Goal: Task Accomplishment & Management: Use online tool/utility

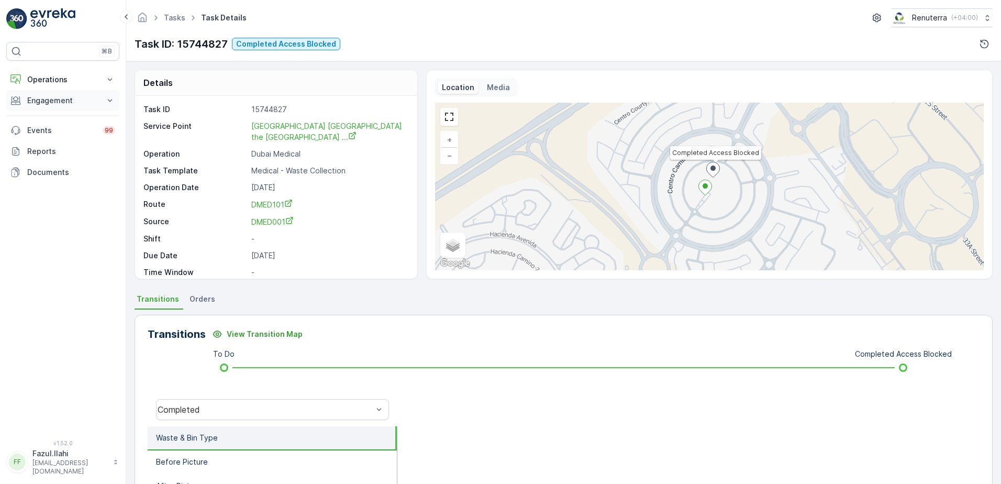
drag, startPoint x: 47, startPoint y: 115, endPoint x: 51, endPoint y: 108, distance: 7.7
click at [47, 115] on div at bounding box center [62, 115] width 113 height 1
click at [51, 108] on button "Engagement" at bounding box center [62, 100] width 113 height 21
click at [61, 163] on p "Service Points" at bounding box center [52, 162] width 51 height 10
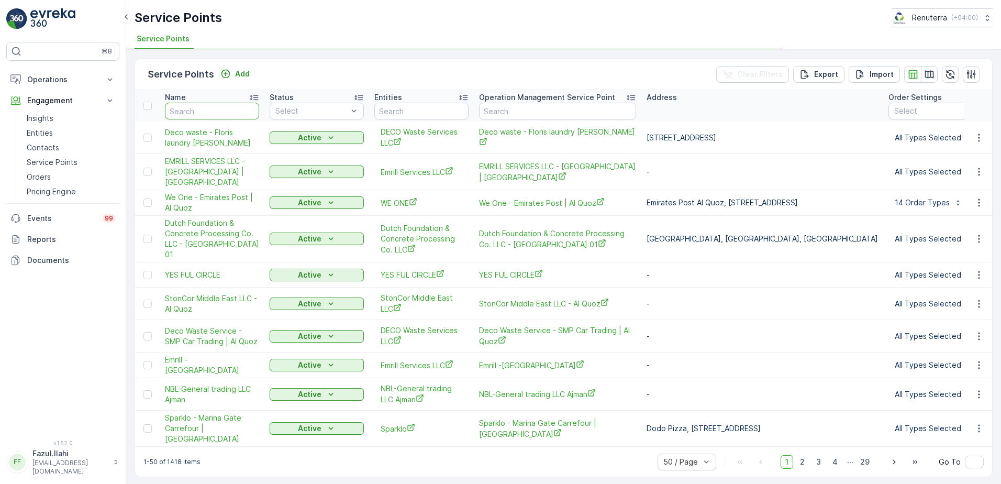
click at [216, 109] on input "text" at bounding box center [212, 111] width 94 height 17
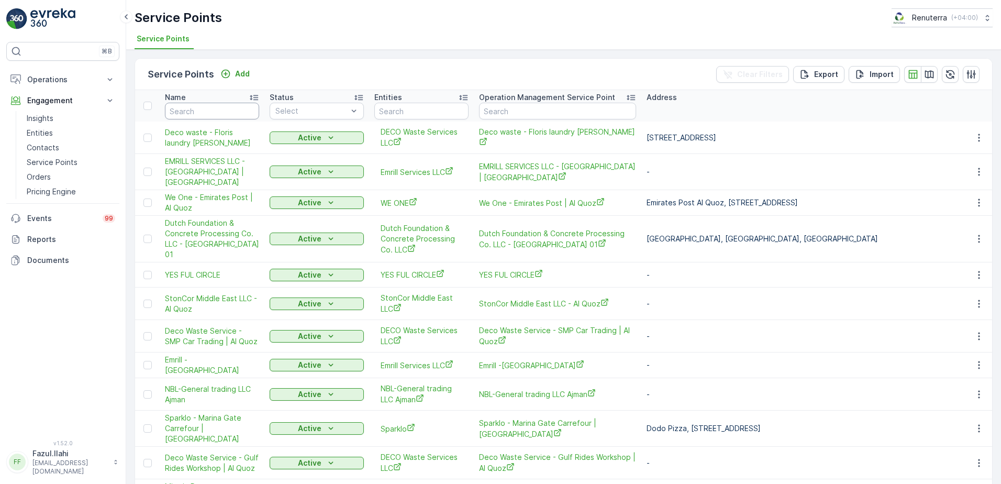
click at [233, 107] on input "text" at bounding box center [212, 111] width 94 height 17
type input "Med"
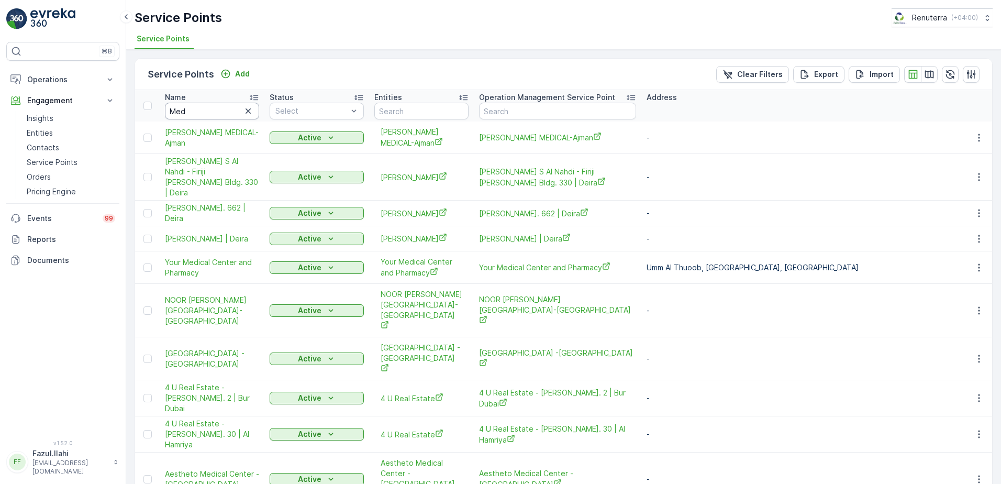
click at [212, 109] on input "Med" at bounding box center [212, 111] width 94 height 17
type input "Medp"
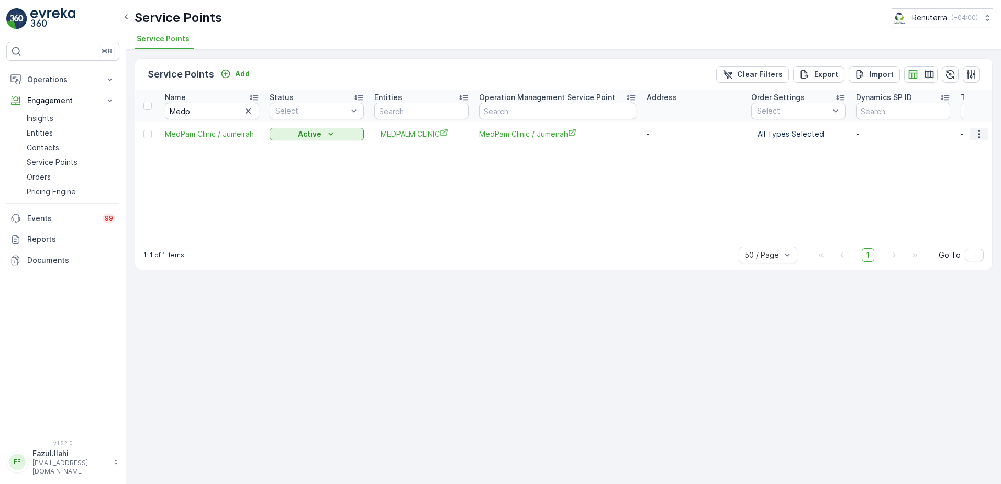
click at [981, 135] on icon "button" at bounding box center [978, 134] width 10 height 10
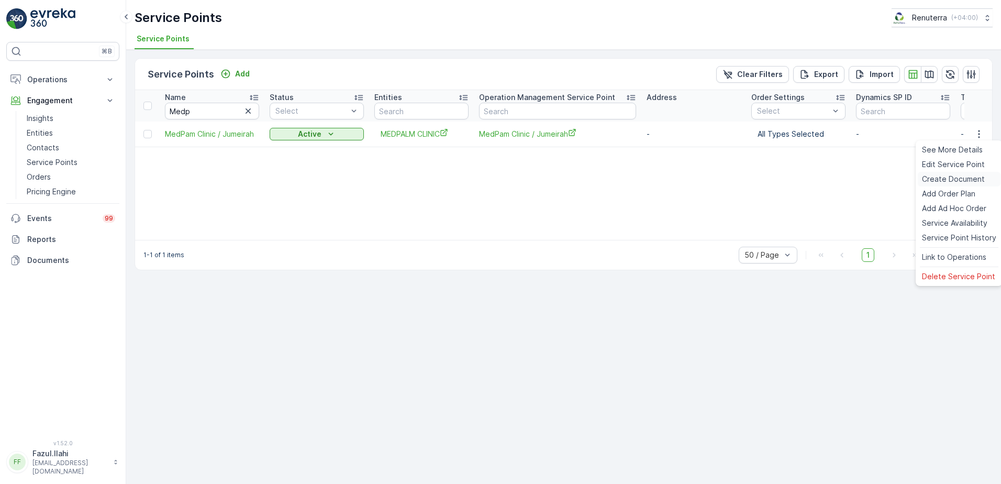
click at [947, 182] on span "Create Document" at bounding box center [953, 179] width 63 height 10
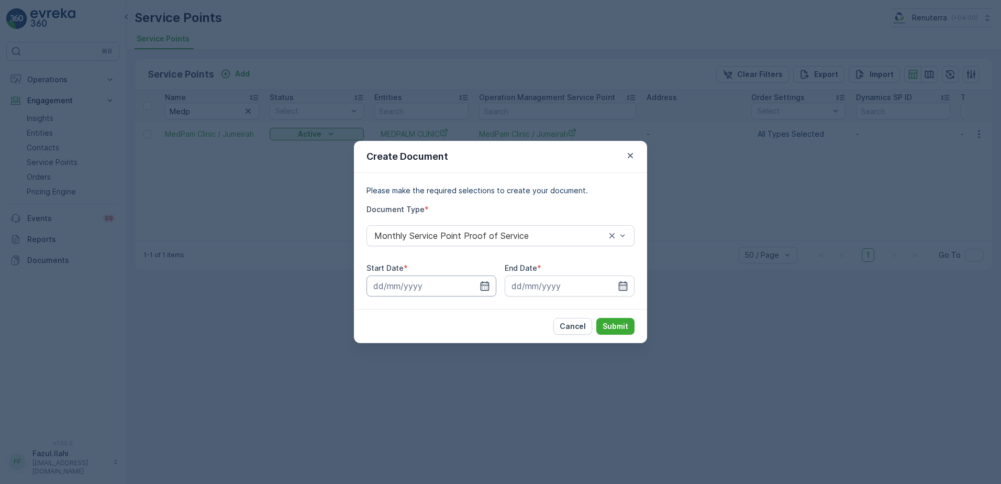
click at [490, 278] on input at bounding box center [431, 285] width 130 height 21
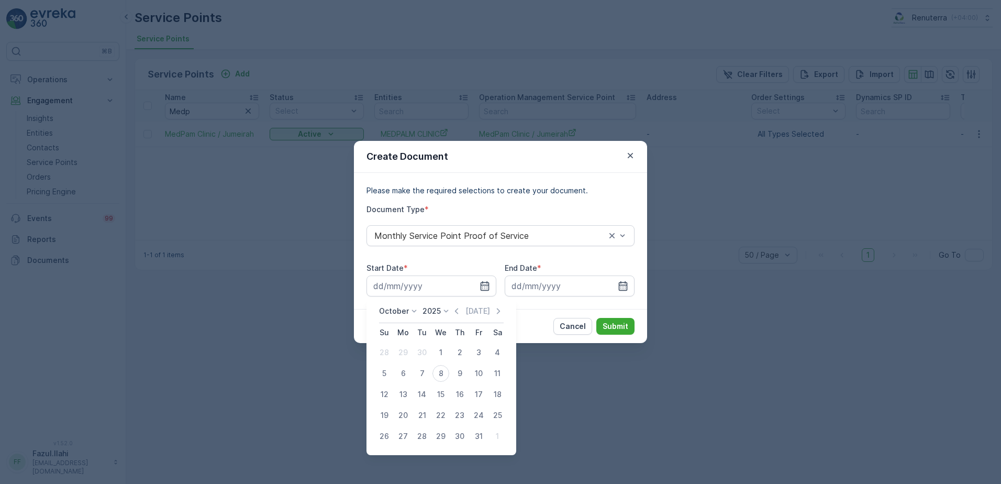
click at [458, 307] on icon "button" at bounding box center [456, 311] width 10 height 10
click at [410, 352] on div "1" at bounding box center [403, 352] width 17 height 17
type input "01.09.2025"
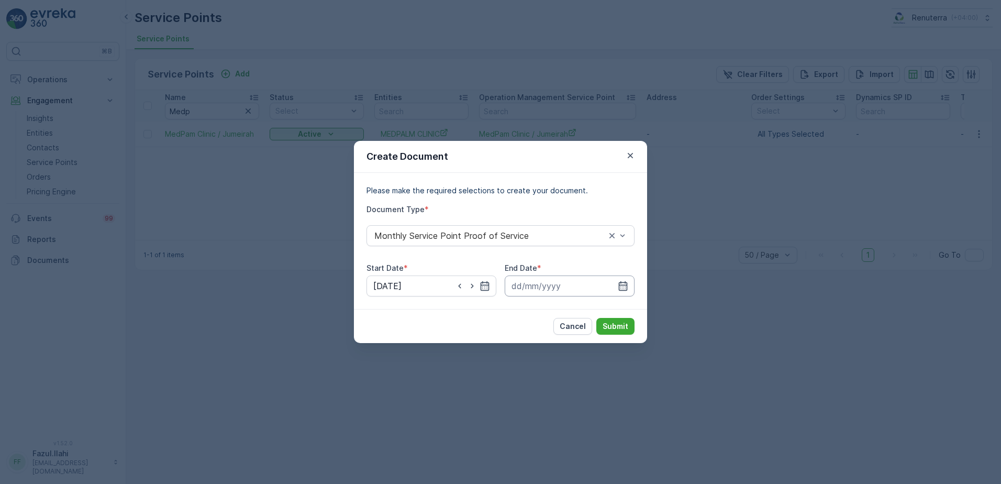
click at [614, 290] on input at bounding box center [569, 285] width 130 height 21
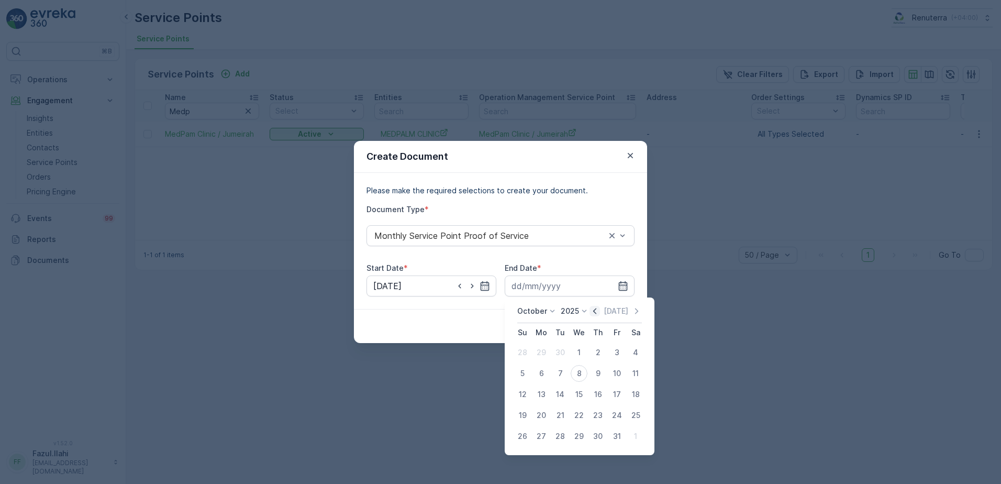
click at [593, 314] on icon "button" at bounding box center [594, 311] width 10 height 10
click at [560, 439] on div "30" at bounding box center [560, 436] width 17 height 17
type input "30.09.2025"
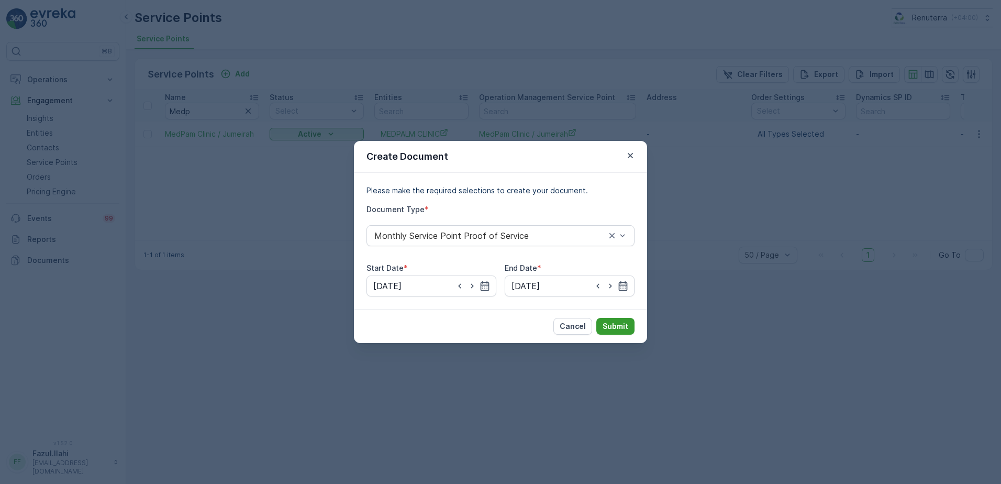
click at [623, 323] on p "Submit" at bounding box center [615, 326] width 26 height 10
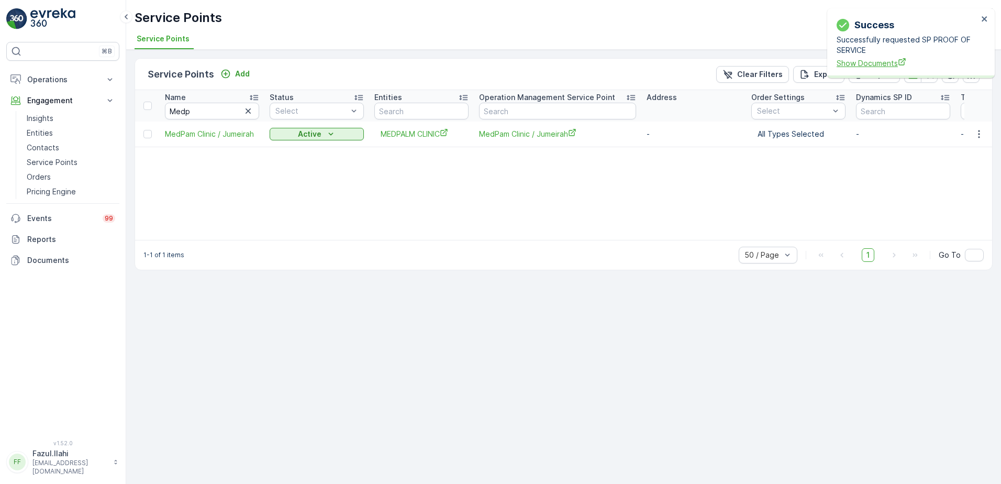
click at [878, 66] on span "Show Documents" at bounding box center [906, 63] width 141 height 11
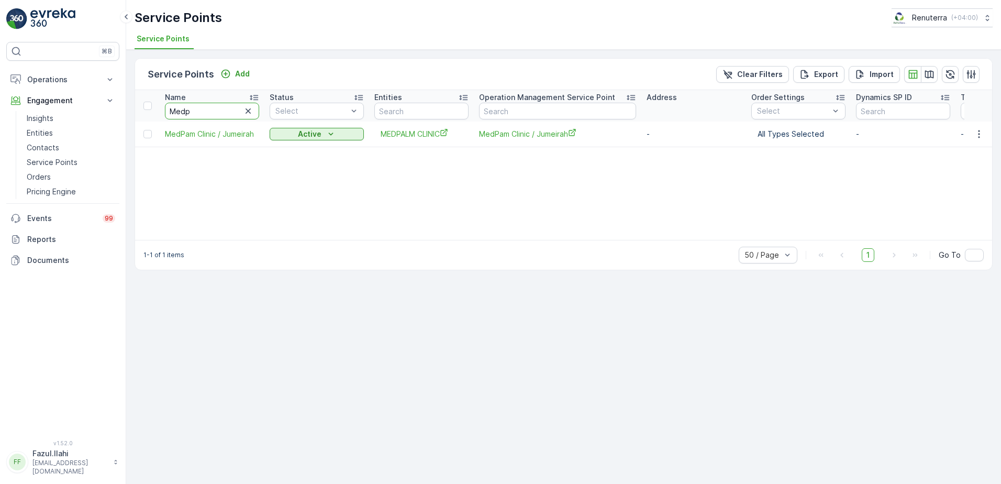
click at [218, 114] on input "Medp" at bounding box center [212, 111] width 94 height 17
type input "meds"
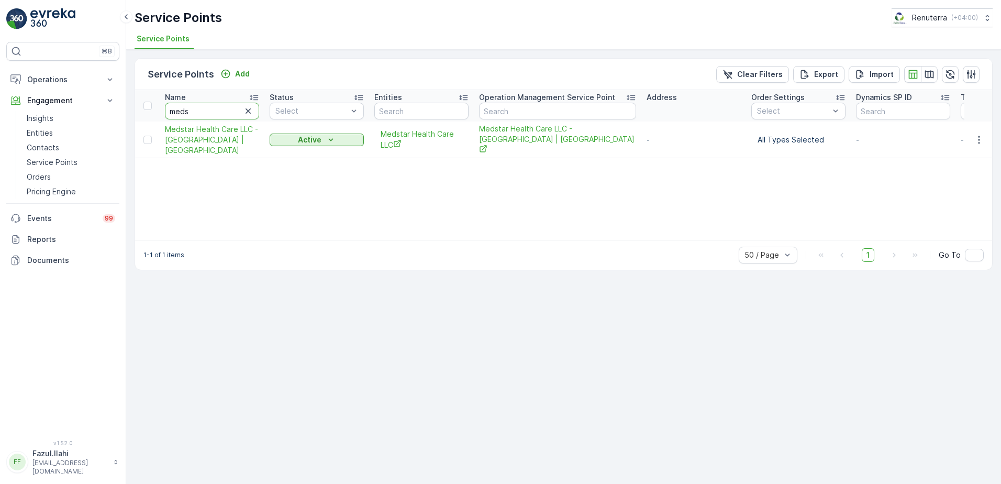
click at [218, 114] on input "meds" at bounding box center [212, 111] width 94 height 17
type input "medstasr"
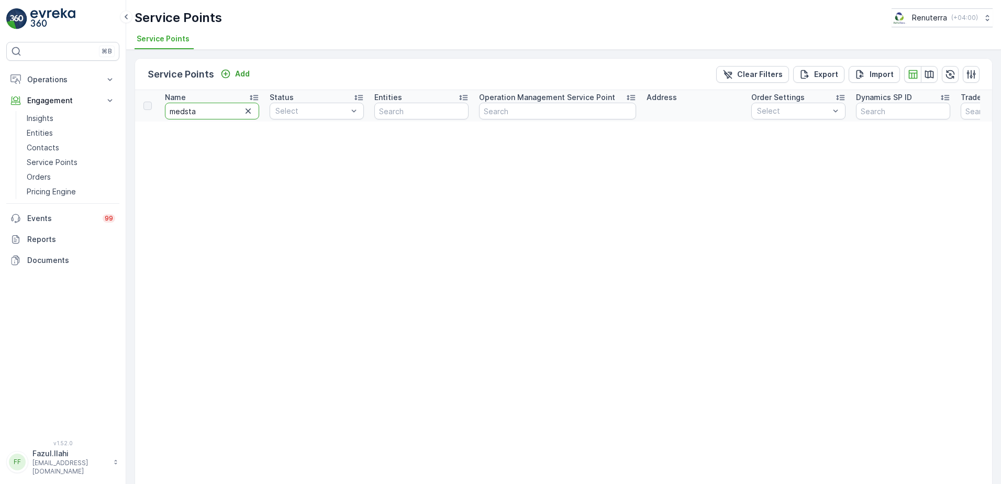
type input "medst"
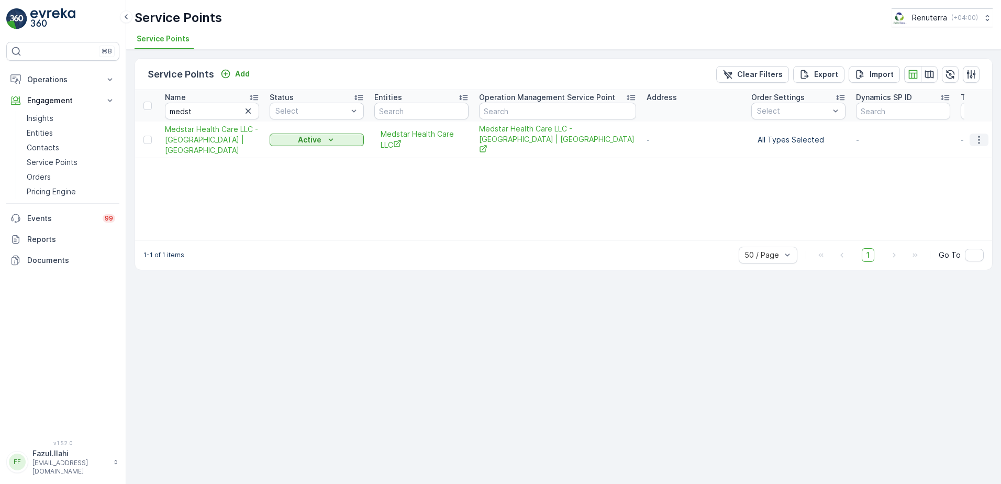
click at [979, 136] on icon "button" at bounding box center [979, 140] width 2 height 8
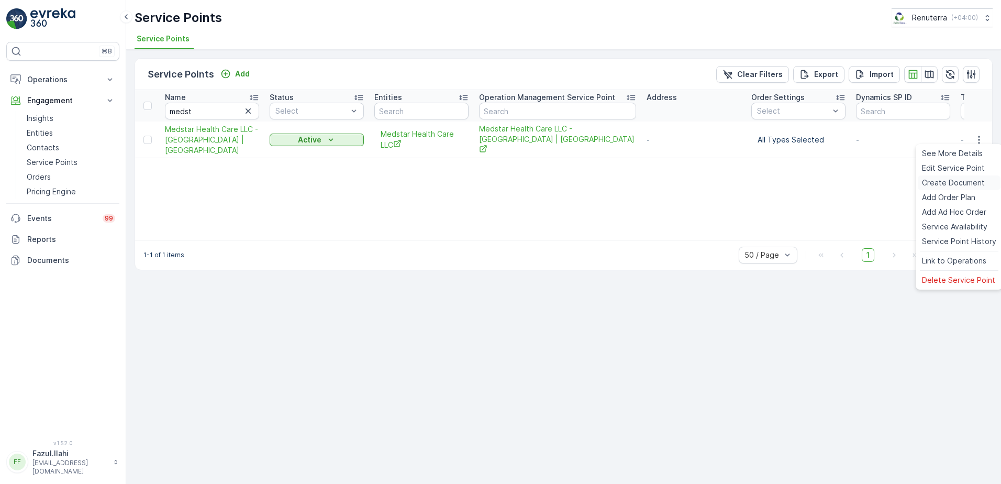
click at [953, 184] on span "Create Document" at bounding box center [953, 182] width 63 height 10
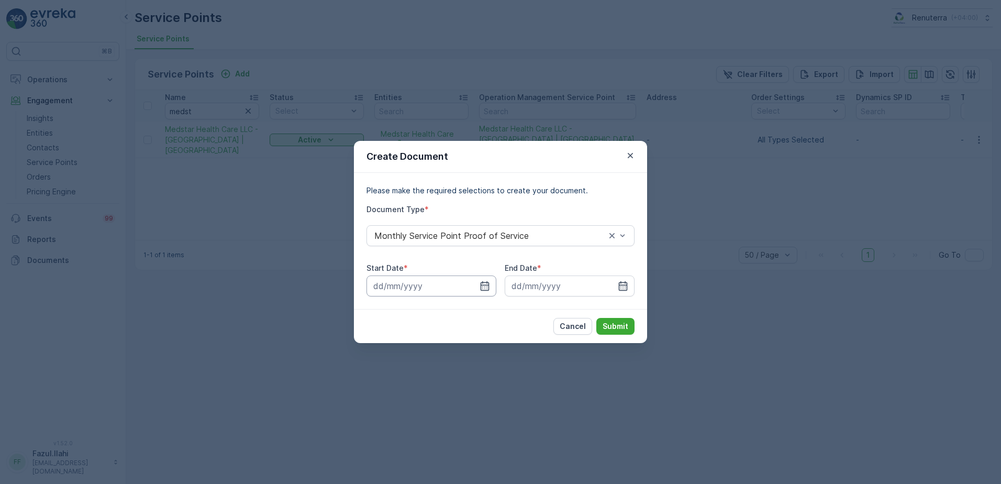
click at [491, 284] on input at bounding box center [431, 285] width 130 height 21
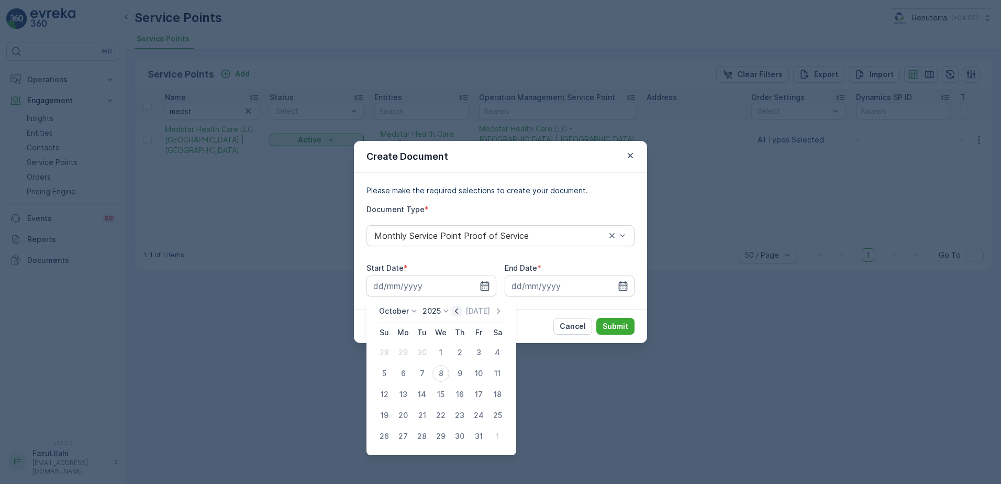
click at [457, 313] on icon "button" at bounding box center [456, 311] width 10 height 10
click at [405, 352] on div "1" at bounding box center [403, 352] width 17 height 17
type input "01.09.2025"
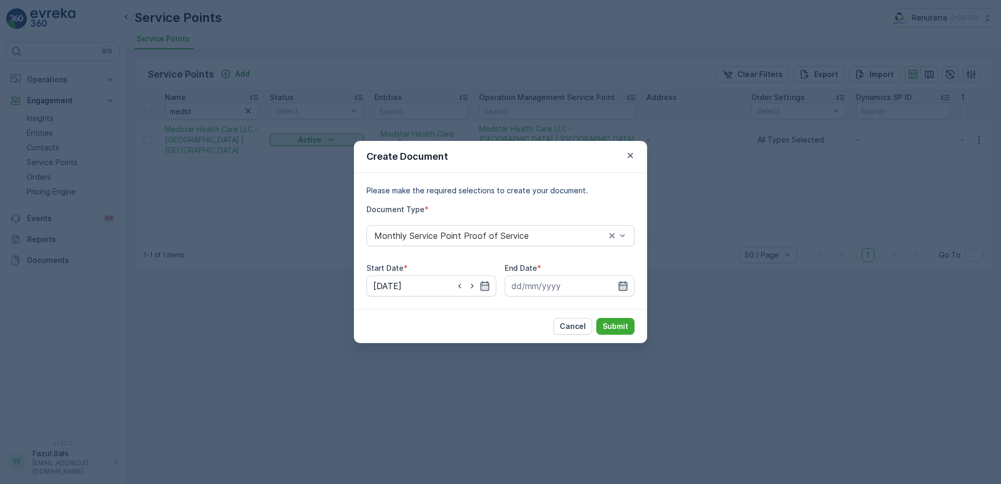
click at [623, 289] on icon "button" at bounding box center [623, 285] width 10 height 10
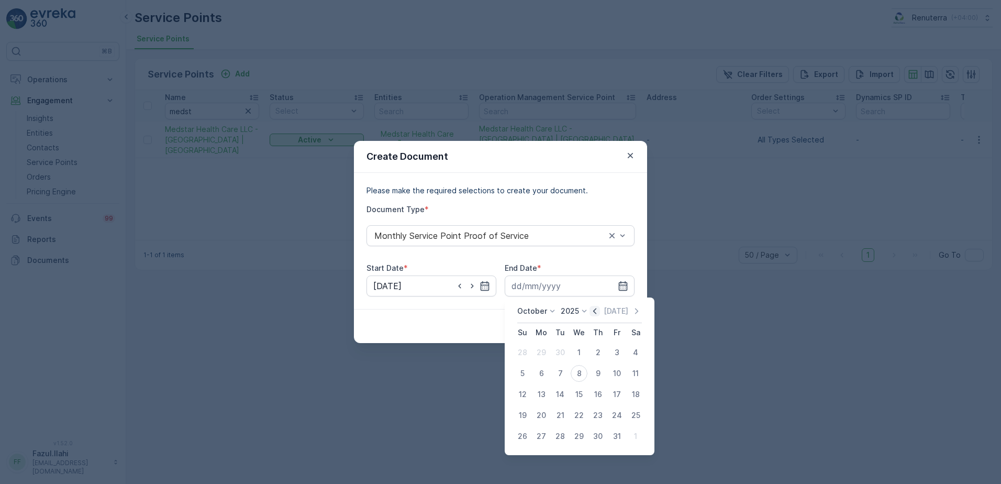
click at [597, 315] on icon "button" at bounding box center [594, 311] width 10 height 10
click at [566, 435] on div "30" at bounding box center [560, 436] width 17 height 17
type input "30.09.2025"
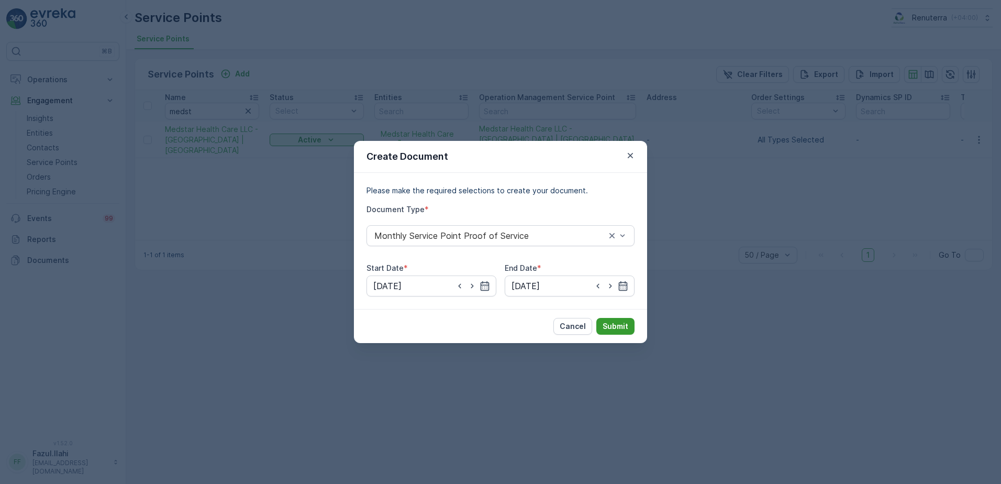
click at [620, 330] on p "Submit" at bounding box center [615, 326] width 26 height 10
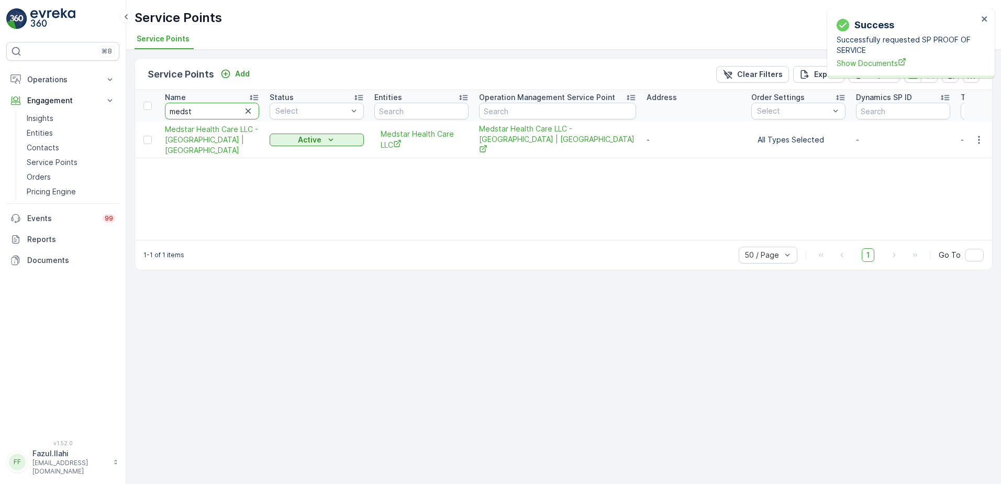
click at [229, 108] on input "medst" at bounding box center [212, 111] width 94 height 17
type input "be"
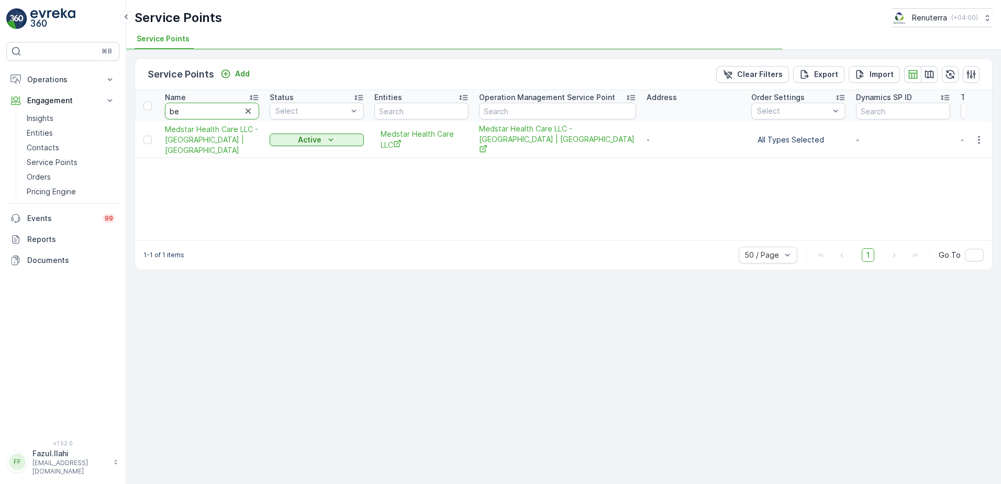
click at [229, 108] on input "be" at bounding box center [212, 111] width 94 height 17
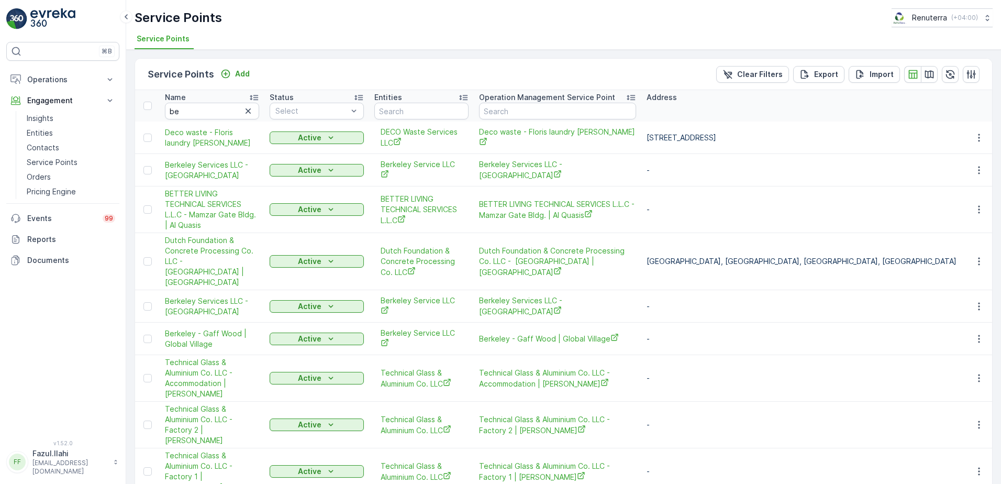
click at [238, 81] on div "Service Points Add" at bounding box center [201, 74] width 106 height 15
click at [225, 107] on input "be" at bounding box center [212, 111] width 94 height 17
type input "better"
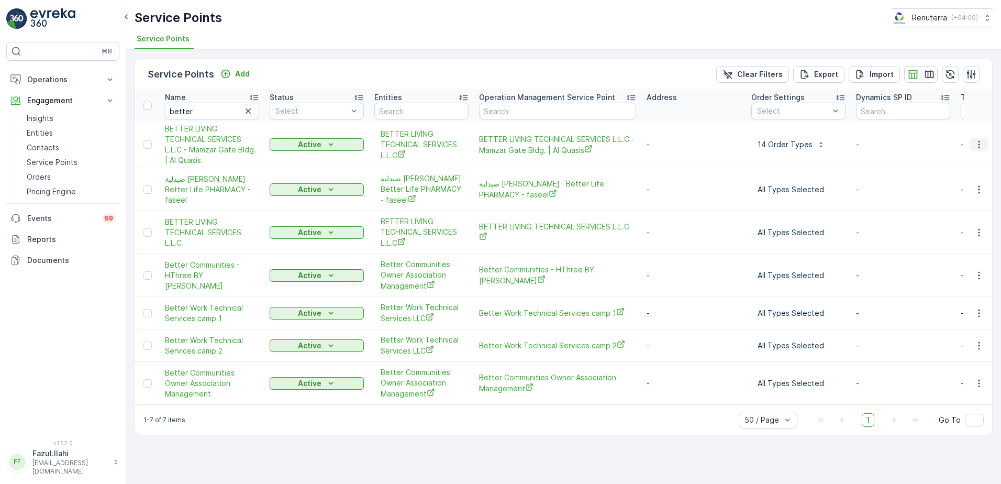
click at [978, 141] on icon "button" at bounding box center [978, 144] width 10 height 10
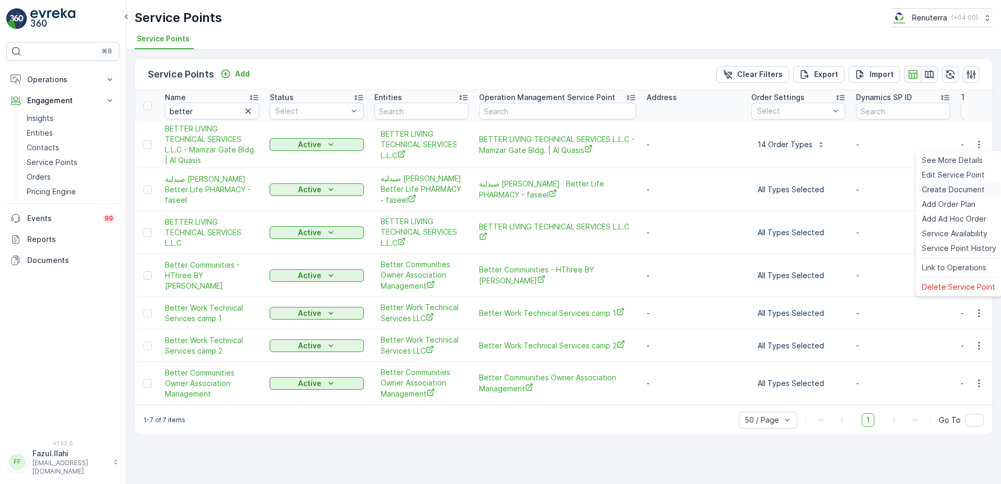
click at [948, 192] on span "Create Document" at bounding box center [953, 189] width 63 height 10
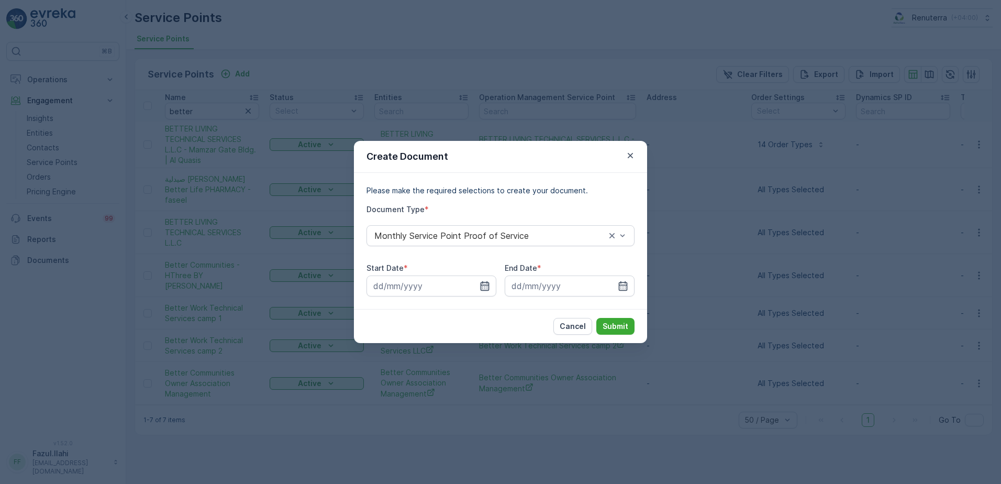
click at [486, 288] on icon "button" at bounding box center [484, 285] width 10 height 10
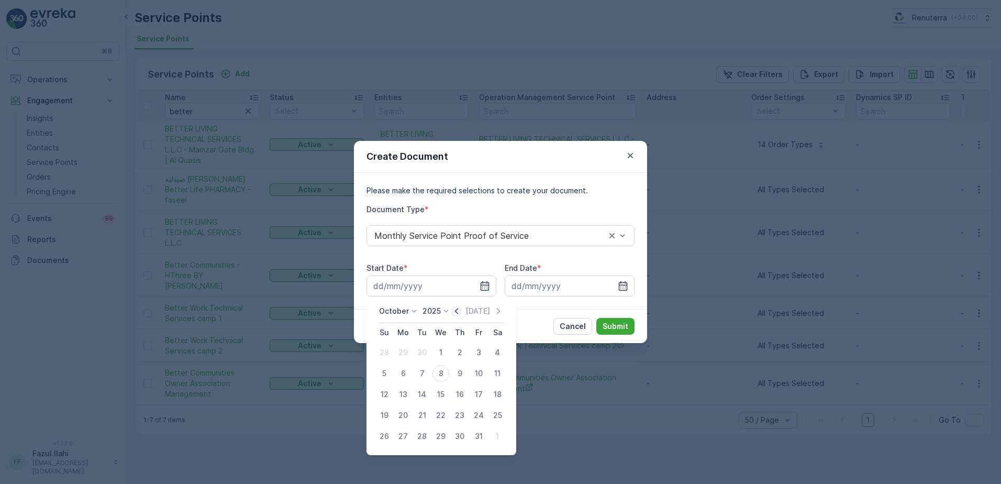
click at [457, 315] on icon "button" at bounding box center [456, 311] width 10 height 10
click at [406, 350] on div "1" at bounding box center [403, 352] width 17 height 17
type input "01.09.2025"
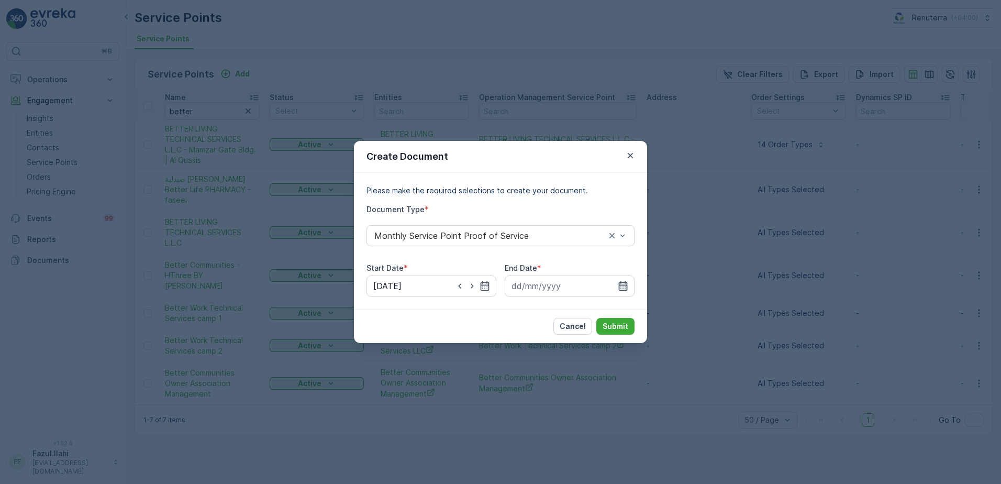
click at [626, 282] on icon "button" at bounding box center [623, 285] width 9 height 9
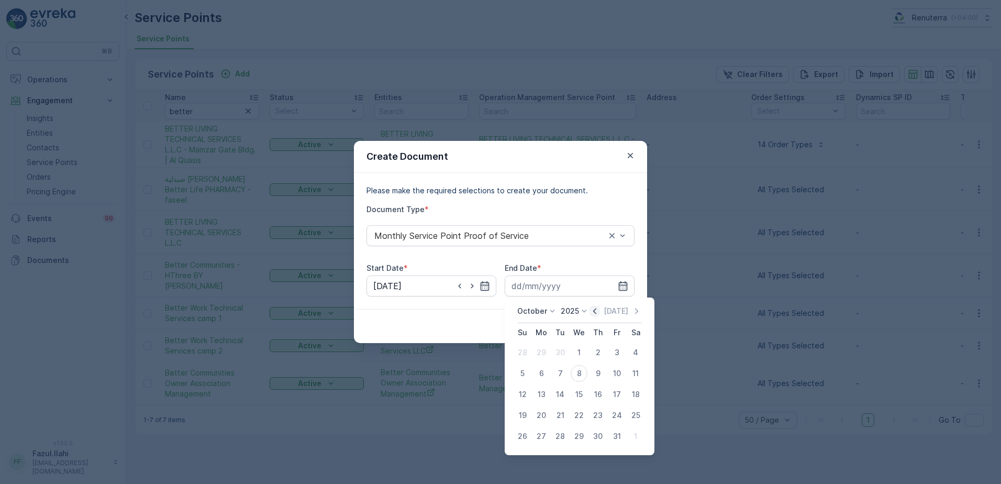
click at [596, 316] on icon "button" at bounding box center [594, 311] width 10 height 10
click at [562, 434] on div "30" at bounding box center [560, 436] width 17 height 17
type input "30.09.2025"
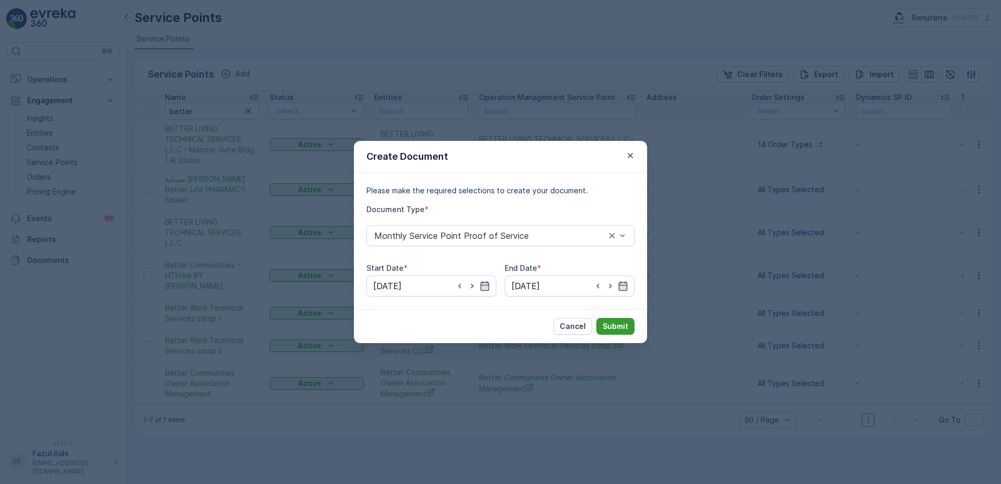
click at [618, 323] on p "Submit" at bounding box center [615, 326] width 26 height 10
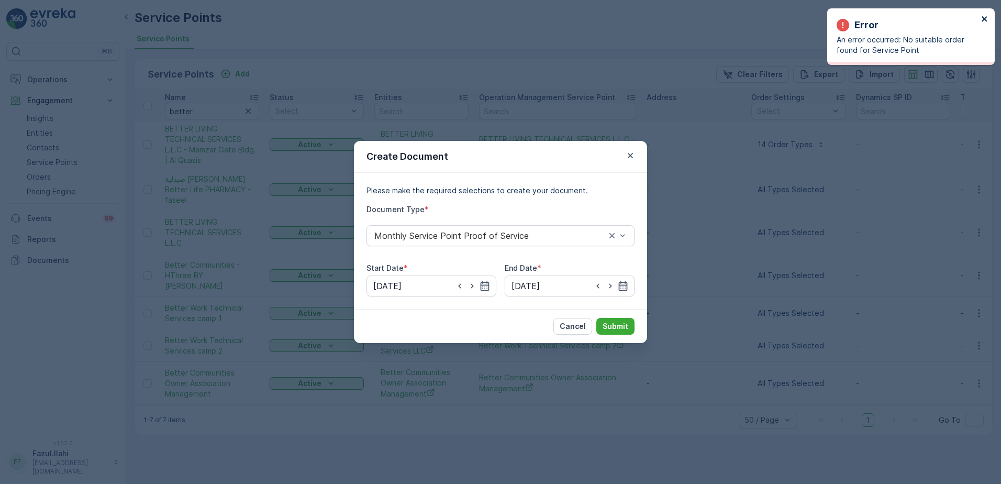
click at [982, 16] on icon "close" at bounding box center [984, 19] width 7 height 8
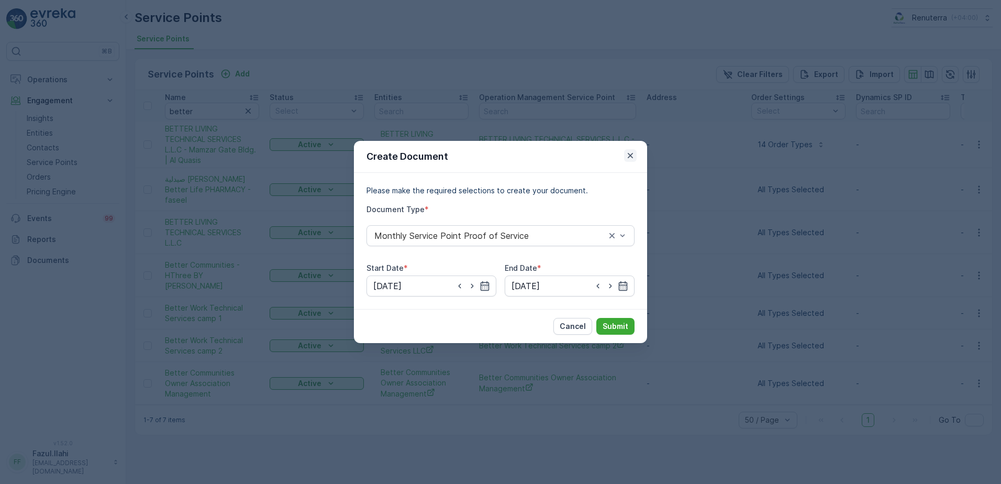
click at [632, 157] on icon "button" at bounding box center [629, 155] width 5 height 5
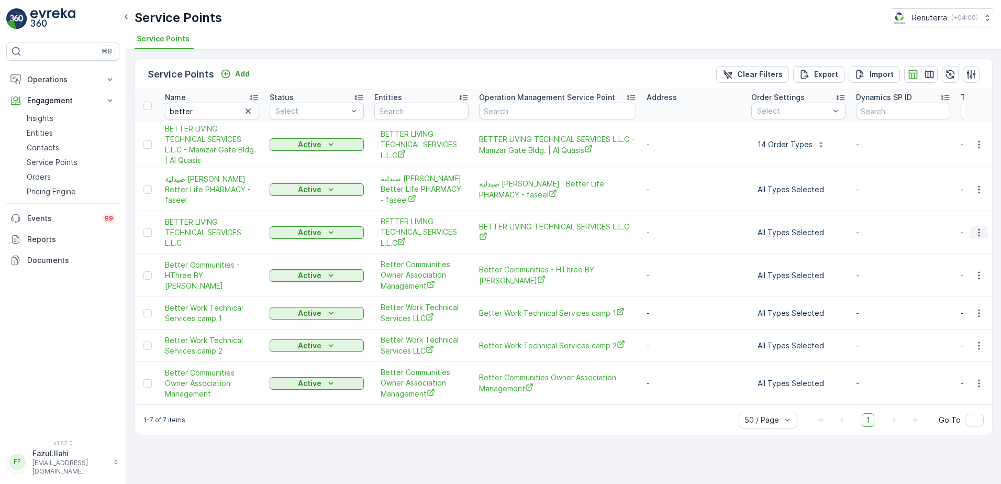
click at [975, 234] on icon "button" at bounding box center [978, 232] width 10 height 10
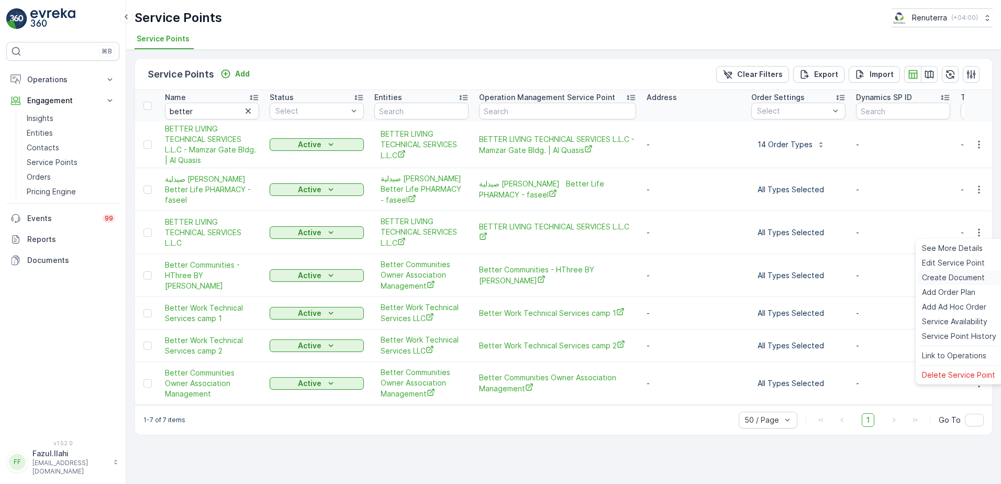
click at [936, 275] on span "Create Document" at bounding box center [953, 277] width 63 height 10
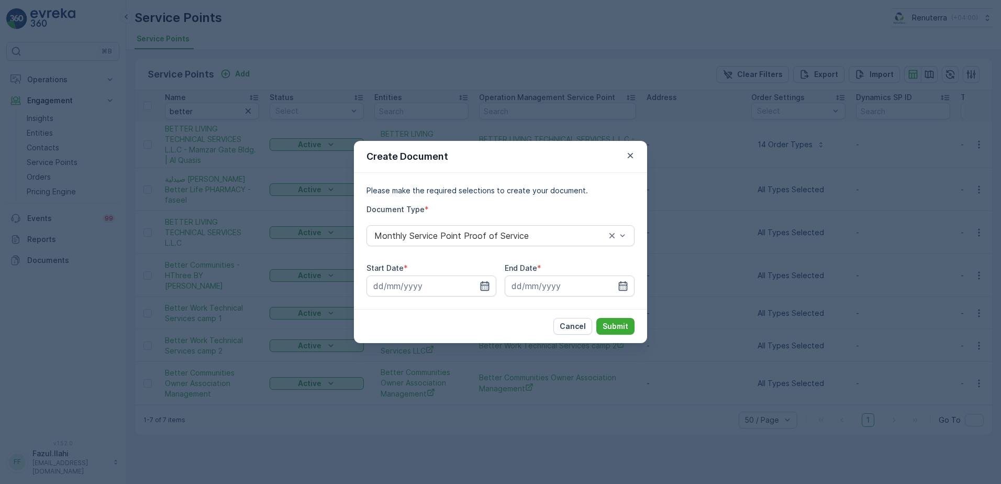
click at [487, 285] on icon "button" at bounding box center [484, 285] width 9 height 9
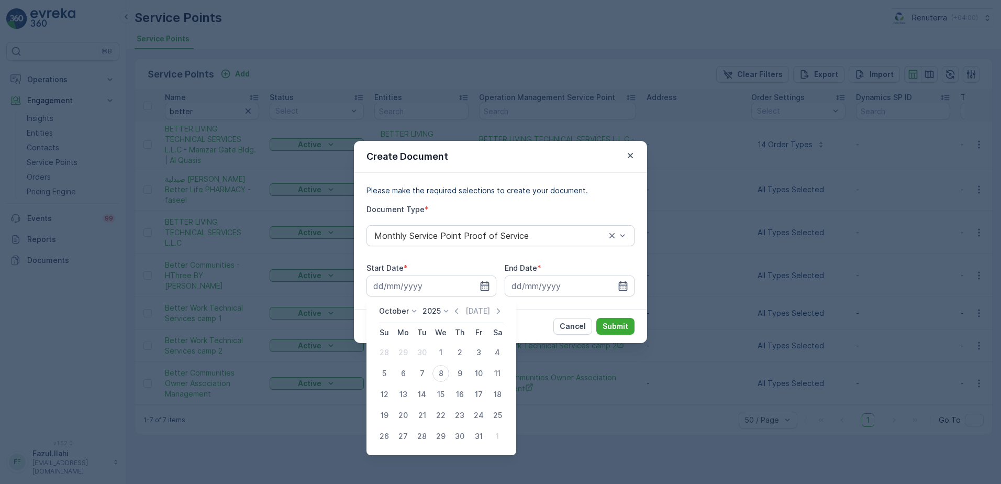
click at [457, 316] on div "October 2025 Today" at bounding box center [441, 314] width 125 height 17
click at [457, 309] on icon "button" at bounding box center [456, 311] width 10 height 10
click at [405, 350] on div "1" at bounding box center [403, 352] width 17 height 17
type input "01.09.2025"
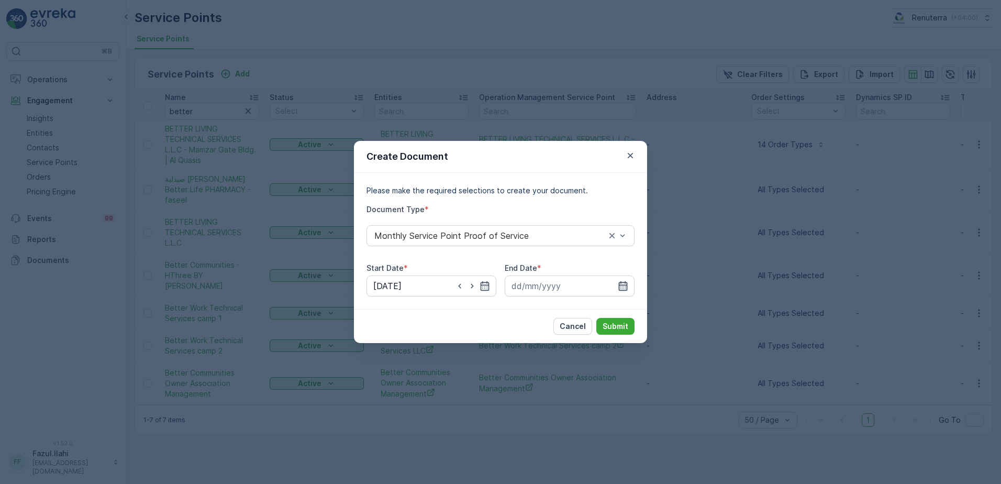
click at [619, 289] on icon "button" at bounding box center [623, 285] width 9 height 9
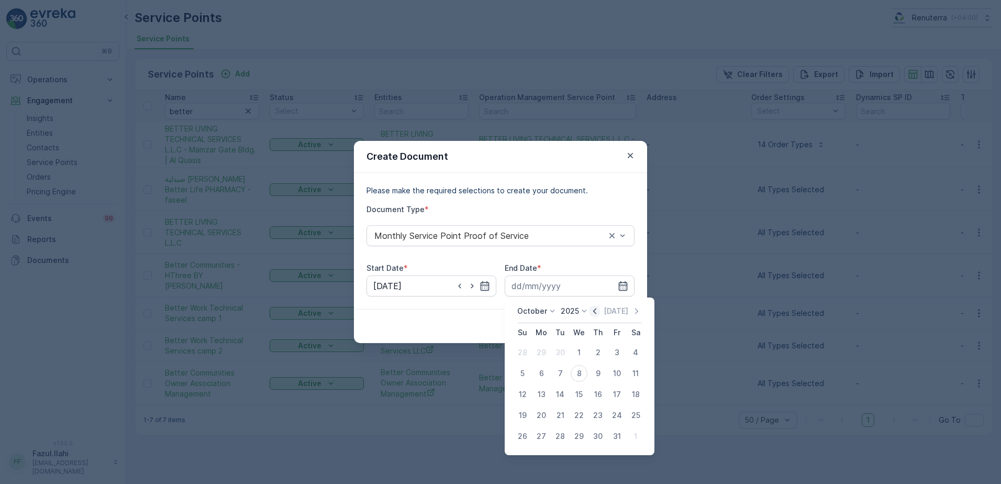
click at [593, 311] on icon "button" at bounding box center [594, 311] width 10 height 10
click at [557, 433] on div "30" at bounding box center [560, 436] width 17 height 17
type input "30.09.2025"
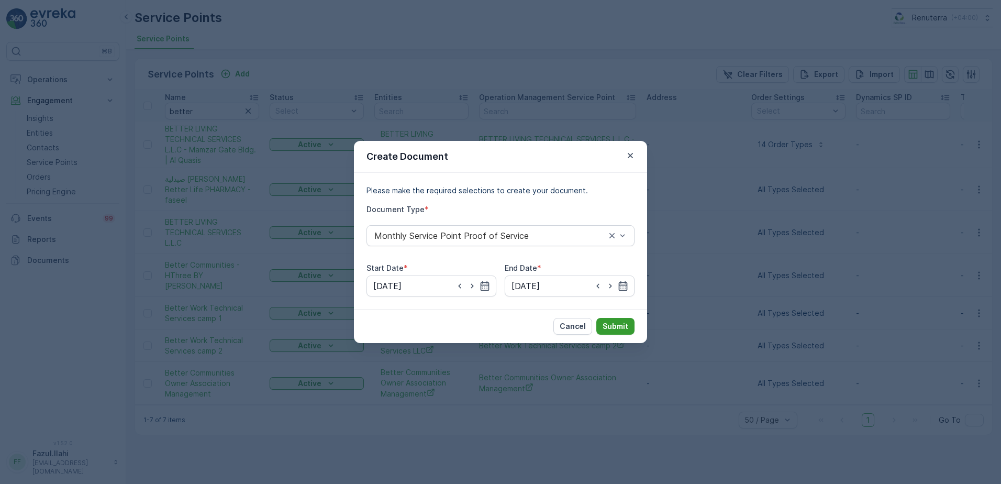
click at [609, 329] on p "Submit" at bounding box center [615, 326] width 26 height 10
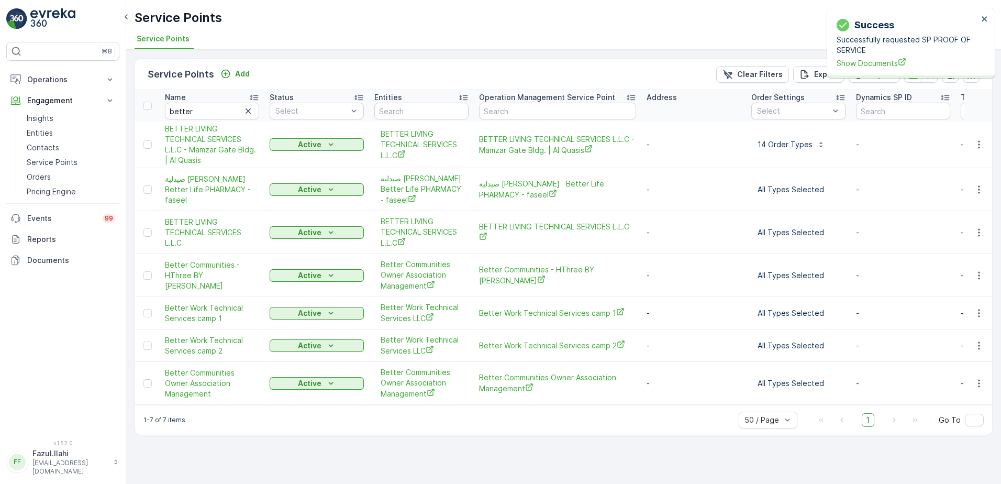
click at [900, 69] on div "Success Successfully requested SP PROOF OF SERVICE Show Documents" at bounding box center [907, 43] width 148 height 57
click at [894, 65] on span "Show Documents" at bounding box center [906, 63] width 141 height 11
click at [210, 102] on div "Name" at bounding box center [212, 97] width 94 height 10
click at [211, 106] on input "better" at bounding box center [212, 111] width 94 height 17
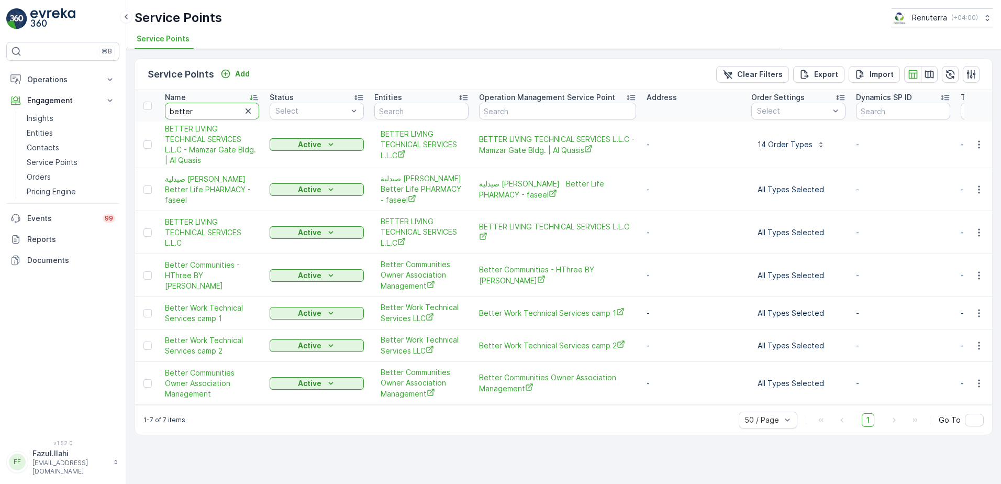
click at [211, 106] on input "better" at bounding box center [212, 111] width 94 height 17
type input "awe"
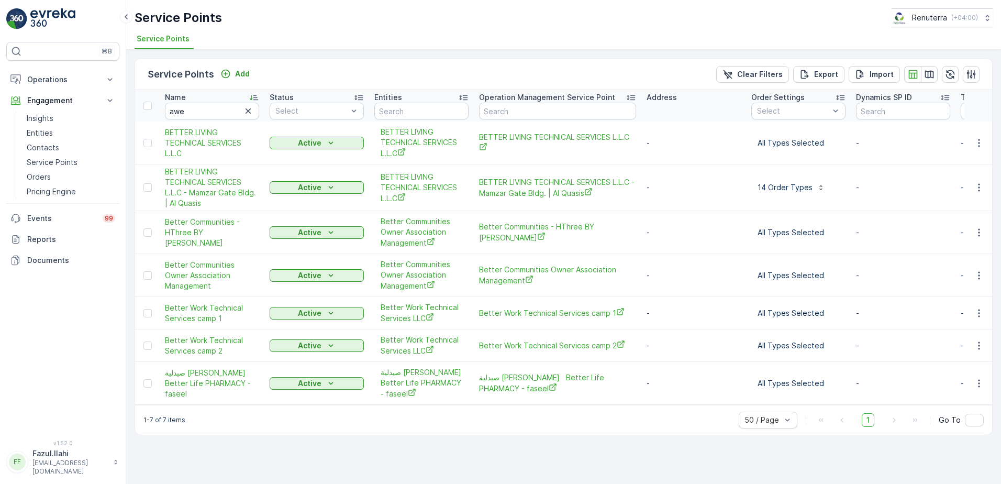
type input "better"
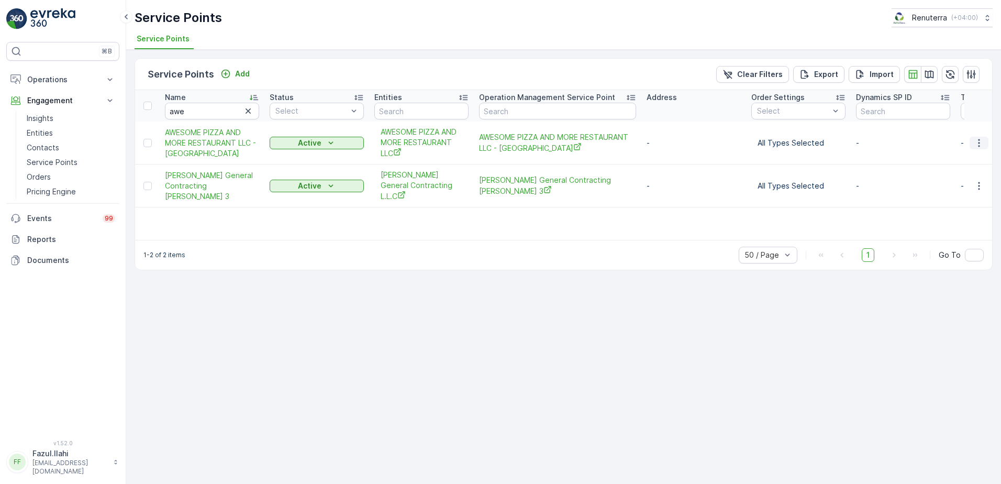
click at [975, 146] on icon "button" at bounding box center [978, 143] width 10 height 10
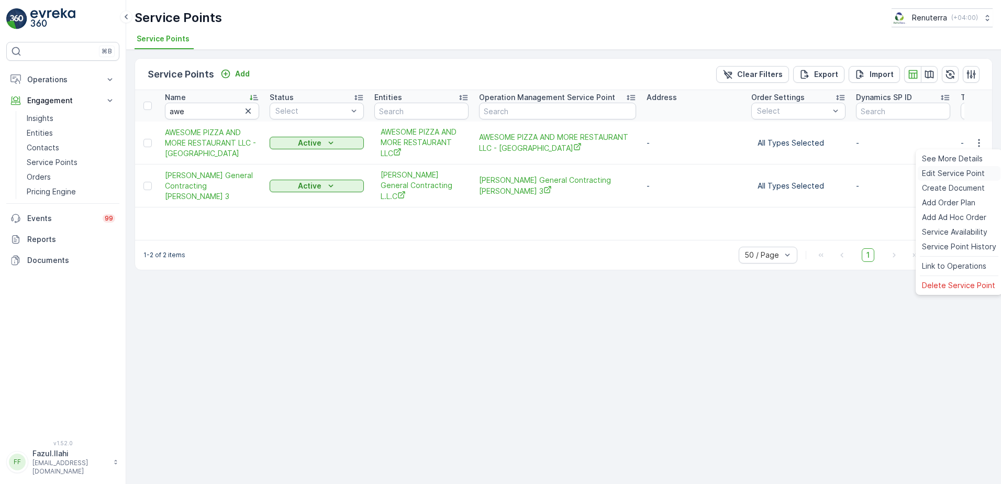
click at [956, 178] on div "Edit Service Point" at bounding box center [958, 173] width 83 height 15
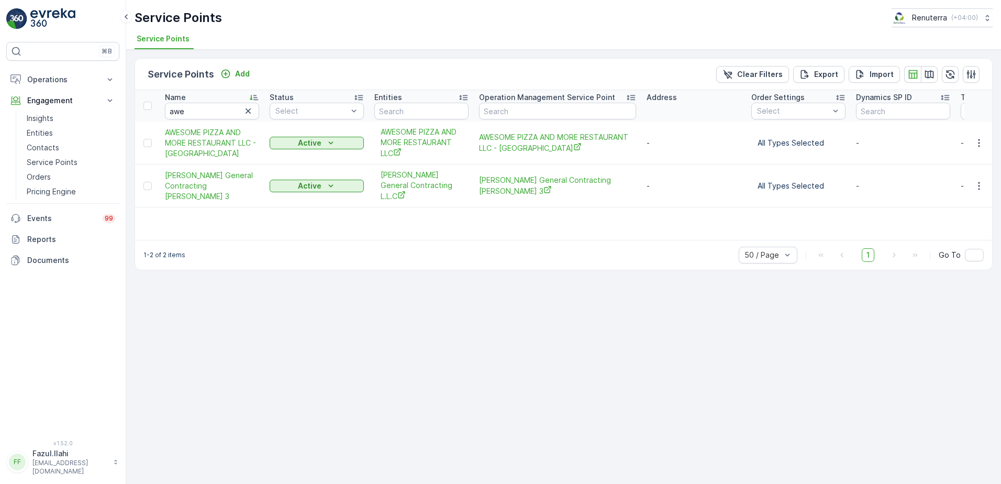
click at [982, 135] on td at bounding box center [978, 142] width 28 height 43
click at [981, 144] on icon "button" at bounding box center [978, 143] width 10 height 10
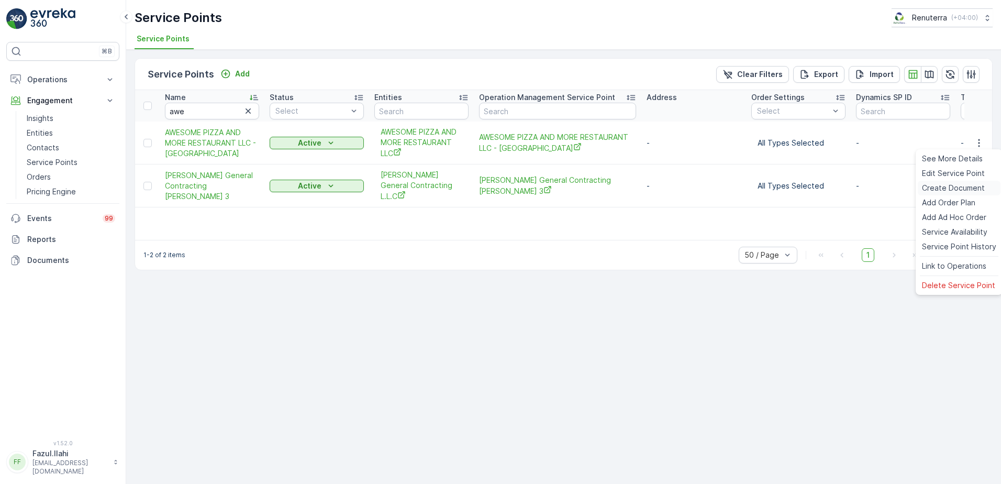
click at [960, 188] on span "Create Document" at bounding box center [953, 188] width 63 height 10
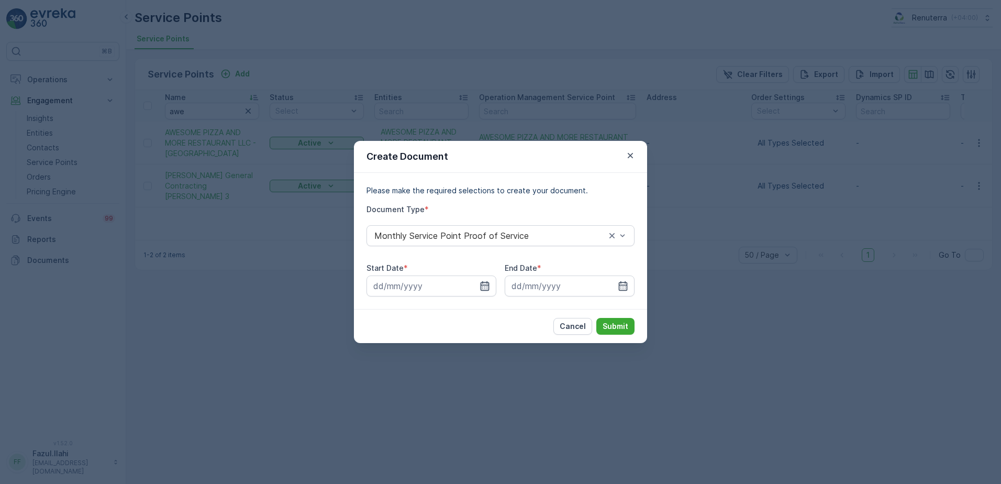
click at [484, 285] on icon "button" at bounding box center [484, 285] width 9 height 9
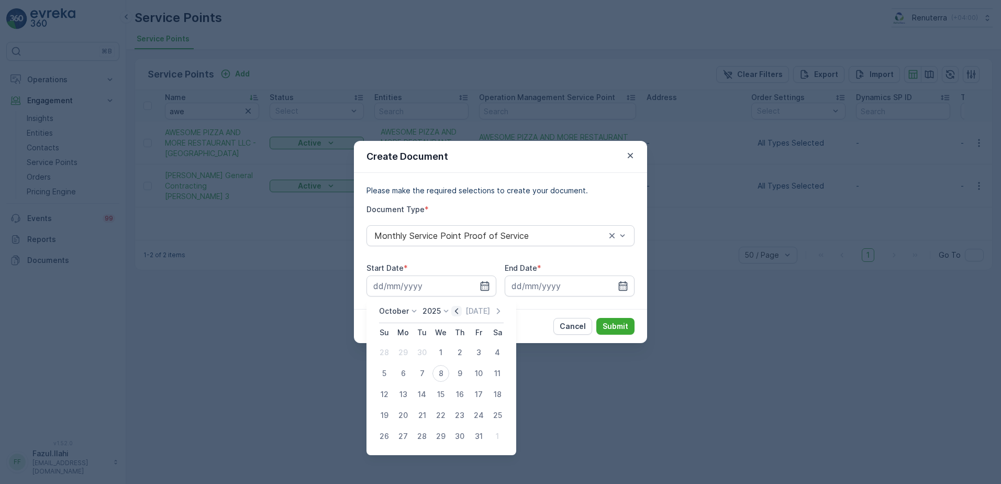
click at [457, 309] on icon "button" at bounding box center [456, 311] width 10 height 10
click at [401, 346] on div "1" at bounding box center [403, 352] width 17 height 17
type input "01.09.2025"
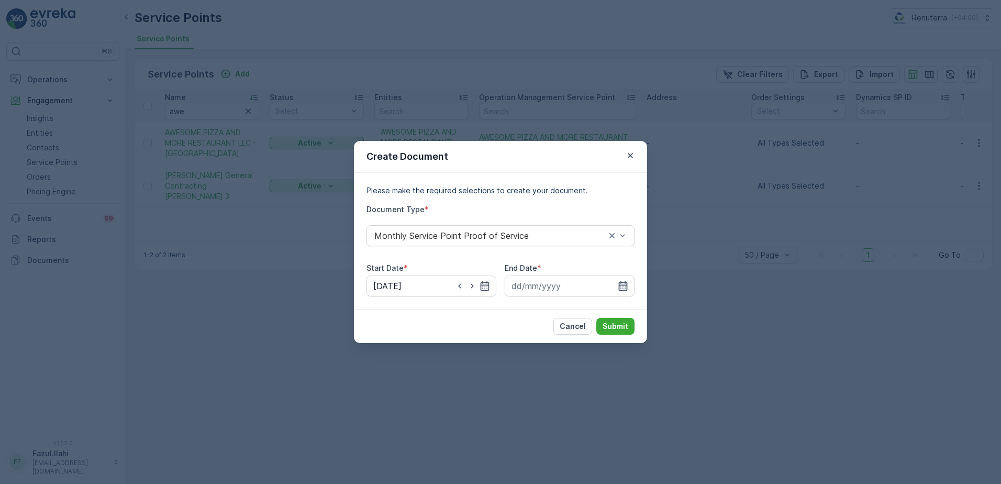
click at [627, 287] on icon "button" at bounding box center [623, 285] width 10 height 10
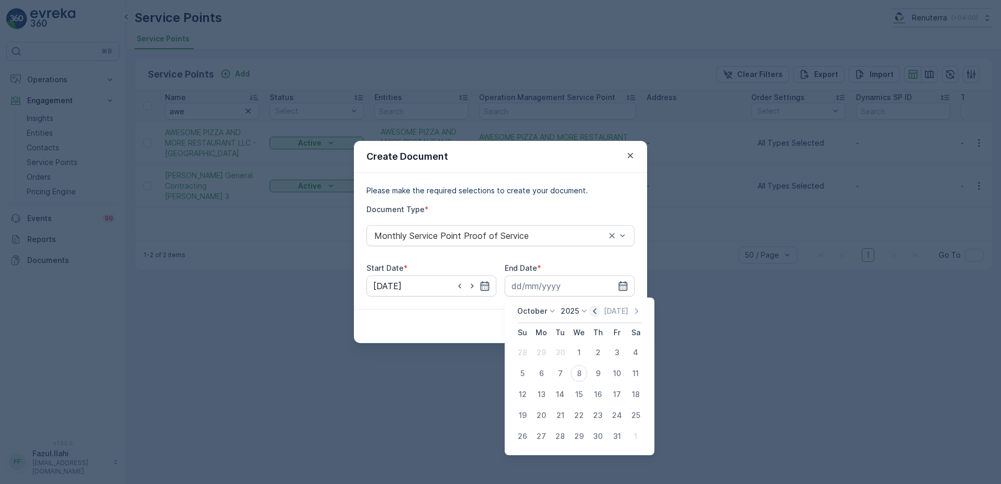
click at [600, 308] on icon "button" at bounding box center [594, 311] width 10 height 10
drag, startPoint x: 554, startPoint y: 441, endPoint x: 562, endPoint y: 429, distance: 14.4
click at [553, 440] on div "30" at bounding box center [560, 436] width 17 height 17
type input "30.09.2025"
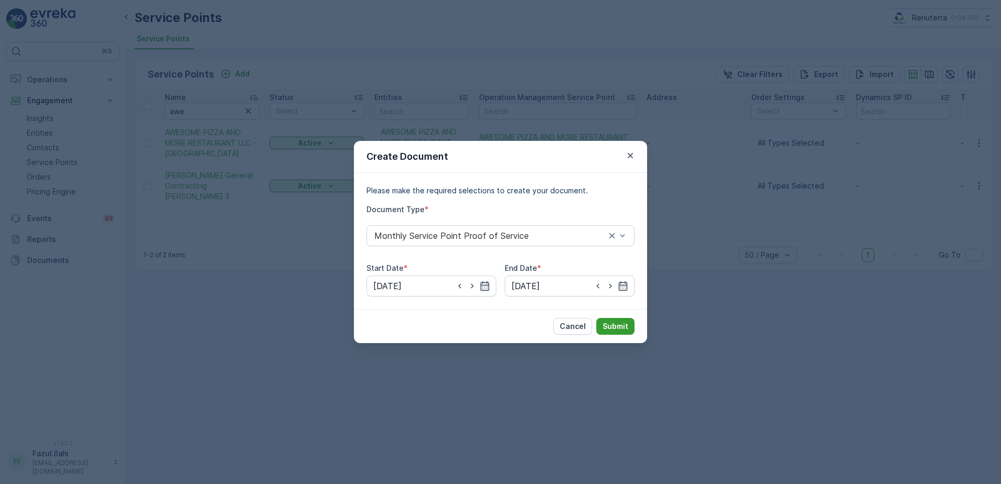
click at [616, 324] on p "Submit" at bounding box center [615, 326] width 26 height 10
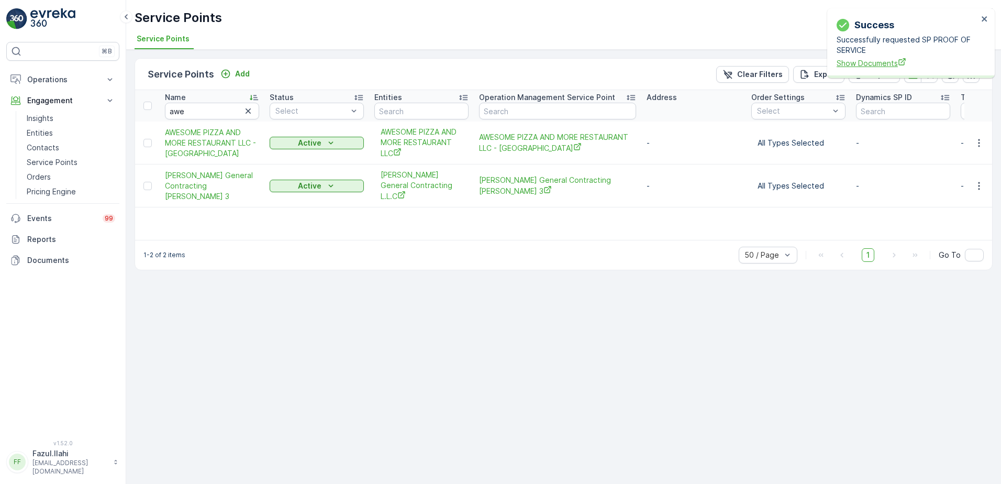
click at [861, 63] on span "Show Documents" at bounding box center [906, 63] width 141 height 11
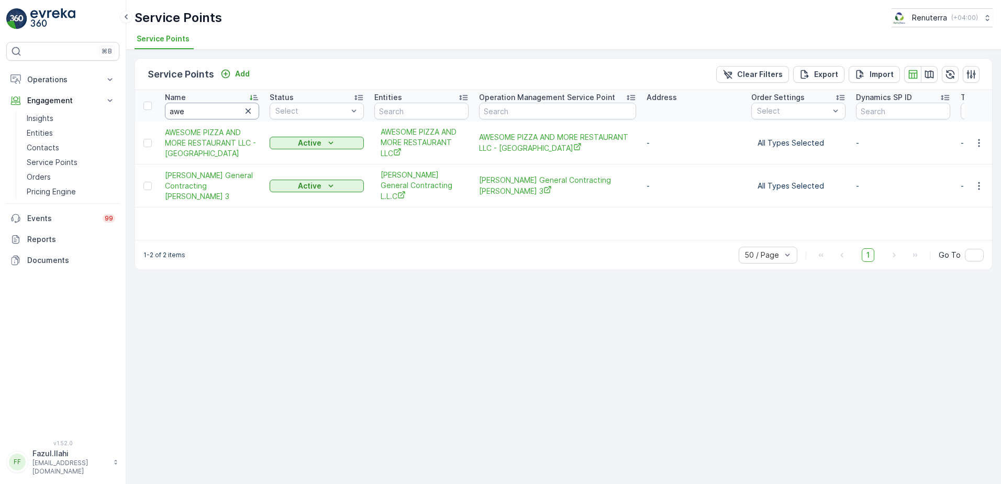
click at [216, 105] on input "awe" at bounding box center [212, 111] width 94 height 17
type input "Mo"
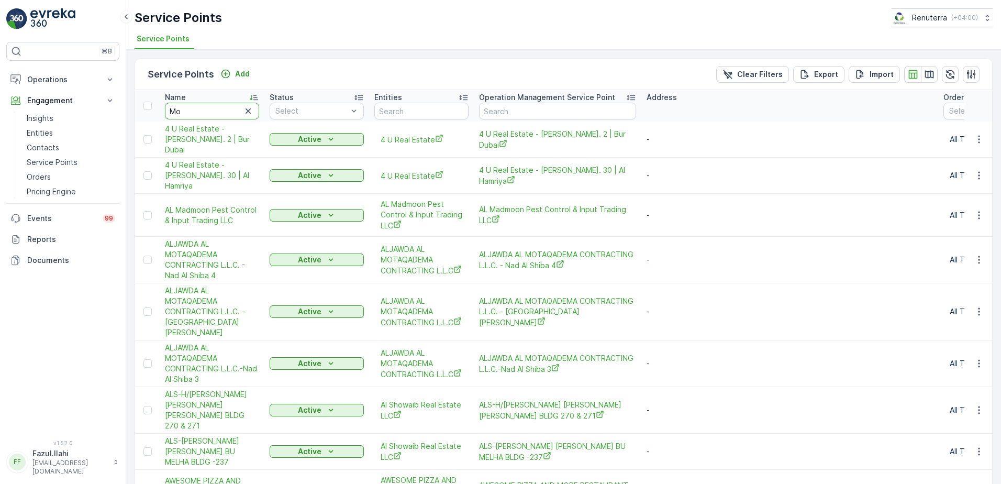
click at [229, 109] on input "Mo" at bounding box center [212, 111] width 94 height 17
type input "Modern"
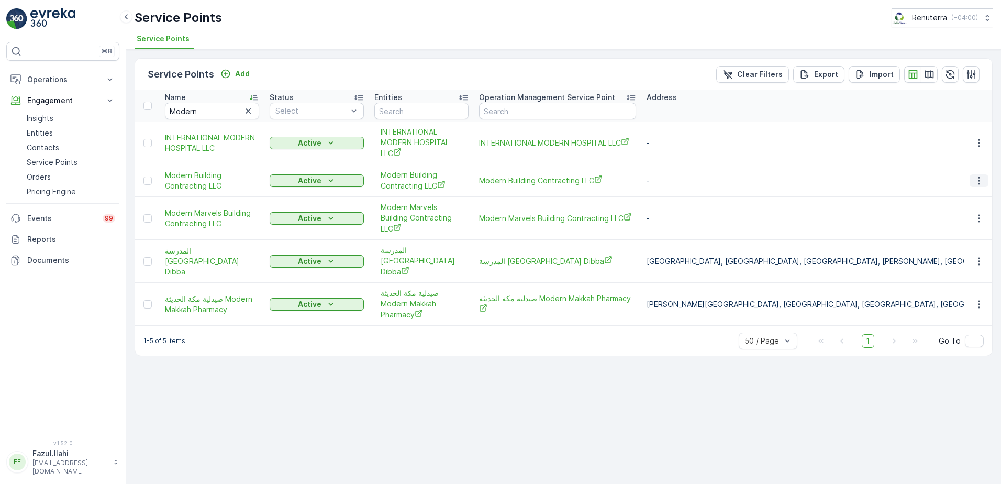
click at [982, 182] on icon "button" at bounding box center [978, 180] width 10 height 10
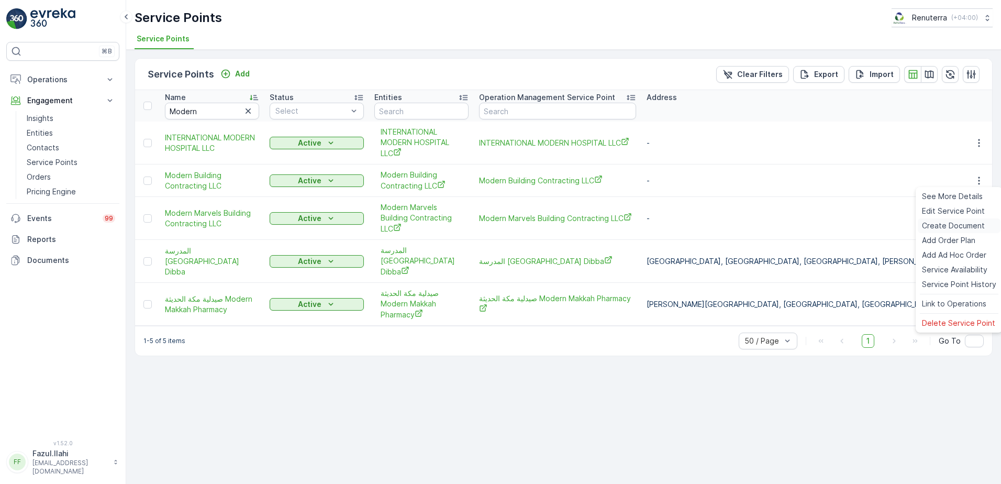
click at [946, 221] on span "Create Document" at bounding box center [953, 225] width 63 height 10
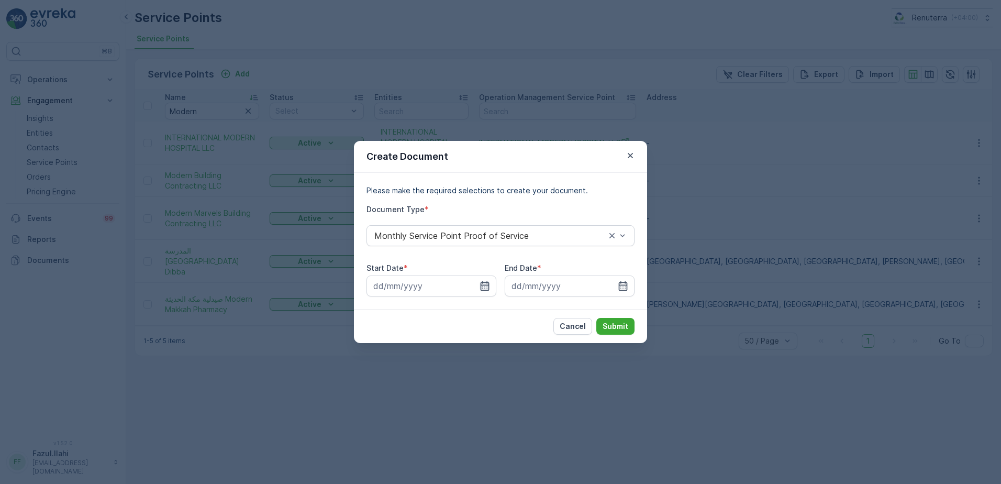
click at [485, 288] on icon "button" at bounding box center [484, 285] width 9 height 9
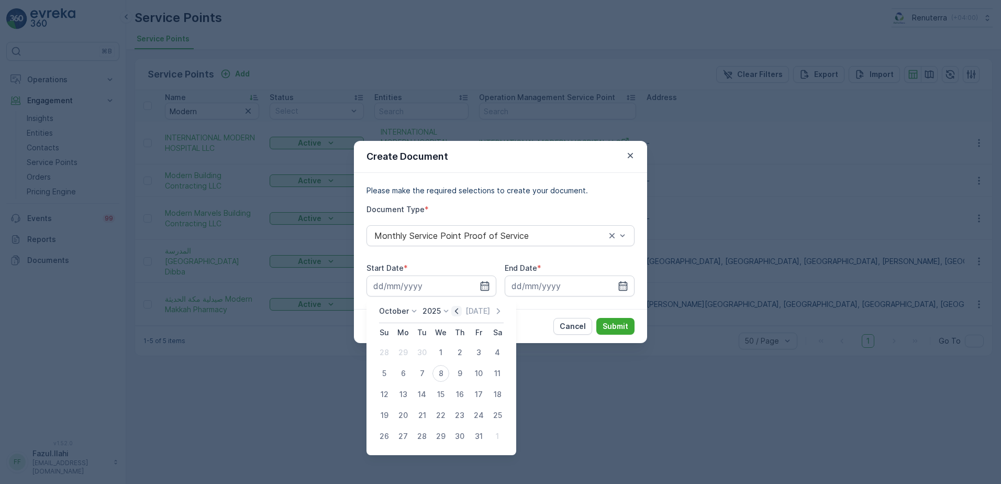
click at [457, 311] on icon "button" at bounding box center [456, 311] width 10 height 10
click at [406, 347] on div "1" at bounding box center [403, 352] width 17 height 17
type input "01.09.2025"
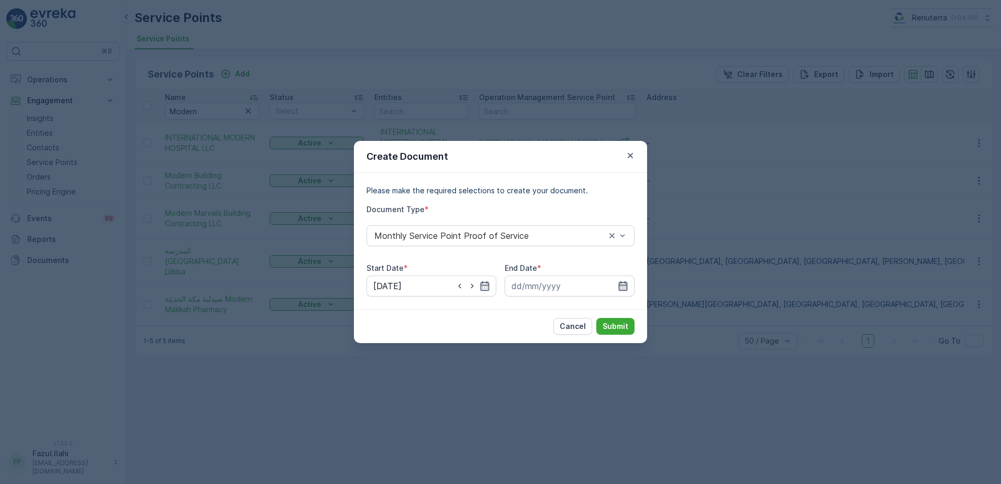
click at [625, 282] on icon "button" at bounding box center [623, 285] width 9 height 9
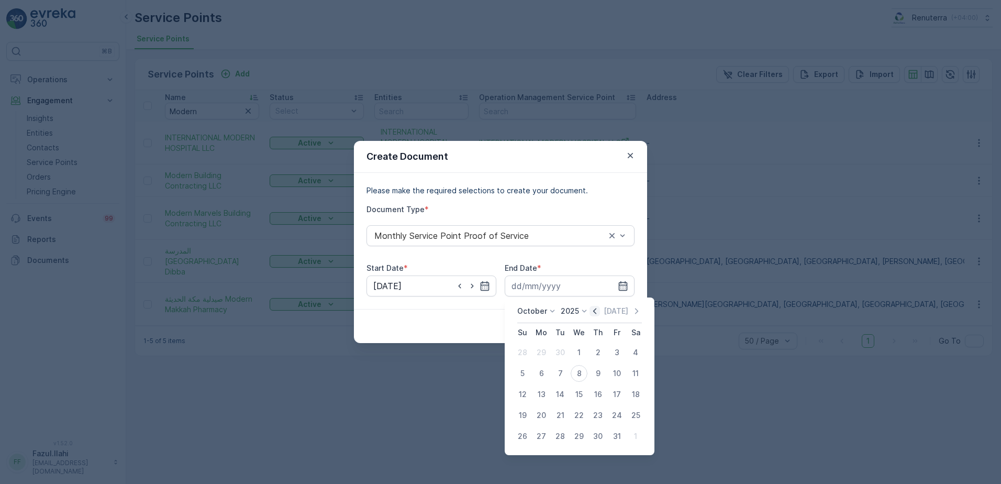
click at [597, 314] on icon "button" at bounding box center [594, 311] width 10 height 10
click at [557, 447] on div "September 2025 Today Su Mo Tu We Th Fr Sa 31 1 2 3 4 5 6 7 8 9 10 11 12 13 14 1…" at bounding box center [584, 376] width 161 height 158
click at [554, 434] on div "30" at bounding box center [560, 436] width 17 height 17
type input "30.09.2025"
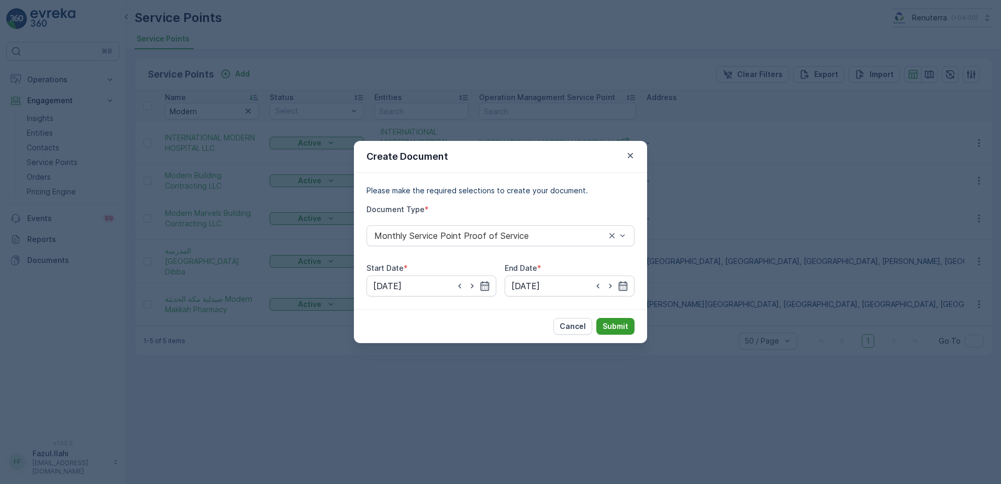
click at [621, 326] on p "Submit" at bounding box center [615, 326] width 26 height 10
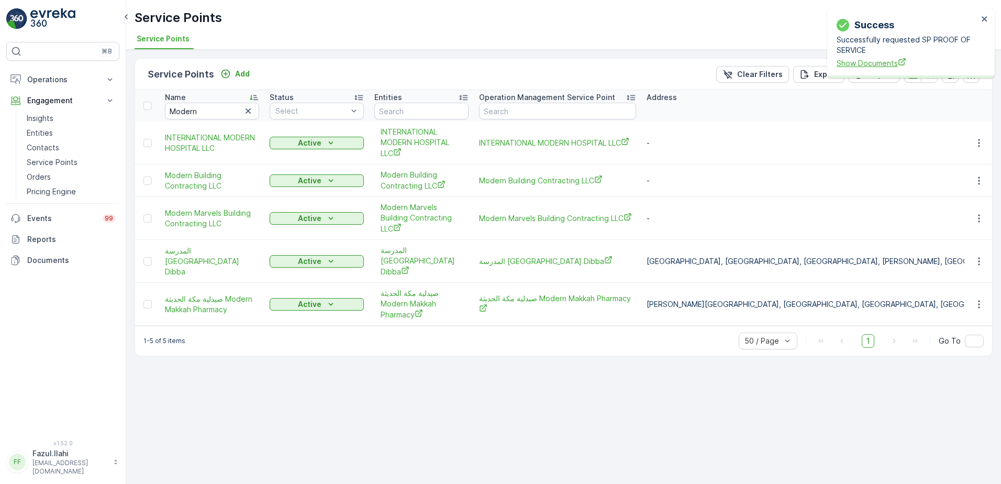
click at [852, 60] on span "Show Documents" at bounding box center [906, 63] width 141 height 11
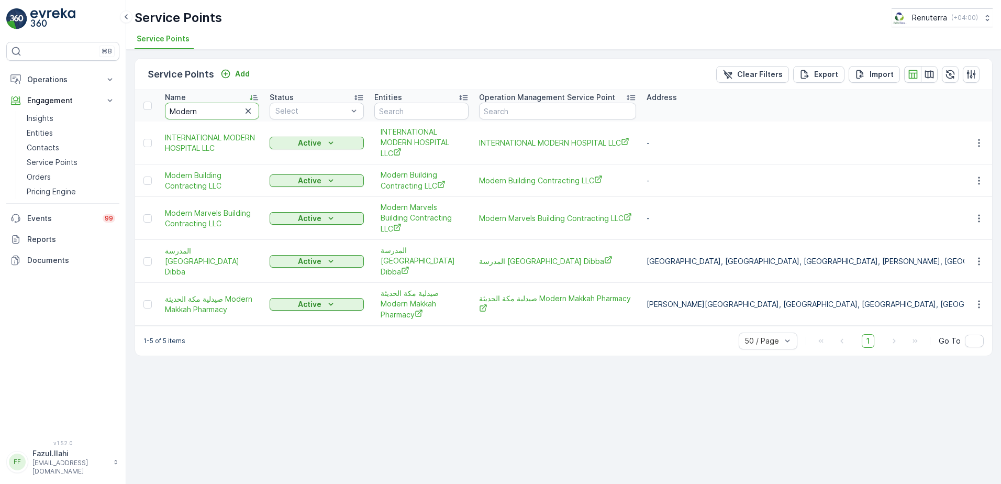
click at [227, 111] on input "Modern" at bounding box center [212, 111] width 94 height 17
click at [223, 111] on input "Modern" at bounding box center [212, 111] width 94 height 17
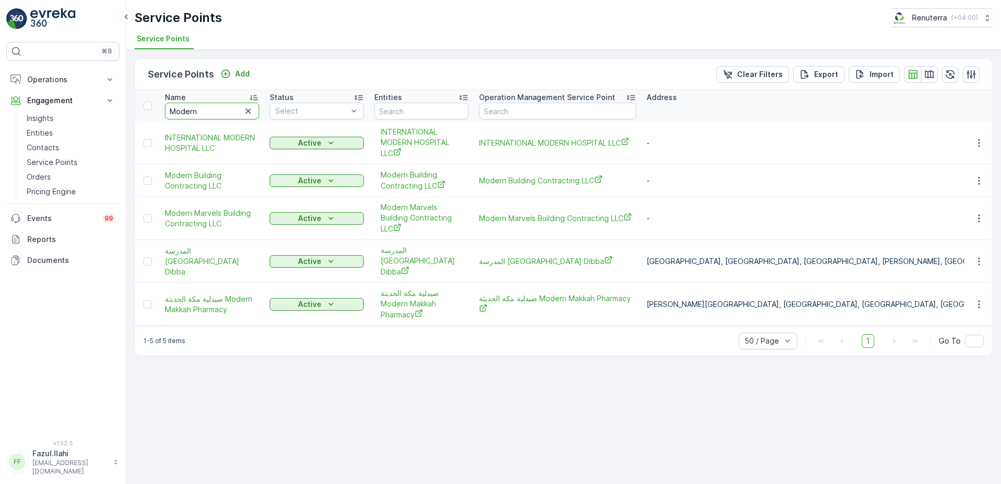
click at [223, 111] on input "Modern" at bounding box center [212, 111] width 94 height 17
click at [225, 110] on input "Modern" at bounding box center [212, 111] width 94 height 17
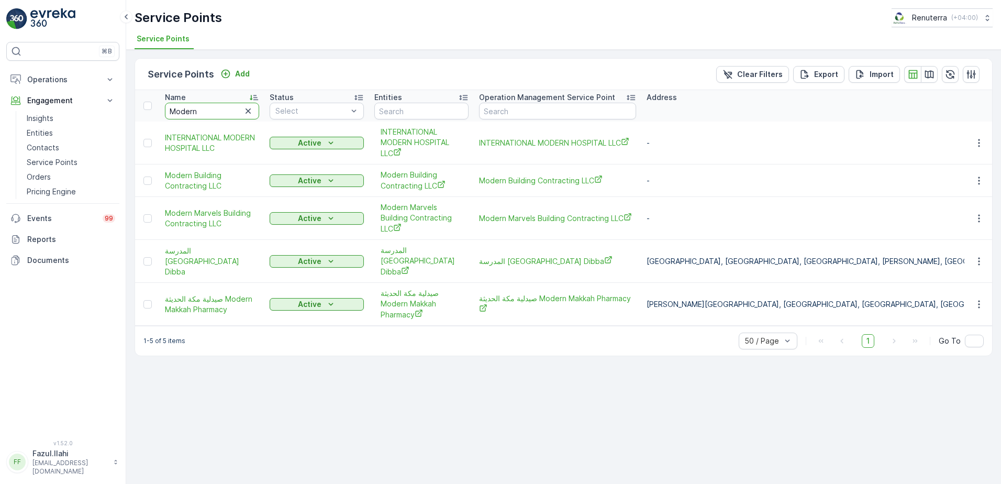
click at [225, 110] on input "Modern" at bounding box center [212, 111] width 94 height 17
type input "Acc"
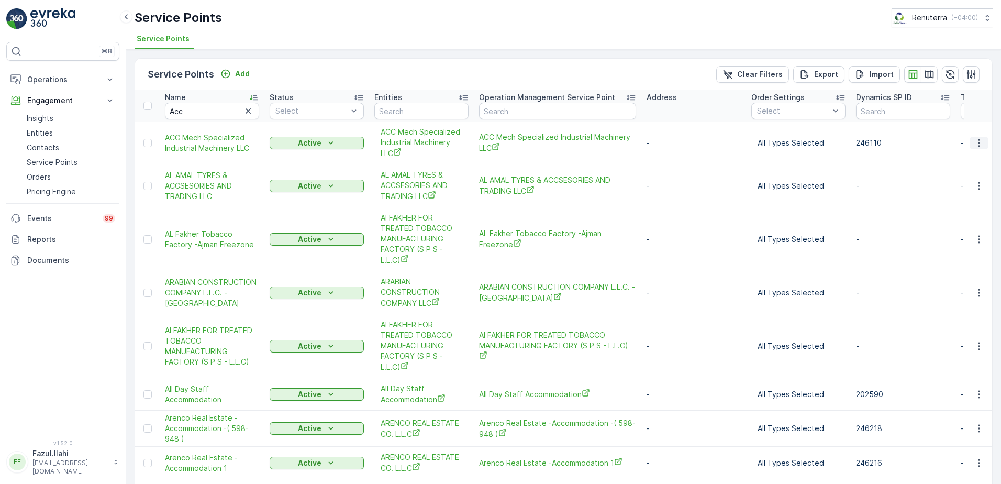
click at [978, 145] on icon "button" at bounding box center [979, 143] width 2 height 8
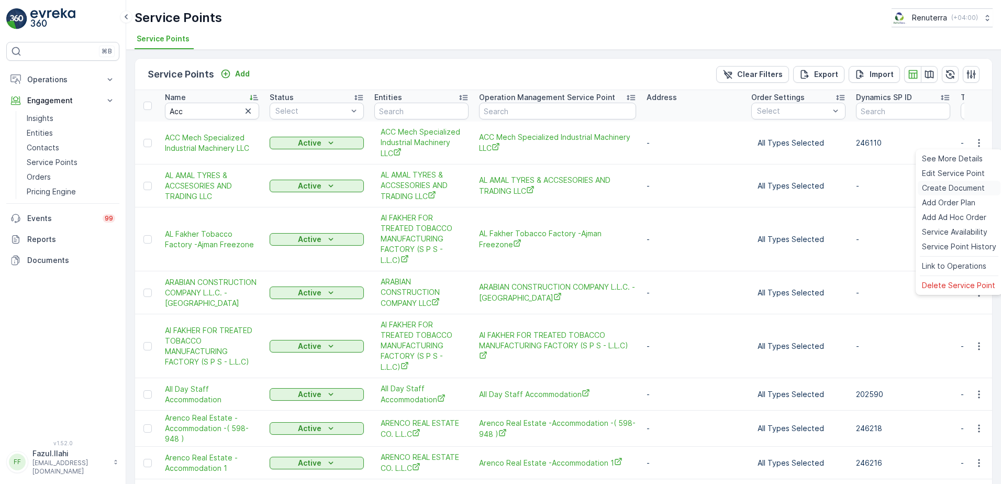
click at [957, 189] on span "Create Document" at bounding box center [953, 188] width 63 height 10
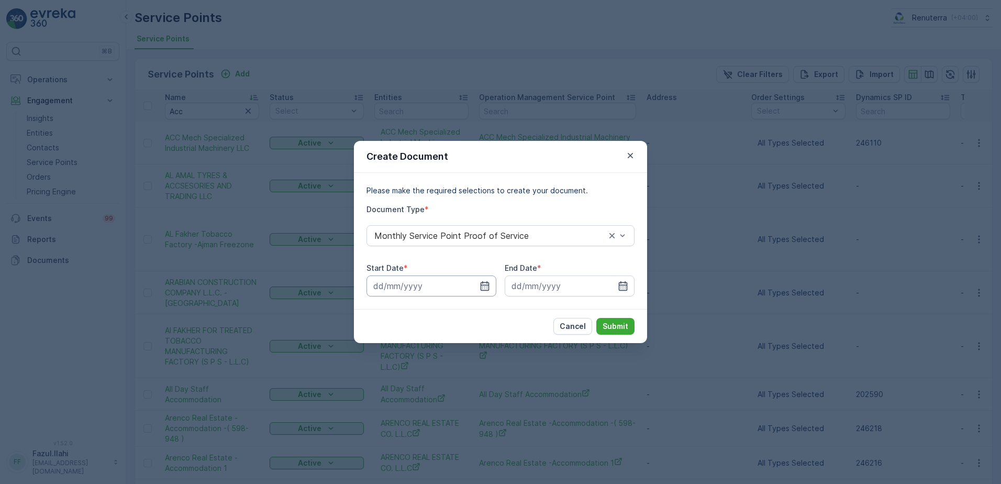
click at [490, 283] on input at bounding box center [431, 285] width 130 height 21
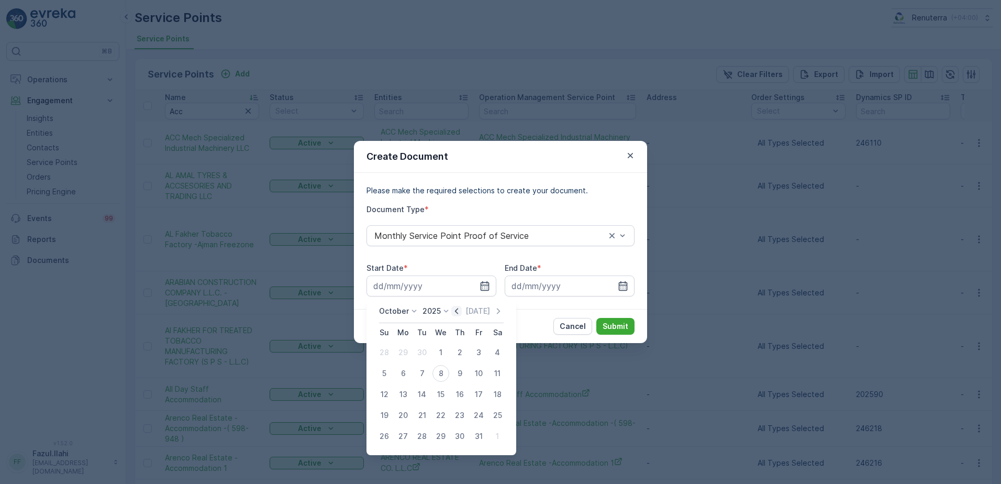
click at [458, 310] on icon "button" at bounding box center [456, 311] width 3 height 6
click at [398, 354] on div "1" at bounding box center [403, 352] width 17 height 17
type input "01.09.2025"
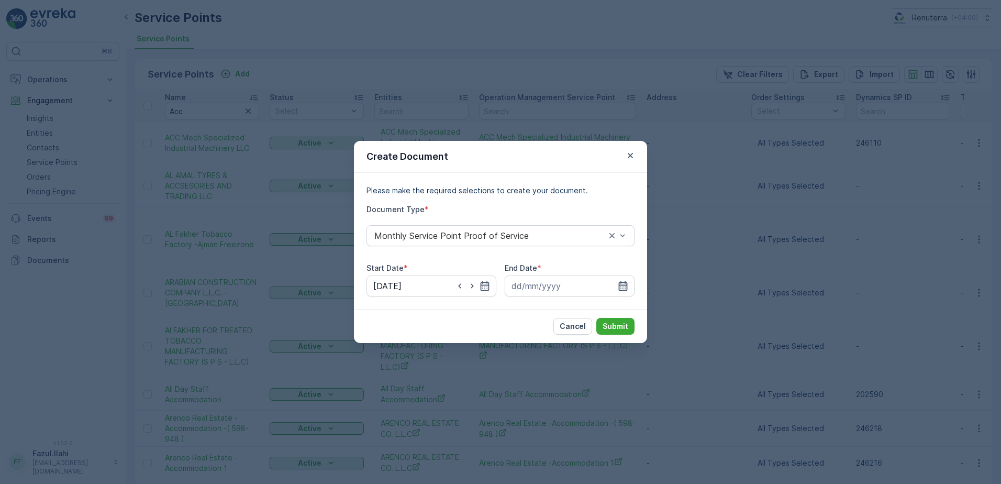
click at [622, 286] on icon "button" at bounding box center [623, 285] width 10 height 10
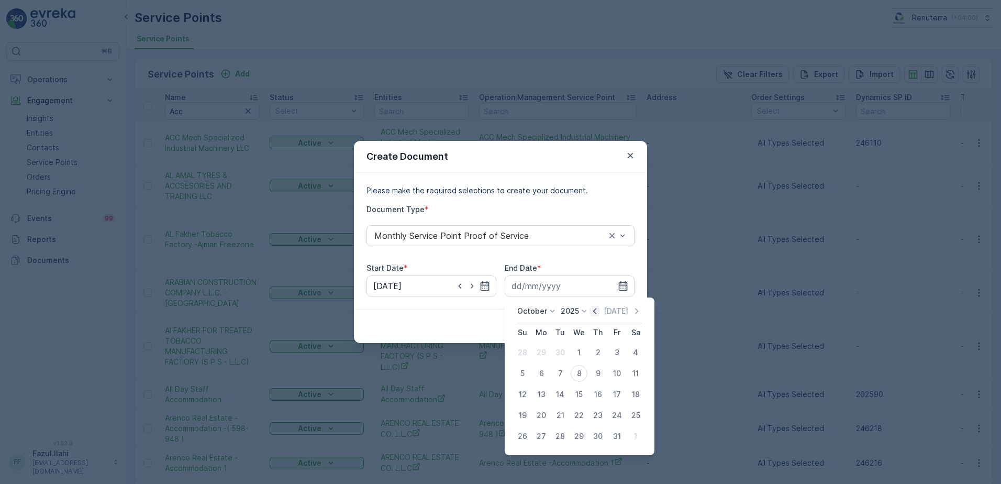
click at [598, 308] on icon "button" at bounding box center [594, 311] width 10 height 10
click at [560, 434] on div "30" at bounding box center [560, 436] width 17 height 17
type input "30.09.2025"
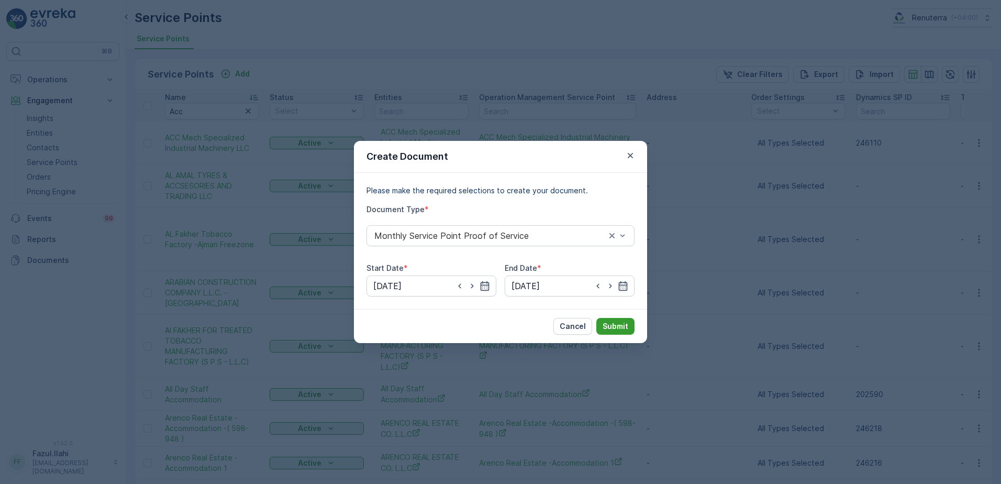
click at [621, 324] on p "Submit" at bounding box center [615, 326] width 26 height 10
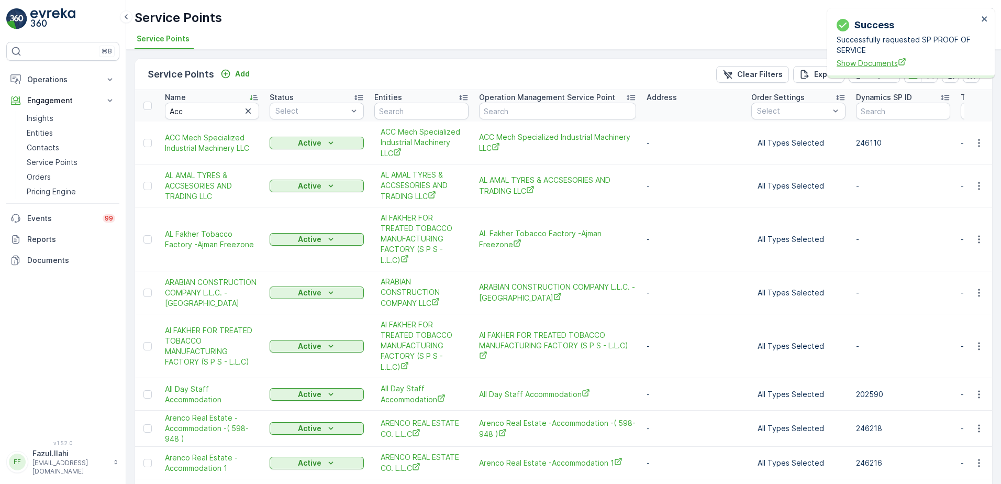
click at [876, 64] on span "Show Documents" at bounding box center [906, 63] width 141 height 11
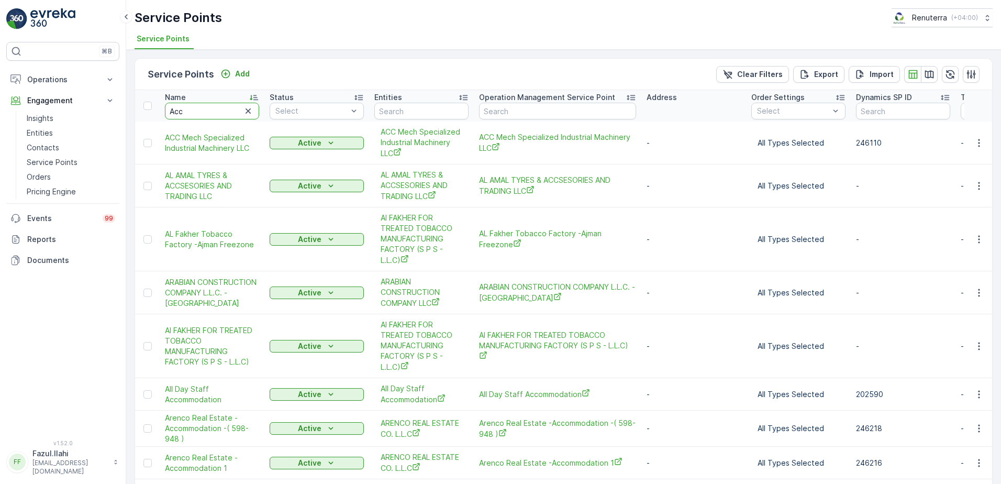
click at [189, 118] on input "Acc" at bounding box center [212, 111] width 94 height 17
type input "Am"
click at [189, 118] on input "Am" at bounding box center [212, 111] width 94 height 17
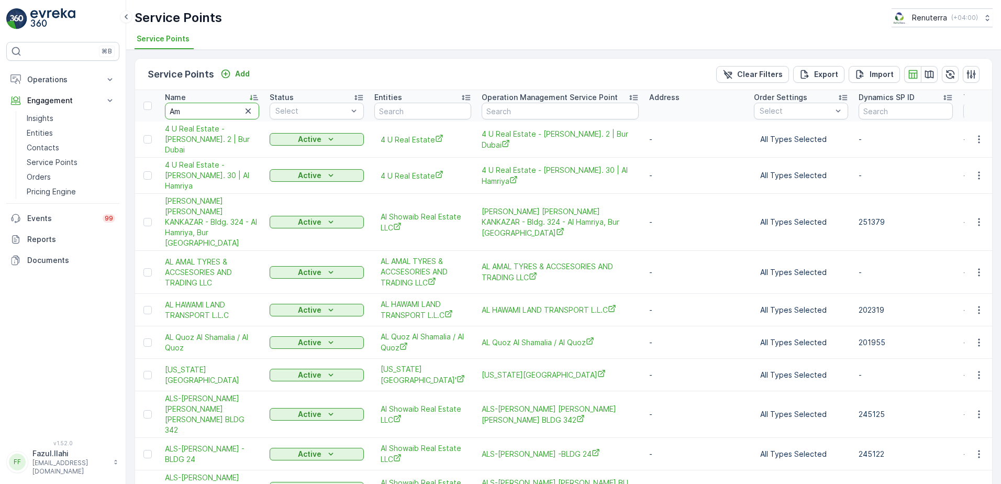
click at [189, 116] on input "Am" at bounding box center [212, 111] width 94 height 17
type input "Amir"
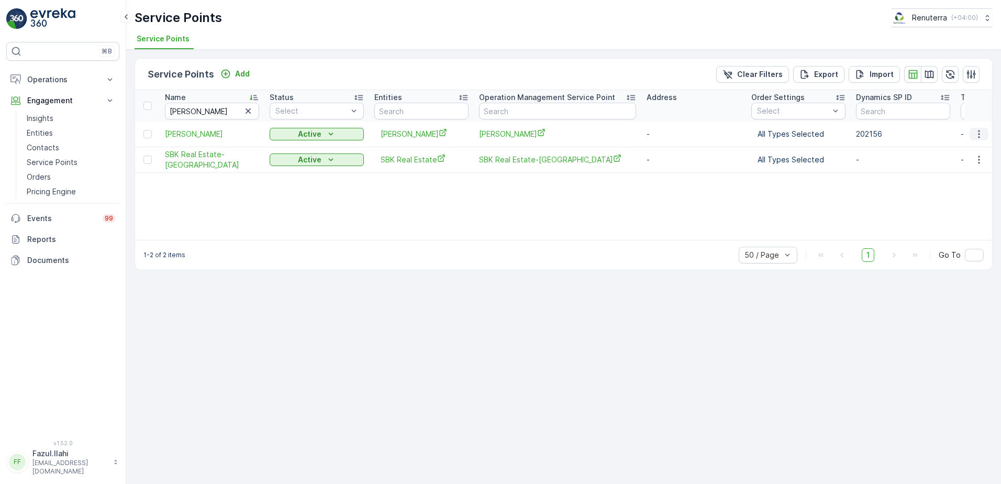
drag, startPoint x: 978, startPoint y: 138, endPoint x: 970, endPoint y: 140, distance: 7.6
click at [980, 134] on icon "button" at bounding box center [978, 134] width 10 height 10
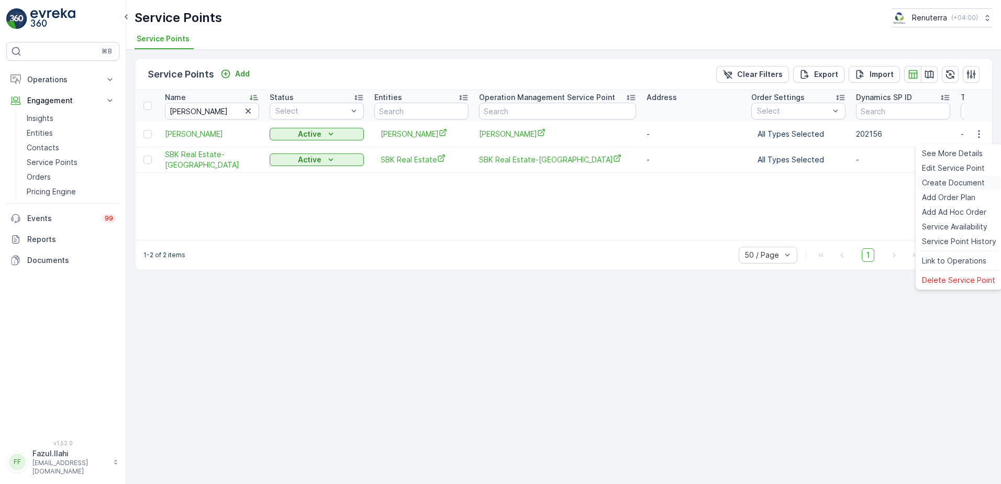
click at [953, 181] on span "Create Document" at bounding box center [953, 182] width 63 height 10
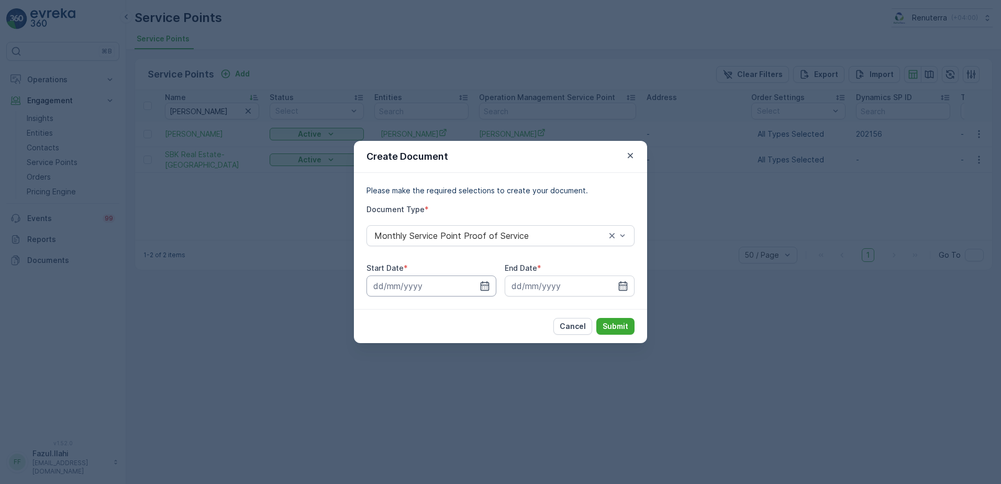
click at [486, 280] on input at bounding box center [431, 285] width 130 height 21
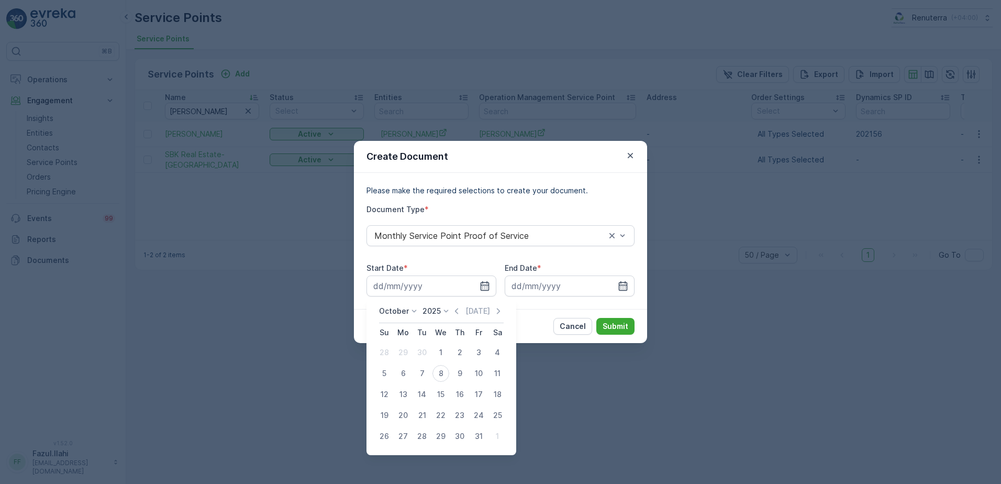
click at [453, 313] on div "October 2025 Today" at bounding box center [441, 314] width 125 height 17
click at [457, 311] on icon "button" at bounding box center [456, 311] width 3 height 6
click at [407, 351] on div "1" at bounding box center [403, 352] width 17 height 17
type input "01.09.2025"
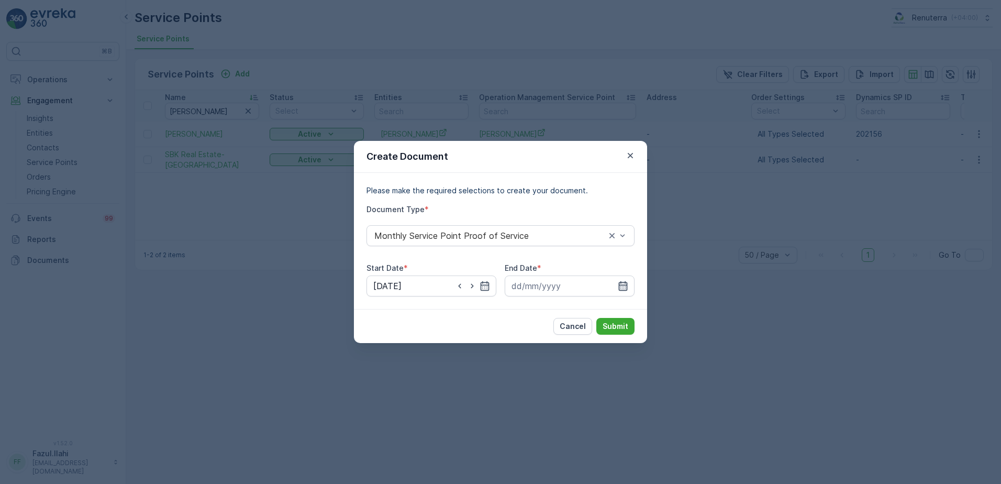
click at [624, 286] on icon "button" at bounding box center [623, 285] width 10 height 10
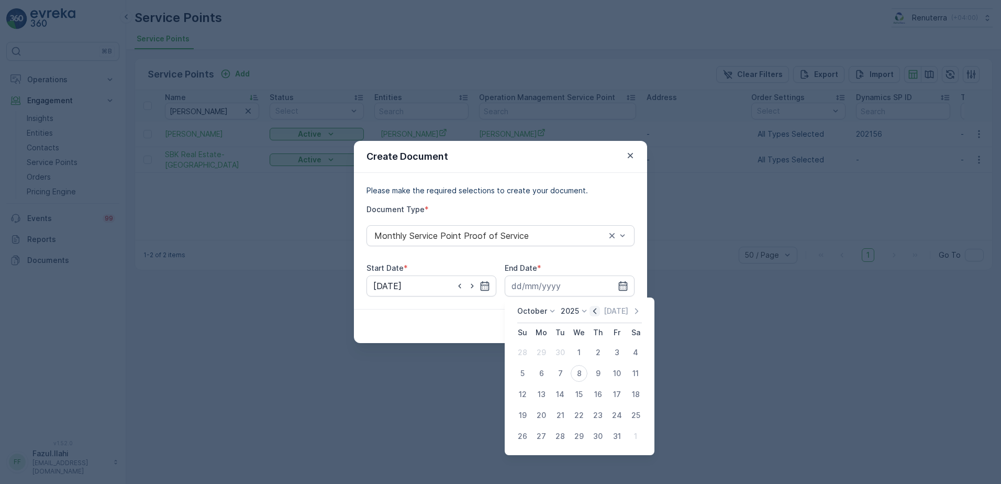
drag, startPoint x: 591, startPoint y: 317, endPoint x: 594, endPoint y: 312, distance: 6.1
click at [592, 314] on div "October 2025 Today" at bounding box center [579, 314] width 125 height 17
click at [594, 311] on icon "button" at bounding box center [594, 311] width 10 height 10
click at [563, 438] on div "30" at bounding box center [560, 436] width 17 height 17
type input "30.09.2025"
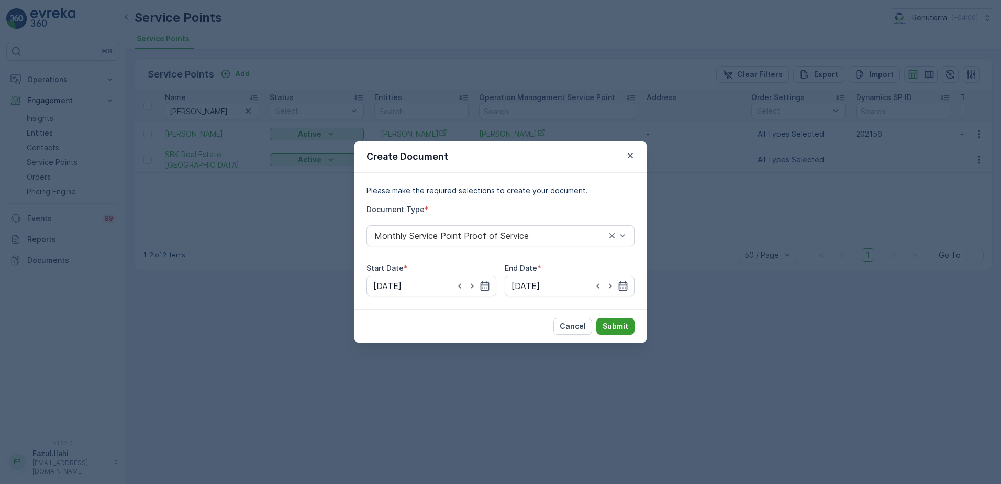
click at [612, 321] on p "Submit" at bounding box center [615, 326] width 26 height 10
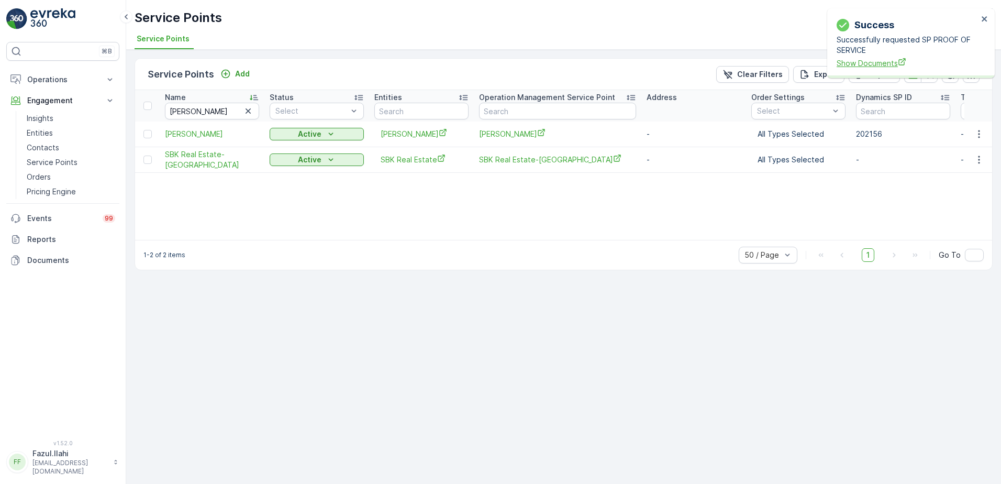
click at [862, 65] on span "Show Documents" at bounding box center [906, 63] width 141 height 11
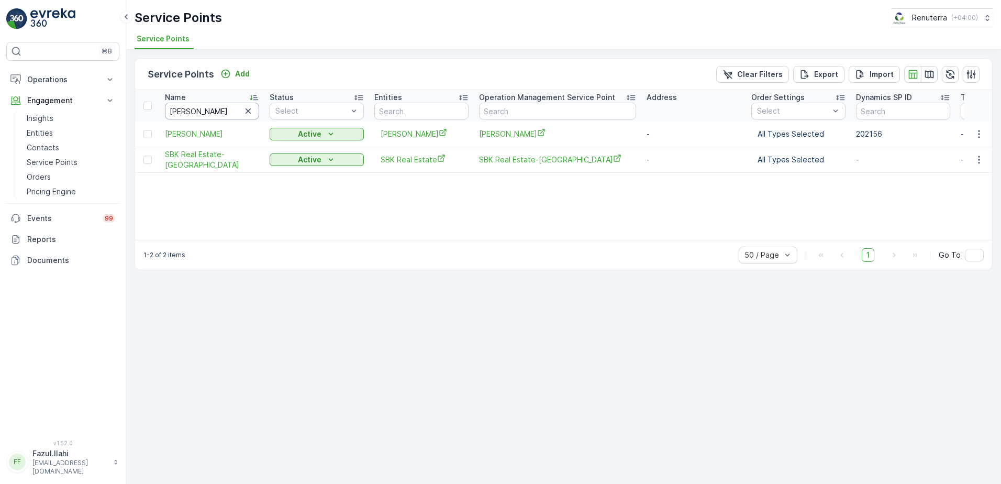
click at [226, 113] on input "Amir" at bounding box center [212, 111] width 94 height 17
type input "Al"
click at [226, 113] on input "Al" at bounding box center [212, 111] width 94 height 17
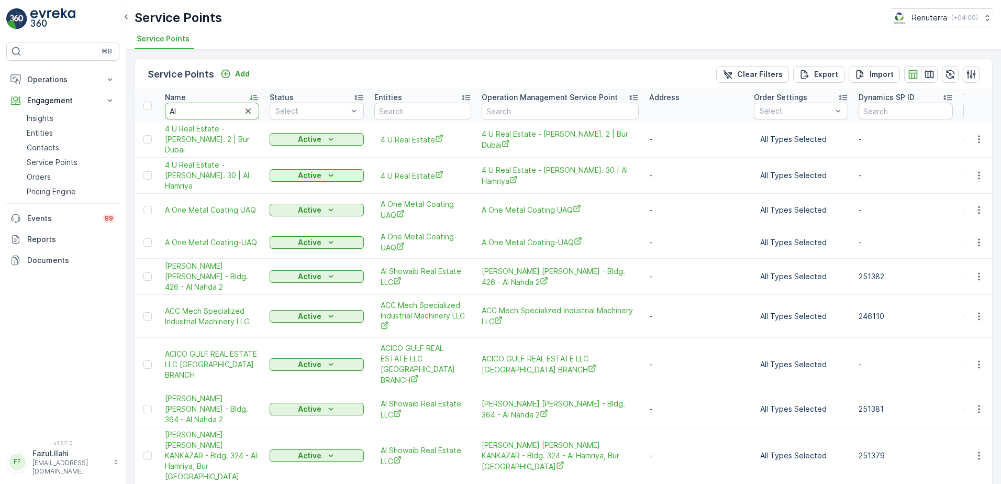
click at [226, 113] on input "Al" at bounding box center [212, 111] width 94 height 17
type input "Al amal"
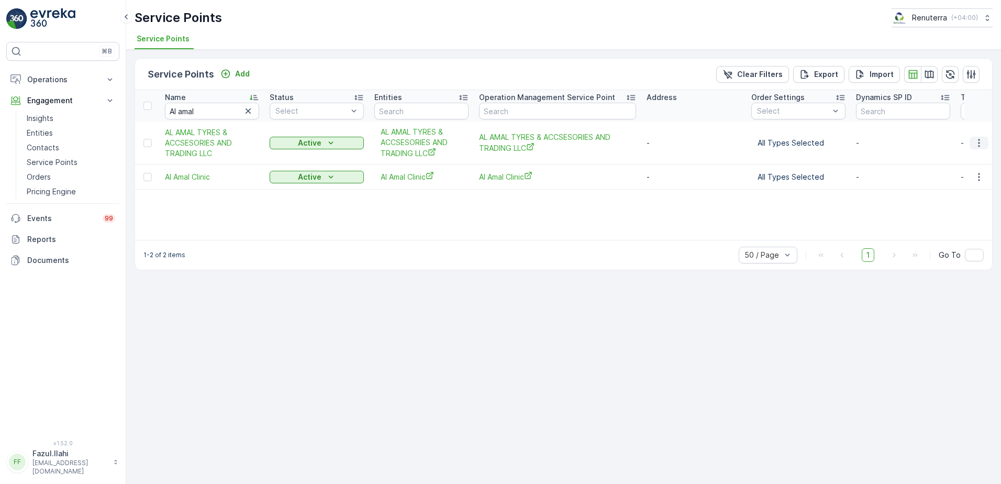
click at [974, 139] on icon "button" at bounding box center [978, 143] width 10 height 10
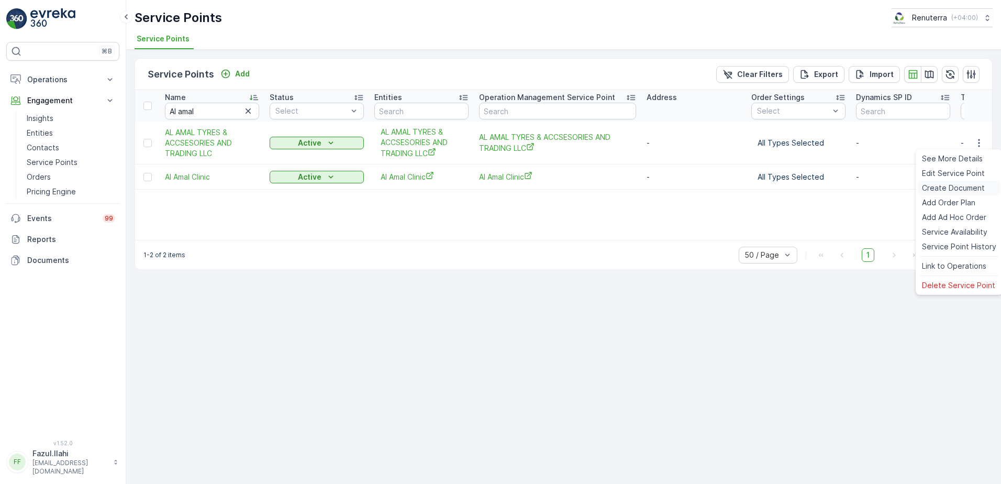
click at [959, 184] on span "Create Document" at bounding box center [953, 188] width 63 height 10
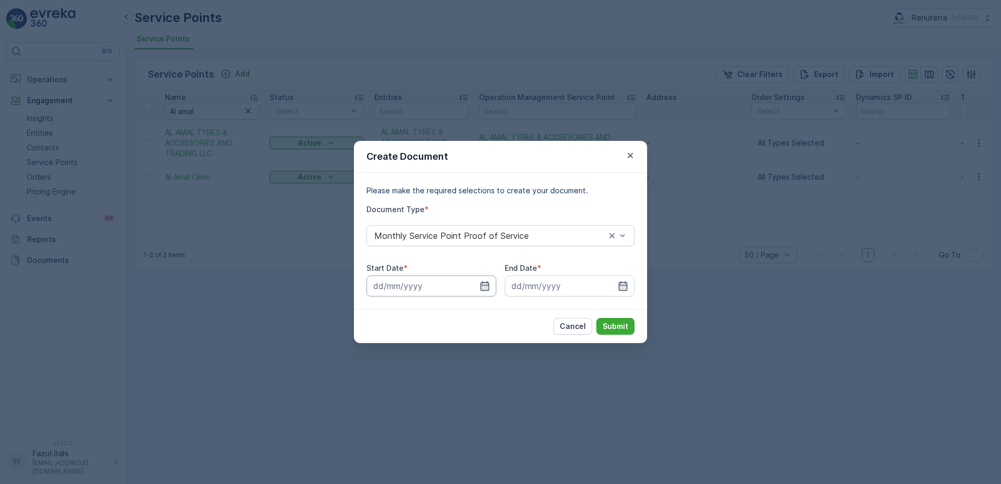
click at [491, 288] on input at bounding box center [431, 285] width 130 height 21
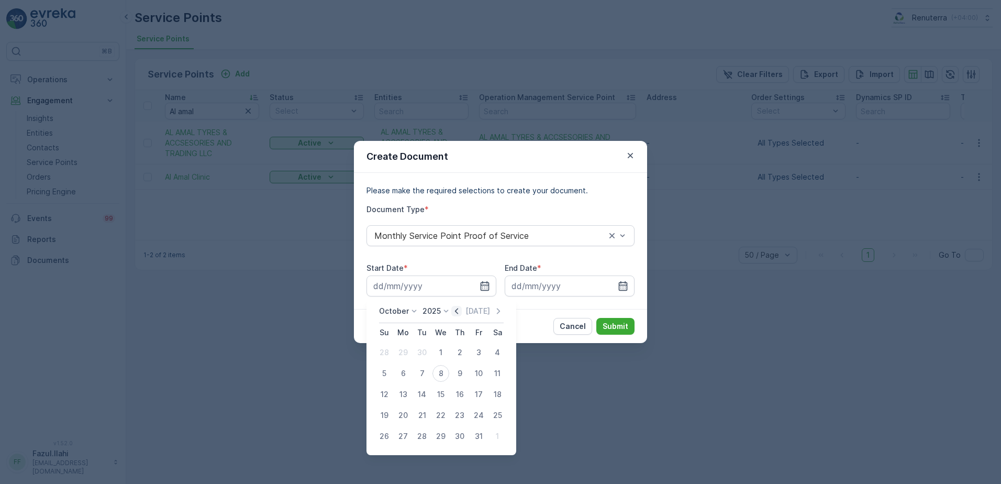
click at [458, 310] on icon "button" at bounding box center [456, 311] width 3 height 6
click at [401, 355] on div "1" at bounding box center [403, 352] width 17 height 17
type input "01.09.2025"
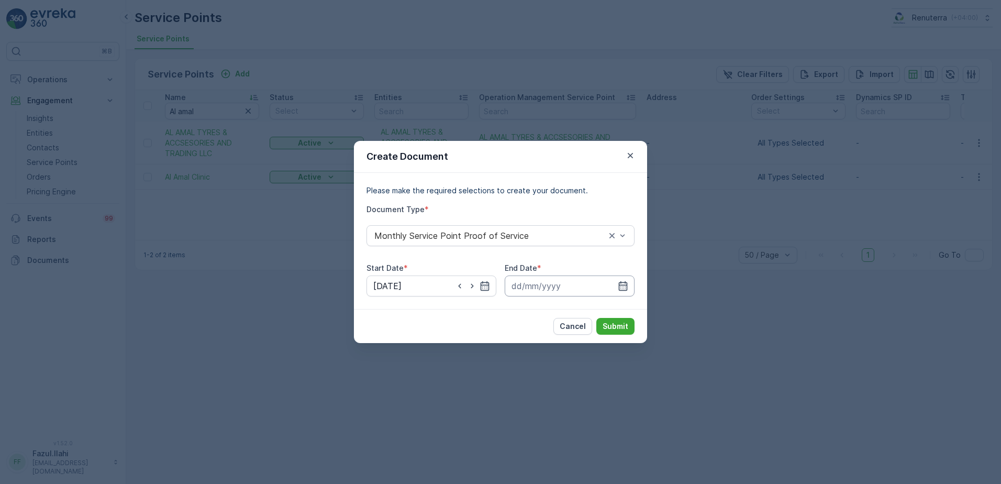
click at [632, 284] on input at bounding box center [569, 285] width 130 height 21
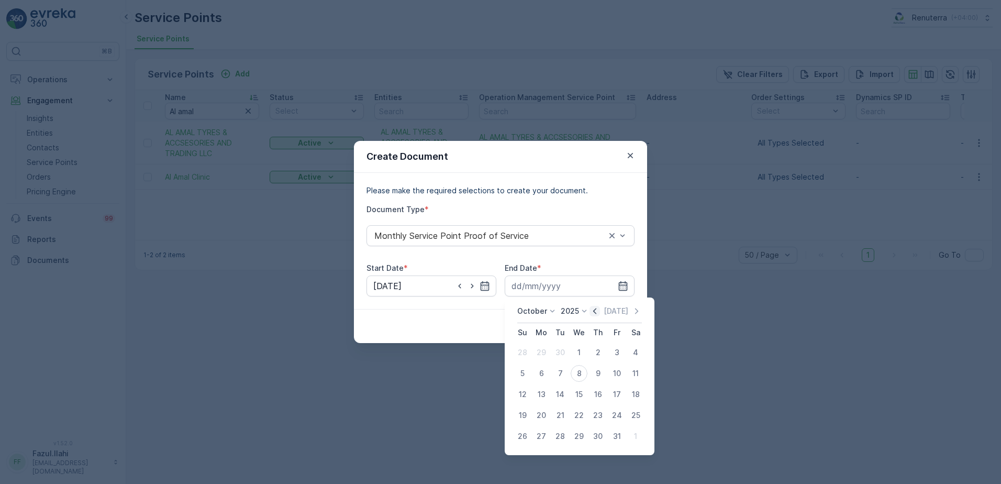
click at [596, 309] on icon "button" at bounding box center [594, 311] width 3 height 6
click at [562, 436] on div "30" at bounding box center [560, 436] width 17 height 17
type input "30.09.2025"
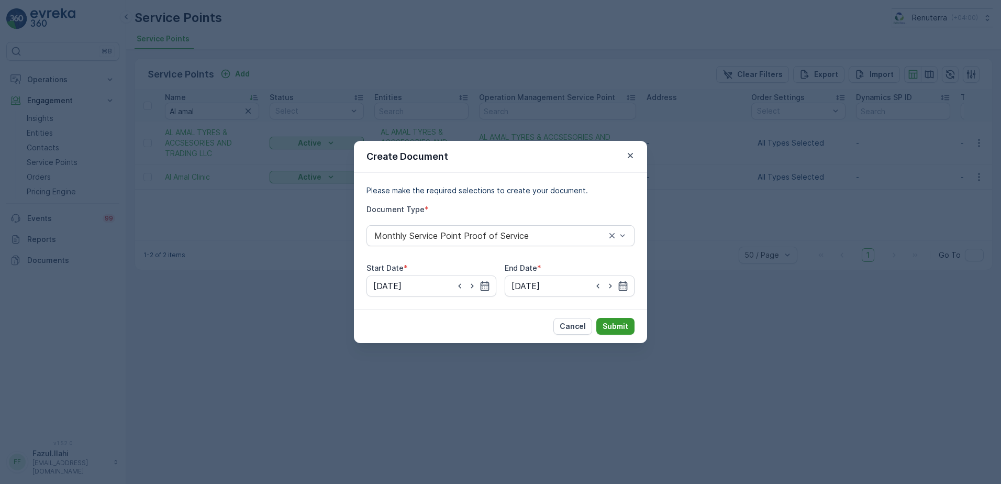
click at [613, 327] on p "Submit" at bounding box center [615, 326] width 26 height 10
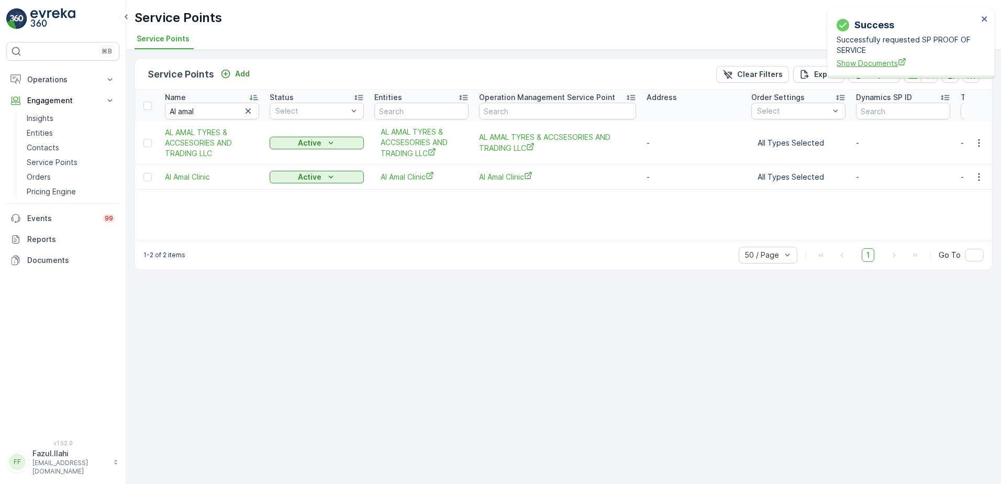
click at [874, 67] on span "Show Documents" at bounding box center [906, 63] width 141 height 11
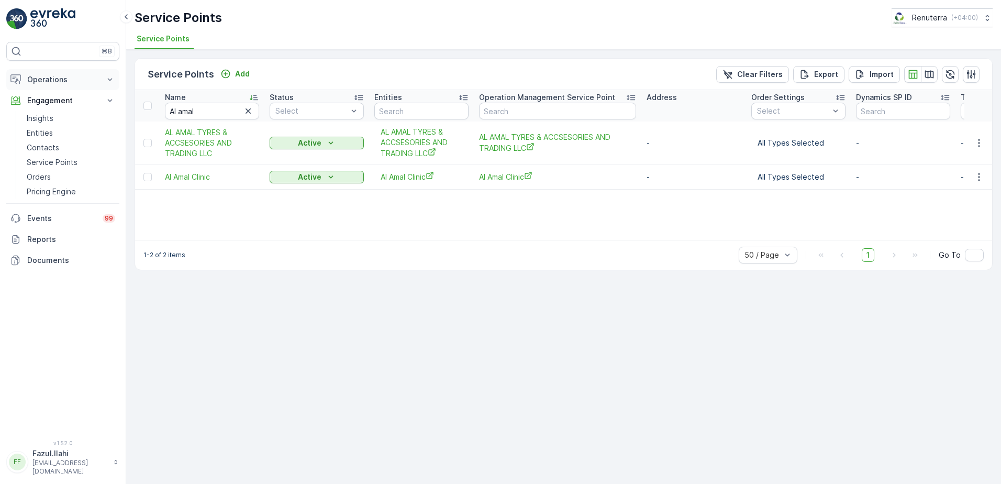
click at [77, 79] on p "Operations" at bounding box center [62, 79] width 71 height 10
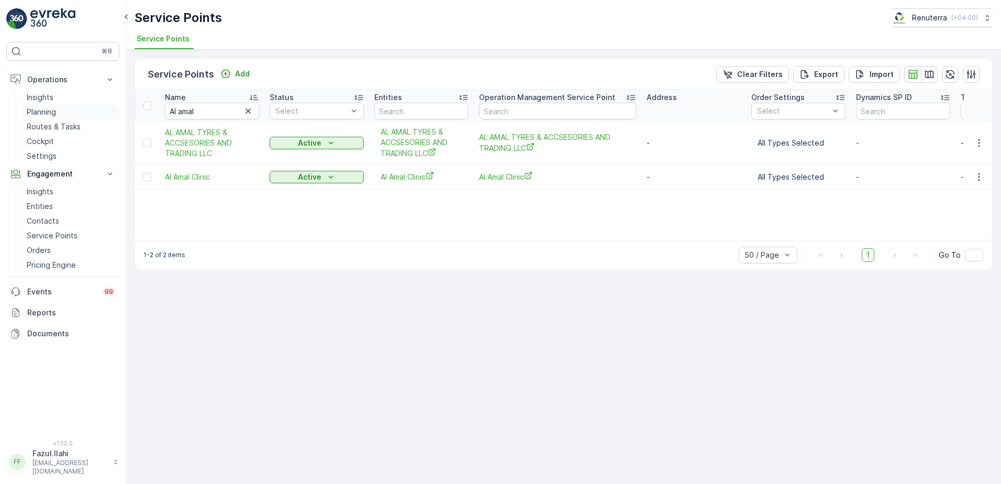
click at [61, 113] on link "Planning" at bounding box center [71, 112] width 97 height 15
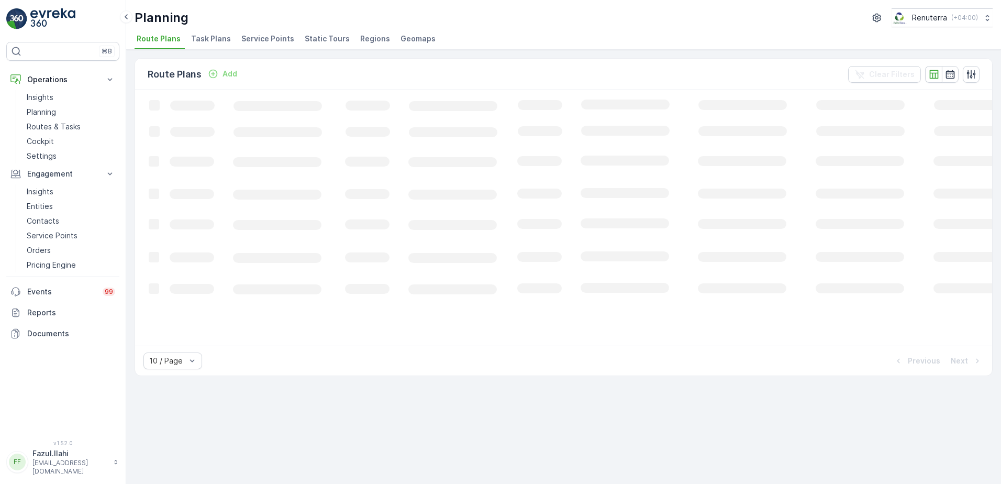
click at [261, 39] on span "Service Points" at bounding box center [267, 38] width 53 height 10
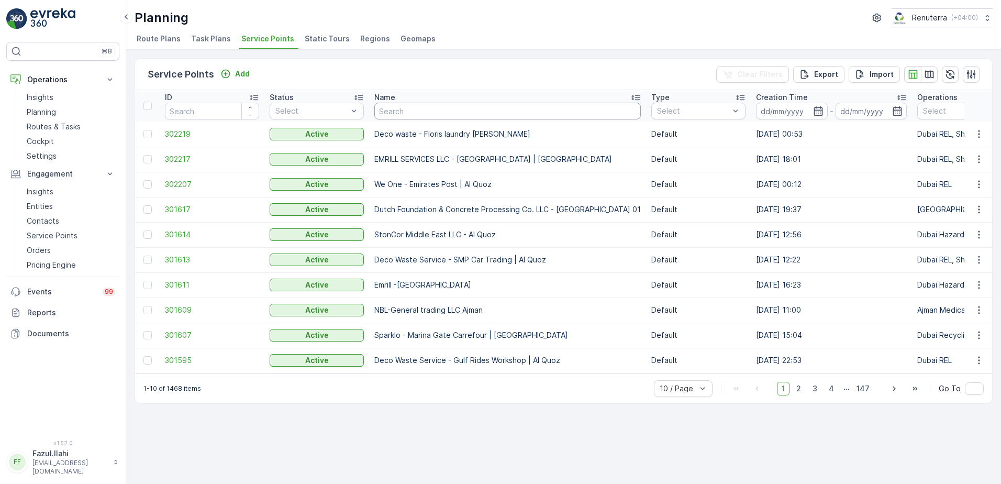
click at [425, 111] on input "text" at bounding box center [507, 111] width 266 height 17
type input "amal"
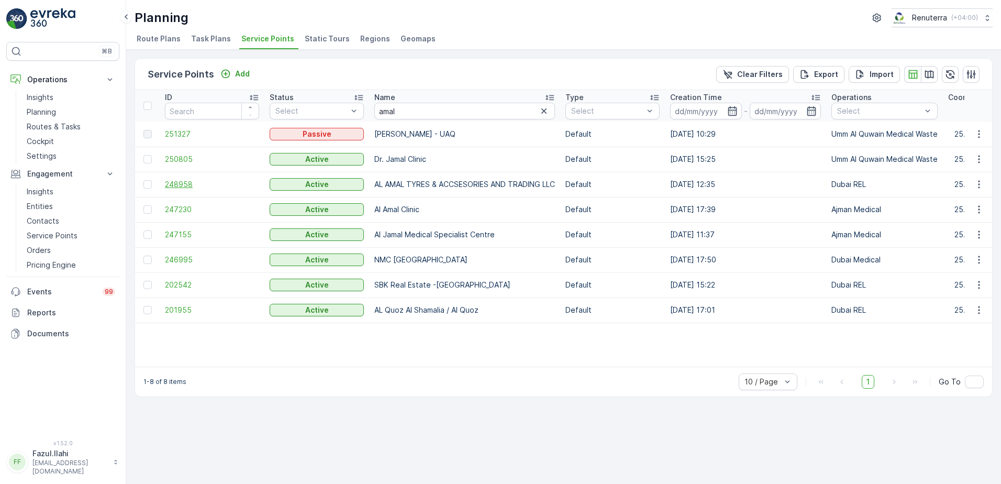
click at [174, 184] on span "248958" at bounding box center [212, 184] width 94 height 10
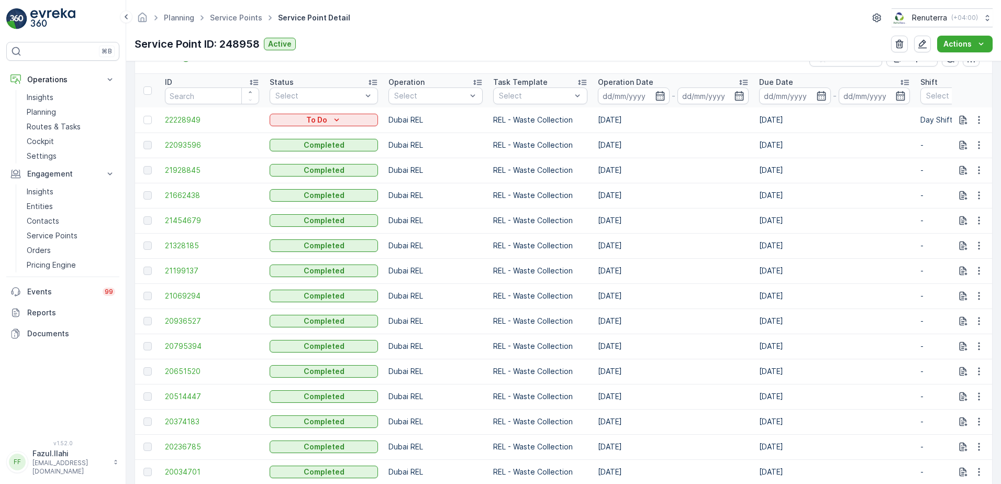
scroll to position [262, 0]
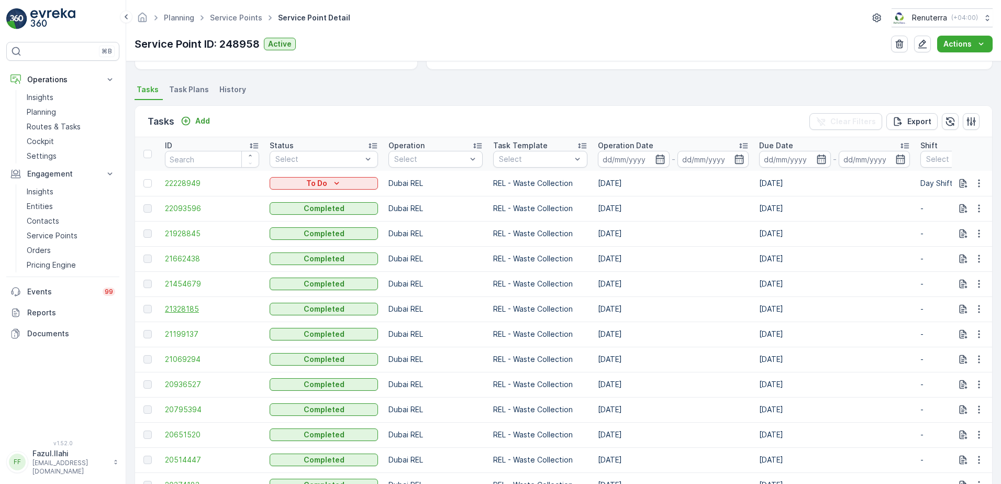
click at [174, 306] on span "21328185" at bounding box center [212, 309] width 94 height 10
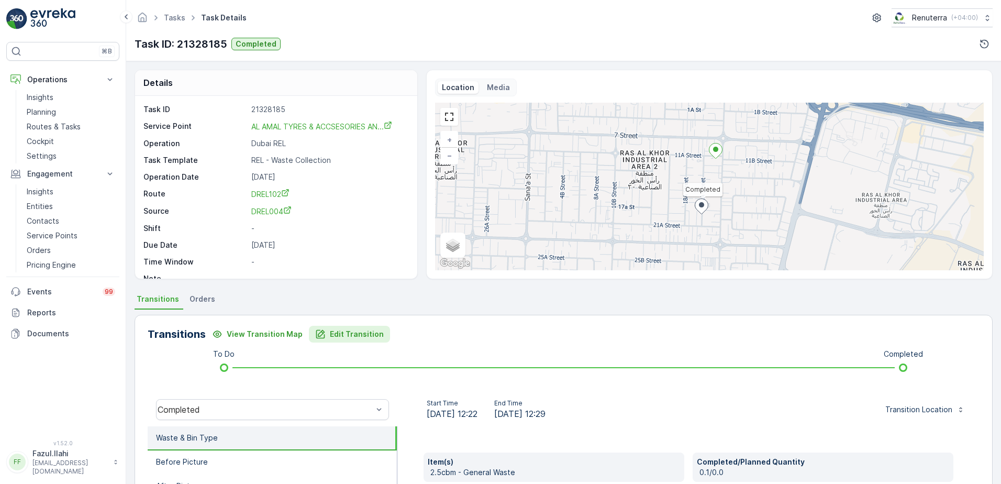
click at [347, 334] on p "Edit Transition" at bounding box center [357, 334] width 54 height 10
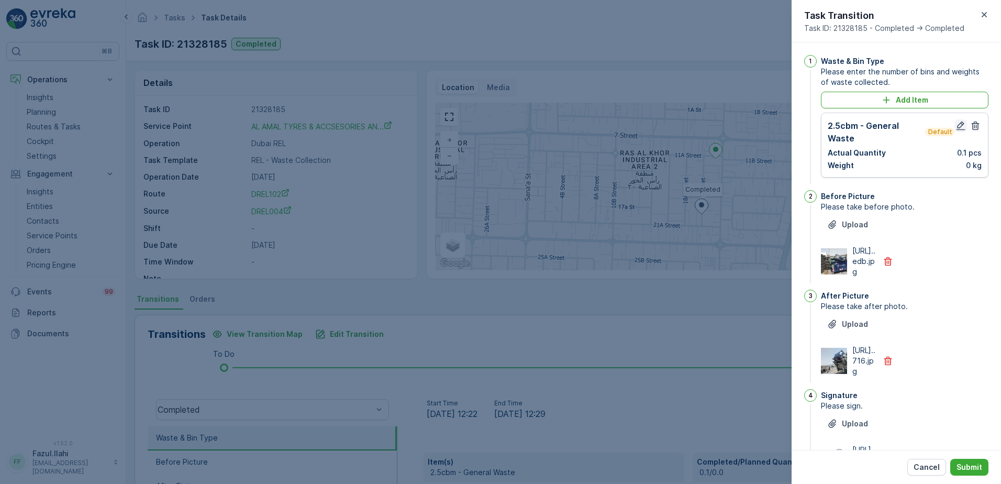
click at [955, 126] on icon "button" at bounding box center [960, 125] width 10 height 10
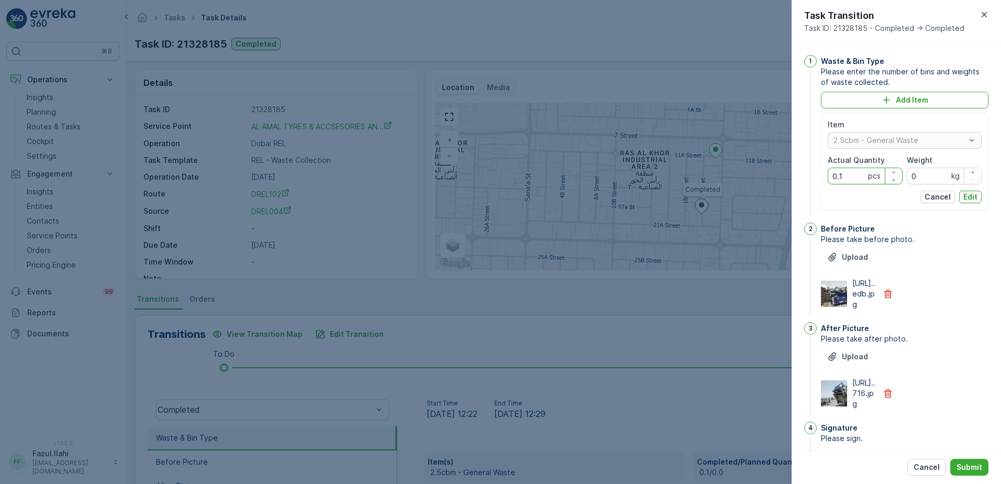
click at [839, 179] on Quantity "0.1" at bounding box center [864, 175] width 75 height 17
type Quantity "1"
click at [932, 318] on div "Before Picture Please take before photo. Upload https://media.evre...edb.jpg" at bounding box center [904, 269] width 167 height 95
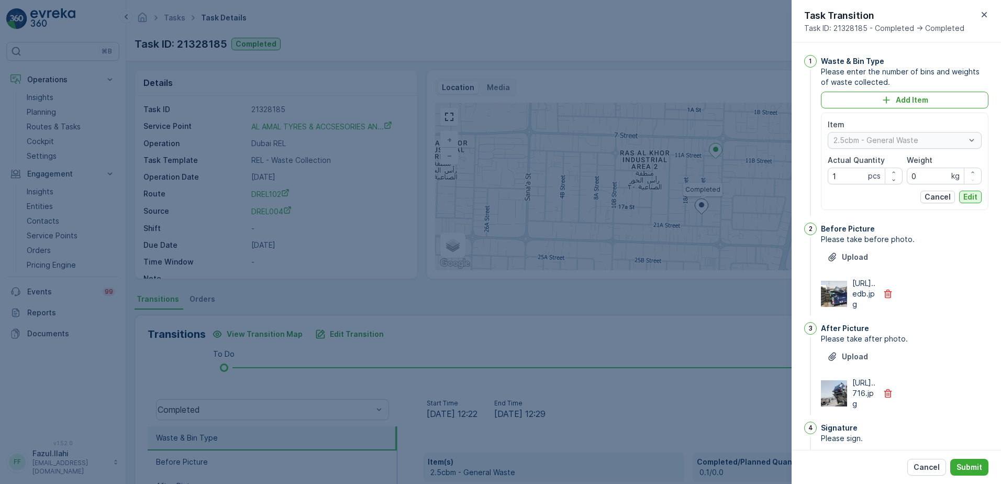
click at [966, 197] on p "Edit" at bounding box center [970, 197] width 14 height 10
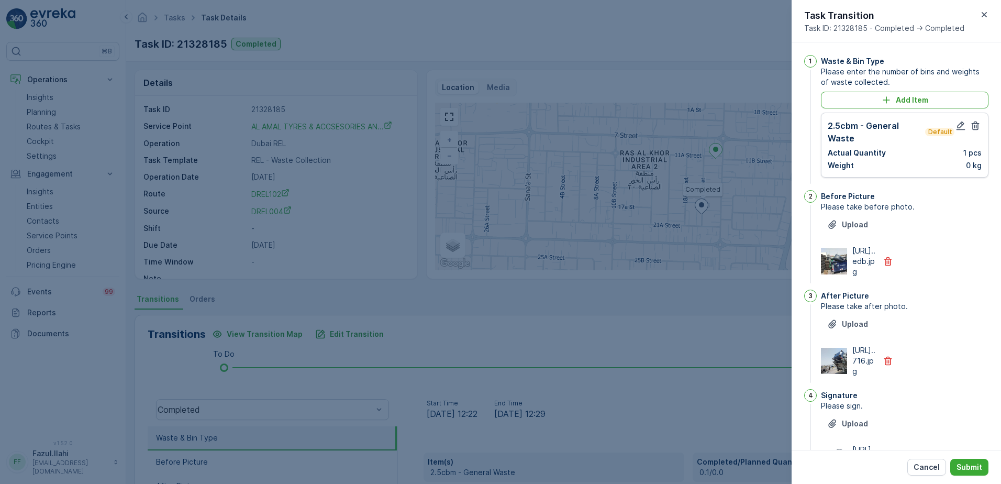
click at [971, 458] on div "Cancel Submit" at bounding box center [895, 467] width 209 height 34
click at [969, 459] on button "Submit" at bounding box center [969, 466] width 38 height 17
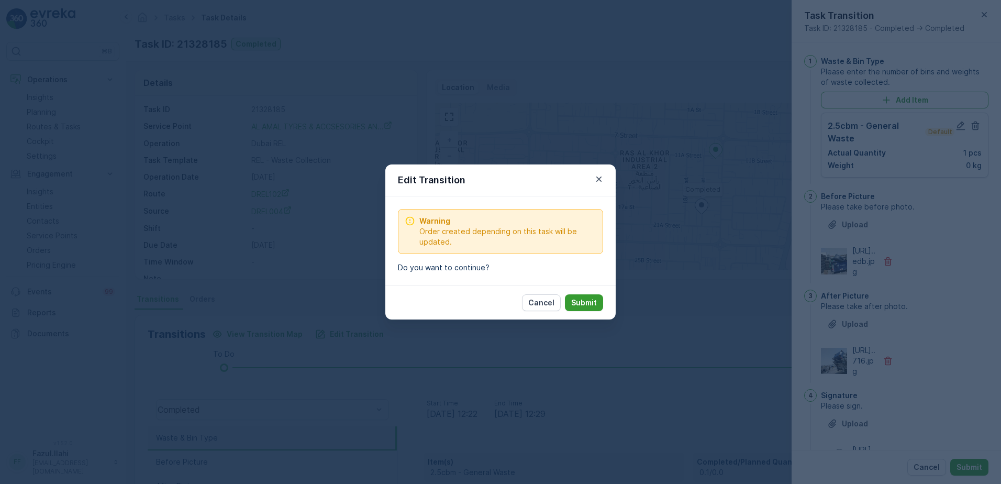
click at [578, 304] on p "Submit" at bounding box center [584, 302] width 26 height 10
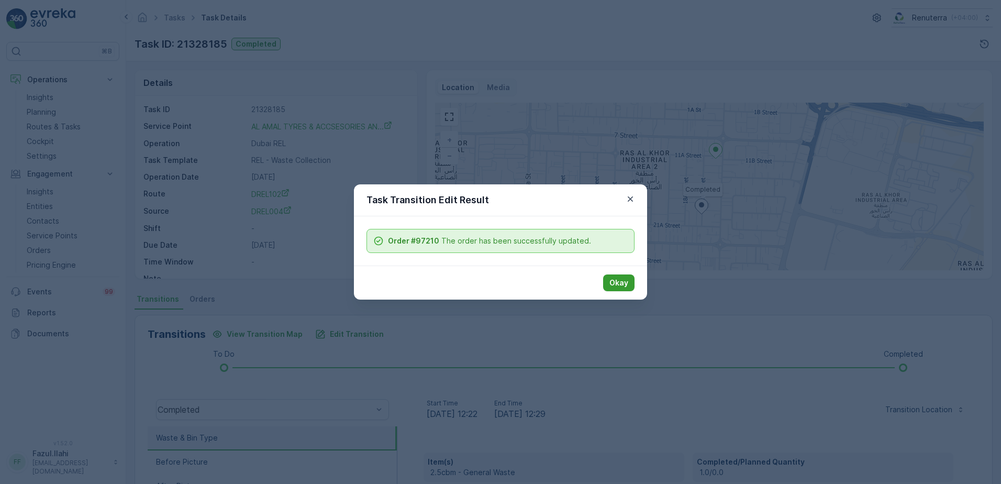
click at [612, 287] on p "Okay" at bounding box center [618, 282] width 19 height 10
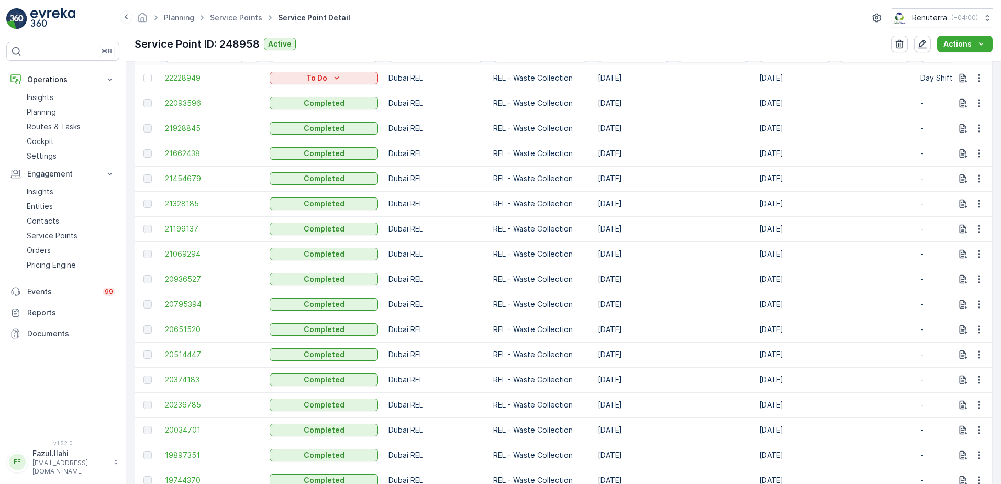
scroll to position [366, 0]
click at [180, 156] on span "21662438" at bounding box center [212, 154] width 94 height 10
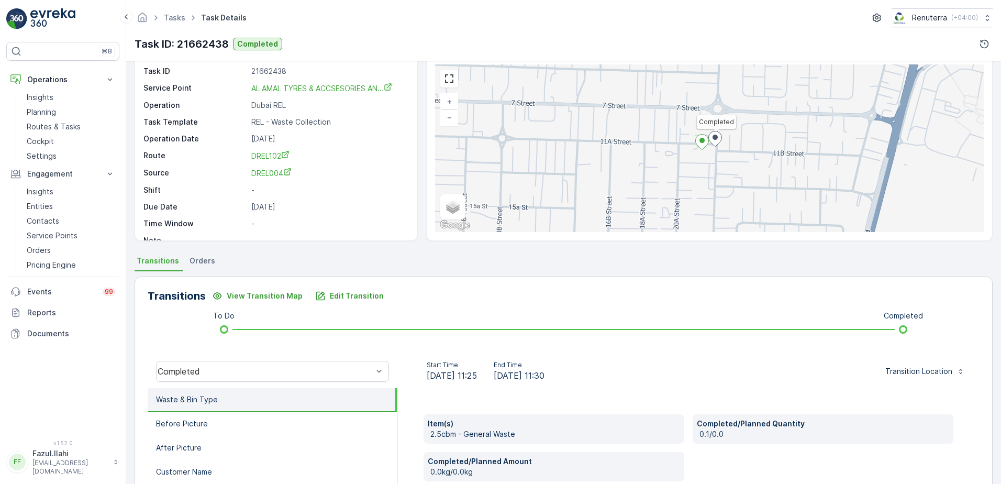
scroll to position [52, 0]
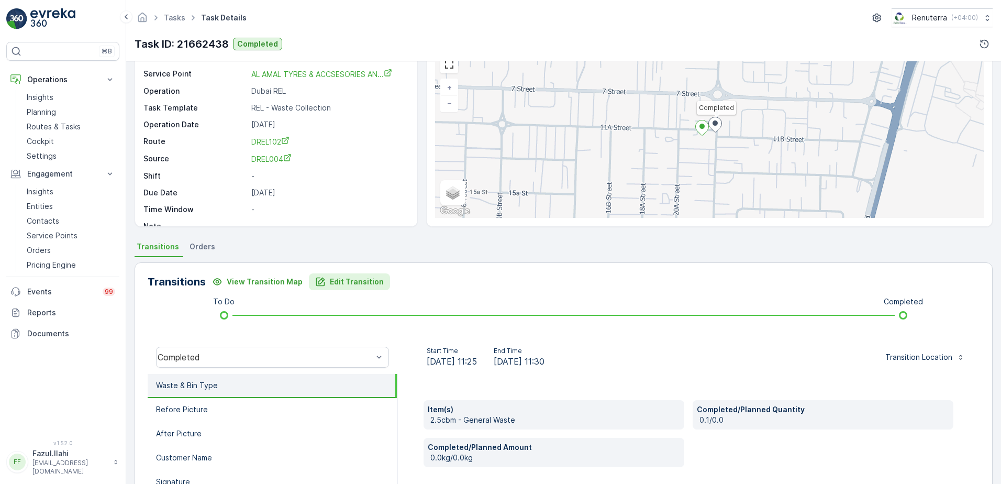
click at [361, 278] on p "Edit Transition" at bounding box center [357, 281] width 54 height 10
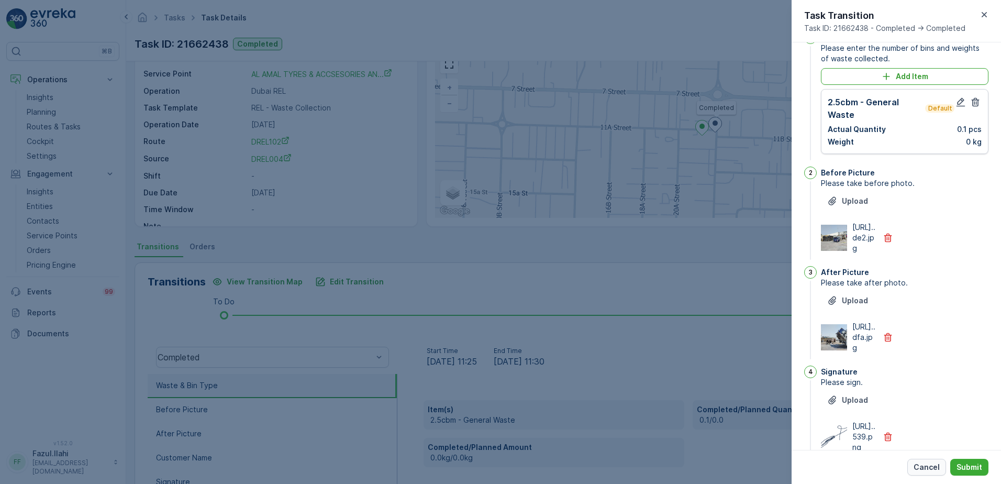
scroll to position [0, 0]
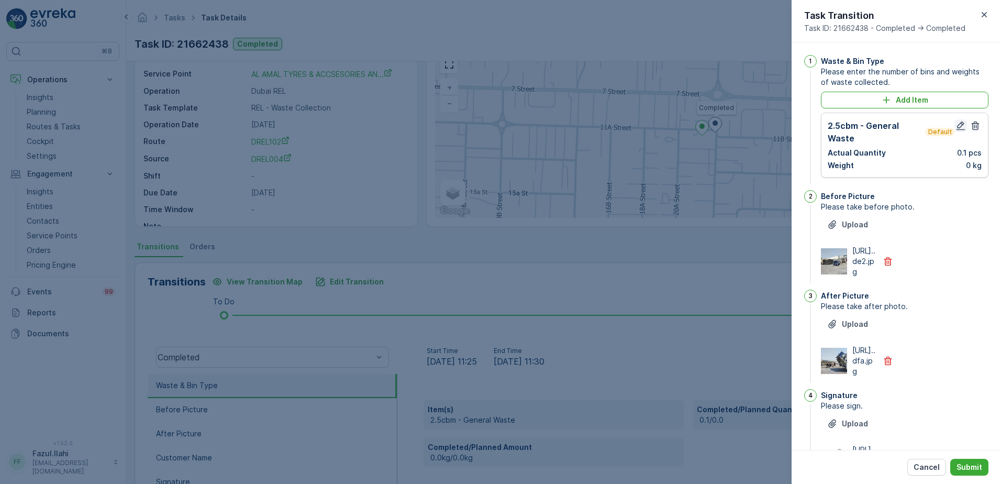
click at [958, 126] on icon "button" at bounding box center [960, 125] width 10 height 10
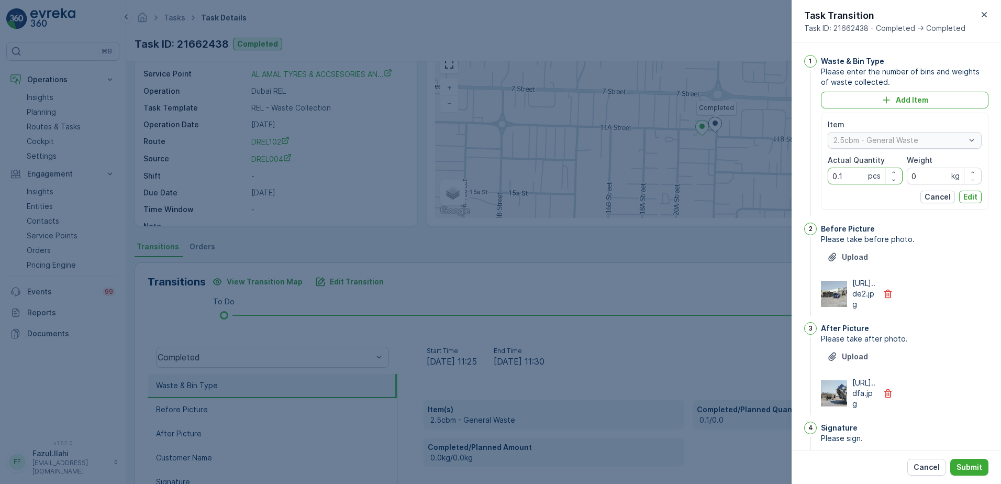
click at [850, 174] on Quantity "0.1" at bounding box center [864, 175] width 75 height 17
type Quantity "1"
click at [951, 368] on div "After Picture Please take after photo. Upload https://media.evre...dfa.jpg" at bounding box center [904, 369] width 167 height 95
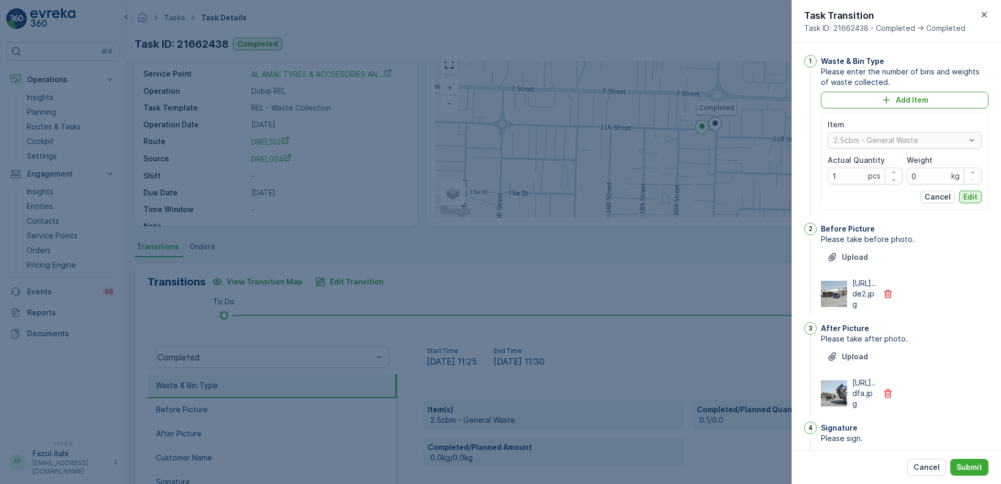
click at [970, 196] on p "Edit" at bounding box center [970, 197] width 14 height 10
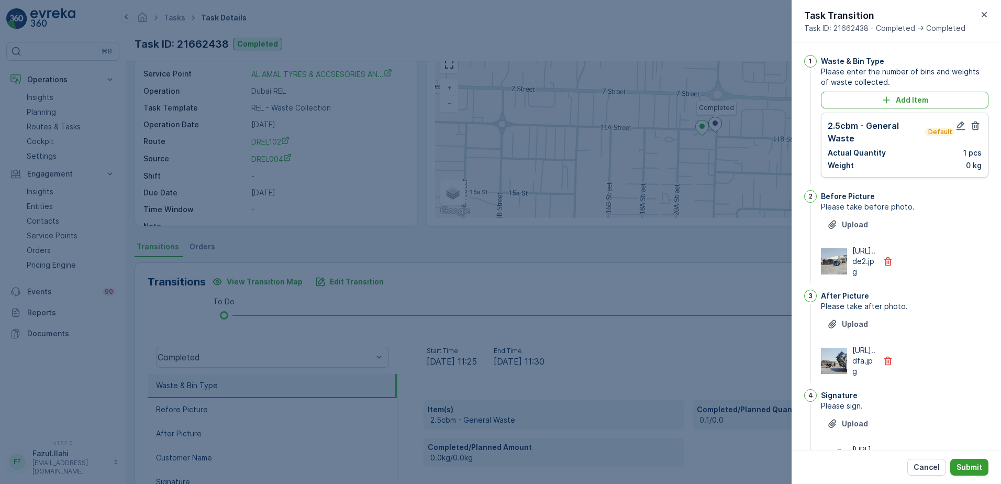
click at [968, 465] on p "Submit" at bounding box center [969, 467] width 26 height 10
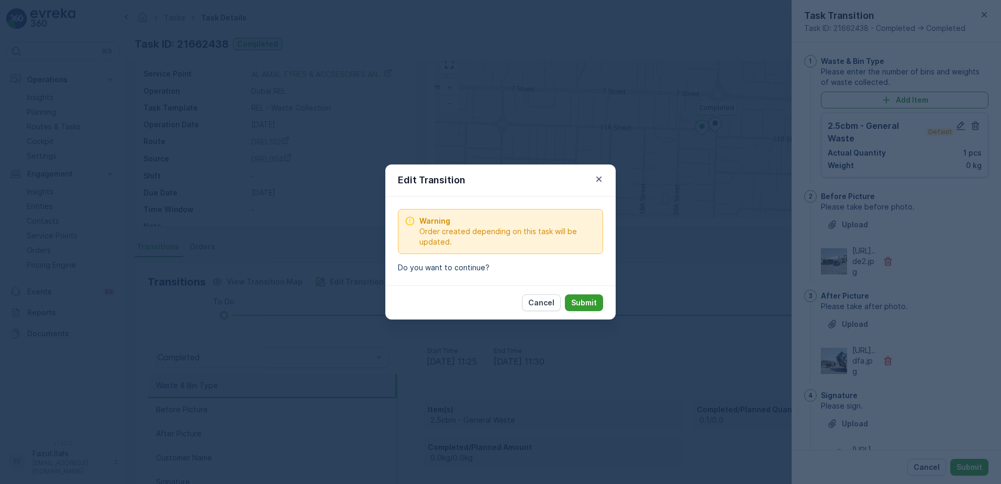
click at [588, 302] on p "Submit" at bounding box center [584, 302] width 26 height 10
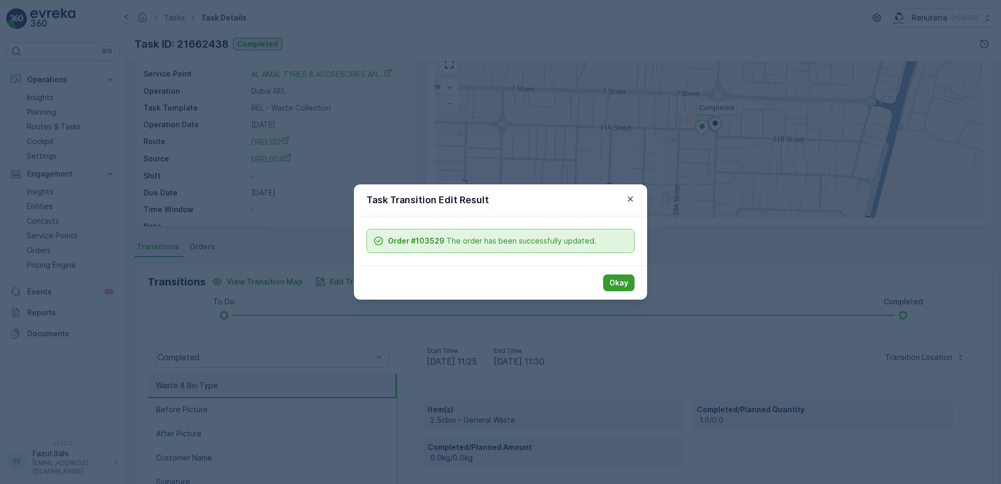
click at [621, 282] on p "Okay" at bounding box center [618, 282] width 19 height 10
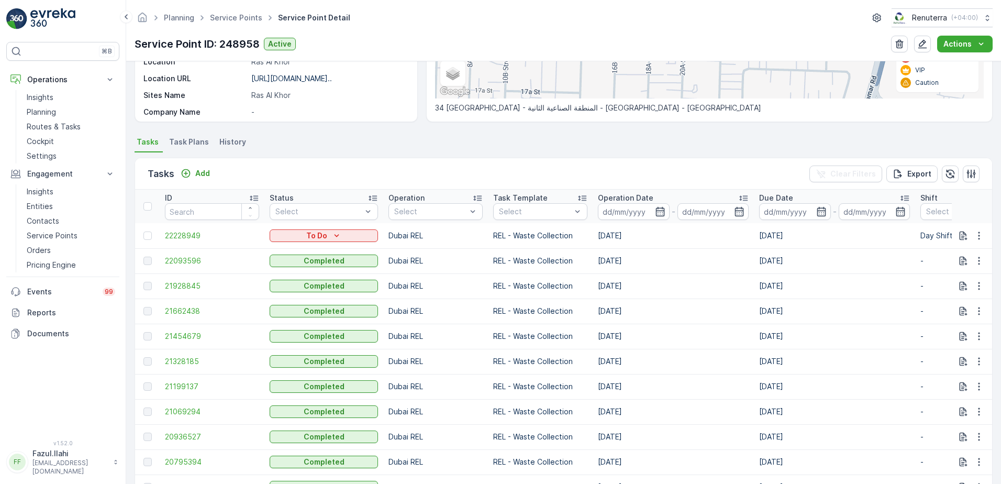
scroll to position [262, 0]
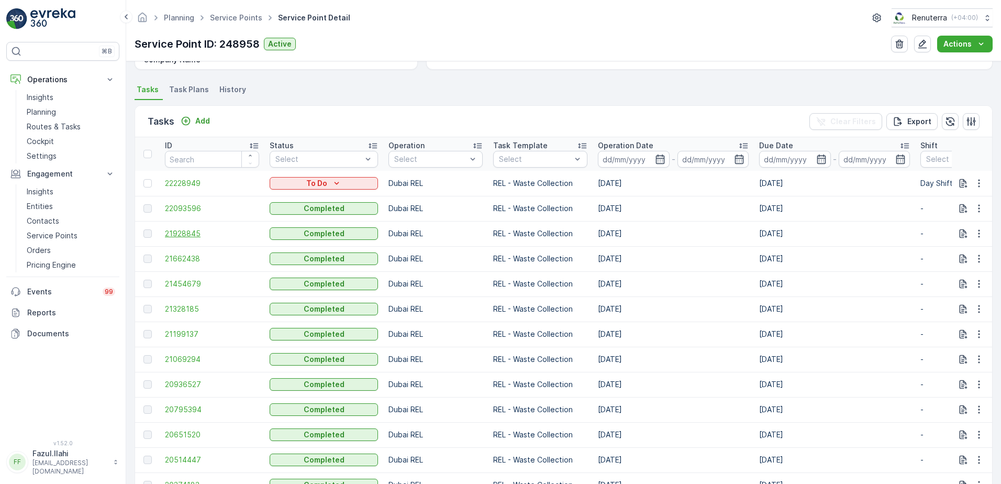
click at [188, 235] on span "21928845" at bounding box center [212, 233] width 94 height 10
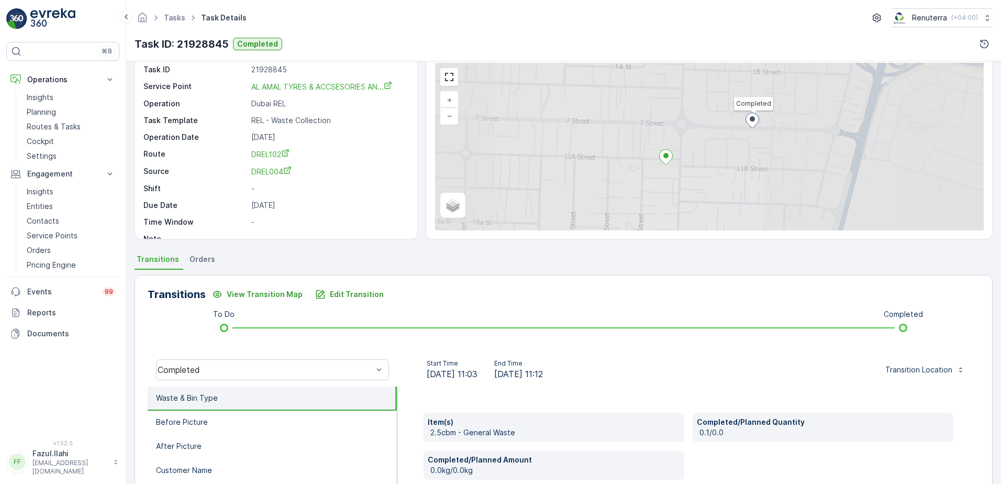
scroll to position [105, 0]
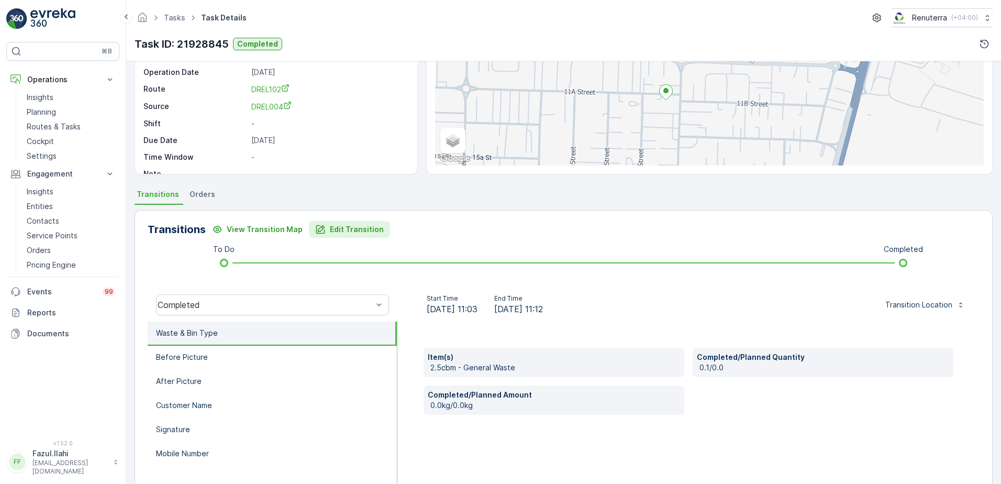
click at [346, 230] on p "Edit Transition" at bounding box center [357, 229] width 54 height 10
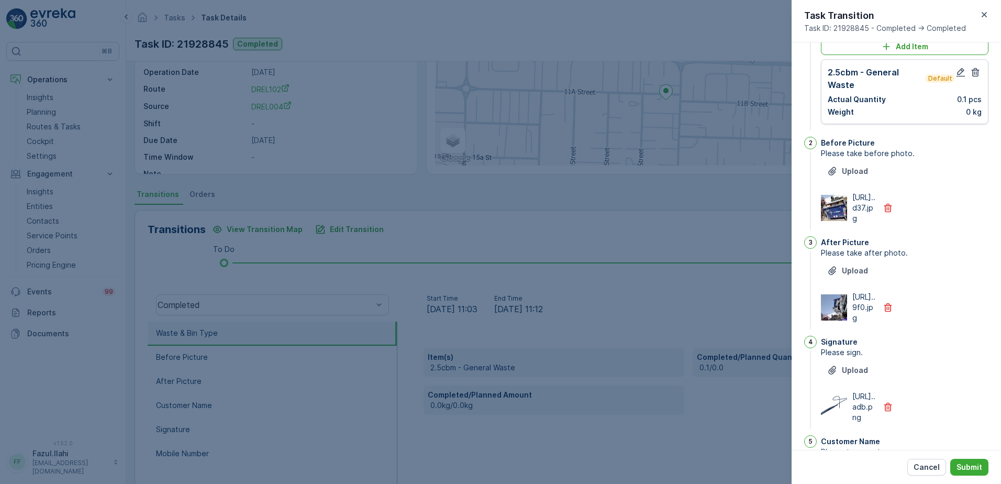
scroll to position [0, 0]
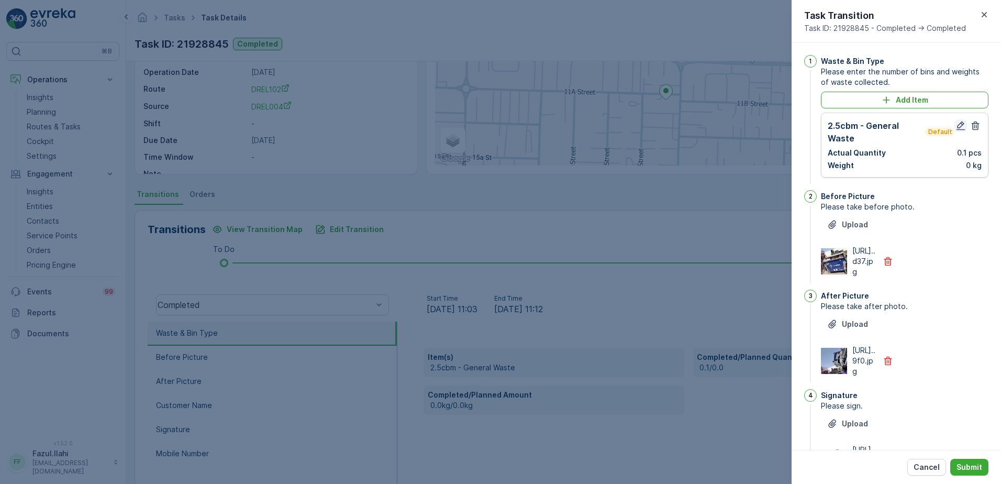
click at [955, 129] on icon "button" at bounding box center [960, 125] width 10 height 10
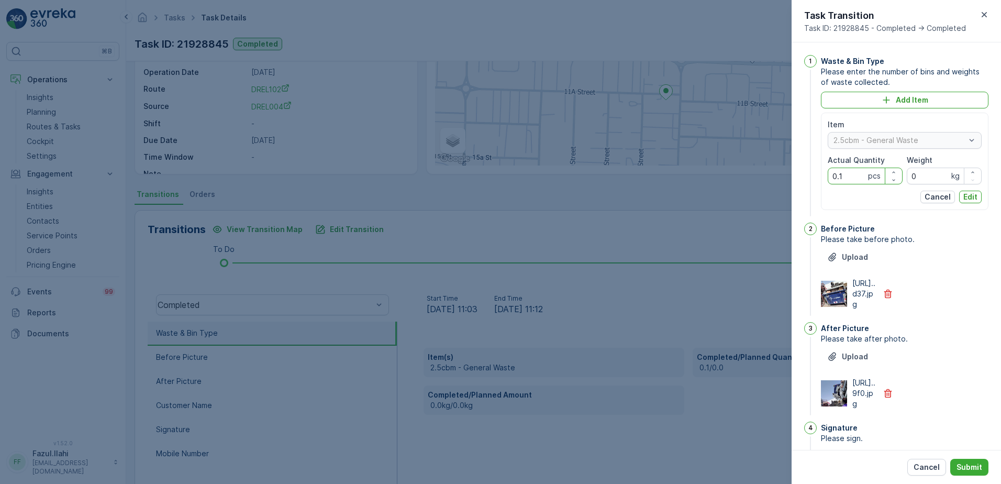
click at [842, 178] on Quantity "0.1" at bounding box center [864, 175] width 75 height 17
type Quantity "1"
click at [956, 368] on div "After Picture Please take after photo. Upload https://media.evre...9f0.jpg" at bounding box center [904, 369] width 167 height 95
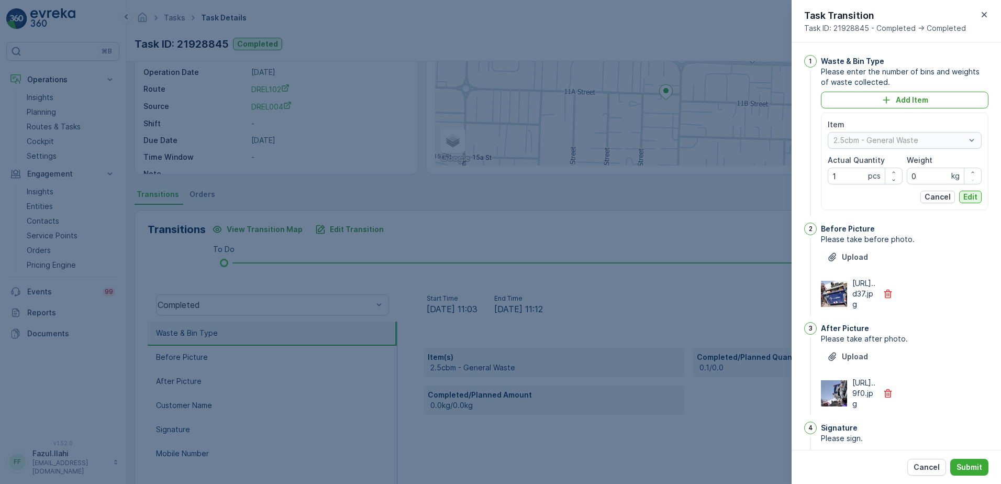
click at [968, 195] on p "Edit" at bounding box center [970, 197] width 14 height 10
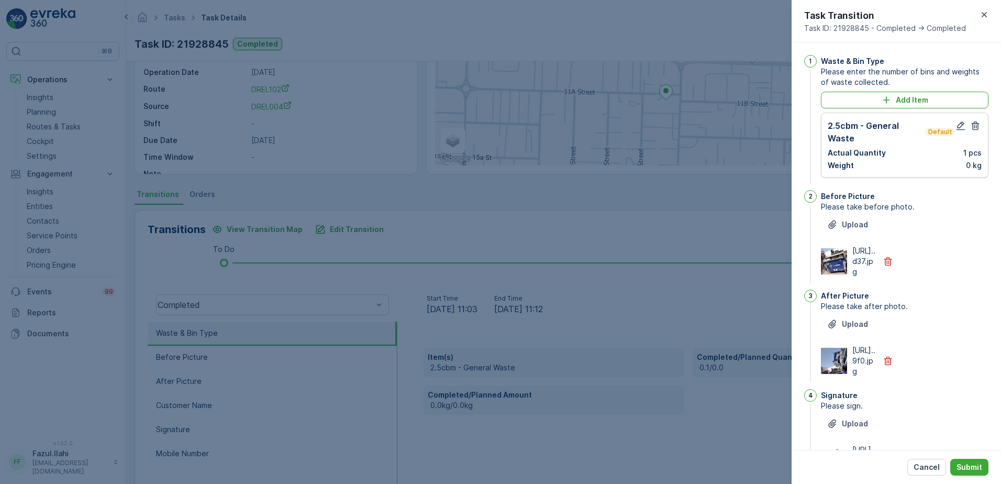
click at [971, 411] on span "Please sign." at bounding box center [904, 405] width 167 height 10
click at [977, 464] on p "Submit" at bounding box center [969, 467] width 26 height 10
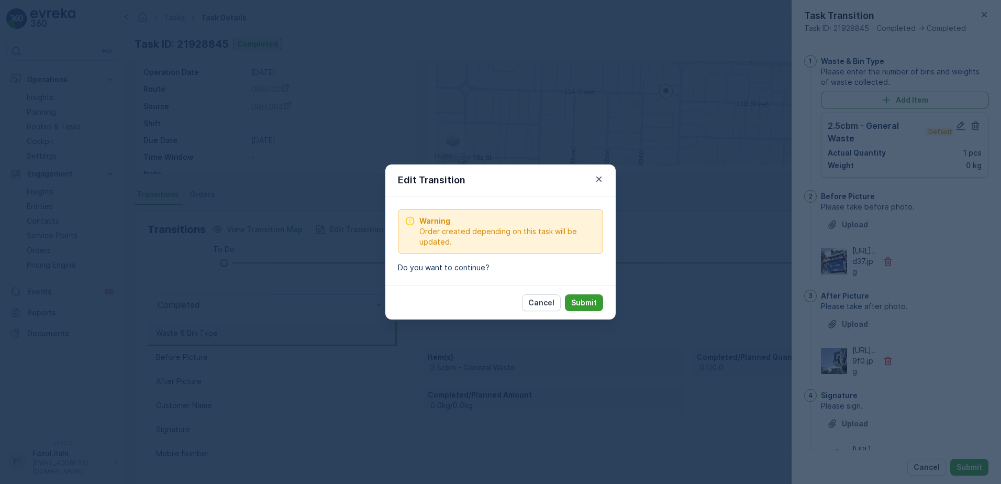
click at [581, 307] on button "Submit" at bounding box center [584, 302] width 38 height 17
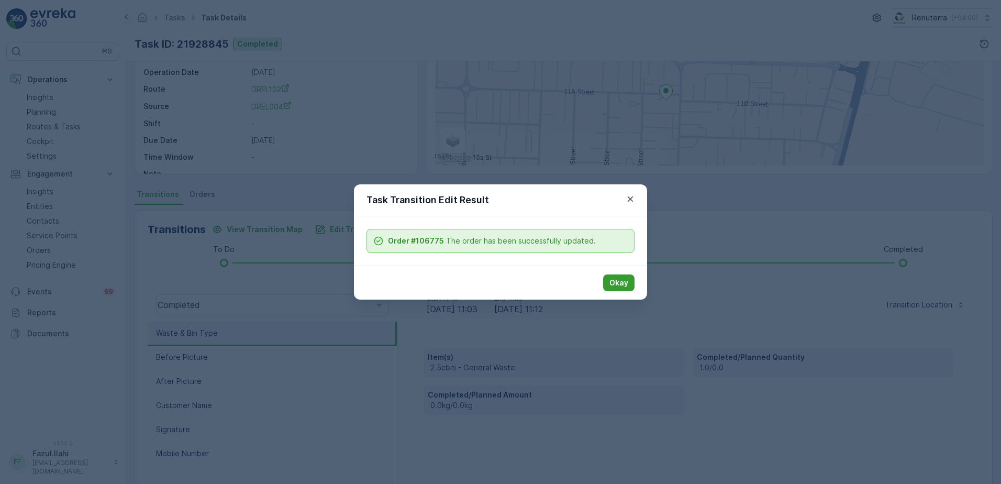
click at [622, 277] on p "Okay" at bounding box center [618, 282] width 19 height 10
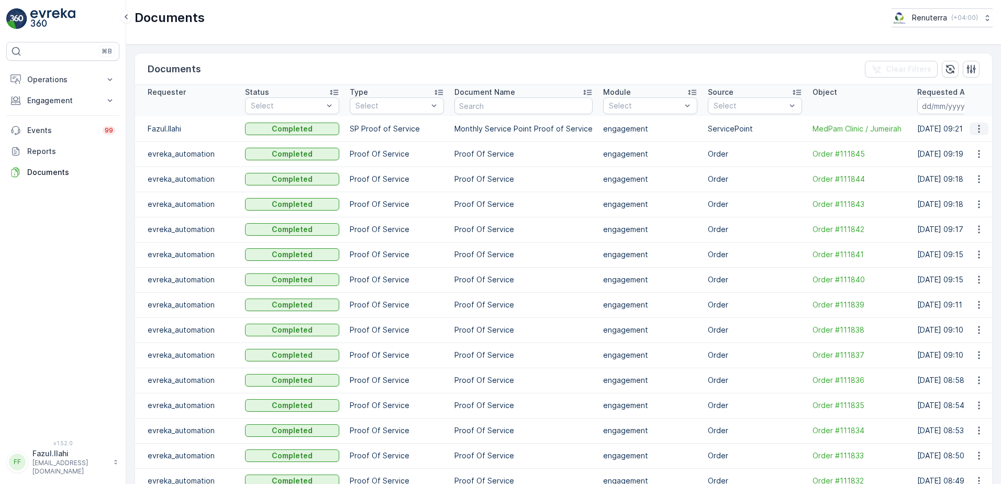
click at [978, 128] on icon "button" at bounding box center [978, 129] width 10 height 10
click at [960, 150] on div "See Details" at bounding box center [975, 144] width 49 height 15
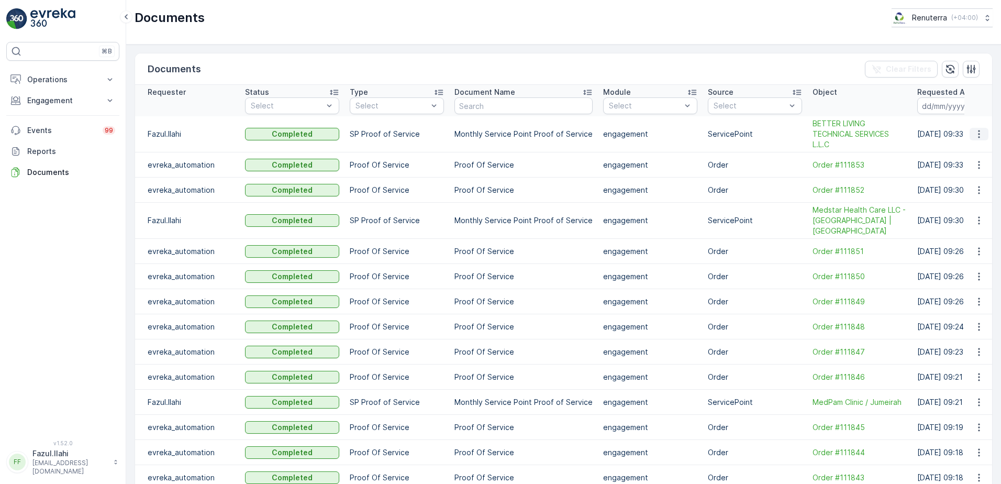
click at [973, 136] on icon "button" at bounding box center [978, 134] width 10 height 10
click at [967, 153] on span "See Details" at bounding box center [976, 149] width 40 height 10
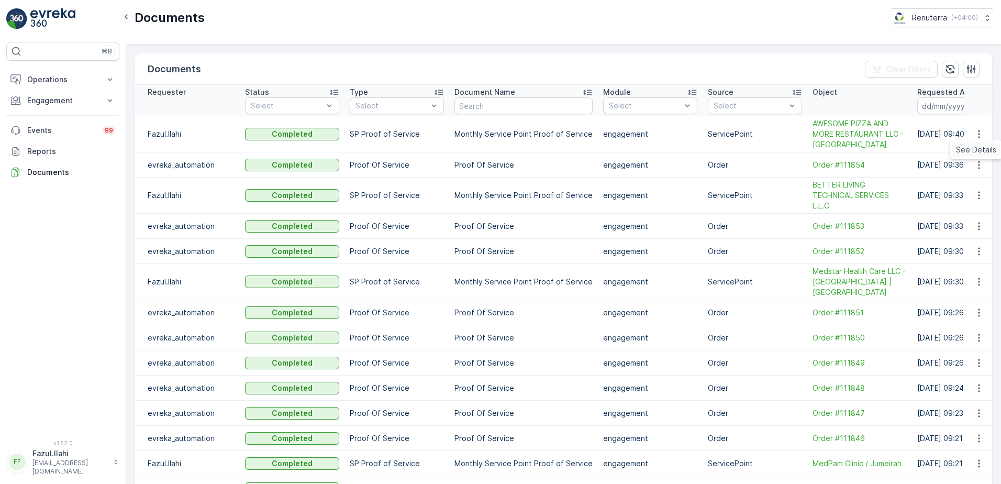
click at [972, 154] on span "See Details" at bounding box center [976, 149] width 40 height 10
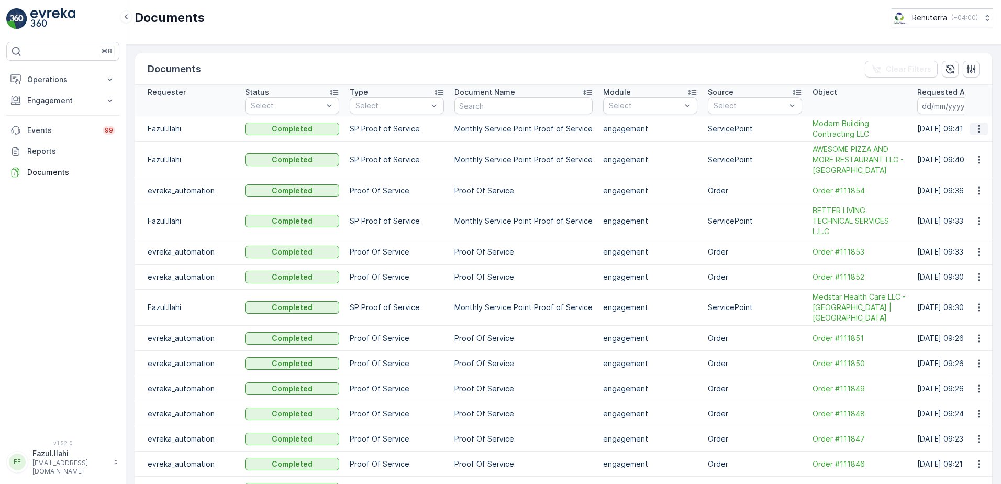
click at [980, 132] on icon "button" at bounding box center [978, 129] width 10 height 10
click at [971, 146] on span "See Details" at bounding box center [976, 144] width 40 height 10
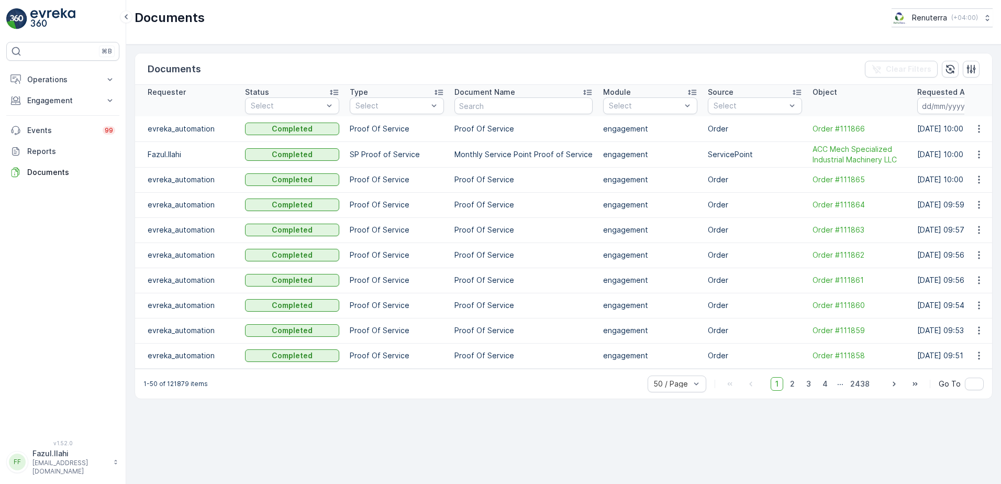
click at [980, 151] on icon "button" at bounding box center [978, 154] width 10 height 10
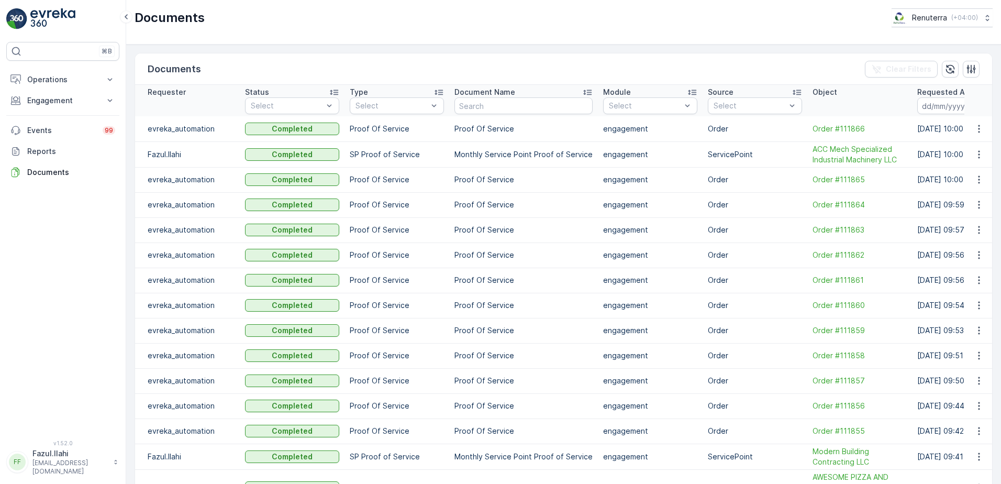
click at [969, 168] on td at bounding box center [978, 179] width 28 height 25
click at [981, 151] on icon "button" at bounding box center [978, 154] width 10 height 10
click at [978, 173] on span "See Details" at bounding box center [976, 170] width 40 height 10
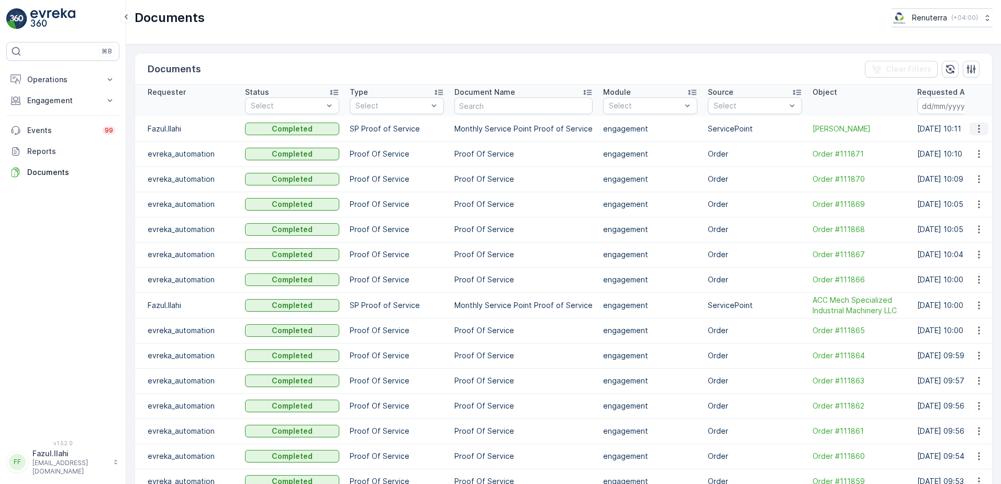
click at [973, 127] on icon "button" at bounding box center [978, 129] width 10 height 10
click at [972, 140] on div "See Details" at bounding box center [982, 145] width 40 height 10
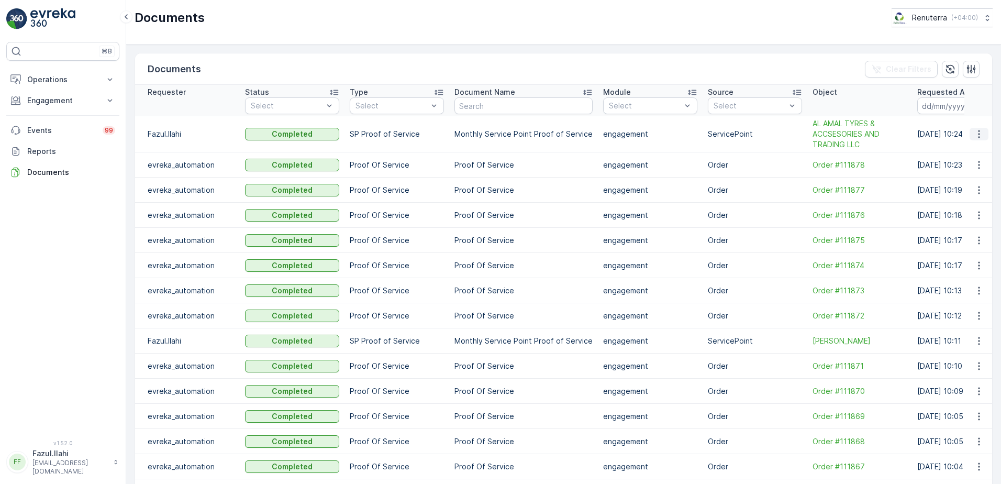
click at [978, 131] on icon "button" at bounding box center [978, 134] width 10 height 10
click at [976, 150] on span "See Details" at bounding box center [976, 149] width 40 height 10
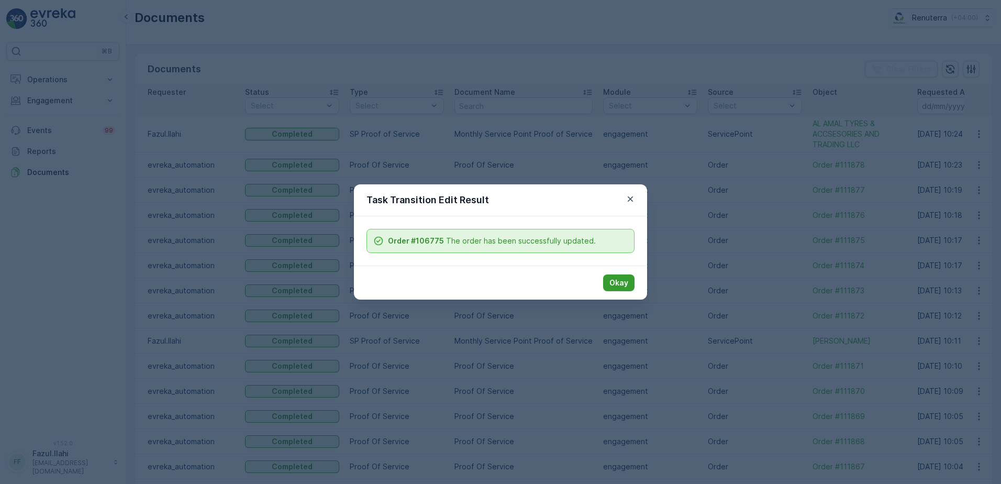
click at [623, 282] on p "Okay" at bounding box center [618, 282] width 19 height 10
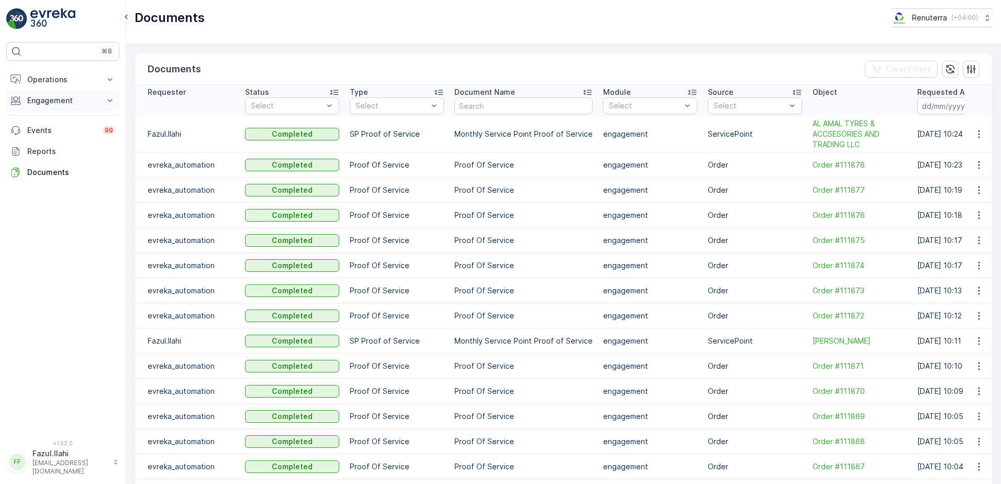
click at [85, 100] on p "Engagement" at bounding box center [62, 100] width 71 height 10
click at [65, 161] on p "Service Points" at bounding box center [52, 162] width 51 height 10
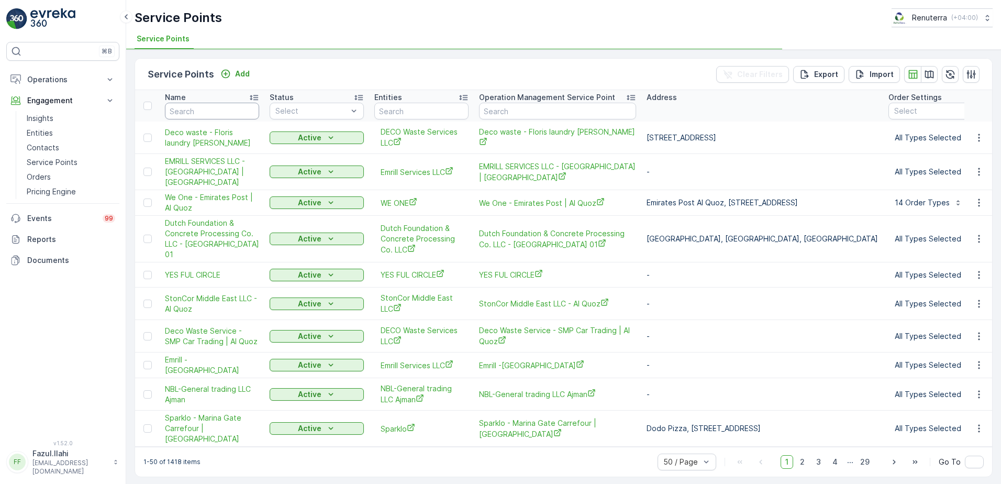
click at [225, 119] on input "text" at bounding box center [212, 111] width 94 height 17
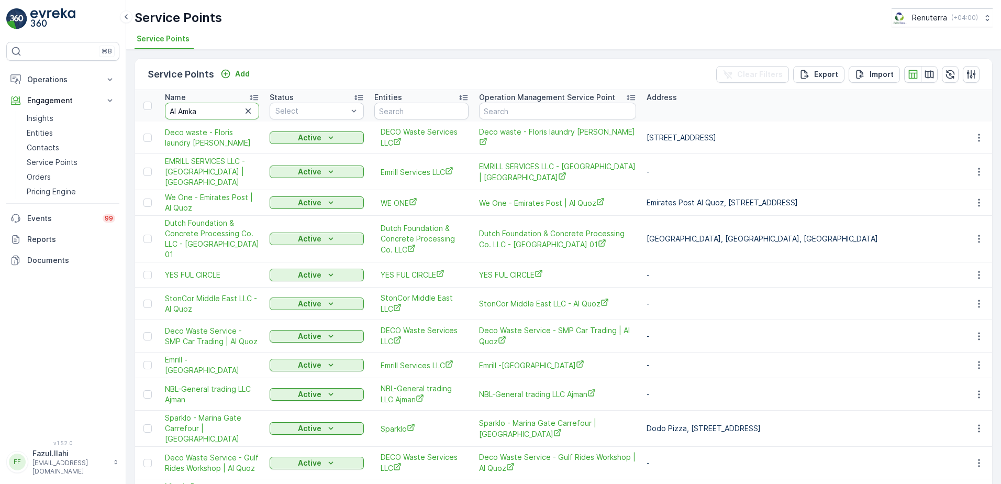
type input "Al Amkal"
click at [226, 116] on input "Al Amkal" at bounding box center [212, 111] width 94 height 17
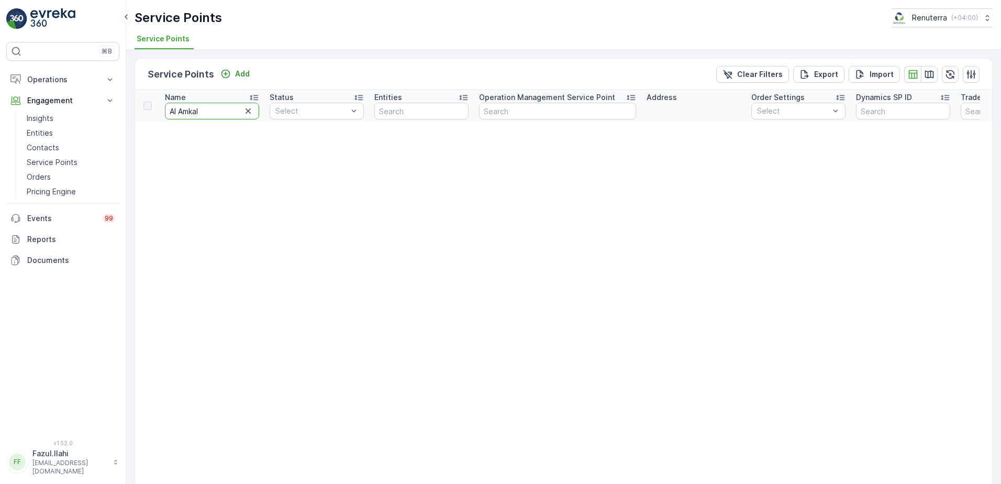
click at [193, 111] on input "Al Amkal" at bounding box center [212, 111] width 94 height 17
type input "Al Amal"
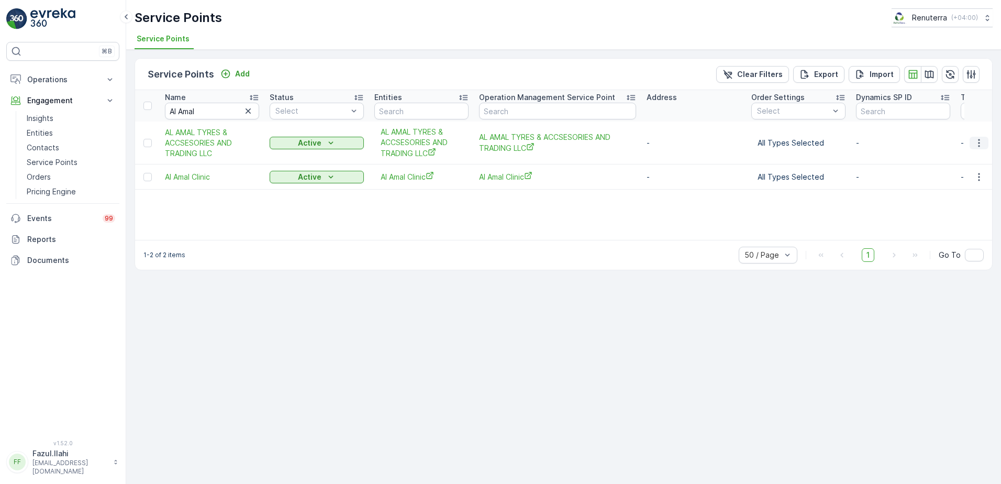
click at [980, 141] on icon "button" at bounding box center [978, 143] width 10 height 10
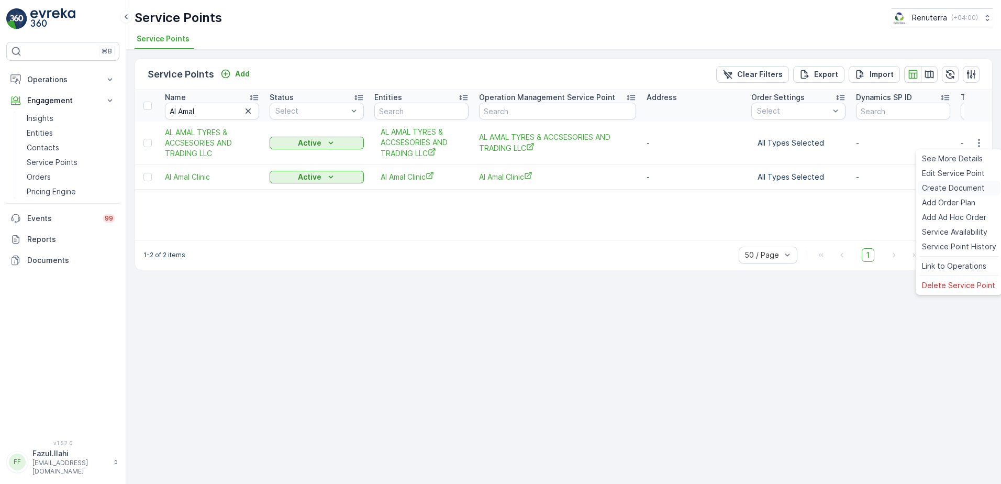
click at [946, 186] on span "Create Document" at bounding box center [953, 188] width 63 height 10
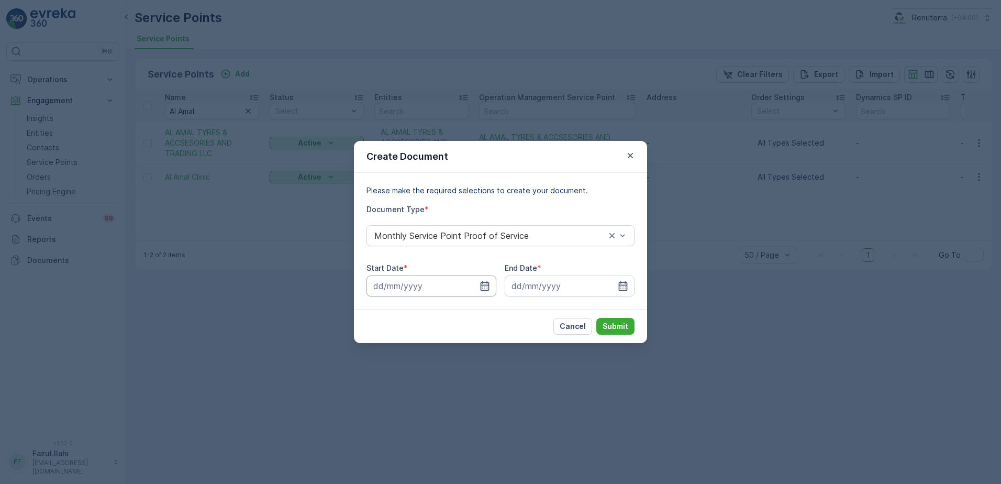
click at [475, 285] on input at bounding box center [431, 285] width 130 height 21
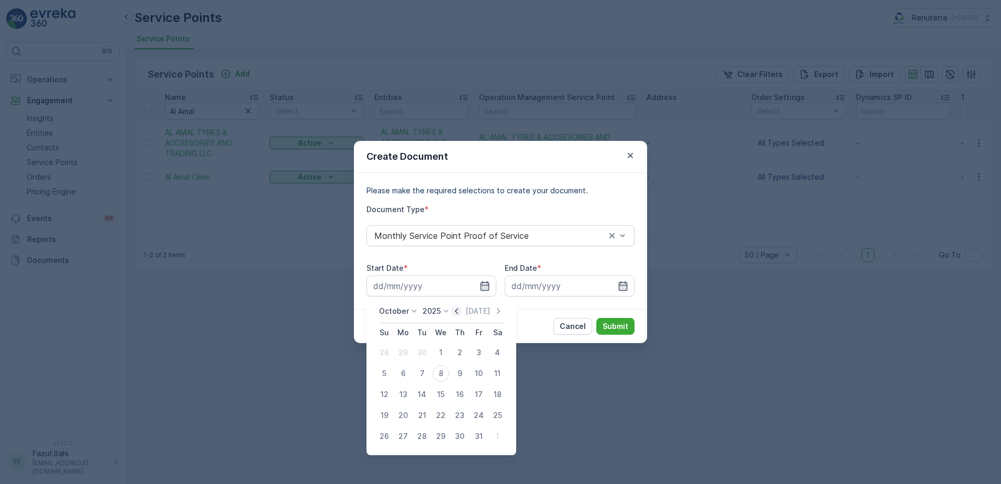
click at [462, 313] on icon "button" at bounding box center [456, 311] width 10 height 10
click at [401, 355] on div "1" at bounding box center [403, 352] width 17 height 17
type input "01.09.2025"
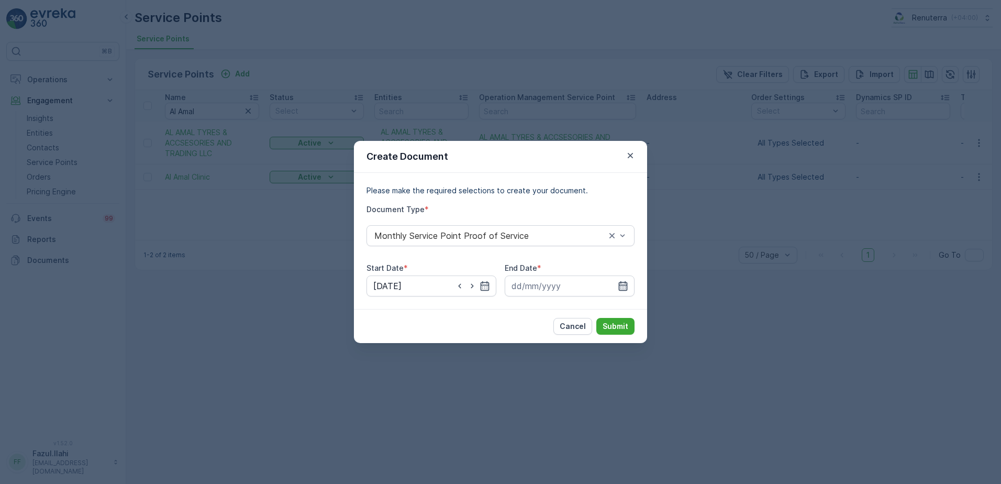
click at [624, 287] on icon "button" at bounding box center [623, 285] width 10 height 10
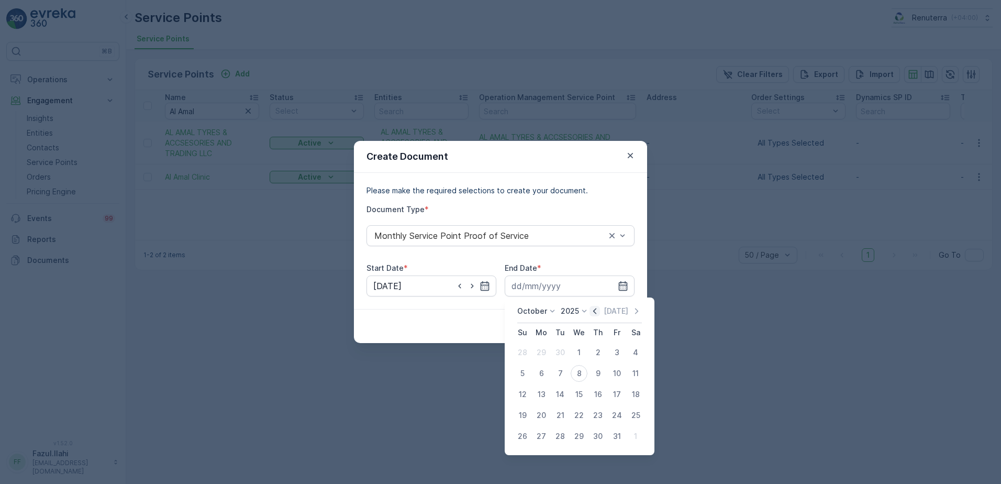
click at [599, 311] on icon "button" at bounding box center [594, 311] width 10 height 10
click at [562, 440] on div "30" at bounding box center [560, 436] width 17 height 17
type input "30.09.2025"
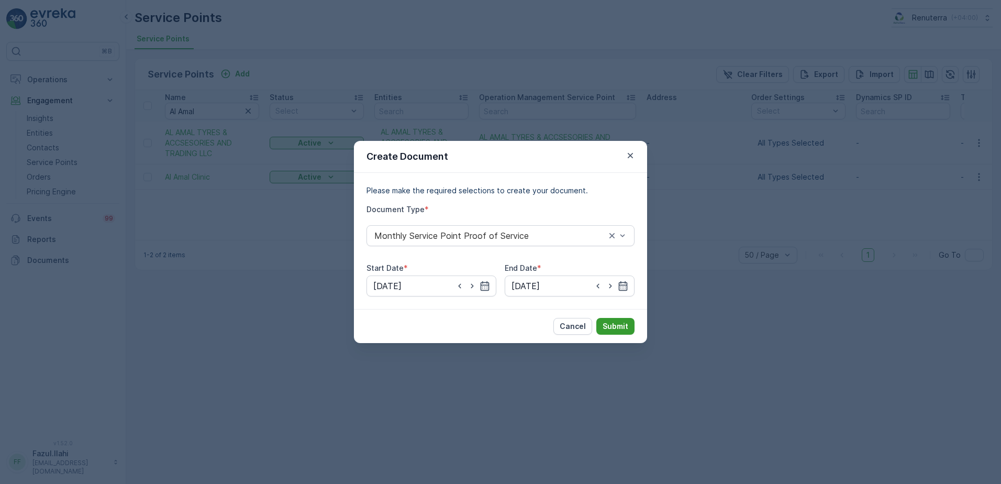
click at [628, 323] on button "Submit" at bounding box center [615, 326] width 38 height 17
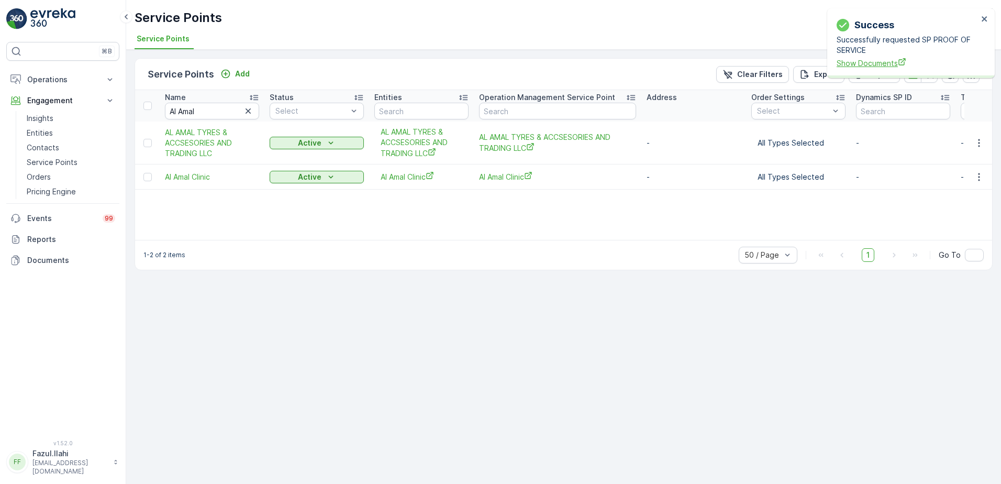
click at [861, 64] on span "Show Documents" at bounding box center [906, 63] width 141 height 11
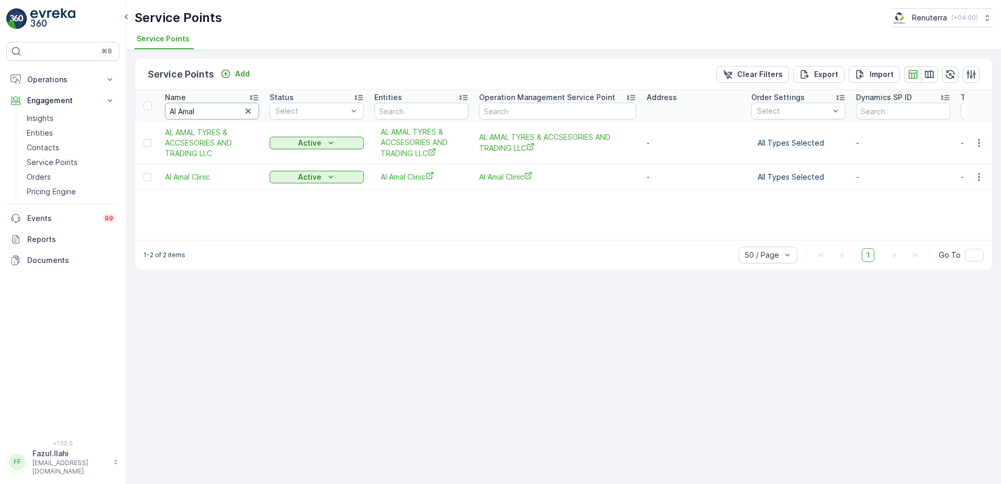
click at [209, 114] on input "Al Amal" at bounding box center [212, 111] width 94 height 17
type input "al as"
click at [209, 114] on input "al as" at bounding box center [212, 111] width 94 height 17
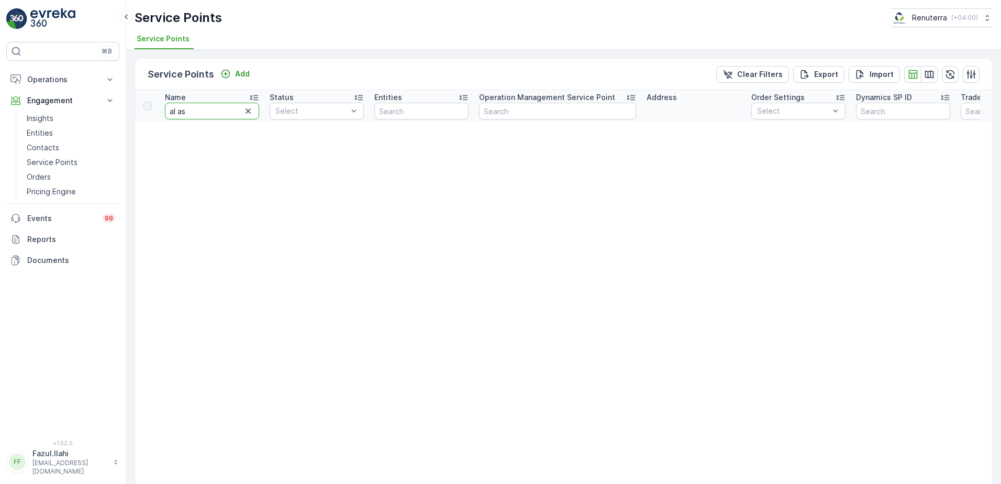
click at [209, 114] on input "al as" at bounding box center [212, 111] width 94 height 17
type input "al a"
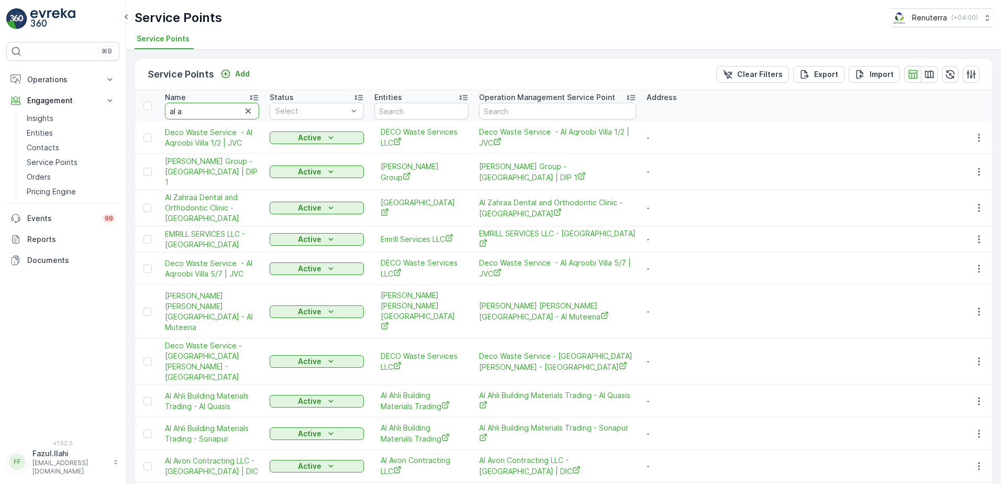
click at [198, 114] on input "al a" at bounding box center [212, 111] width 94 height 17
type input "al avon"
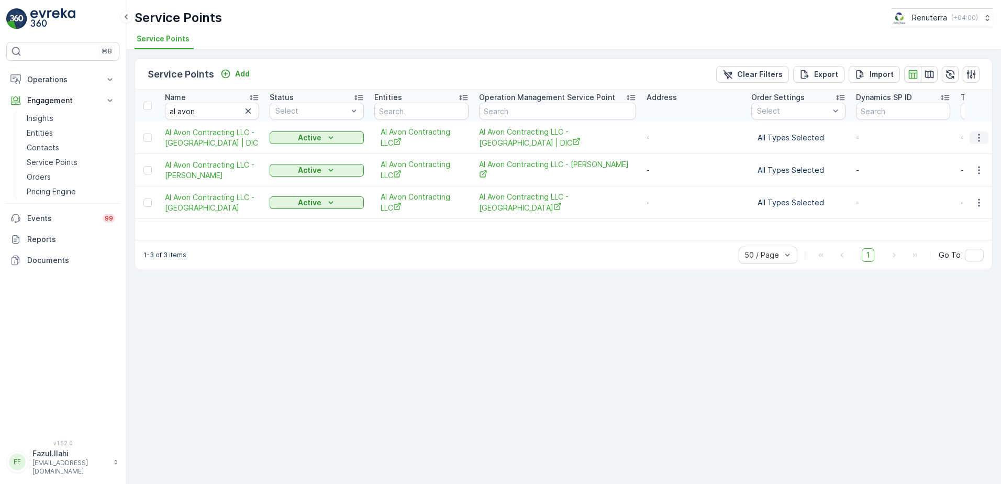
click at [975, 138] on icon "button" at bounding box center [978, 137] width 10 height 10
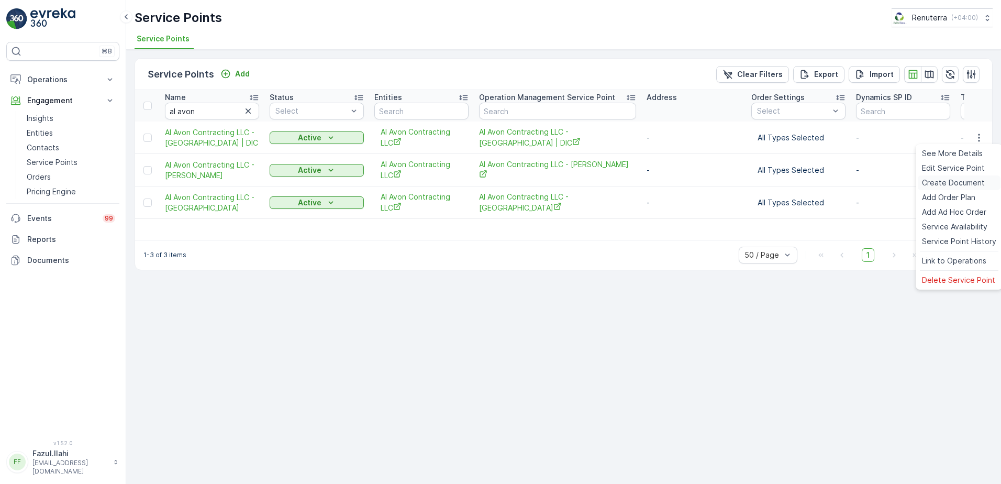
click at [946, 182] on span "Create Document" at bounding box center [953, 182] width 63 height 10
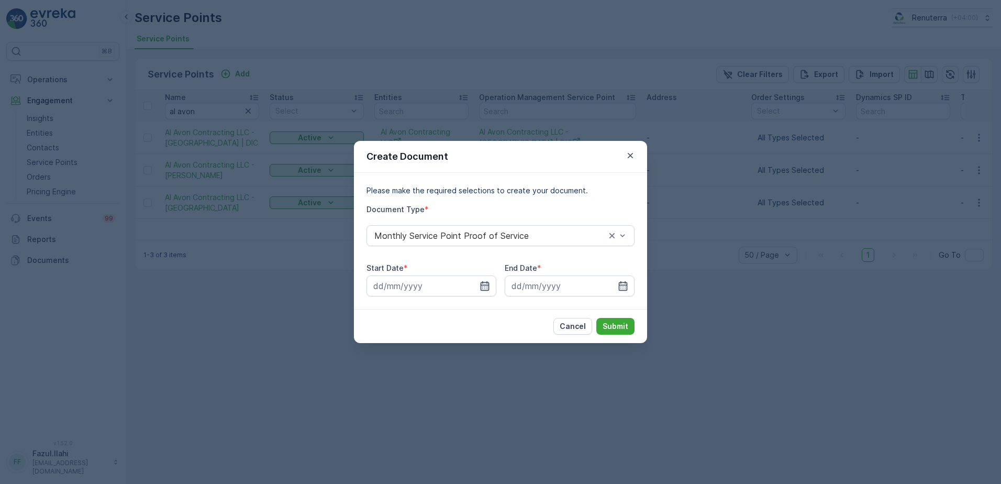
click at [484, 284] on icon "button" at bounding box center [484, 285] width 10 height 10
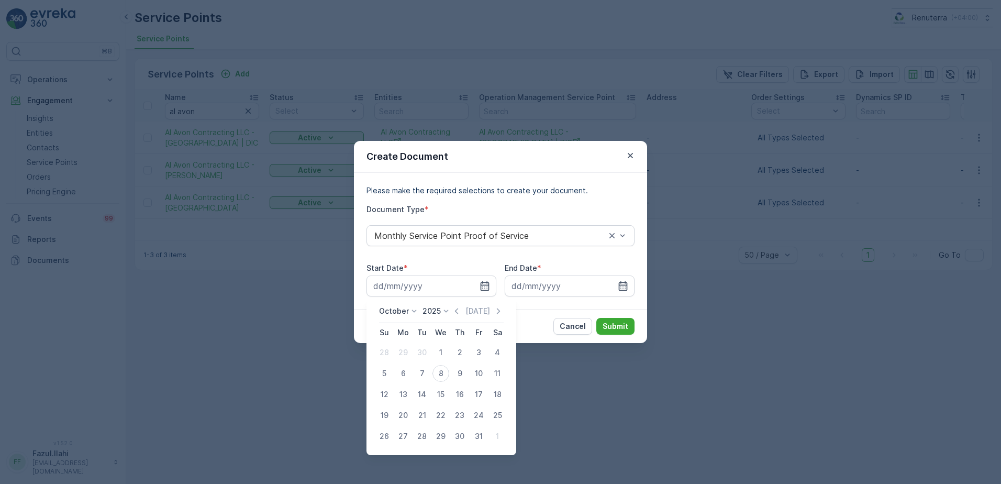
click at [457, 308] on icon "button" at bounding box center [456, 311] width 10 height 10
click at [402, 350] on div "1" at bounding box center [403, 352] width 17 height 17
type input "01.09.2025"
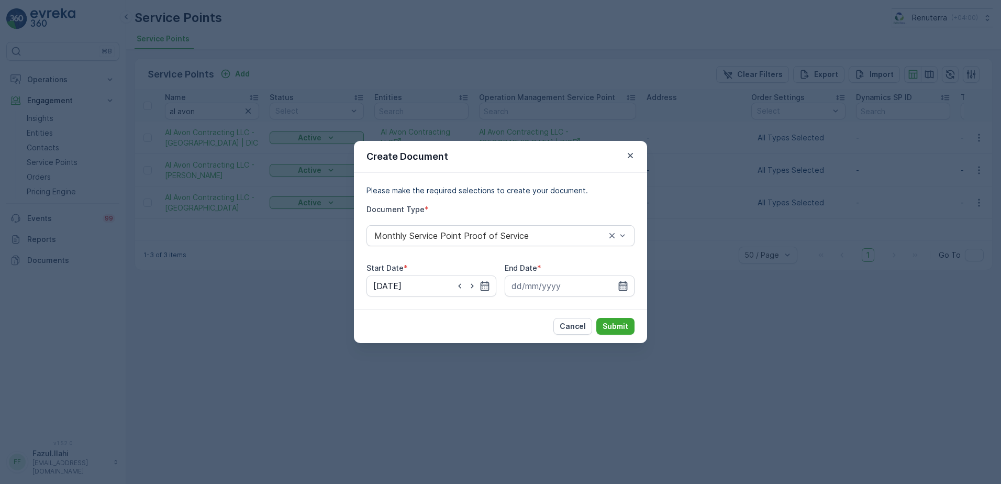
click at [627, 285] on icon "button" at bounding box center [623, 285] width 9 height 9
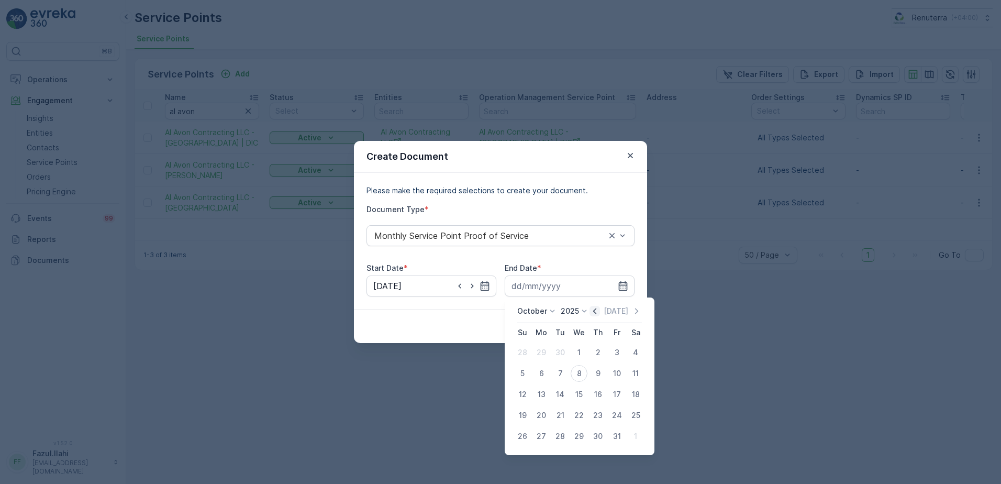
click at [599, 315] on icon "button" at bounding box center [594, 311] width 10 height 10
click at [556, 432] on div "30" at bounding box center [560, 436] width 17 height 17
type input "30.09.2025"
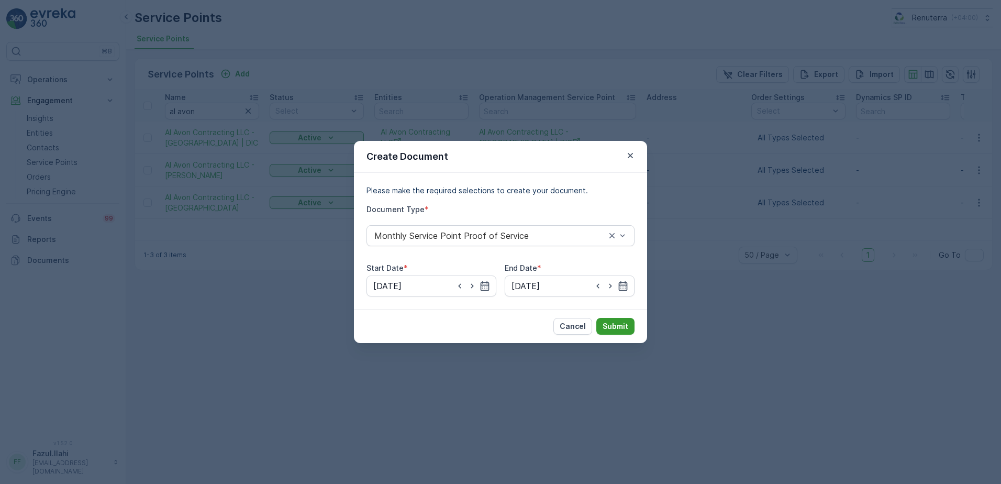
click at [609, 327] on p "Submit" at bounding box center [615, 326] width 26 height 10
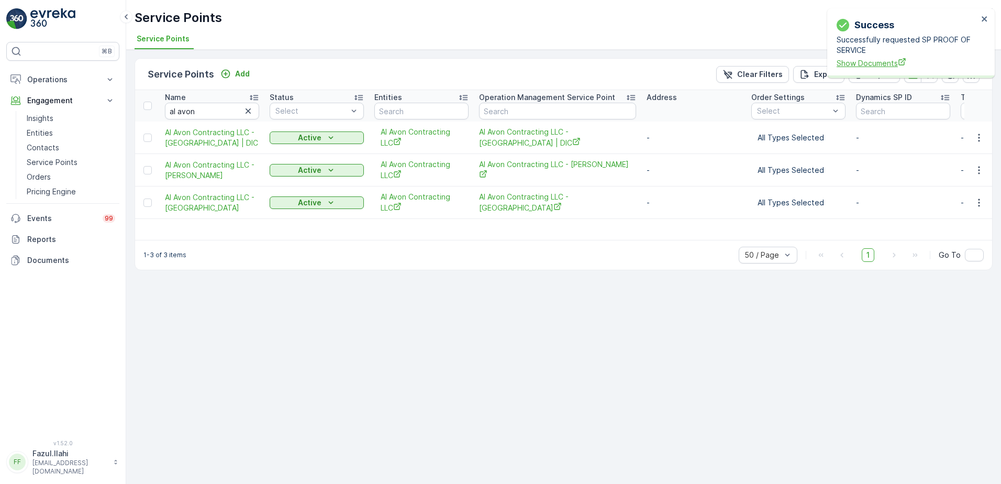
click at [847, 64] on span "Show Documents" at bounding box center [906, 63] width 141 height 11
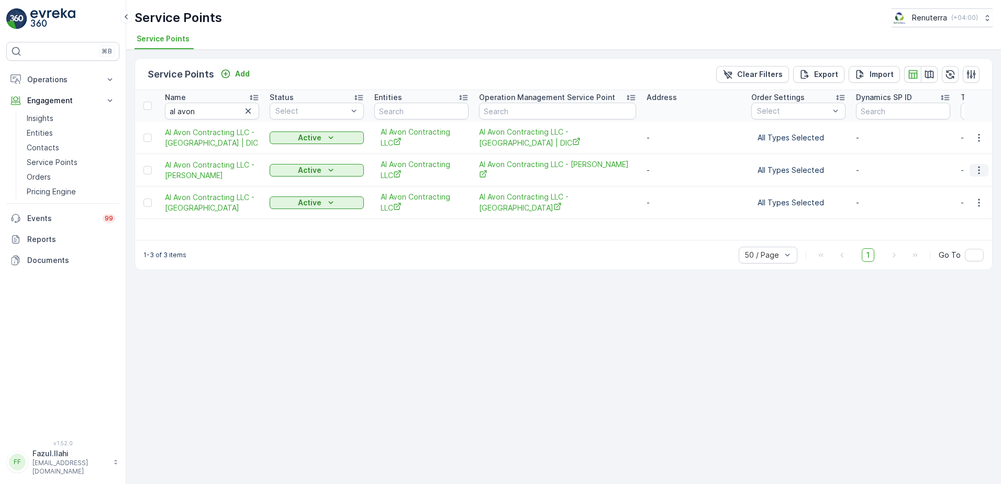
click at [979, 169] on icon "button" at bounding box center [978, 170] width 10 height 10
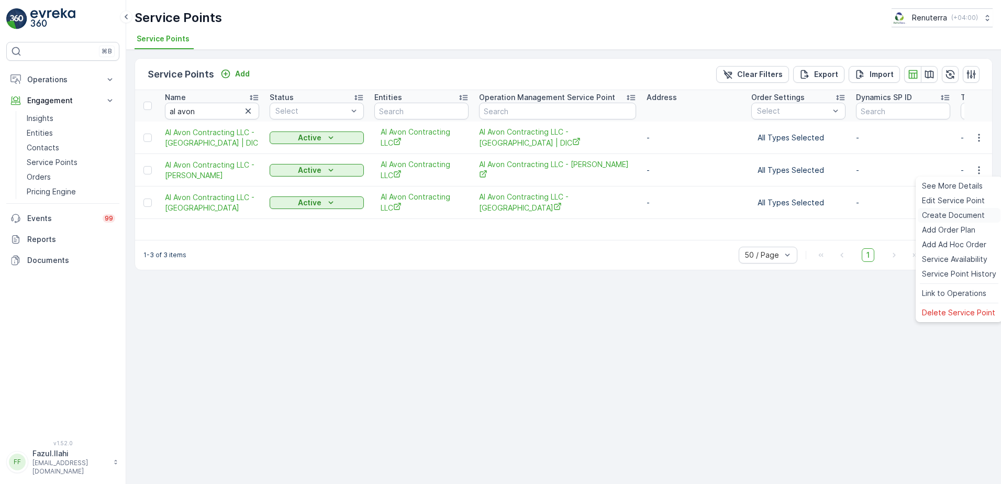
click at [950, 212] on span "Create Document" at bounding box center [953, 215] width 63 height 10
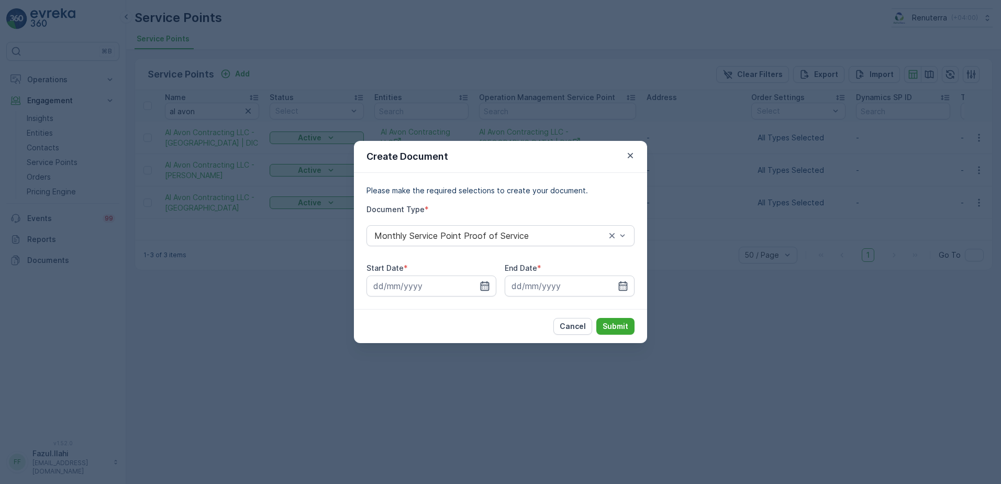
click at [484, 286] on icon "button" at bounding box center [484, 285] width 10 height 10
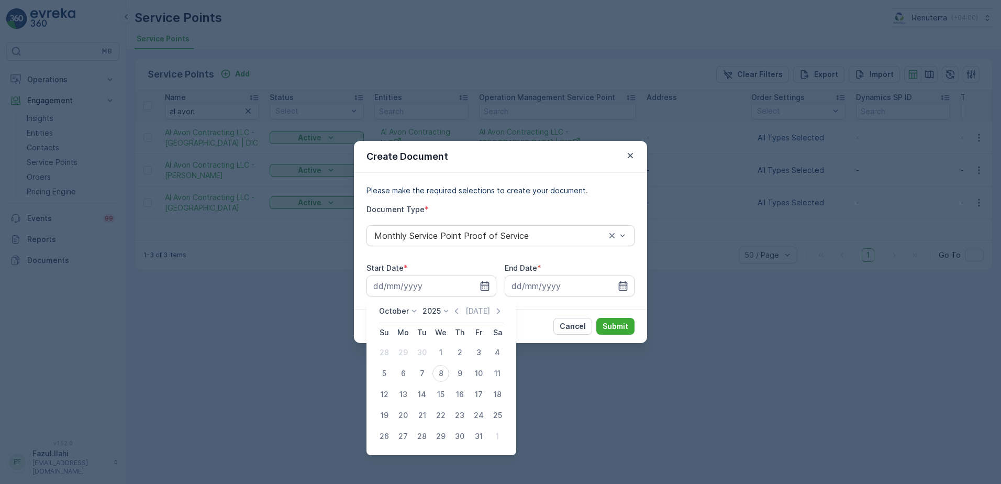
drag, startPoint x: 457, startPoint y: 311, endPoint x: 454, endPoint y: 338, distance: 27.4
click at [457, 310] on icon "button" at bounding box center [456, 311] width 10 height 10
drag, startPoint x: 403, startPoint y: 350, endPoint x: 489, endPoint y: 319, distance: 91.9
click at [401, 349] on div "1" at bounding box center [403, 352] width 17 height 17
type input "01.09.2025"
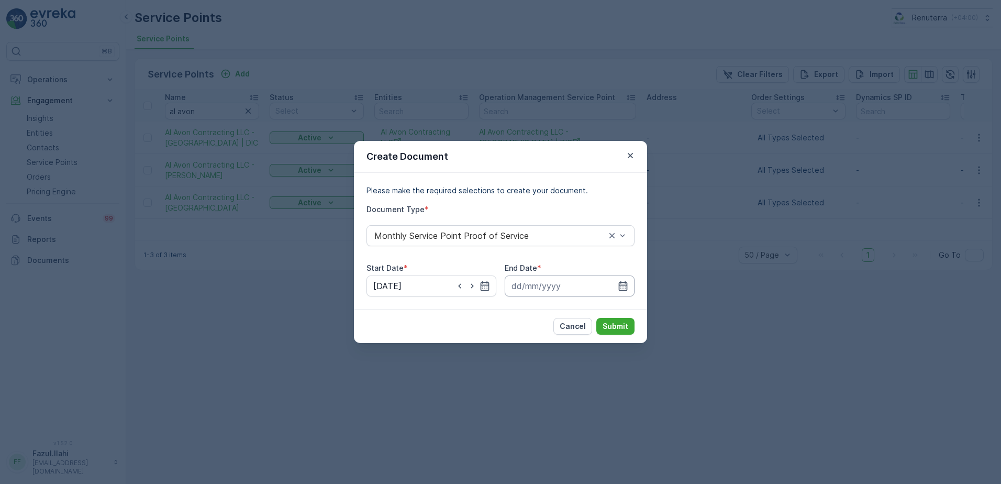
click at [625, 278] on input at bounding box center [569, 285] width 130 height 21
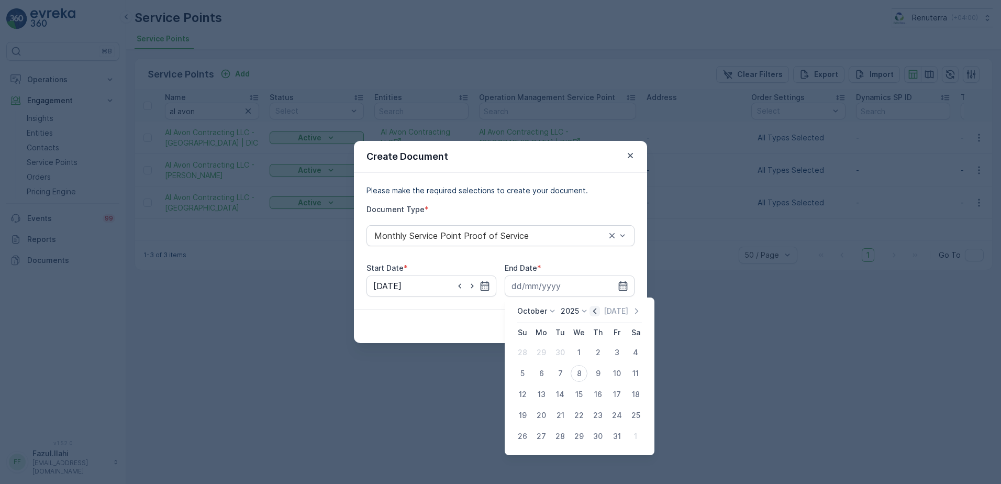
click at [596, 309] on icon "button" at bounding box center [594, 311] width 3 height 6
click at [552, 434] on div "30" at bounding box center [560, 436] width 17 height 17
type input "30.09.2025"
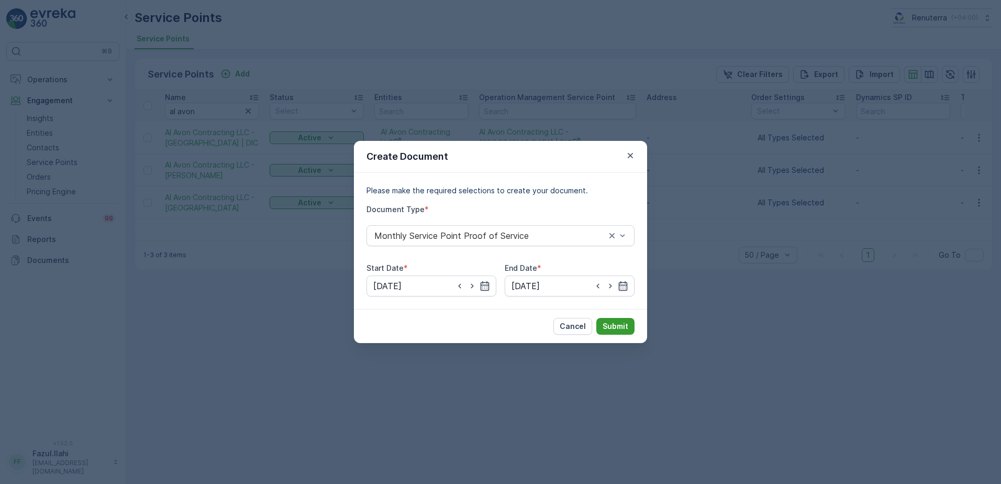
click at [620, 324] on p "Submit" at bounding box center [615, 326] width 26 height 10
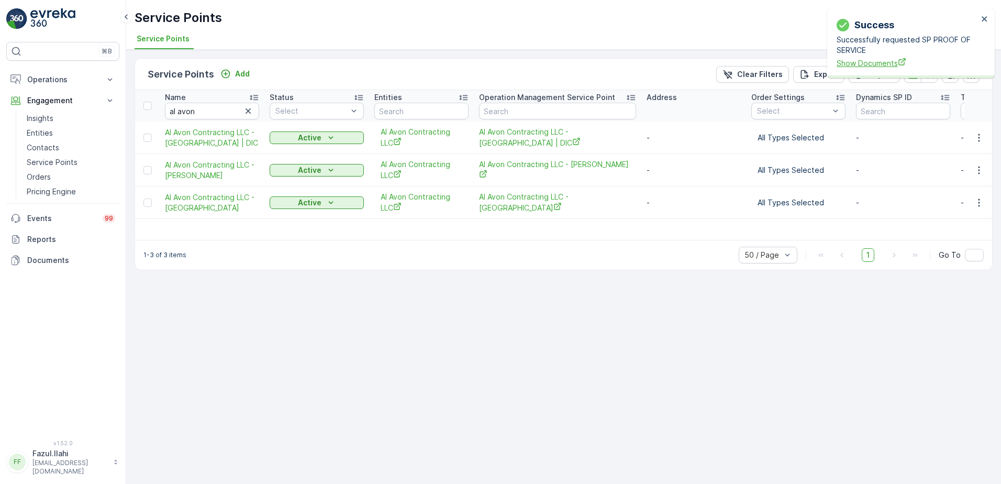
click at [874, 65] on span "Show Documents" at bounding box center [906, 63] width 141 height 11
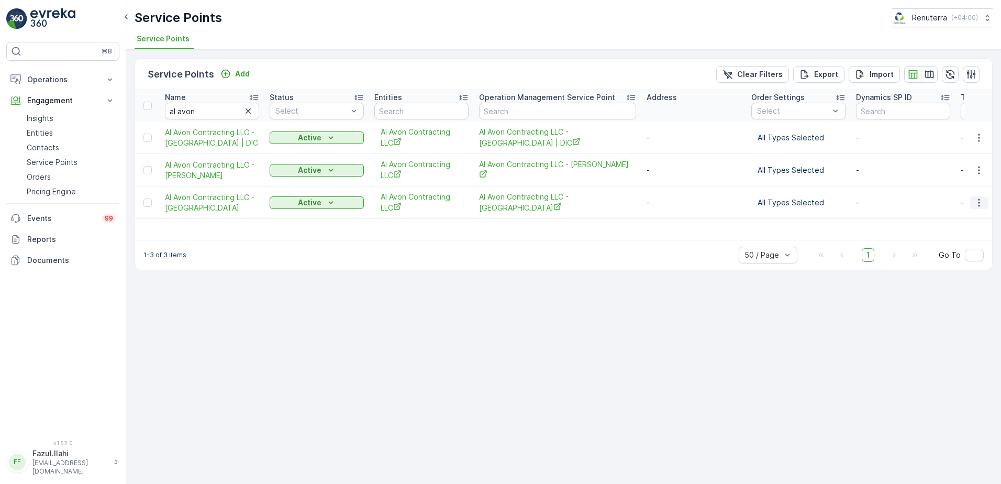
click at [974, 200] on icon "button" at bounding box center [978, 202] width 10 height 10
click at [946, 248] on span "Create Document" at bounding box center [953, 247] width 63 height 10
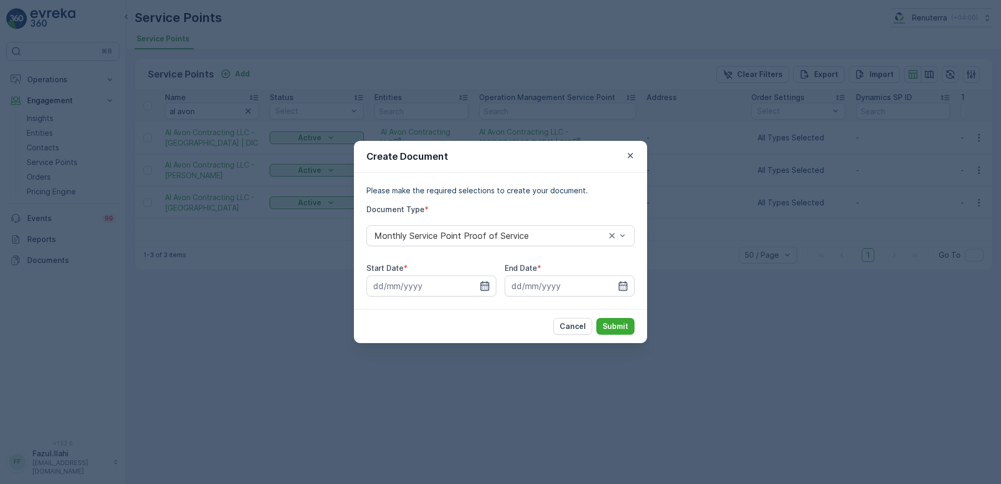
click at [489, 286] on icon "button" at bounding box center [484, 285] width 9 height 9
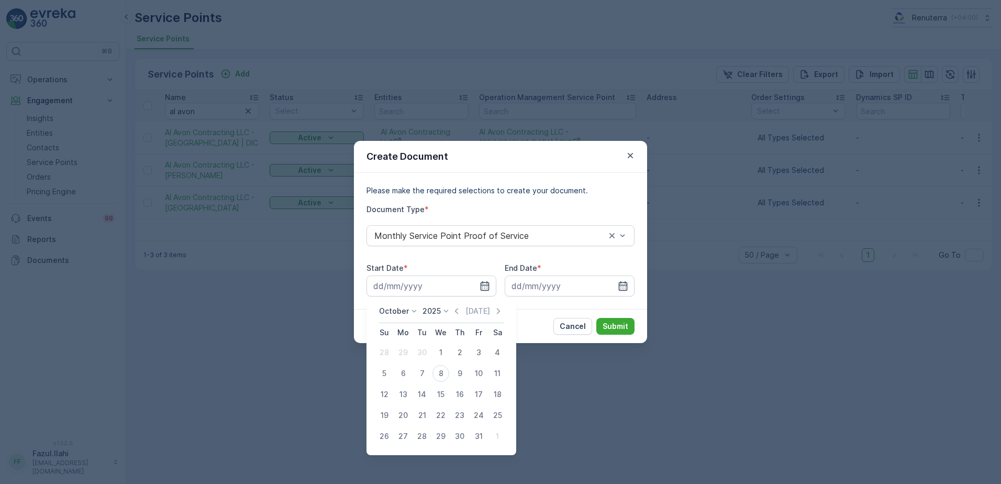
click at [459, 311] on icon "button" at bounding box center [456, 311] width 10 height 10
click at [399, 354] on div "1" at bounding box center [403, 352] width 17 height 17
type input "01.09.2025"
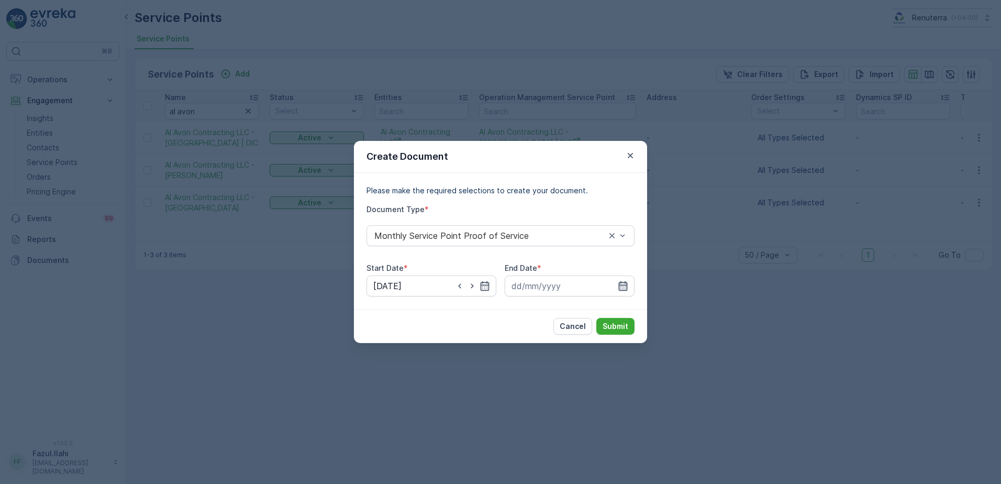
click at [624, 282] on icon "button" at bounding box center [623, 285] width 10 height 10
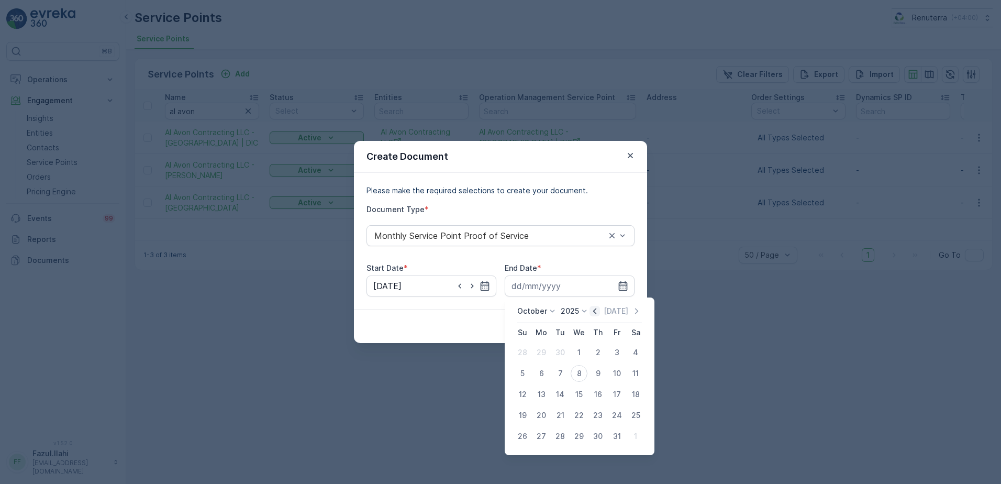
click at [597, 315] on icon "button" at bounding box center [594, 311] width 10 height 10
click at [564, 440] on div "30" at bounding box center [560, 436] width 17 height 17
type input "30.09.2025"
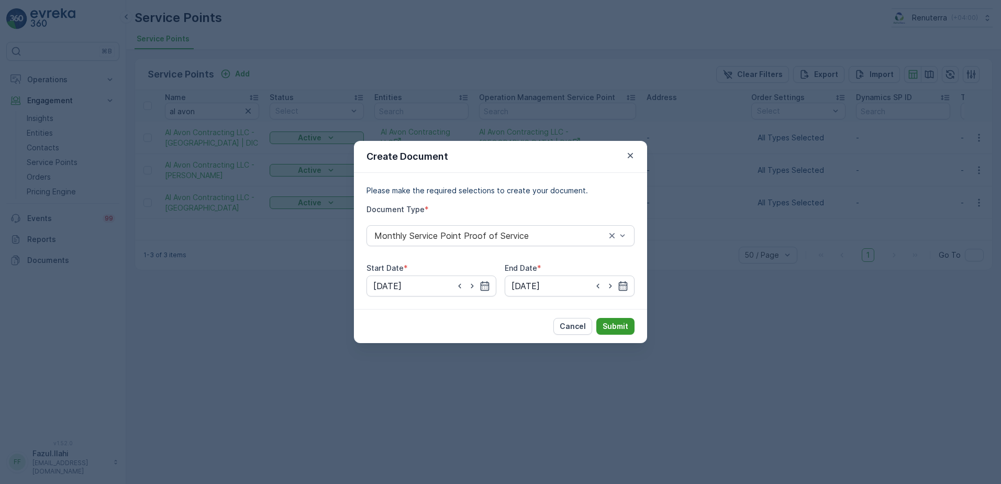
click at [633, 326] on button "Submit" at bounding box center [615, 326] width 38 height 17
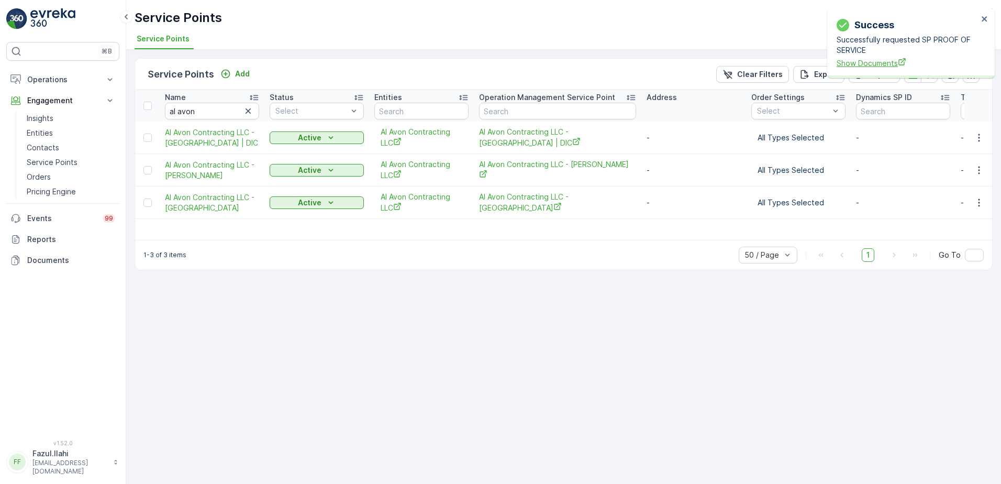
click at [856, 60] on span "Show Documents" at bounding box center [906, 63] width 141 height 11
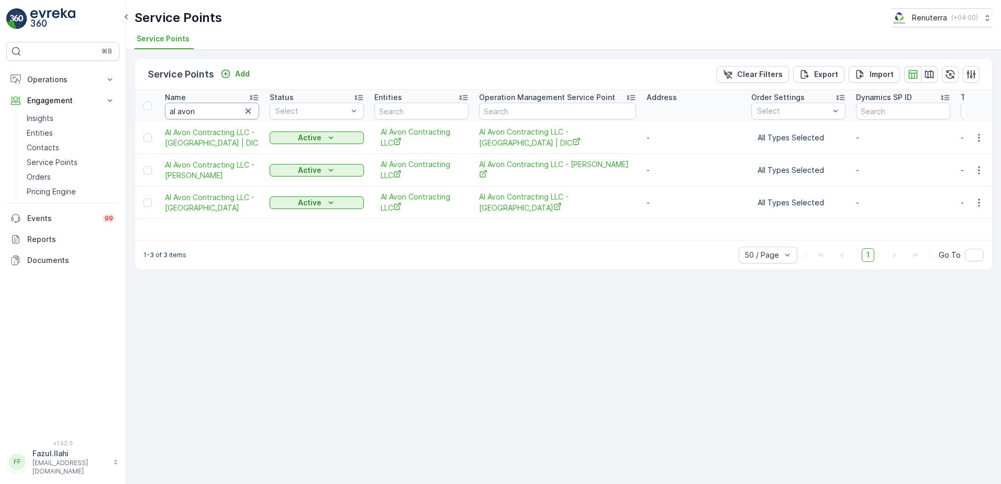
click at [216, 111] on input "al avon" at bounding box center [212, 111] width 94 height 17
click at [215, 114] on input "al avon" at bounding box center [212, 111] width 94 height 17
type input "A"
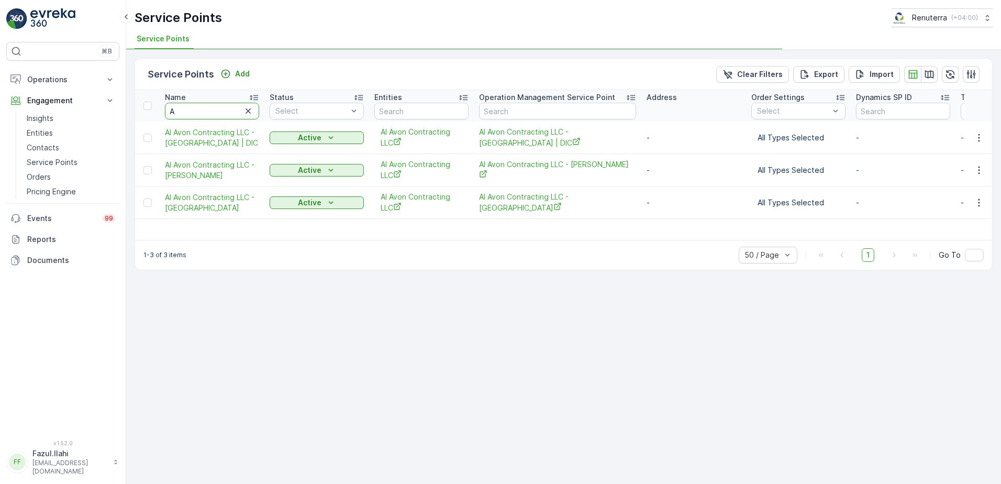
click at [215, 114] on input "A" at bounding box center [212, 111] width 94 height 17
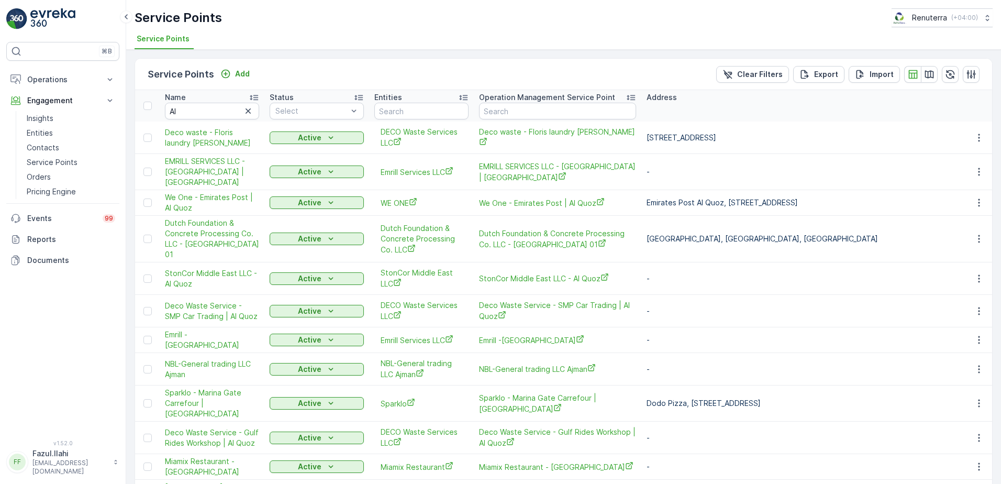
type input "A"
click at [215, 114] on input "A" at bounding box center [212, 111] width 94 height 17
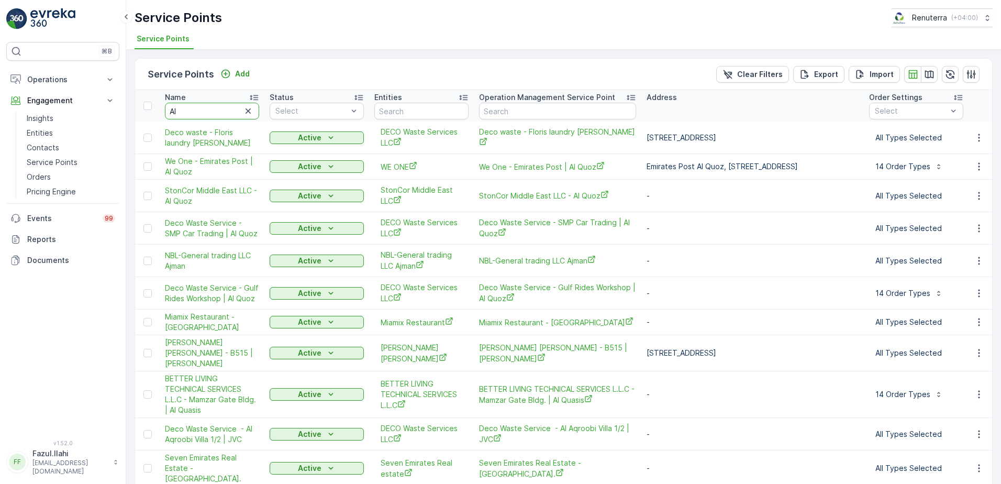
click at [199, 108] on input "Al" at bounding box center [212, 111] width 94 height 17
type input "Al"
click at [199, 108] on input "Al" at bounding box center [212, 111] width 94 height 17
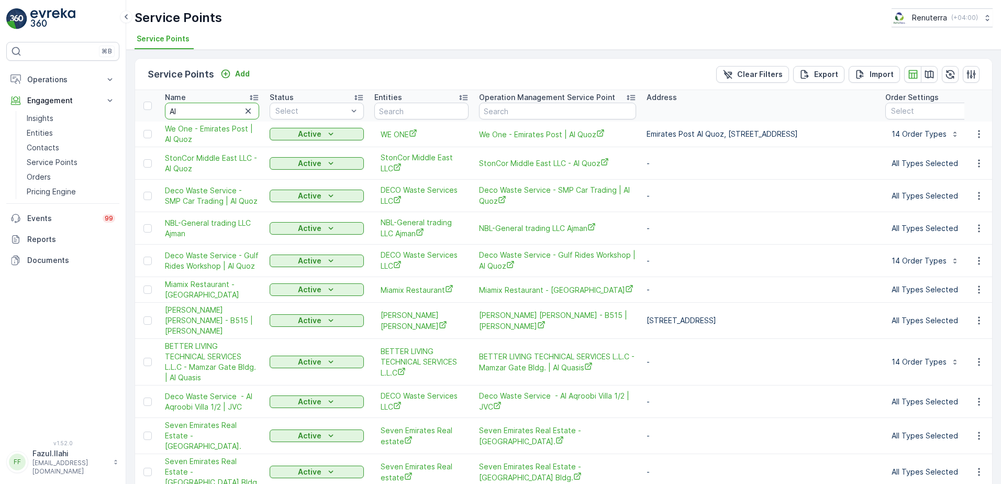
click at [199, 108] on input "Al" at bounding box center [212, 111] width 94 height 17
click at [192, 118] on input "Al" at bounding box center [212, 111] width 94 height 17
type input "Al bar"
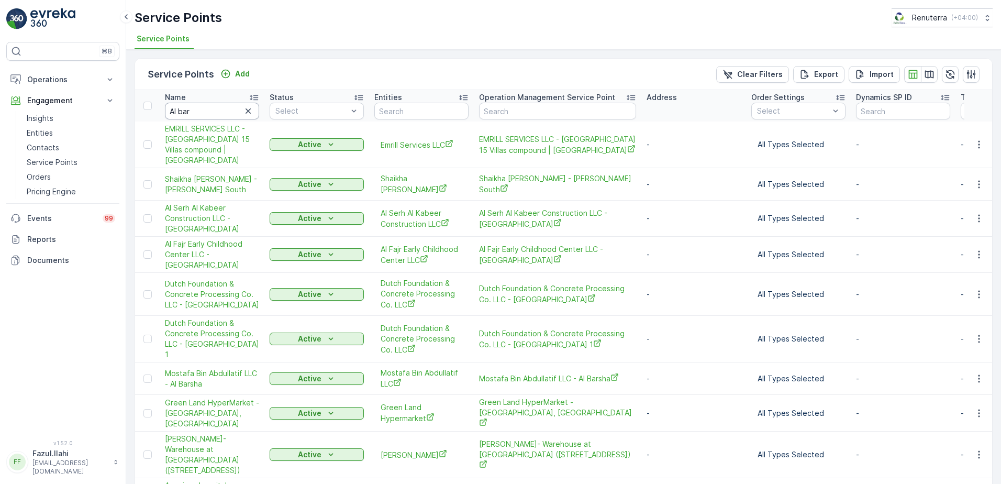
click at [202, 109] on input "Al bar" at bounding box center [212, 111] width 94 height 17
type input "Al barsh"
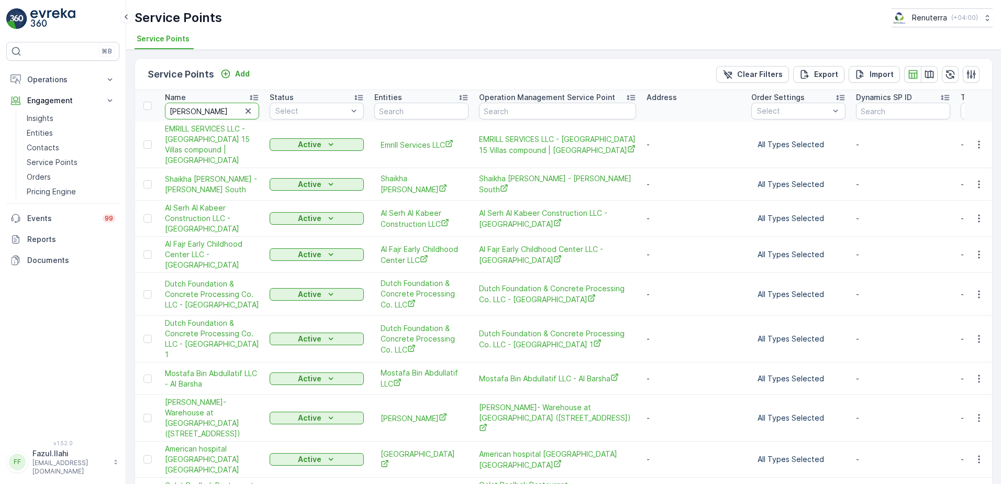
click at [202, 109] on input "Al barsh" at bounding box center [212, 111] width 94 height 17
type input "Al barsha"
click at [213, 116] on input "Al barsha" at bounding box center [212, 111] width 94 height 17
type input "Al barsha"
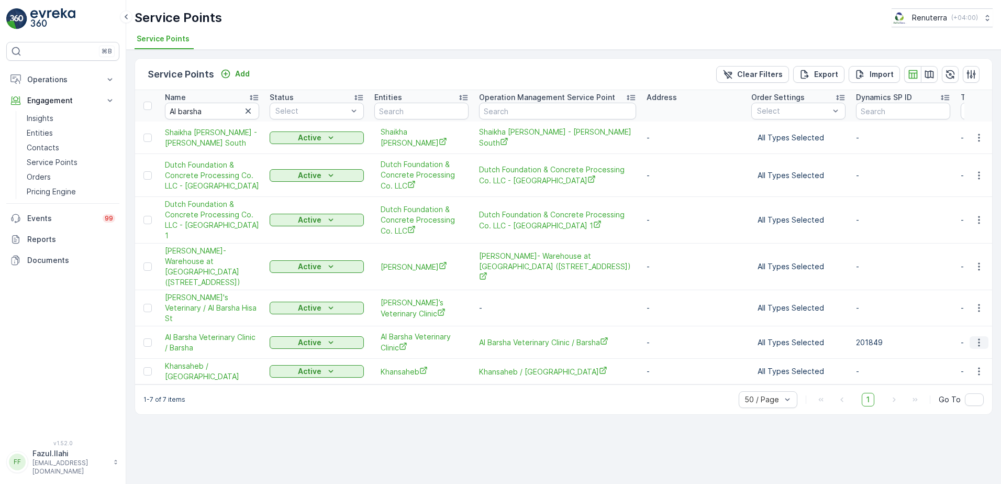
click at [981, 337] on icon "button" at bounding box center [978, 342] width 10 height 10
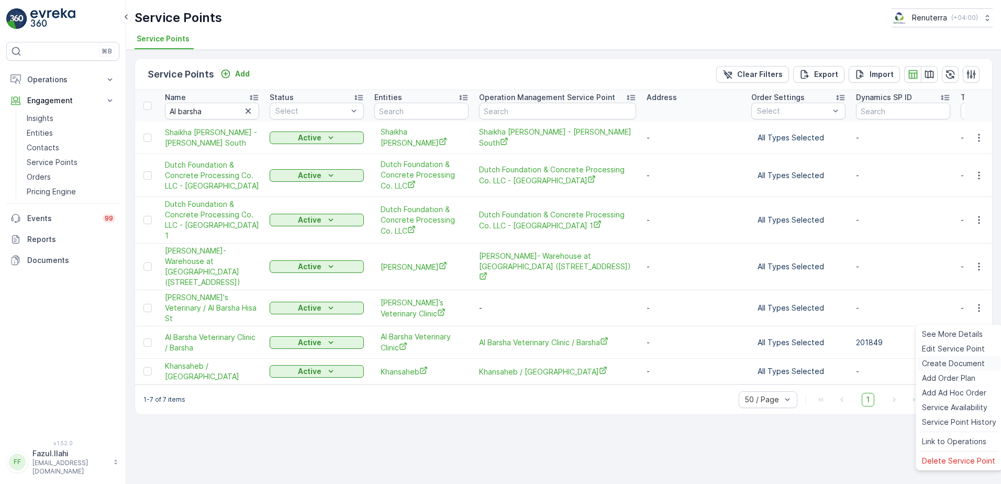
click at [936, 363] on span "Create Document" at bounding box center [953, 363] width 63 height 10
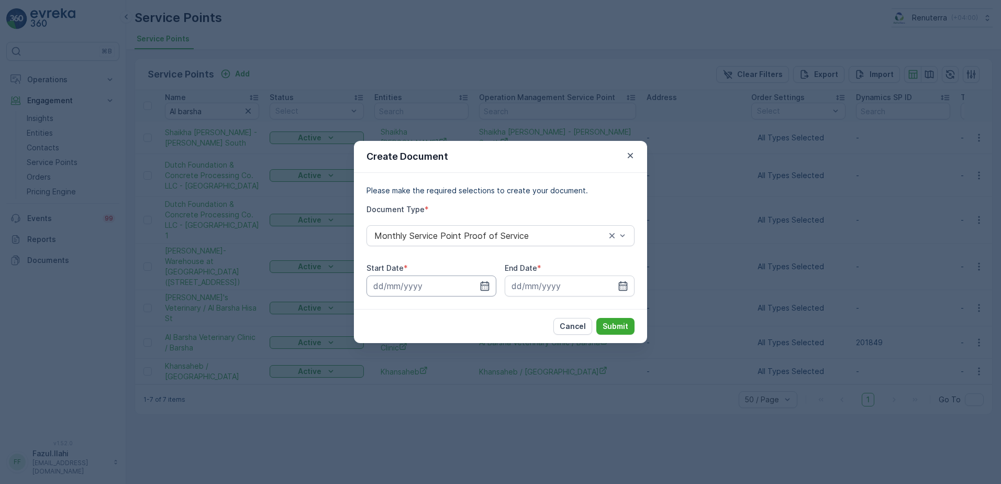
click at [479, 288] on input at bounding box center [431, 285] width 130 height 21
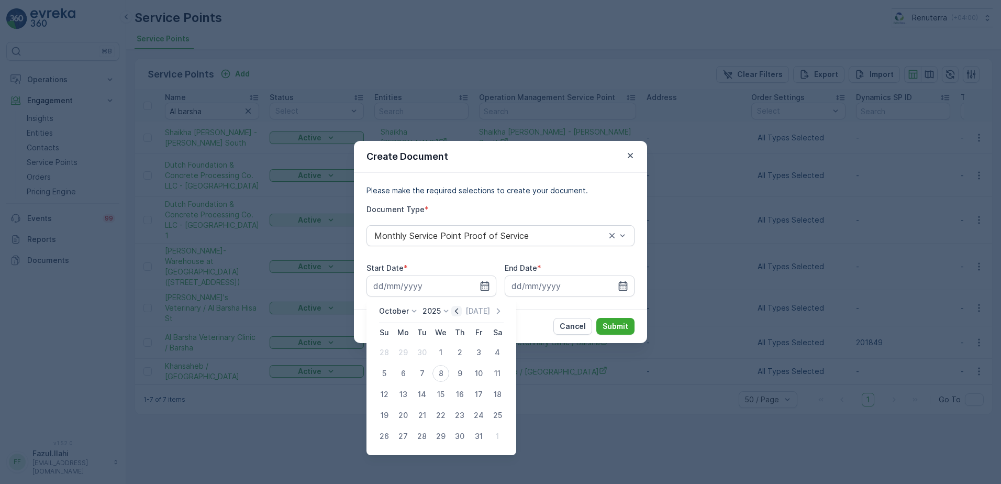
click at [455, 309] on icon "button" at bounding box center [456, 311] width 10 height 10
click at [405, 351] on div "1" at bounding box center [403, 352] width 17 height 17
type input "01.09.2025"
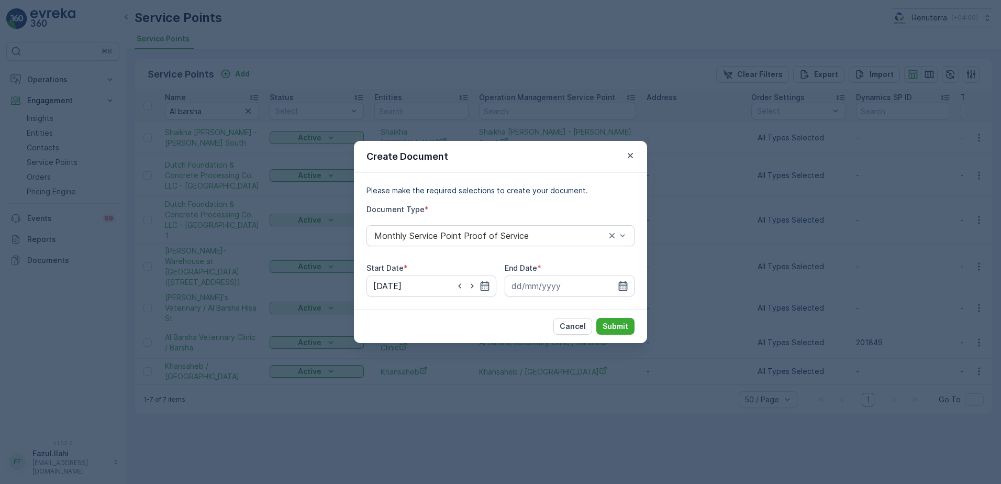
click at [626, 284] on icon "button" at bounding box center [623, 285] width 9 height 9
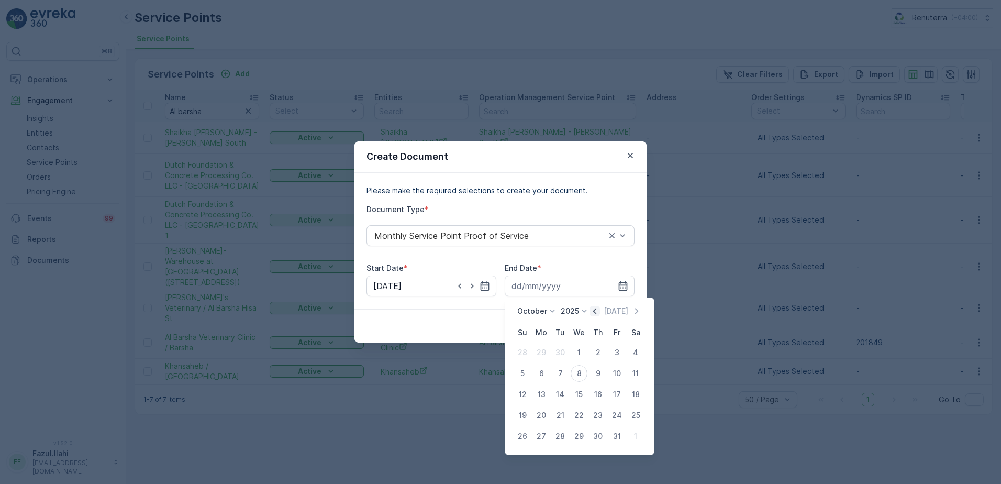
click at [595, 313] on icon "button" at bounding box center [594, 311] width 10 height 10
click at [558, 439] on div "30" at bounding box center [560, 436] width 17 height 17
type input "30.09.2025"
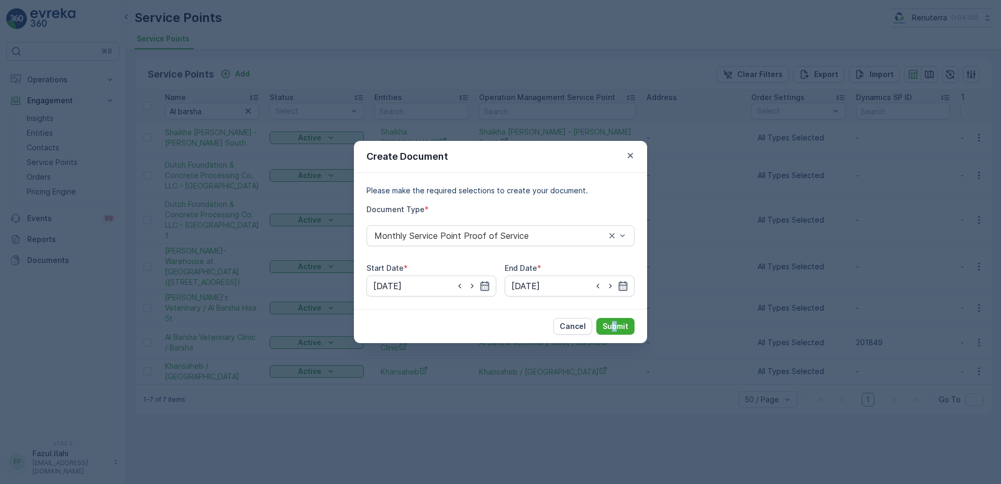
click at [616, 315] on div "Cancel Submit" at bounding box center [500, 326] width 293 height 34
drag, startPoint x: 616, startPoint y: 315, endPoint x: 615, endPoint y: 323, distance: 8.4
click at [615, 323] on p "Submit" at bounding box center [615, 326] width 26 height 10
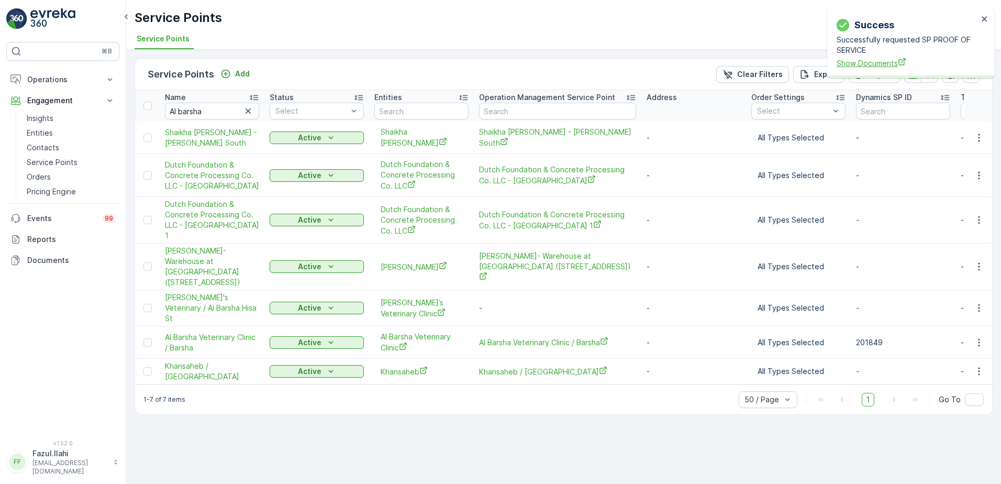
click at [867, 58] on span "Show Documents" at bounding box center [906, 63] width 141 height 11
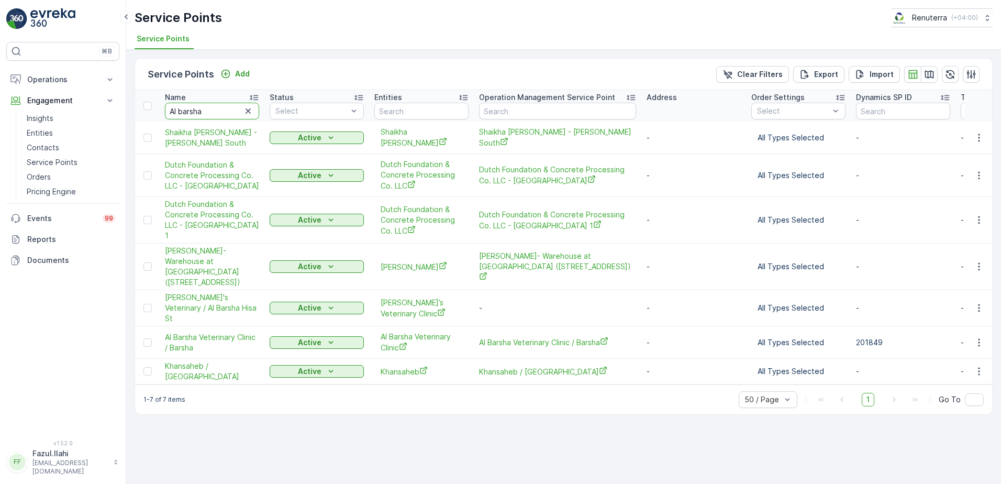
click at [225, 116] on input "Al barsha" at bounding box center [212, 111] width 94 height 17
type input "Al biraa"
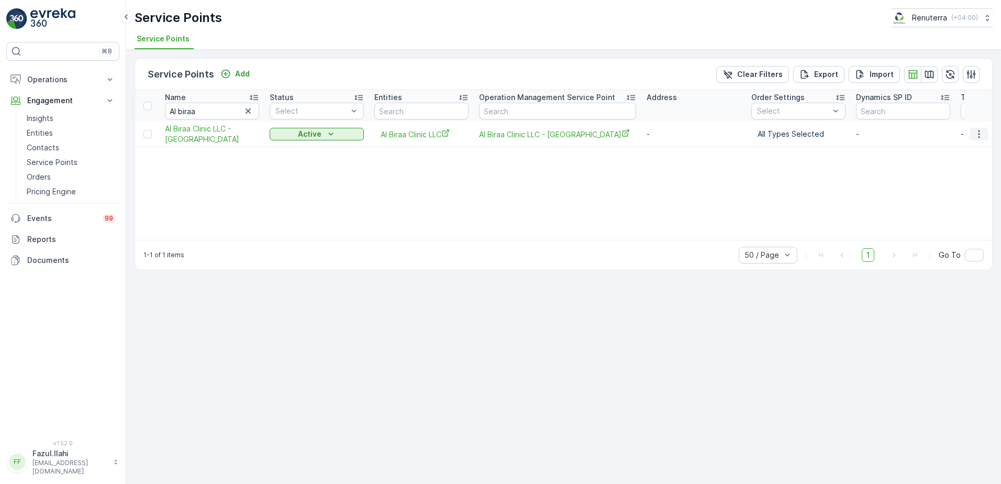
click at [979, 136] on icon "button" at bounding box center [978, 134] width 10 height 10
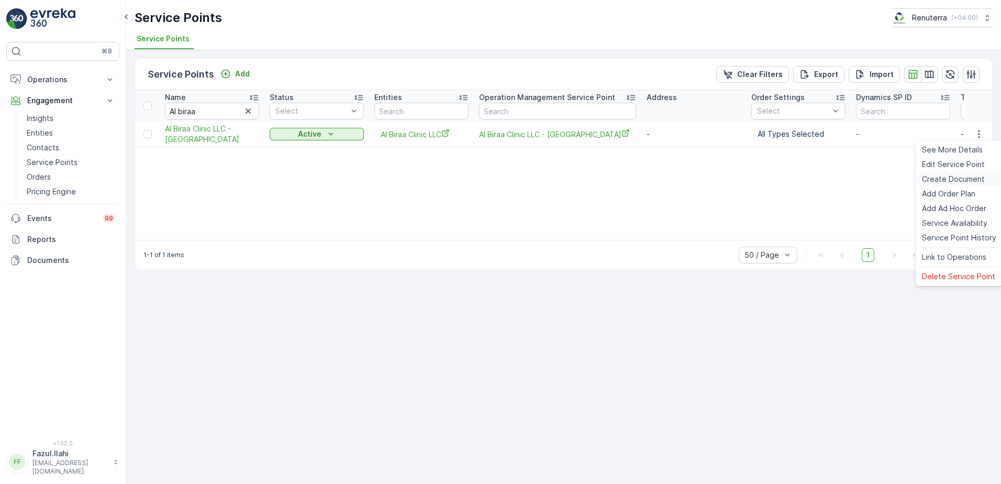
click at [946, 182] on span "Create Document" at bounding box center [953, 179] width 63 height 10
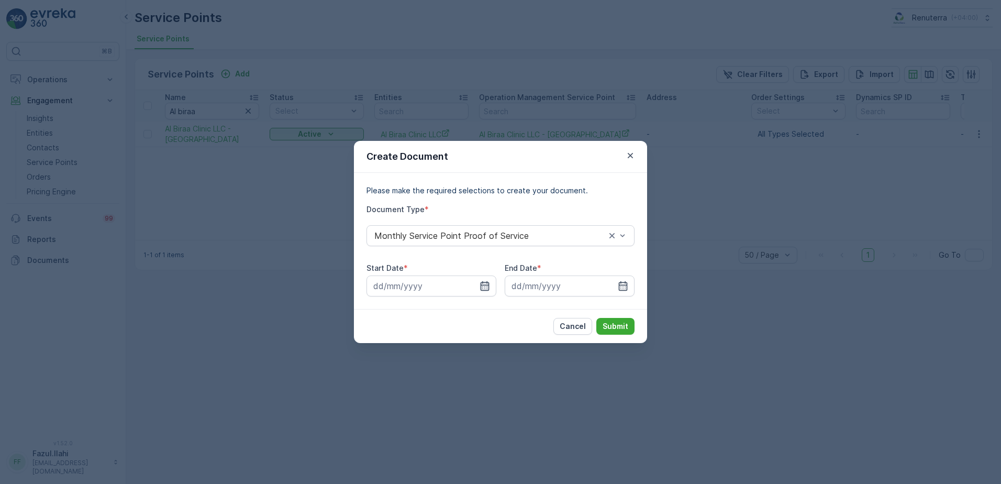
click at [484, 285] on icon "button" at bounding box center [484, 285] width 9 height 9
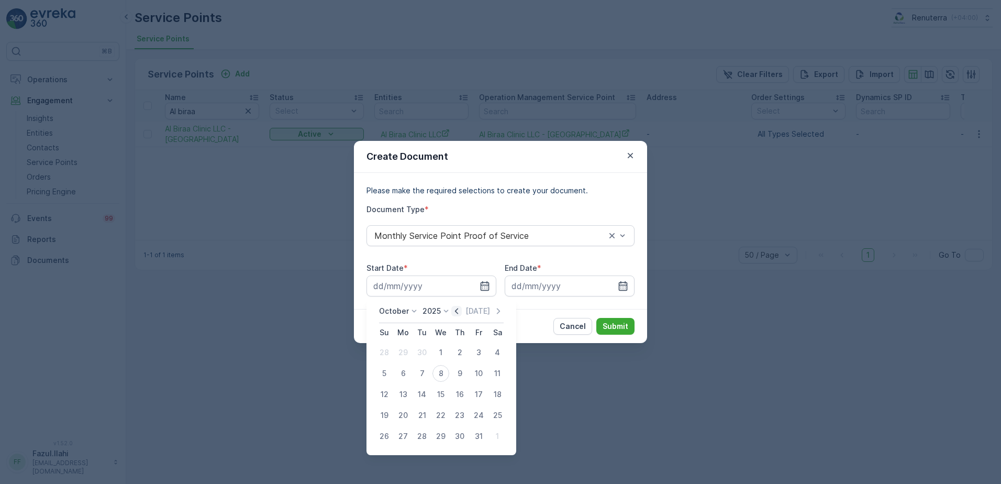
click at [459, 311] on icon "button" at bounding box center [456, 311] width 10 height 10
click at [403, 351] on div "1" at bounding box center [403, 352] width 17 height 17
type input "01.09.2025"
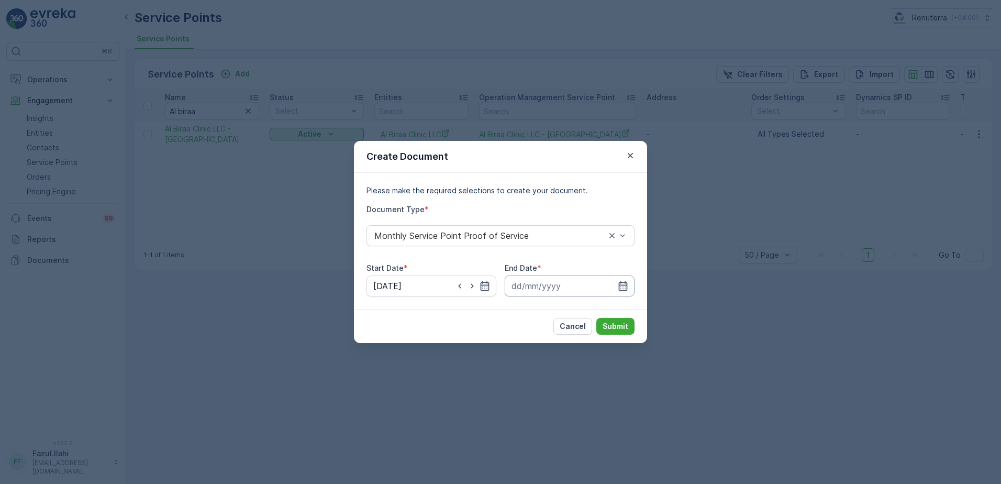
click at [617, 283] on input at bounding box center [569, 285] width 130 height 21
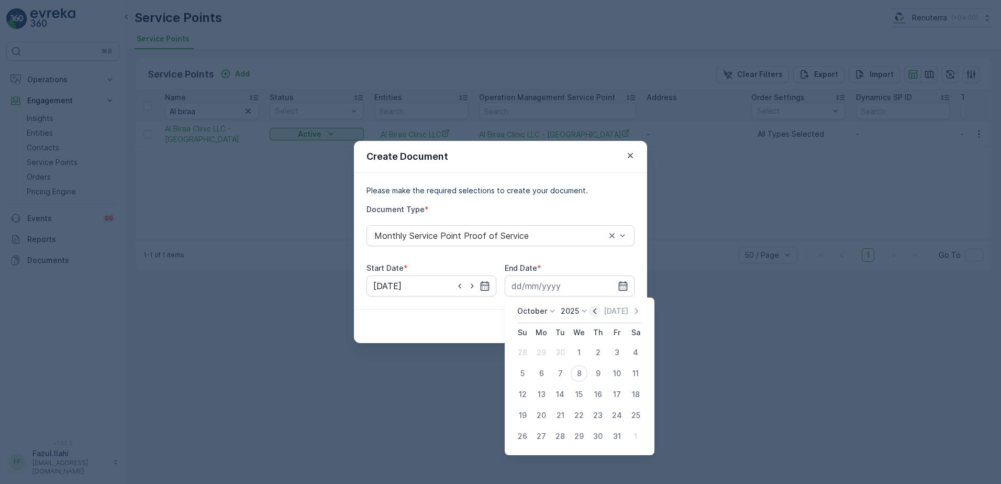
click at [600, 310] on icon "button" at bounding box center [594, 311] width 10 height 10
click at [559, 435] on div "30" at bounding box center [560, 436] width 17 height 17
type input "30.09.2025"
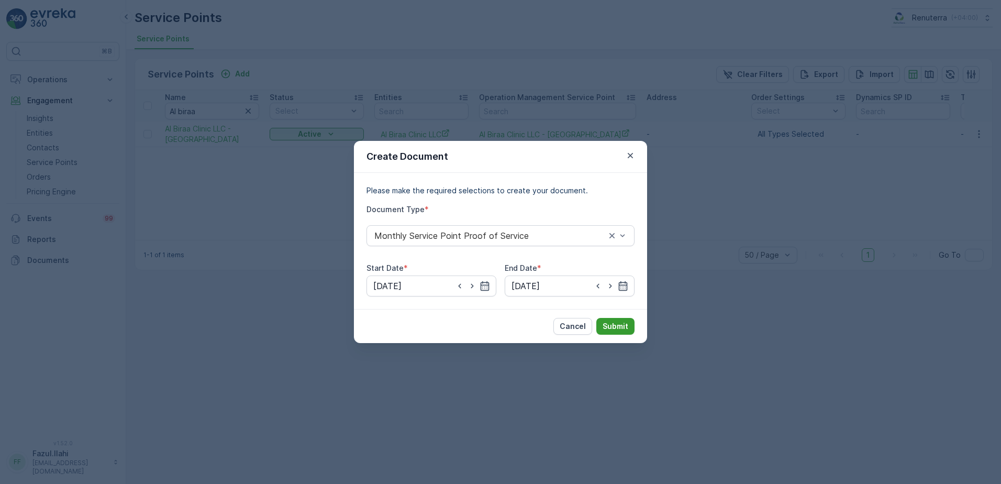
click at [607, 329] on p "Submit" at bounding box center [615, 326] width 26 height 10
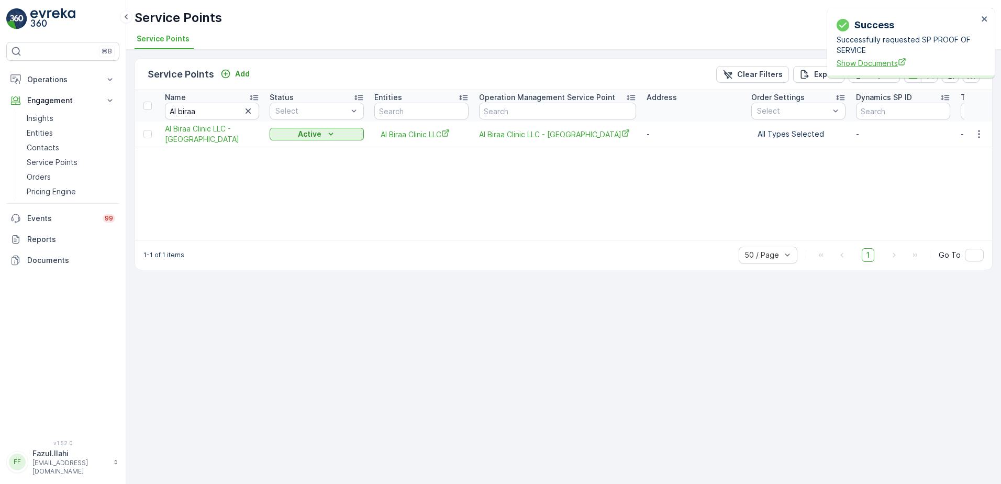
click at [873, 60] on span "Show Documents" at bounding box center [906, 63] width 141 height 11
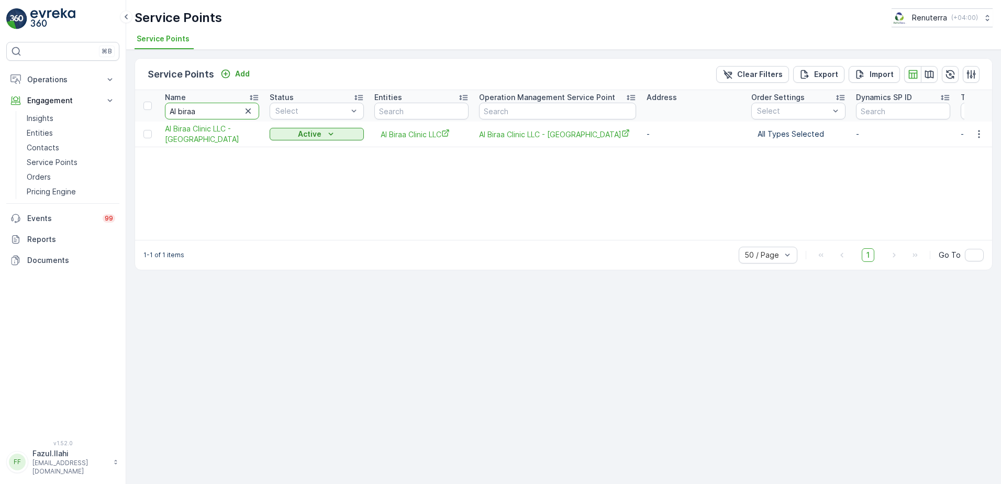
click at [220, 117] on input "Al biraa" at bounding box center [212, 111] width 94 height 17
type input "A"
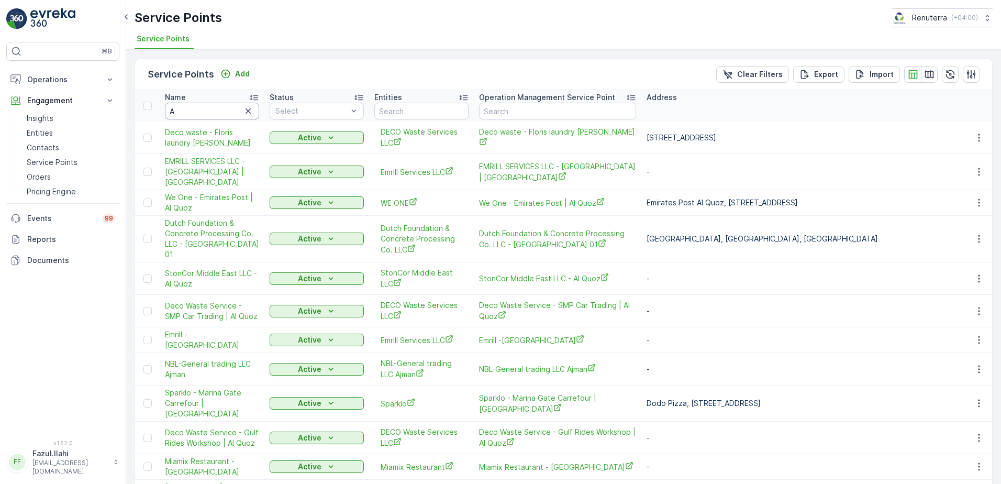
click at [220, 117] on input "A" at bounding box center [212, 111] width 94 height 17
type input "Aluta"
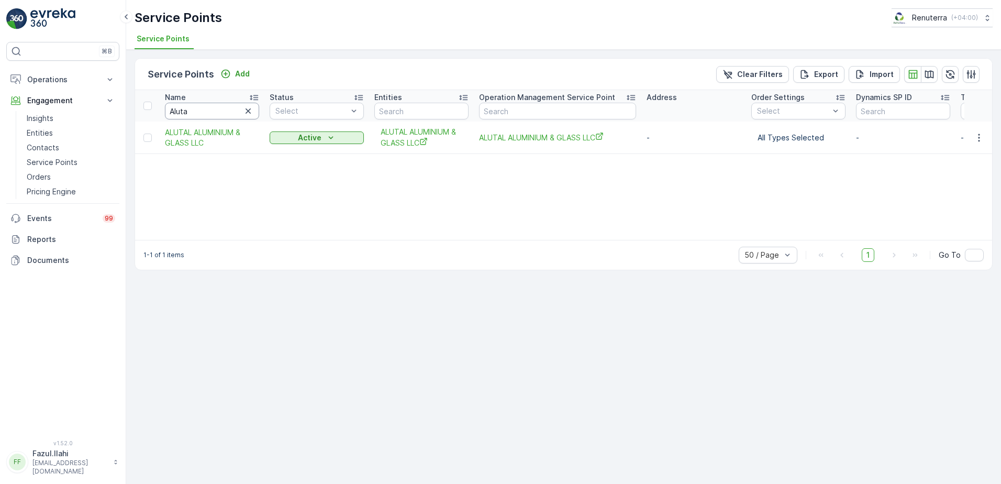
click at [215, 115] on input "Aluta" at bounding box center [212, 111] width 94 height 17
click at [976, 136] on icon "button" at bounding box center [978, 137] width 10 height 10
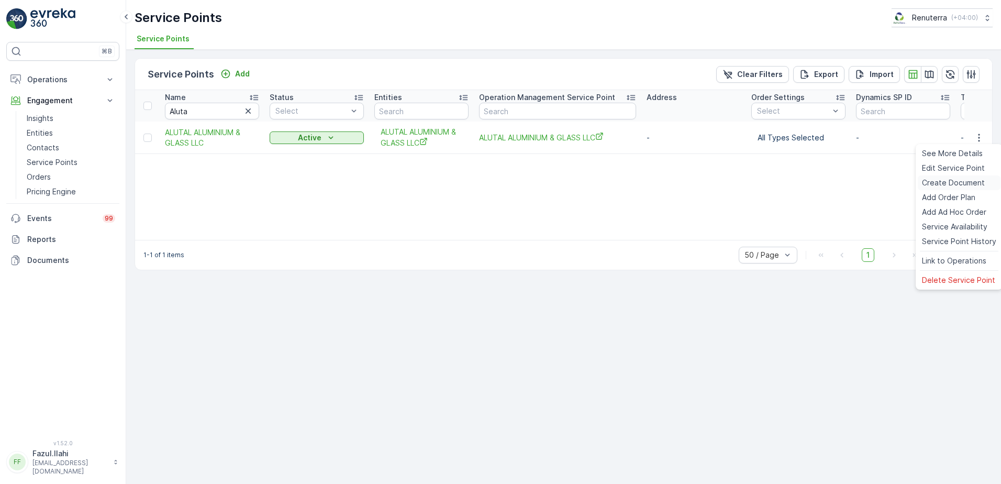
click at [938, 178] on span "Create Document" at bounding box center [953, 182] width 63 height 10
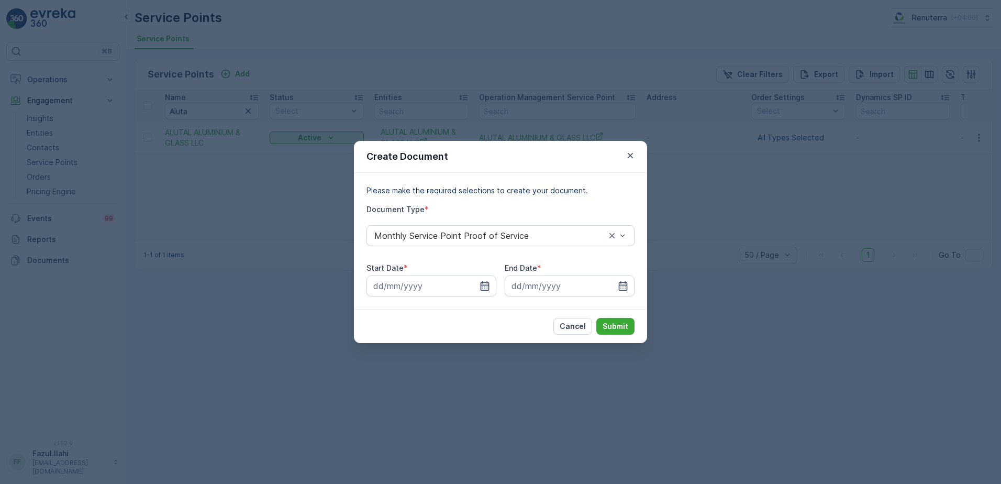
click at [480, 289] on icon "button" at bounding box center [484, 285] width 9 height 9
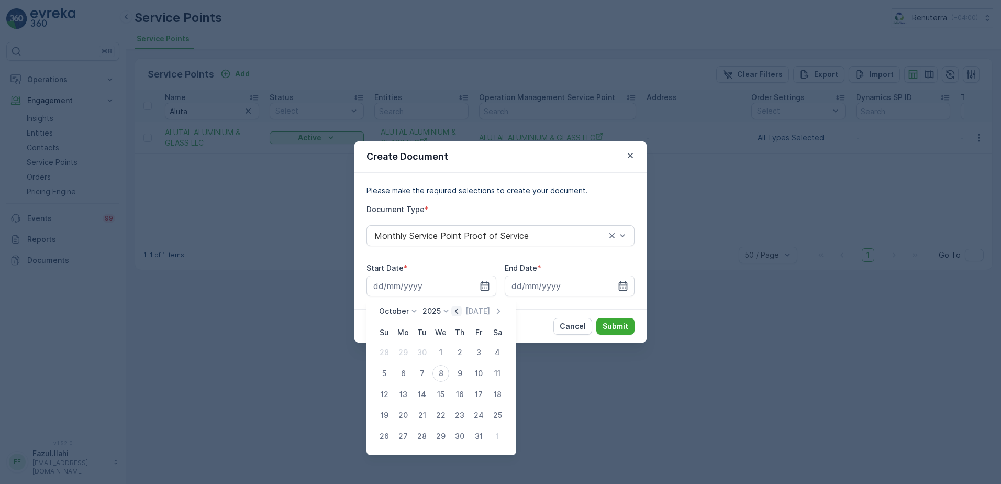
click at [457, 311] on icon "button" at bounding box center [456, 311] width 10 height 10
click at [399, 354] on div "1" at bounding box center [403, 352] width 17 height 17
type input "01.09.2025"
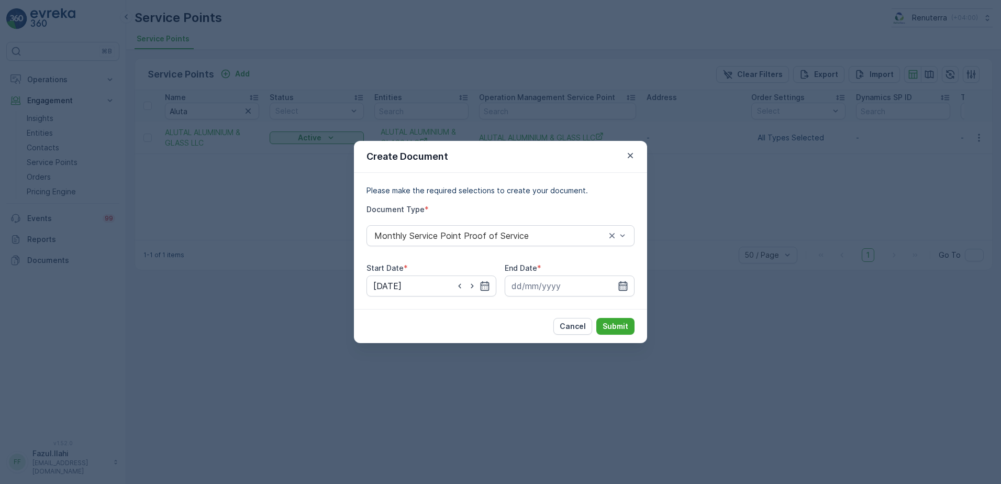
click at [623, 283] on icon "button" at bounding box center [623, 285] width 10 height 10
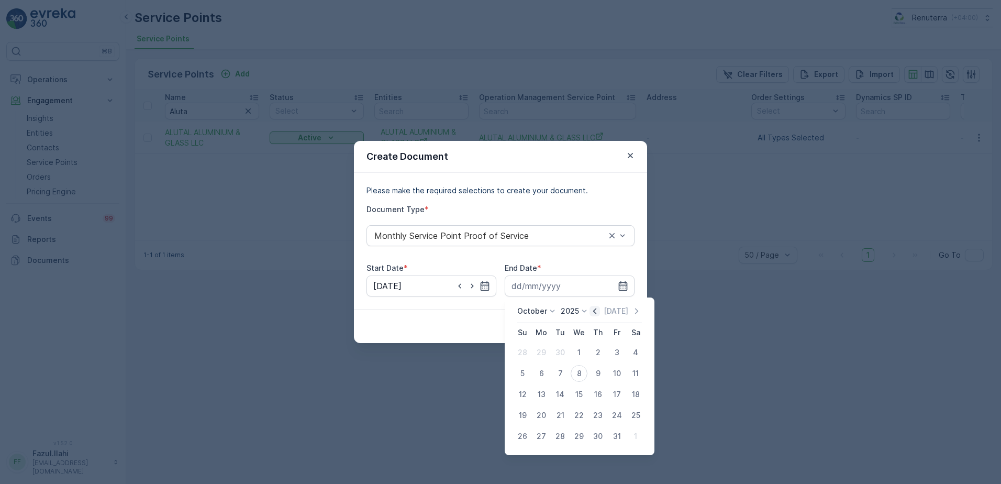
click at [596, 313] on icon "button" at bounding box center [594, 311] width 3 height 6
click at [566, 438] on div "30" at bounding box center [560, 436] width 17 height 17
type input "30.09.2025"
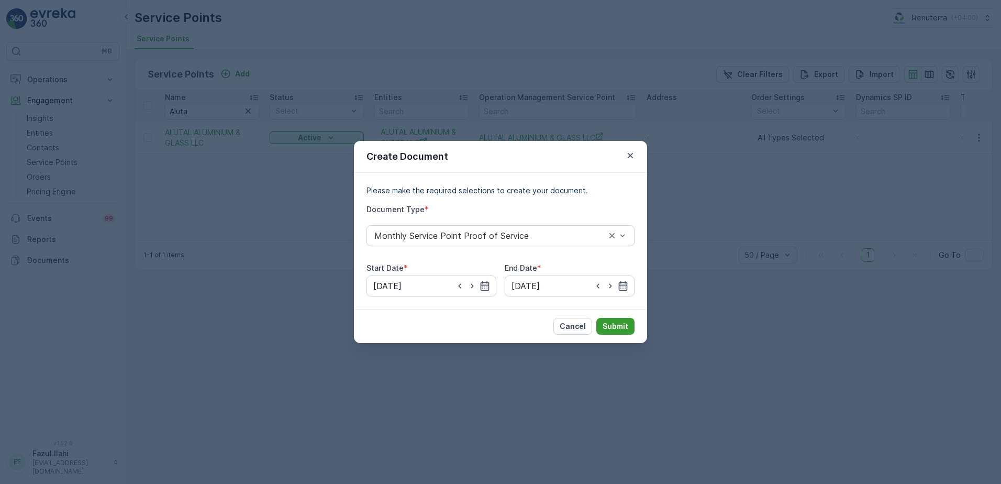
click at [610, 320] on button "Submit" at bounding box center [615, 326] width 38 height 17
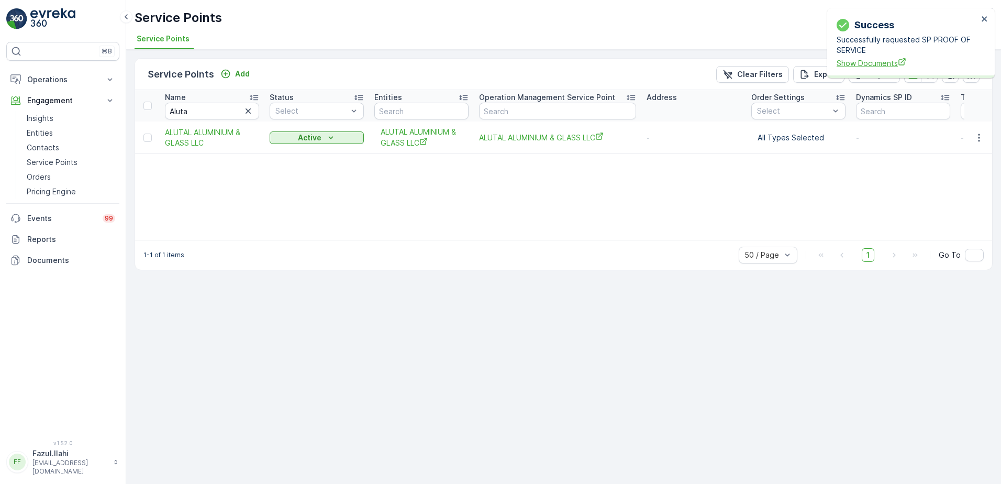
click at [875, 58] on span "Show Documents" at bounding box center [906, 63] width 141 height 11
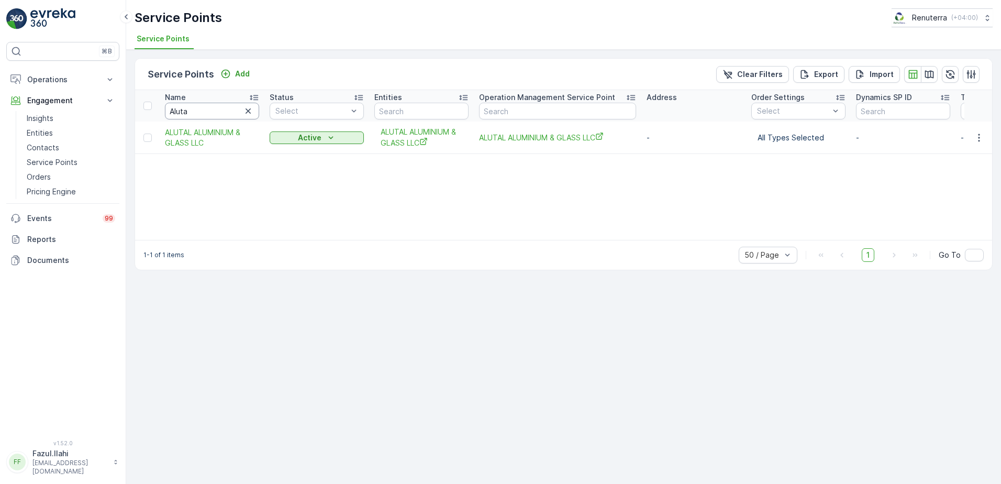
click at [209, 115] on input "Aluta" at bounding box center [212, 111] width 94 height 17
type input "Al Ru"
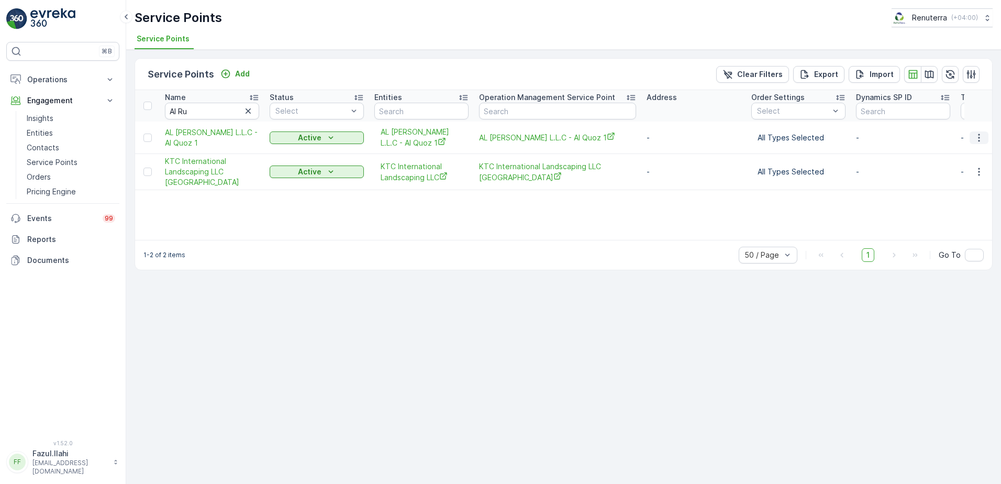
click at [977, 137] on icon "button" at bounding box center [978, 137] width 10 height 10
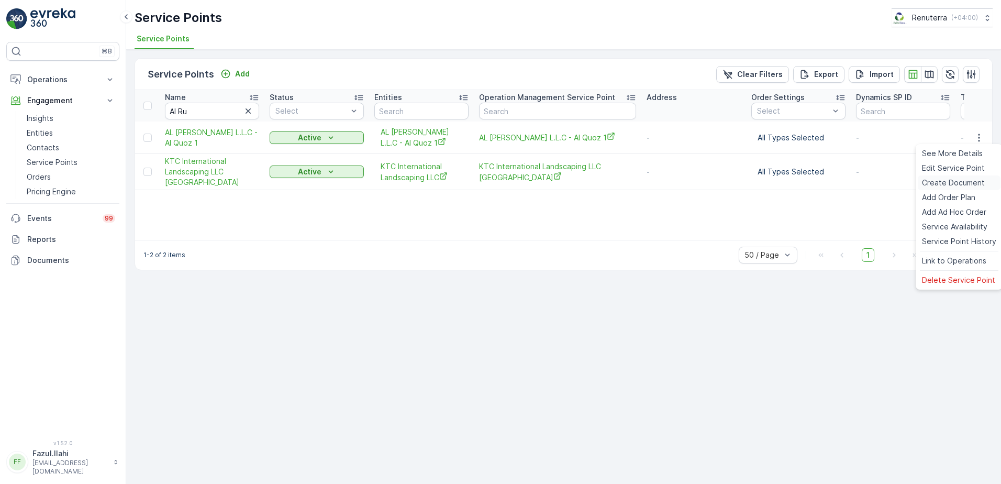
click at [933, 185] on span "Create Document" at bounding box center [953, 182] width 63 height 10
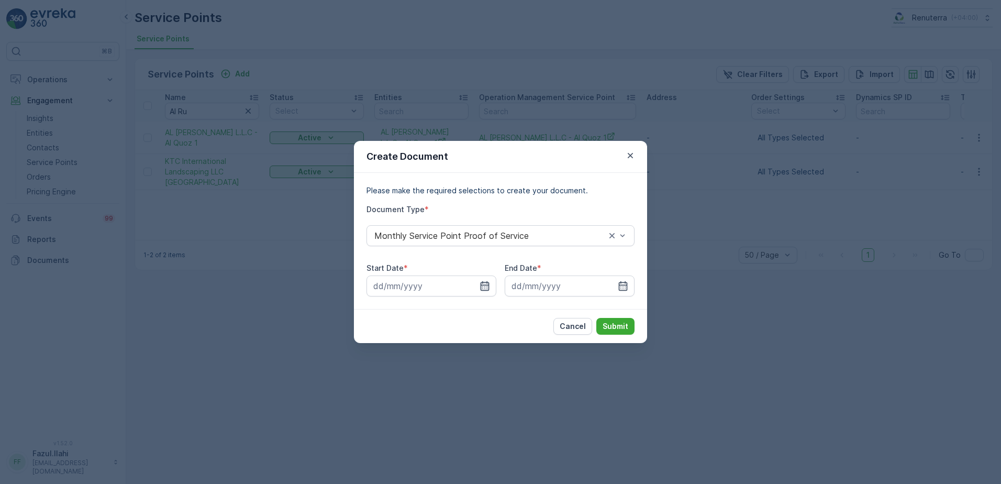
click at [482, 288] on icon "button" at bounding box center [484, 285] width 10 height 10
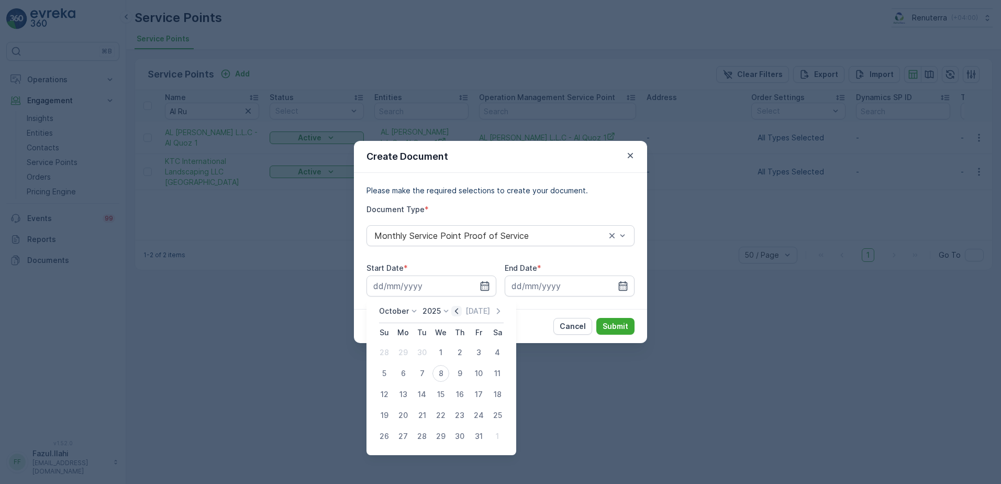
click at [456, 311] on icon "button" at bounding box center [456, 311] width 10 height 10
click at [397, 352] on div "1" at bounding box center [403, 352] width 17 height 17
type input "01.09.2025"
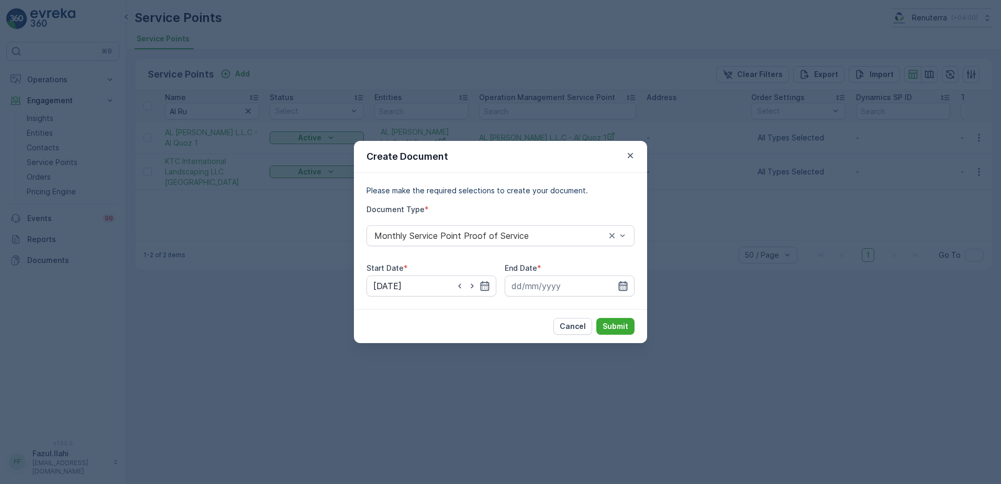
click at [625, 284] on icon "button" at bounding box center [623, 285] width 10 height 10
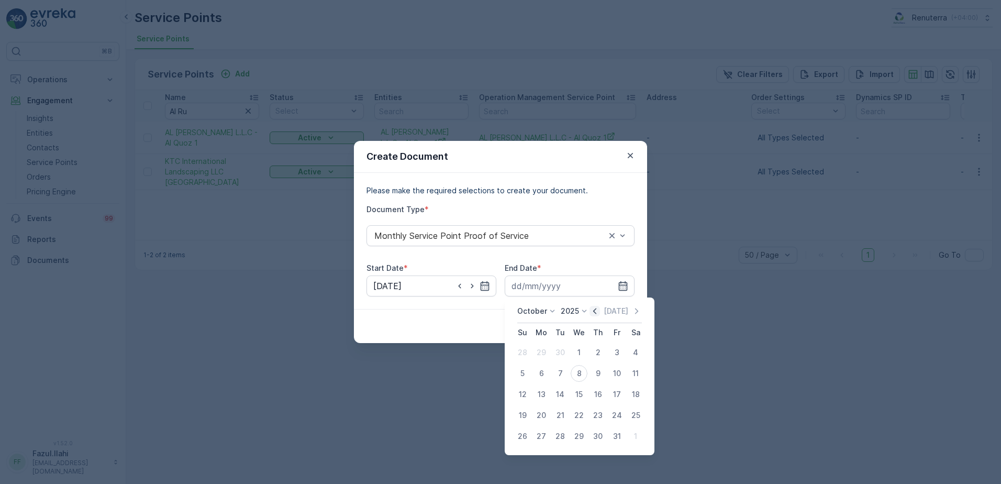
click at [594, 313] on icon "button" at bounding box center [594, 311] width 10 height 10
click at [559, 435] on div "30" at bounding box center [560, 436] width 17 height 17
type input "30.09.2025"
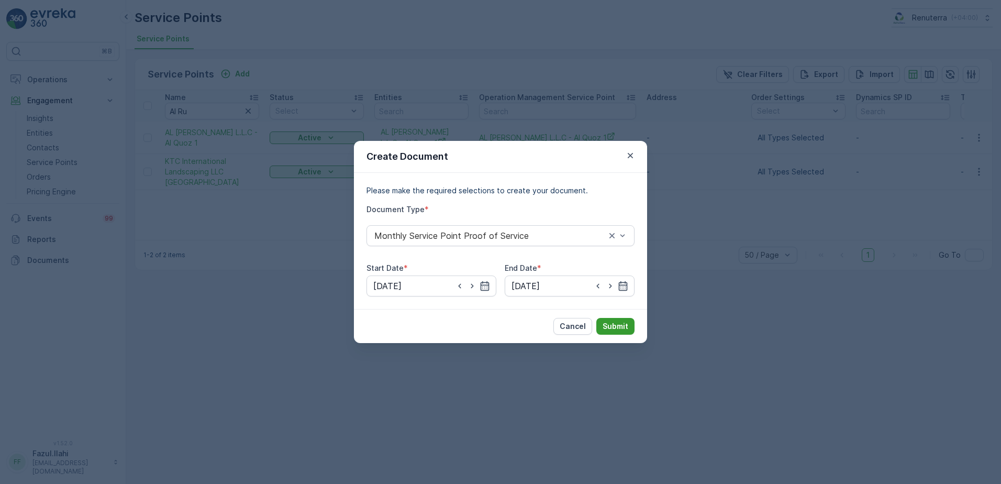
click at [627, 326] on p "Submit" at bounding box center [615, 326] width 26 height 10
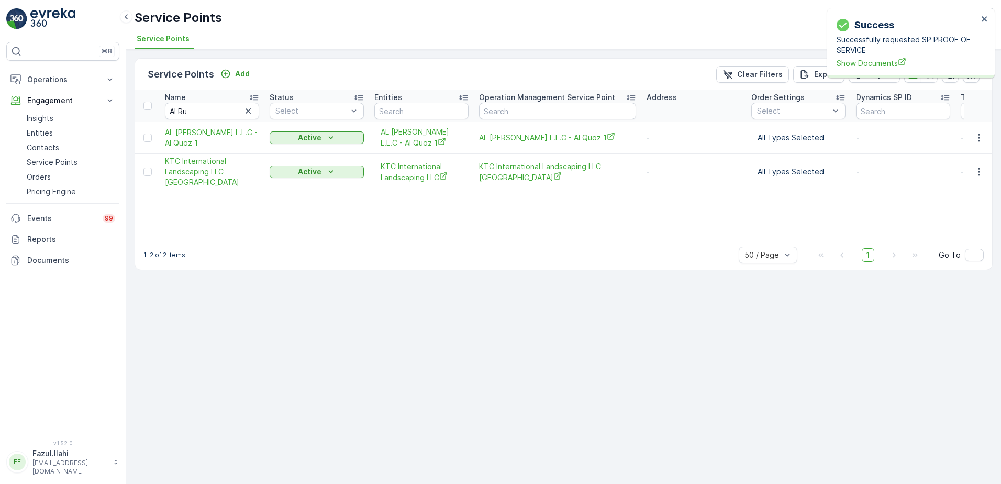
click at [886, 65] on span "Show Documents" at bounding box center [906, 63] width 141 height 11
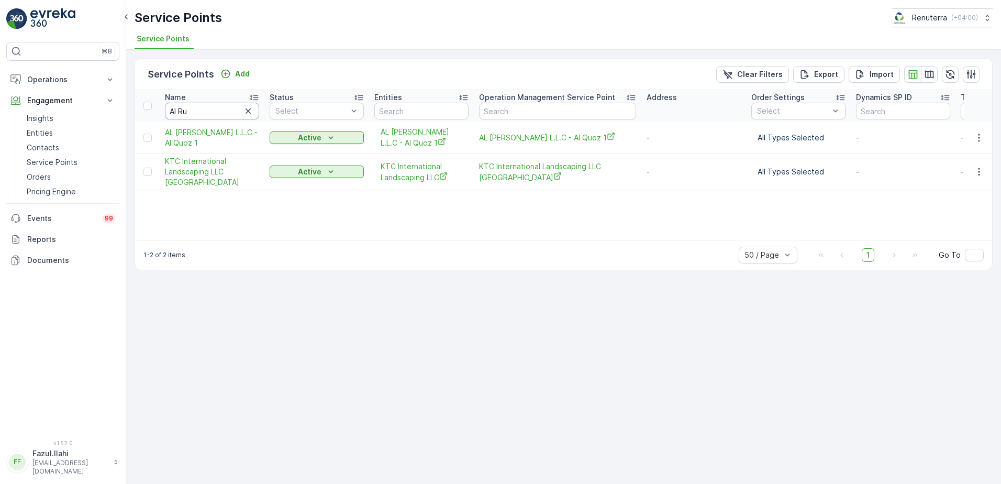
click at [212, 110] on input "Al Ru" at bounding box center [212, 111] width 94 height 17
type input "Al"
click at [212, 110] on input "Al" at bounding box center [212, 111] width 94 height 17
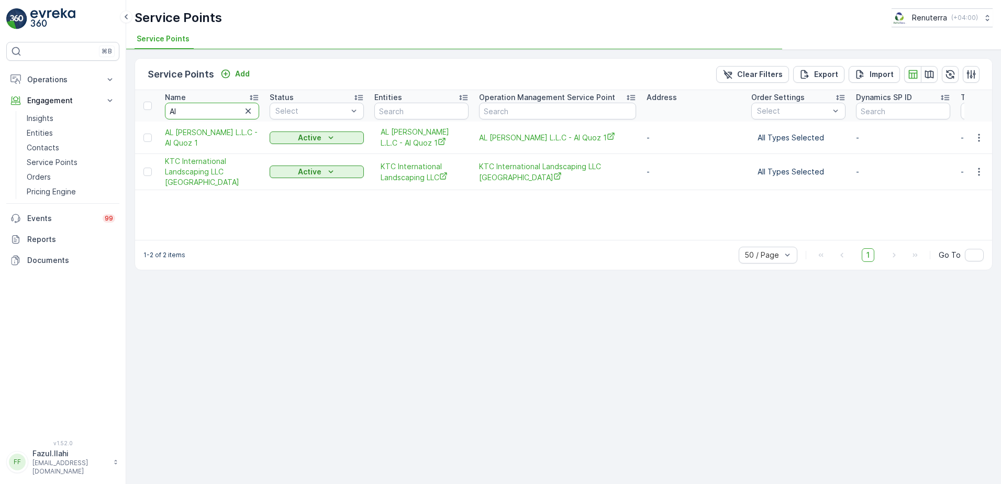
type input "Al"
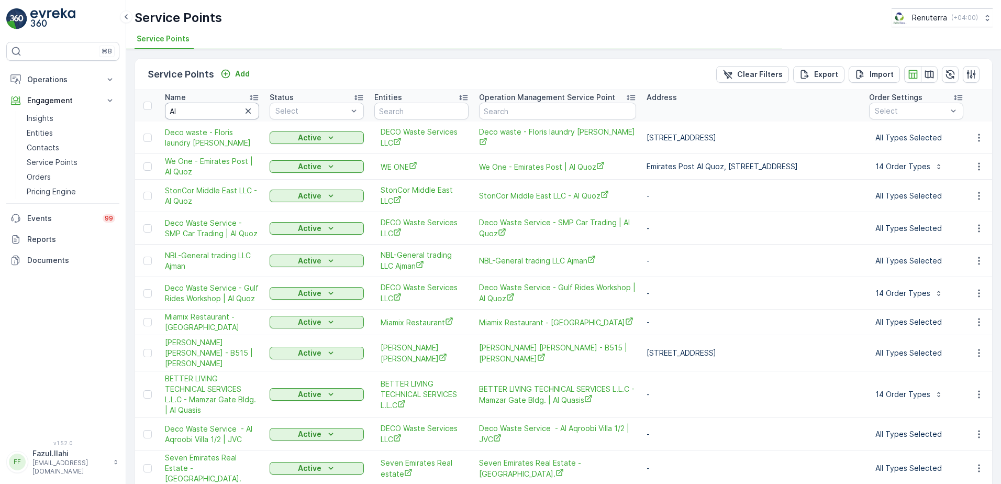
click at [212, 110] on input "Al" at bounding box center [212, 111] width 94 height 17
type input "Al s"
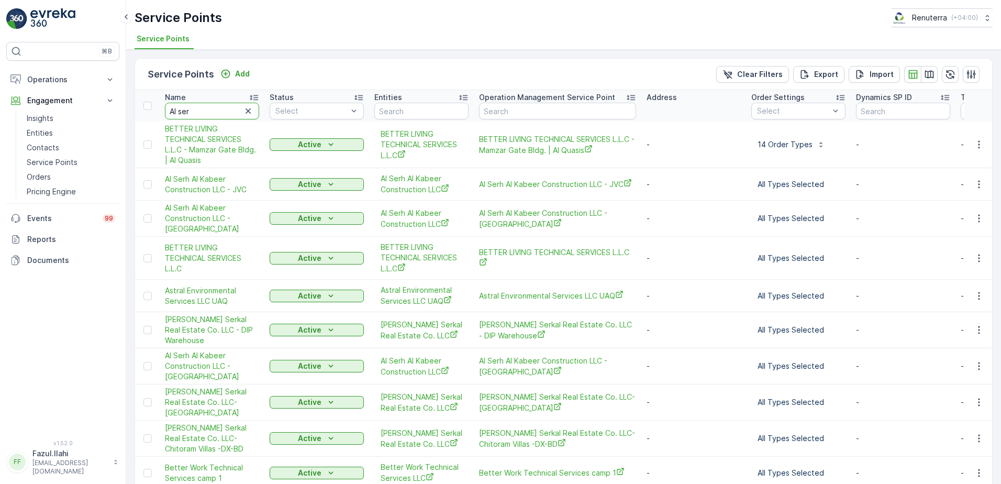
click at [212, 110] on input "Al ser" at bounding box center [212, 111] width 94 height 17
type input "Al serh"
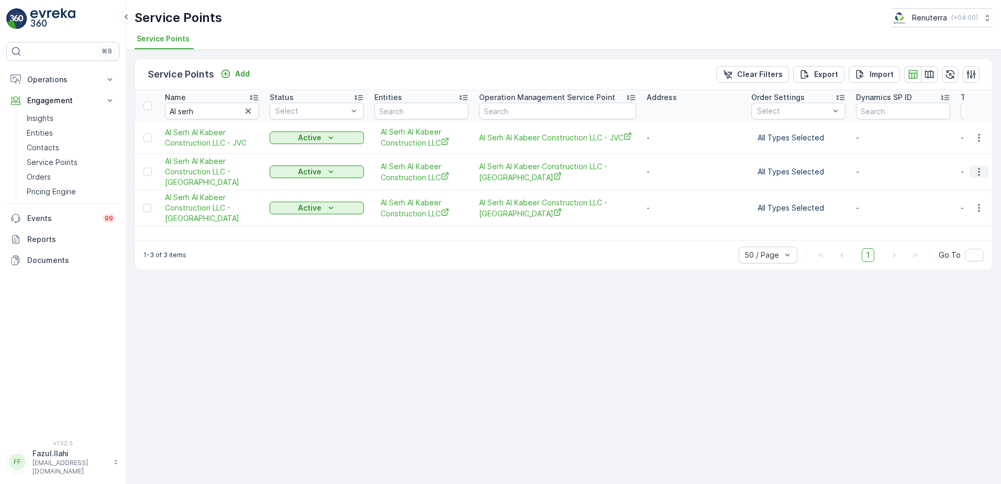
click at [977, 172] on icon "button" at bounding box center [978, 171] width 10 height 10
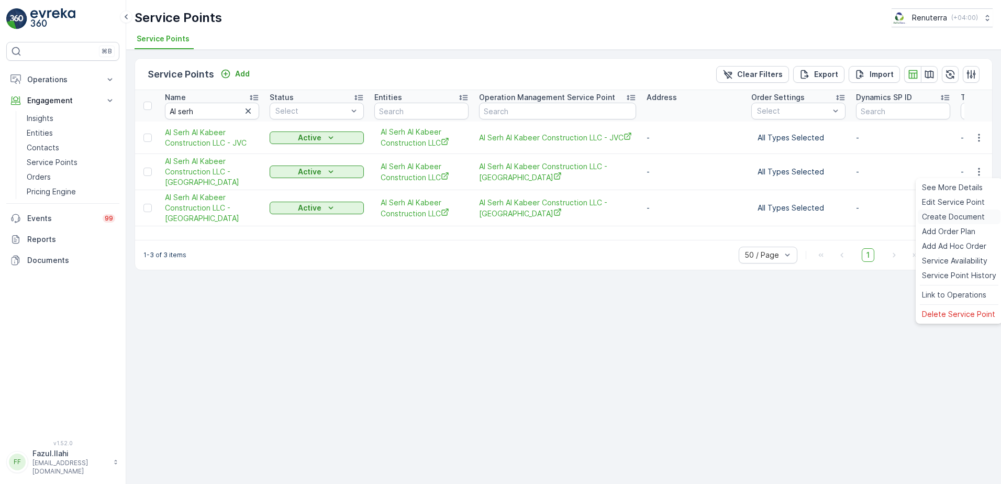
click at [956, 217] on span "Create Document" at bounding box center [953, 216] width 63 height 10
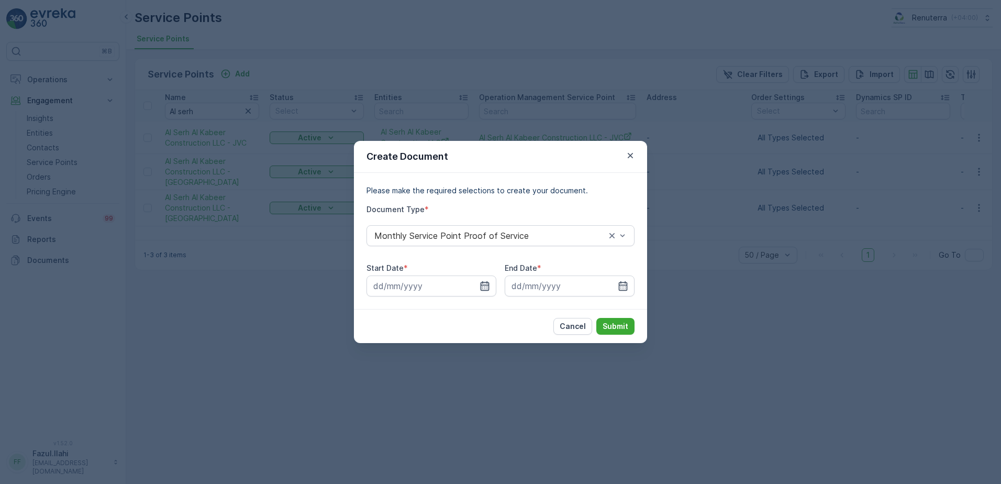
click at [481, 283] on icon "button" at bounding box center [484, 285] width 10 height 10
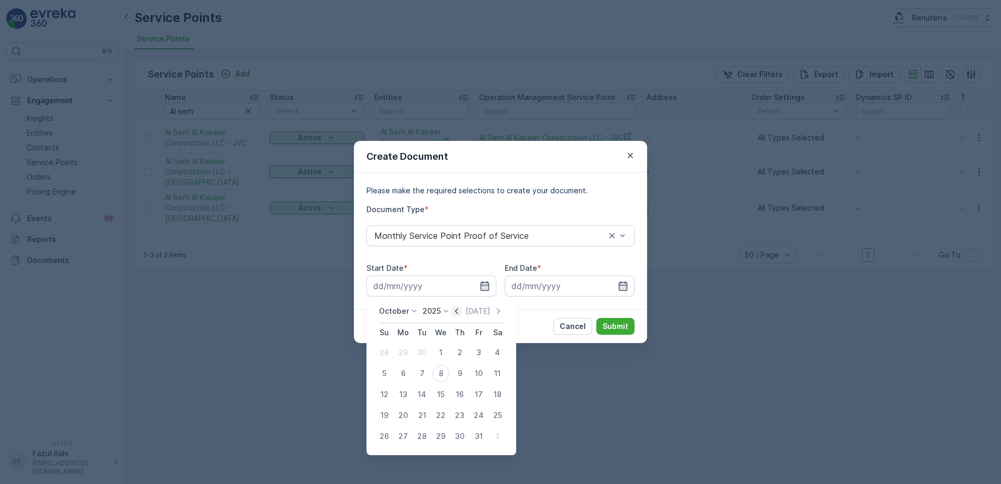
click at [456, 308] on icon "button" at bounding box center [456, 311] width 10 height 10
click at [403, 356] on div "1" at bounding box center [403, 352] width 17 height 17
type input "01.09.2025"
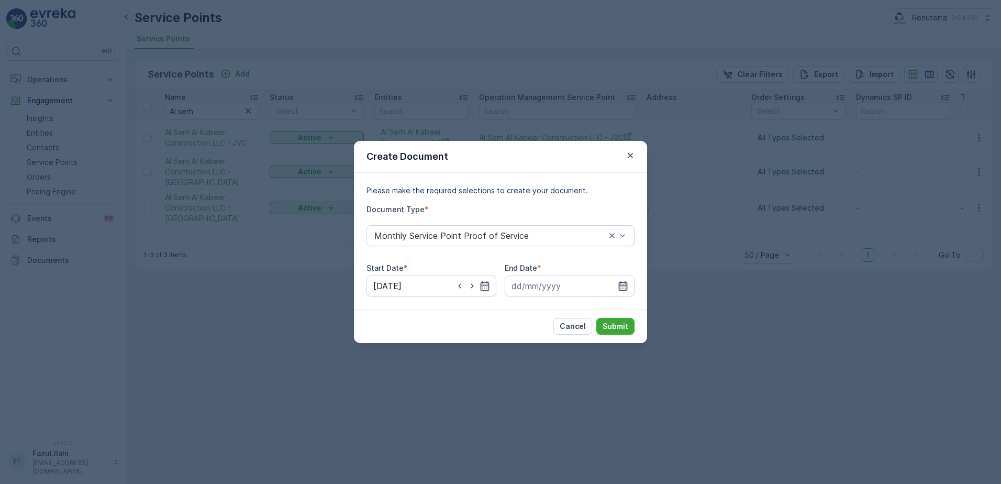
click at [624, 287] on icon "button" at bounding box center [623, 285] width 10 height 10
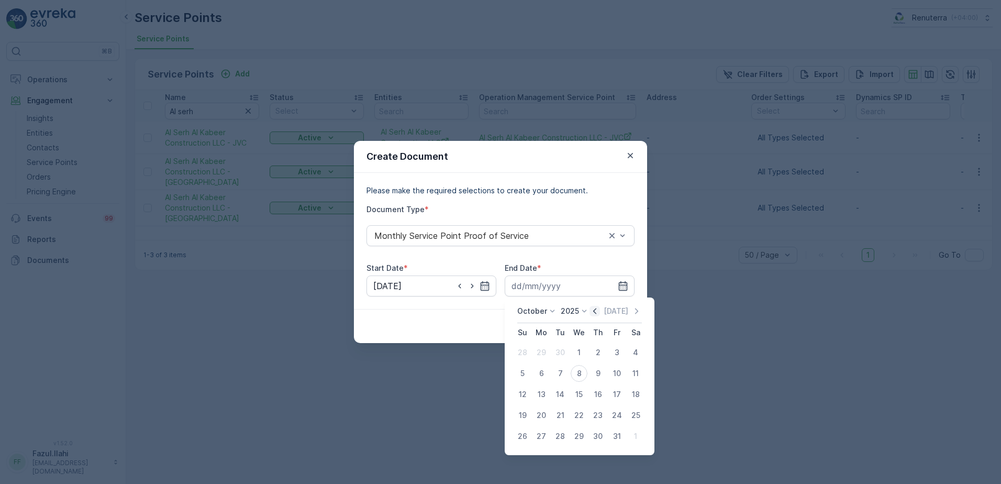
click at [594, 311] on icon "button" at bounding box center [594, 311] width 10 height 10
click at [564, 433] on div "30" at bounding box center [560, 436] width 17 height 17
type input "30.09.2025"
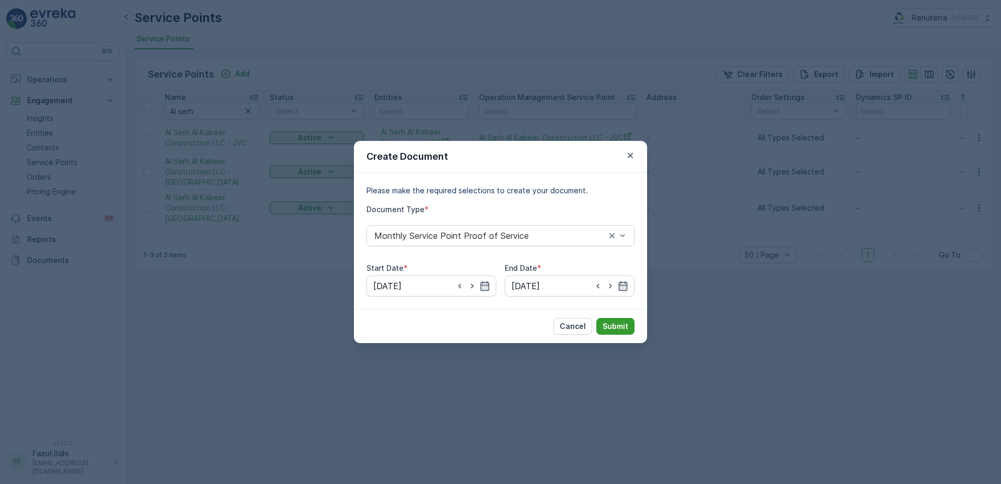
click at [612, 326] on p "Submit" at bounding box center [615, 326] width 26 height 10
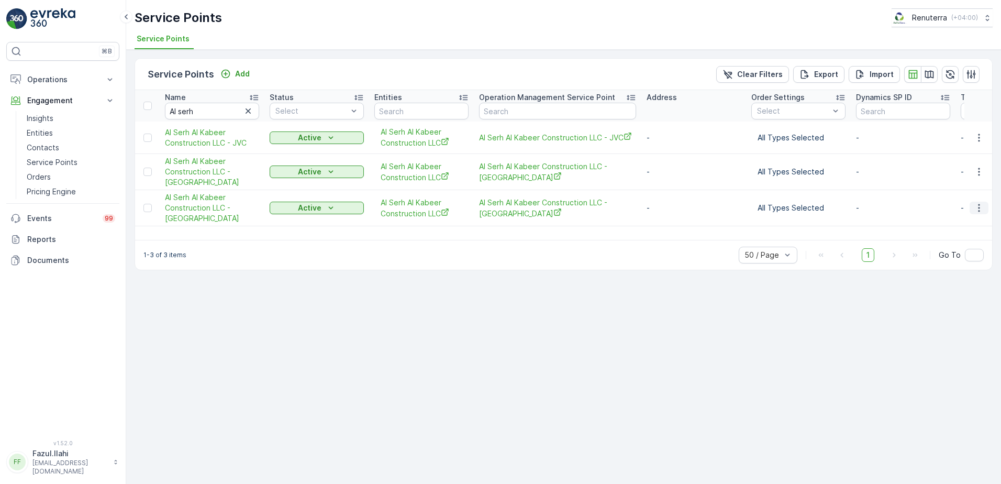
click at [978, 209] on icon "button" at bounding box center [978, 208] width 10 height 10
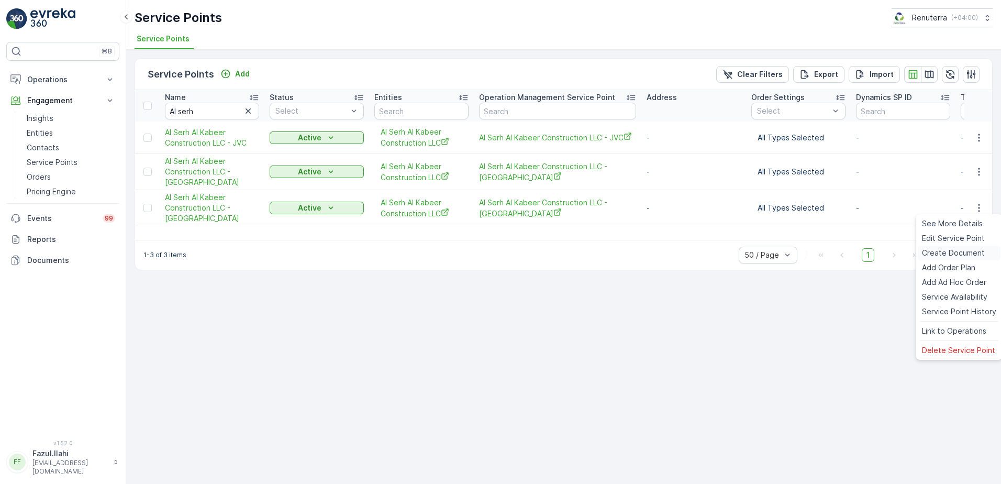
click at [970, 252] on span "Create Document" at bounding box center [953, 253] width 63 height 10
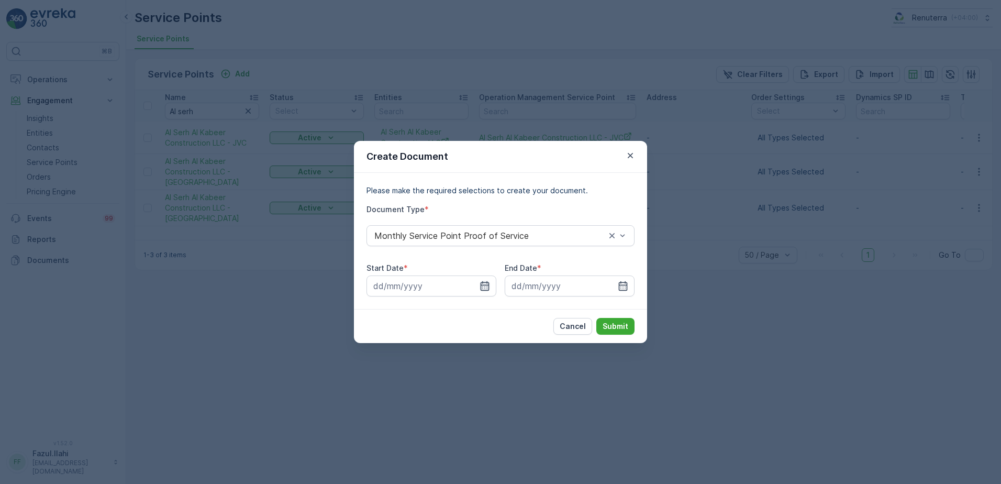
click at [480, 286] on icon "button" at bounding box center [484, 285] width 10 height 10
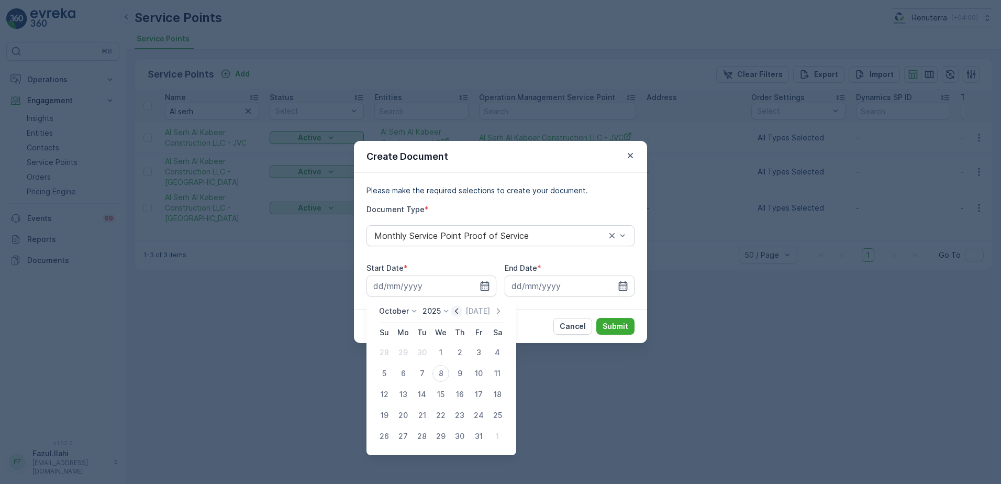
click at [461, 308] on icon "button" at bounding box center [456, 311] width 10 height 10
click at [406, 348] on div "1" at bounding box center [403, 352] width 17 height 17
type input "01.09.2025"
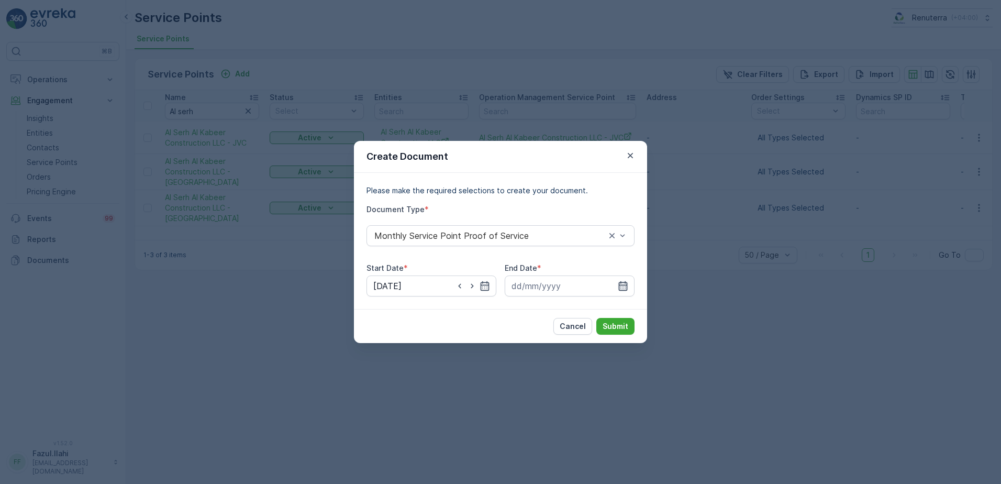
click at [622, 285] on icon "button" at bounding box center [623, 285] width 9 height 9
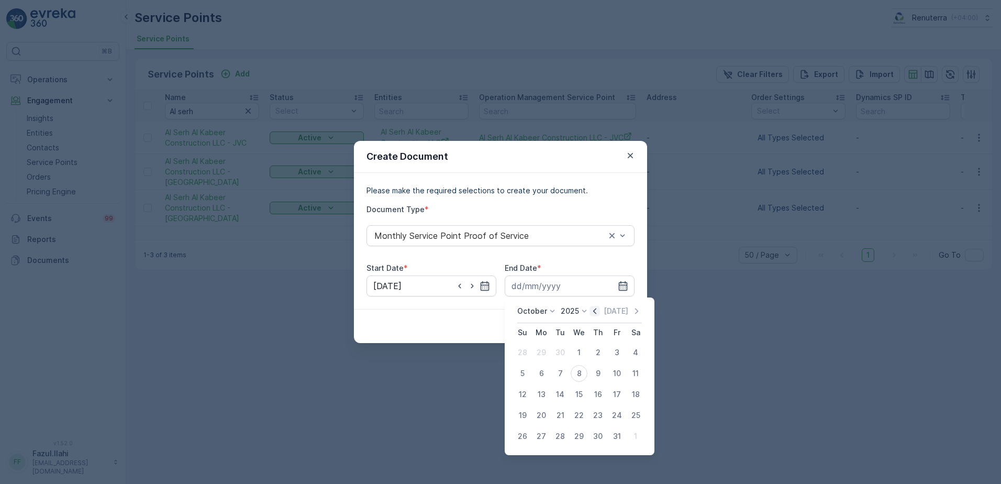
click at [594, 311] on icon "button" at bounding box center [594, 311] width 10 height 10
click at [564, 433] on div "30" at bounding box center [560, 436] width 17 height 17
type input "30.09.2025"
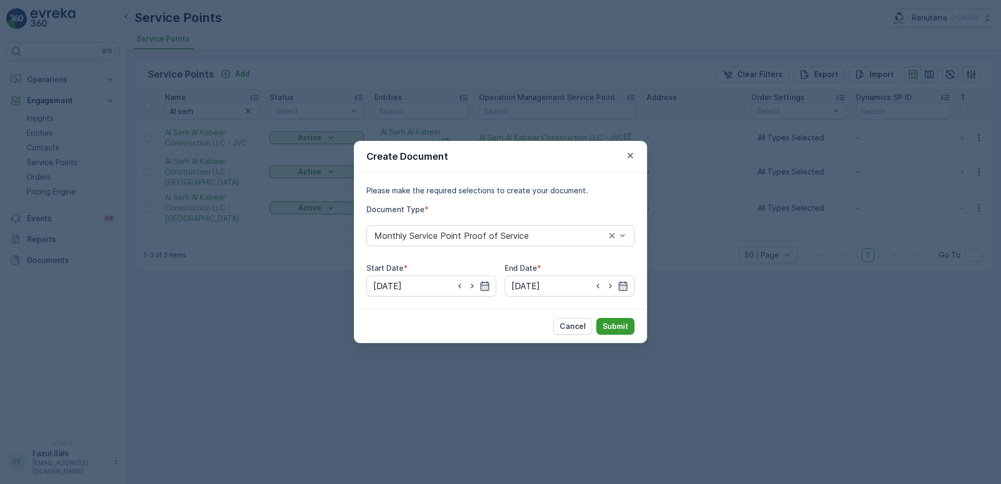
click at [610, 322] on p "Submit" at bounding box center [615, 326] width 26 height 10
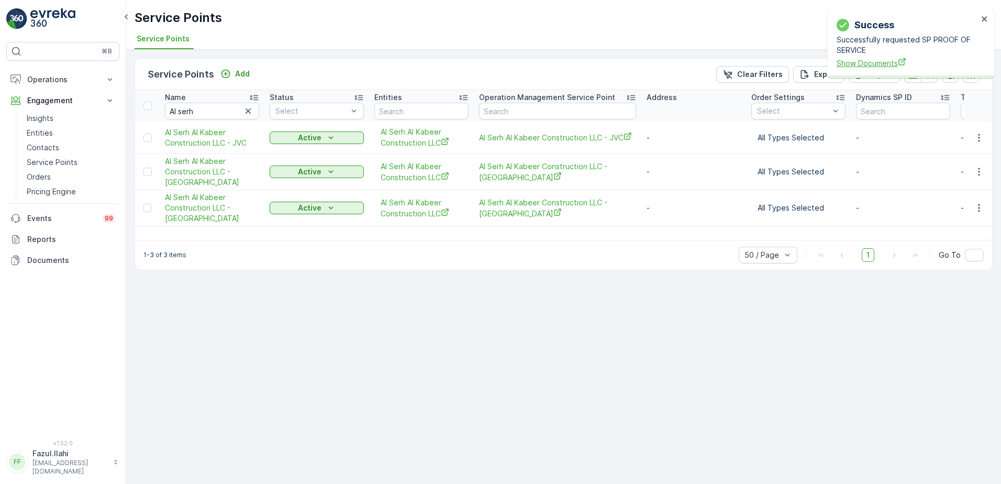
click at [870, 58] on span "Show Documents" at bounding box center [906, 63] width 141 height 11
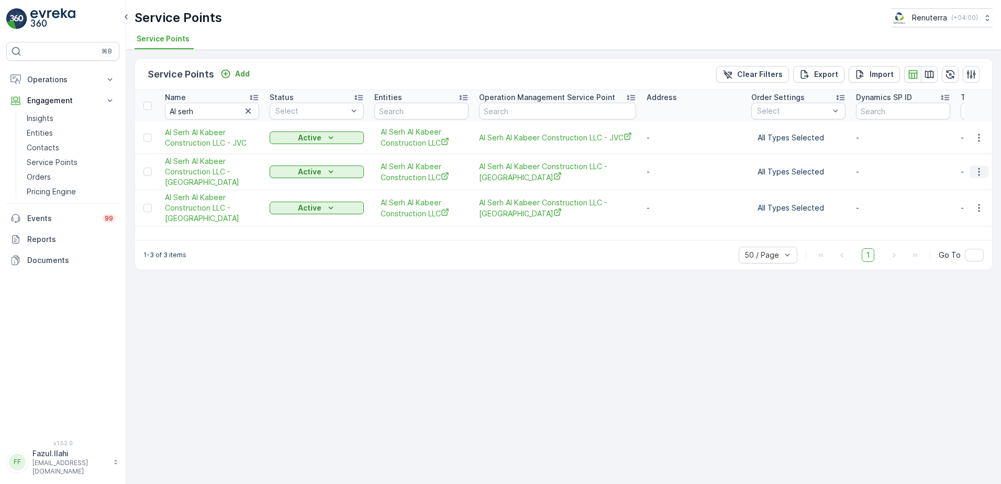
click at [979, 171] on icon "button" at bounding box center [978, 171] width 10 height 10
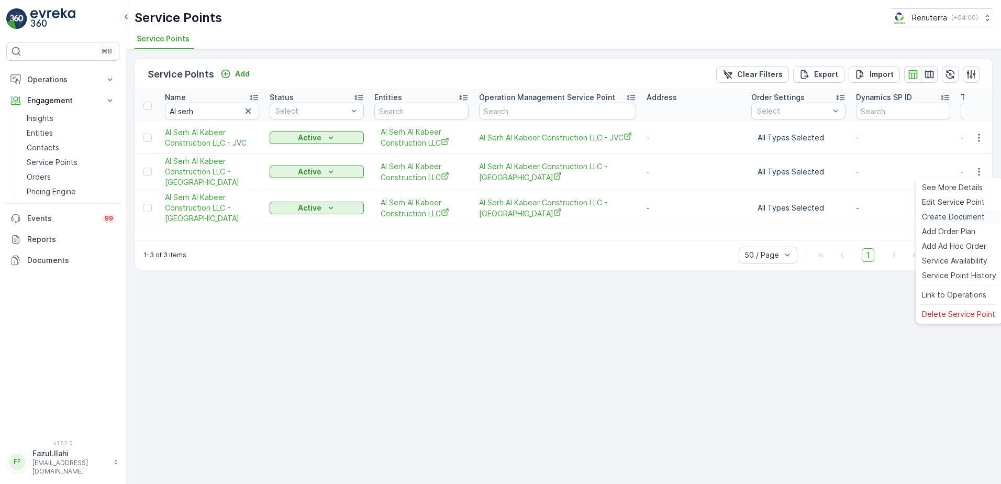
click at [939, 217] on span "Create Document" at bounding box center [953, 216] width 63 height 10
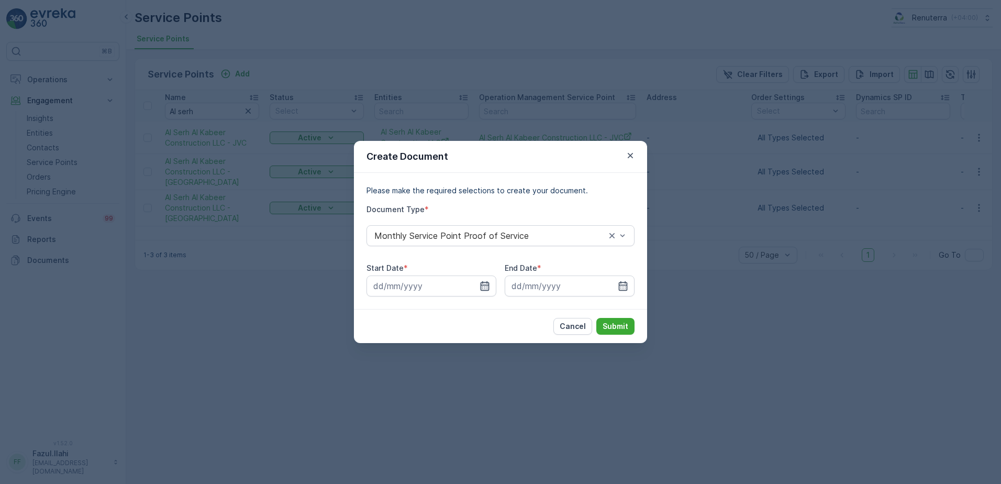
click at [480, 285] on icon "button" at bounding box center [484, 285] width 9 height 9
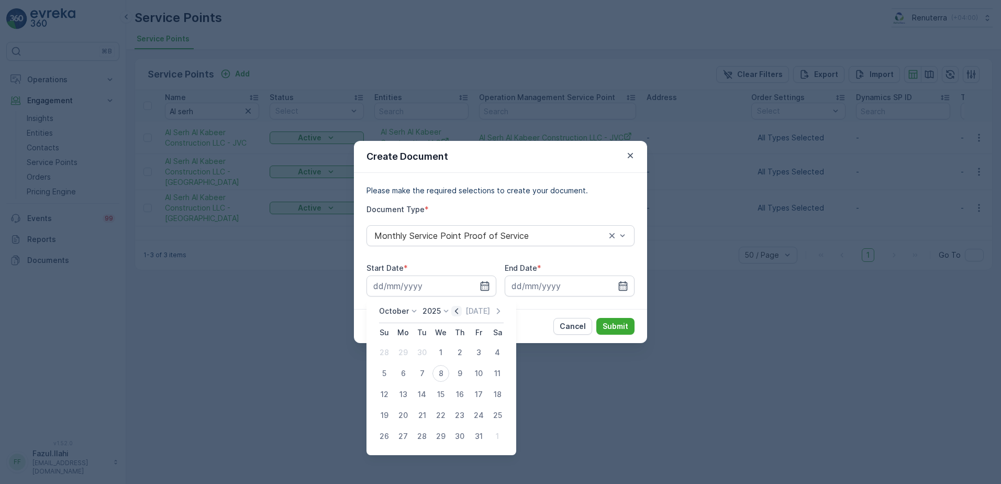
click at [458, 309] on icon "button" at bounding box center [456, 311] width 3 height 6
click at [399, 351] on div "1" at bounding box center [403, 352] width 17 height 17
type input "01.09.2025"
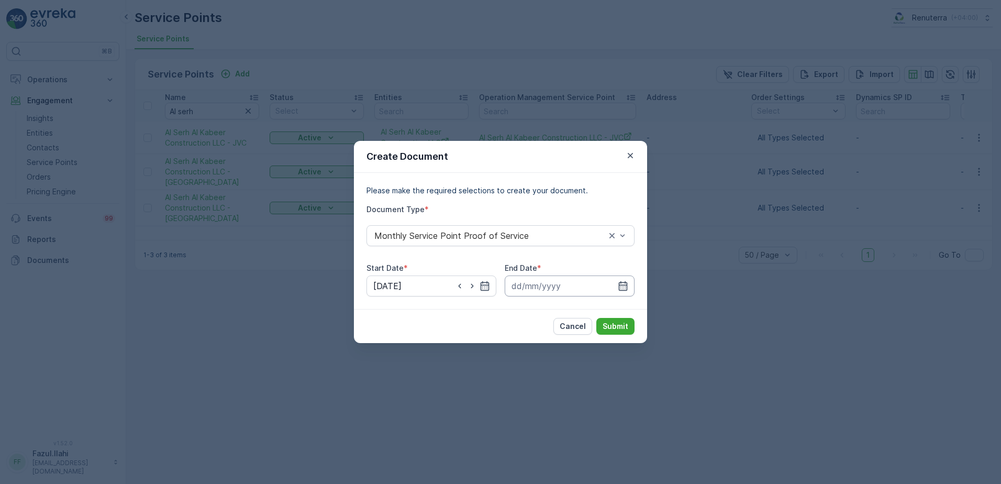
click at [616, 280] on input at bounding box center [569, 285] width 130 height 21
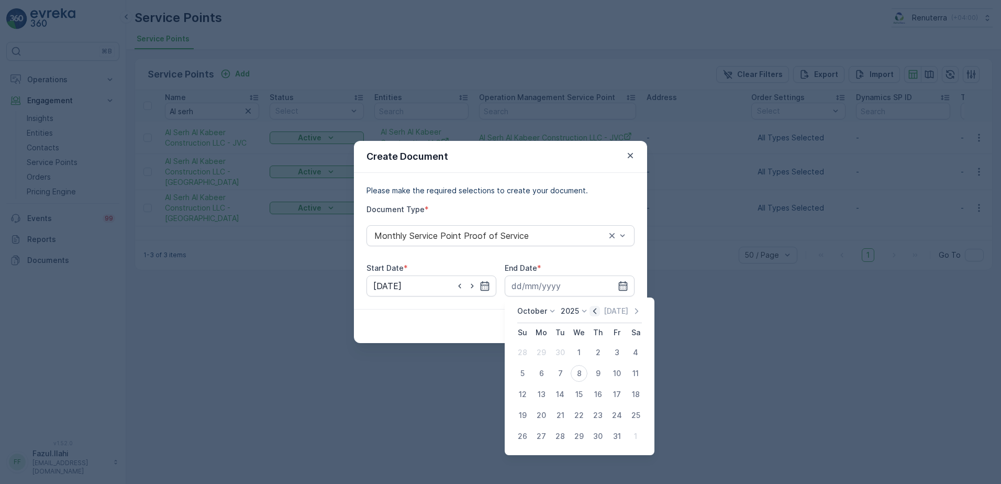
click at [594, 309] on icon "button" at bounding box center [594, 311] width 10 height 10
click at [557, 433] on div "30" at bounding box center [560, 436] width 17 height 17
type input "30.09.2025"
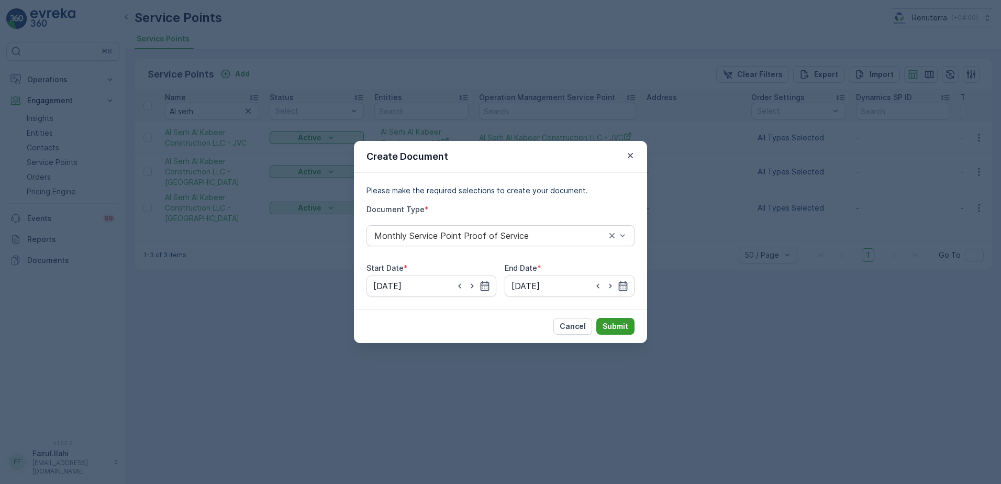
click at [617, 321] on p "Submit" at bounding box center [615, 326] width 26 height 10
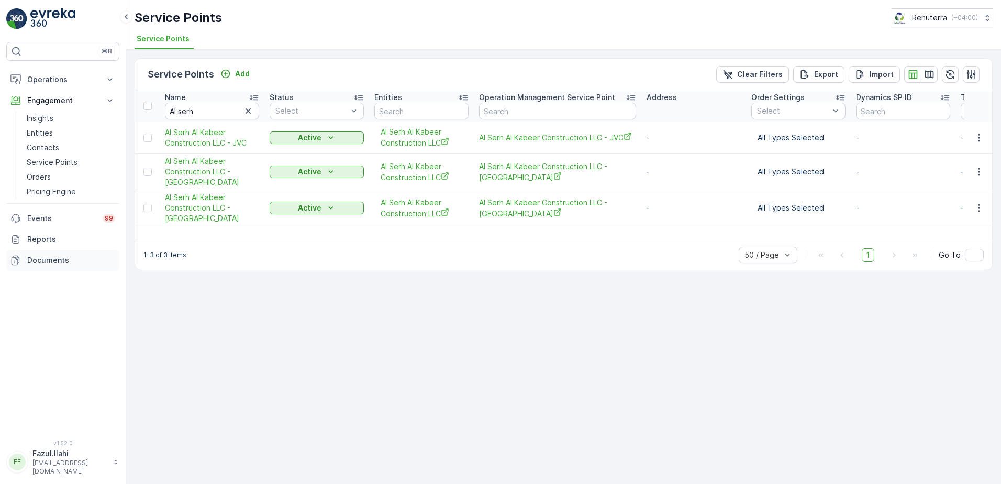
click at [44, 257] on p "Documents" at bounding box center [71, 260] width 88 height 10
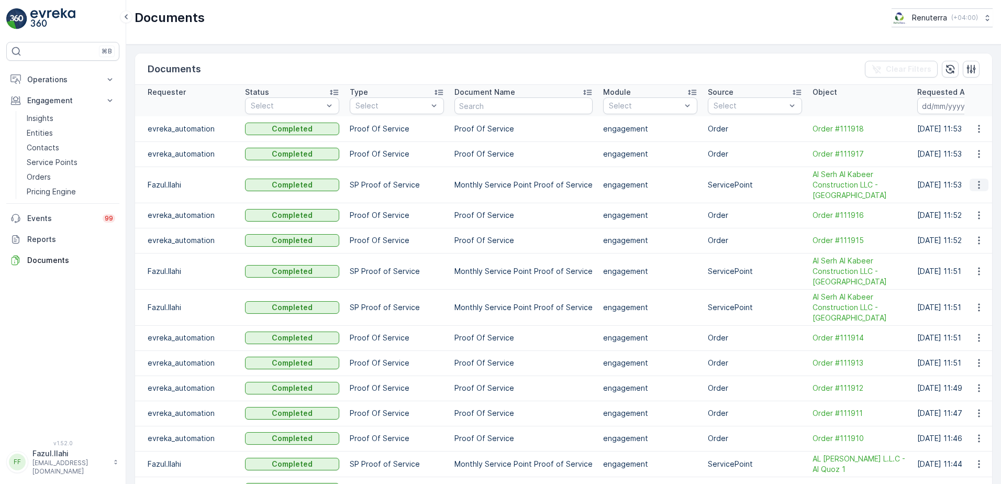
click at [976, 186] on icon "button" at bounding box center [978, 184] width 10 height 10
click at [971, 204] on span "See Details" at bounding box center [976, 200] width 40 height 10
click at [59, 166] on p "Service Points" at bounding box center [52, 162] width 51 height 10
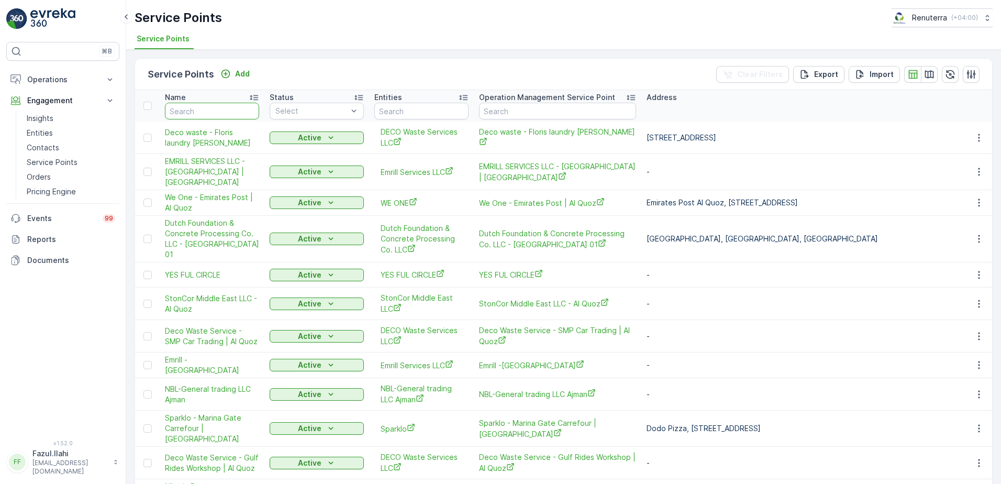
click at [214, 111] on input "text" at bounding box center [212, 111] width 94 height 17
type input "al serh"
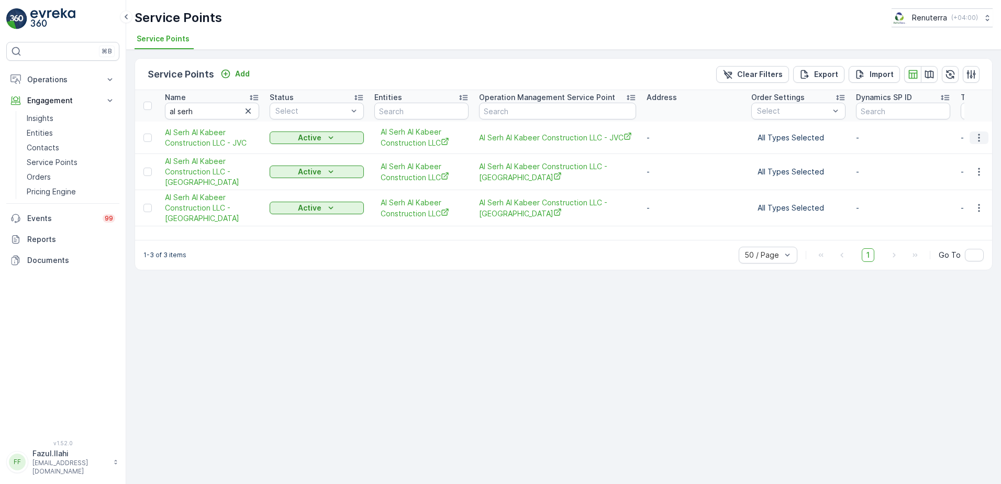
click at [980, 135] on icon "button" at bounding box center [978, 137] width 10 height 10
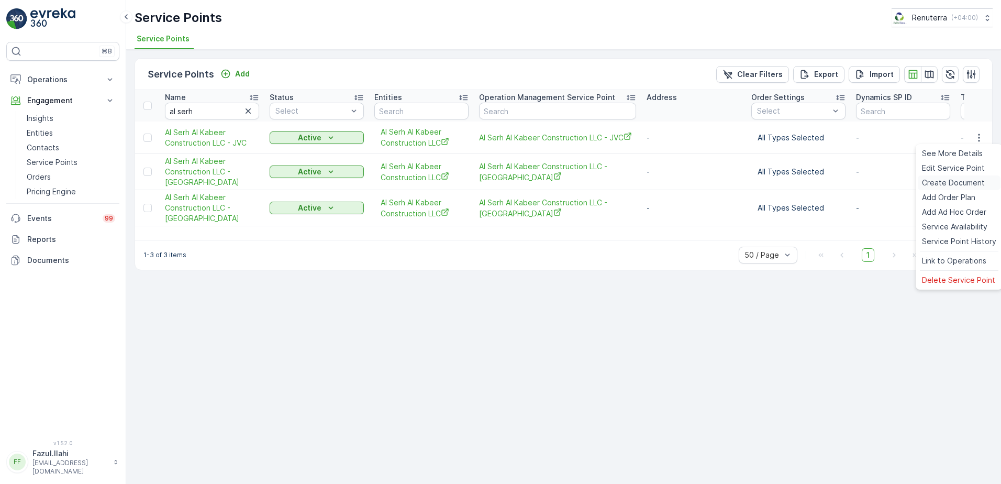
click at [951, 181] on span "Create Document" at bounding box center [953, 182] width 63 height 10
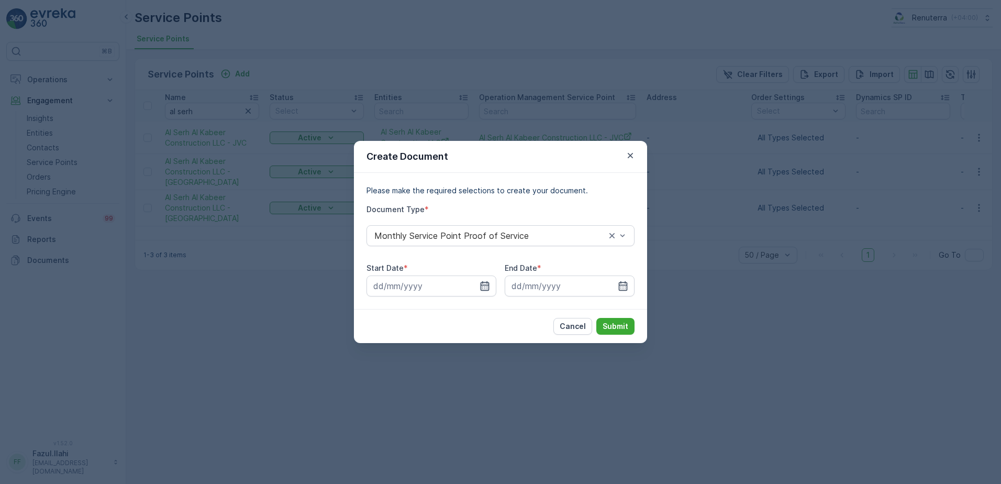
click at [489, 285] on icon "button" at bounding box center [484, 285] width 9 height 9
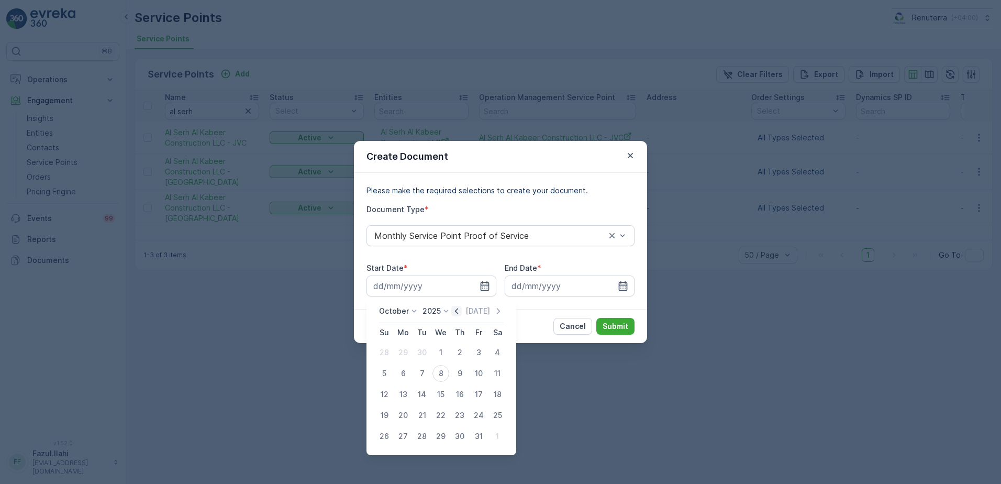
click at [457, 314] on icon "button" at bounding box center [456, 311] width 10 height 10
click at [403, 353] on div "1" at bounding box center [403, 352] width 17 height 17
type input "01.09.2025"
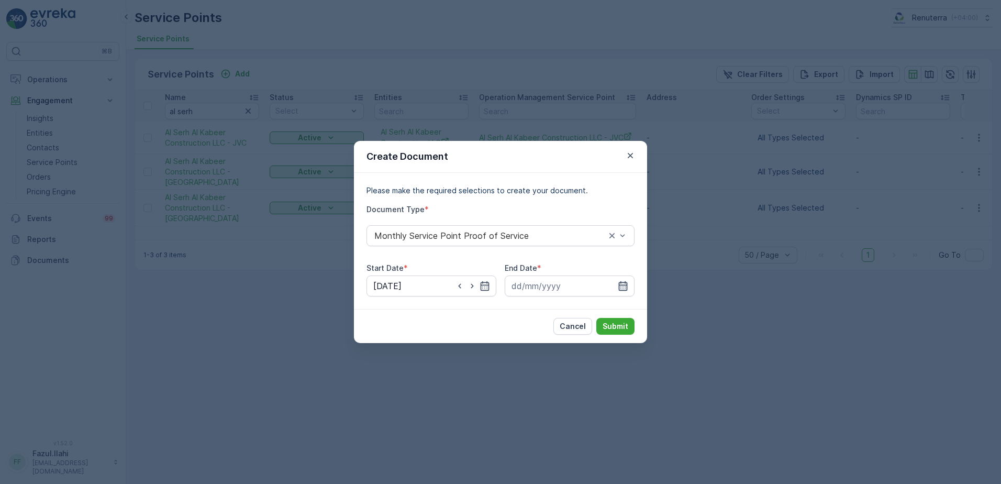
click at [621, 284] on icon "button" at bounding box center [623, 285] width 10 height 10
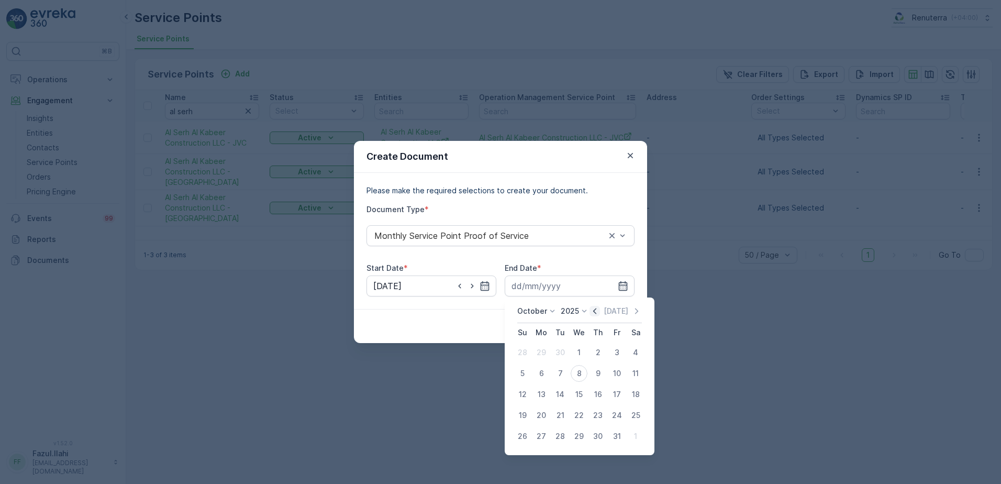
click at [594, 311] on icon "button" at bounding box center [594, 311] width 10 height 10
click at [563, 441] on div "30" at bounding box center [560, 436] width 17 height 17
type input "30.09.2025"
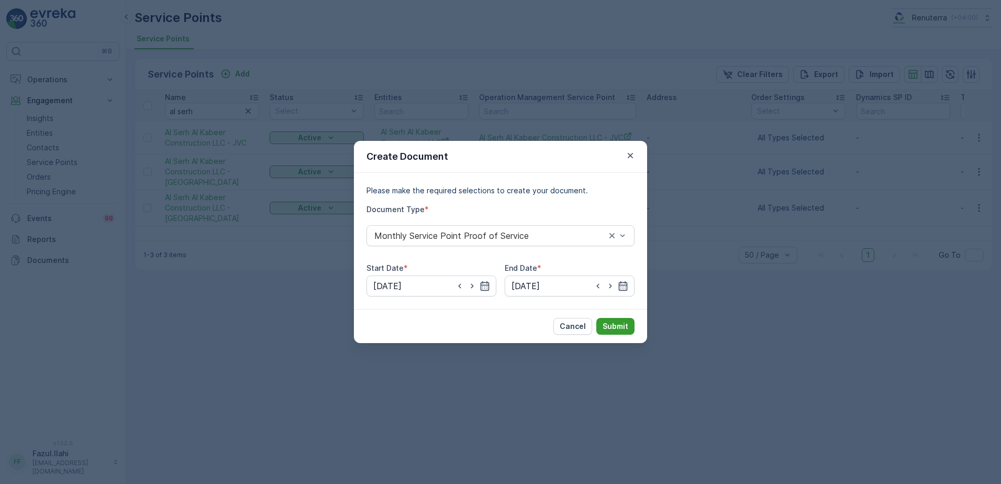
click at [624, 322] on p "Submit" at bounding box center [615, 326] width 26 height 10
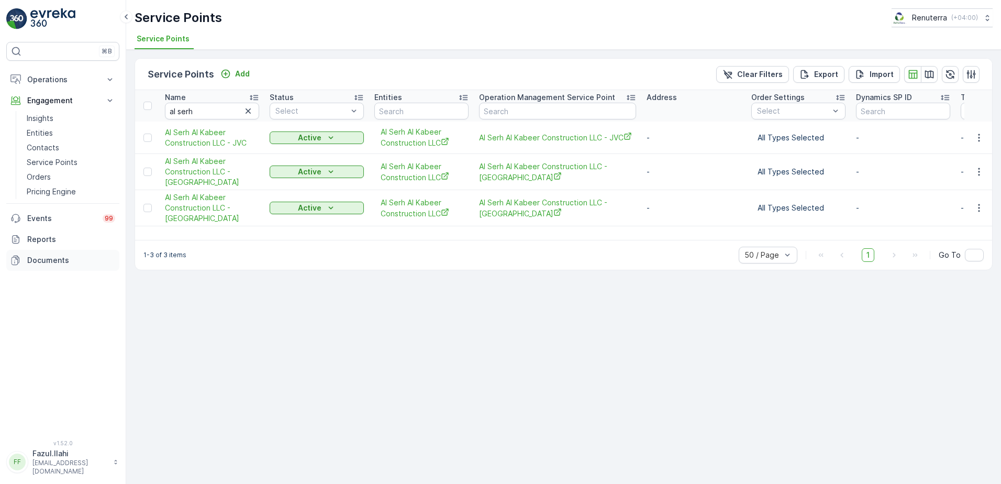
click at [50, 261] on p "Documents" at bounding box center [71, 260] width 88 height 10
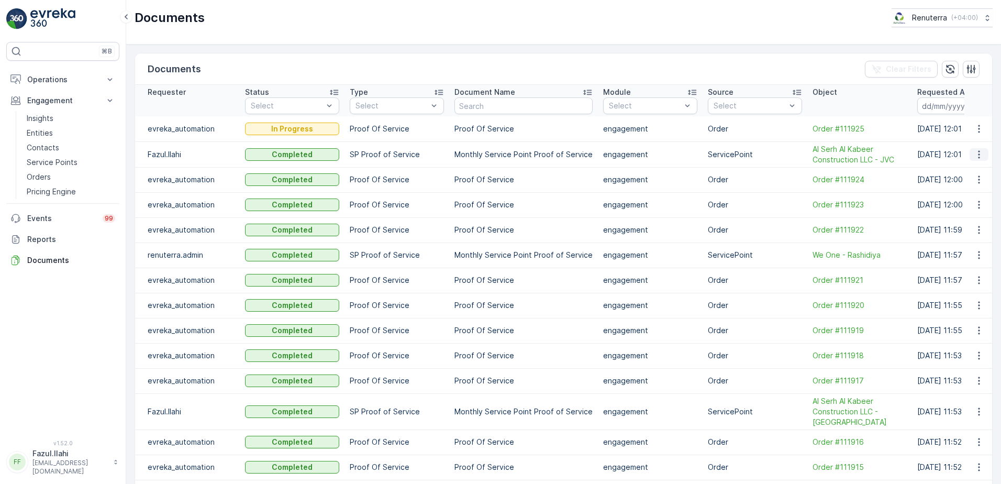
click at [977, 157] on icon "button" at bounding box center [978, 154] width 10 height 10
click at [966, 175] on div "See Details" at bounding box center [975, 170] width 49 height 15
click at [65, 161] on p "Service Points" at bounding box center [52, 162] width 51 height 10
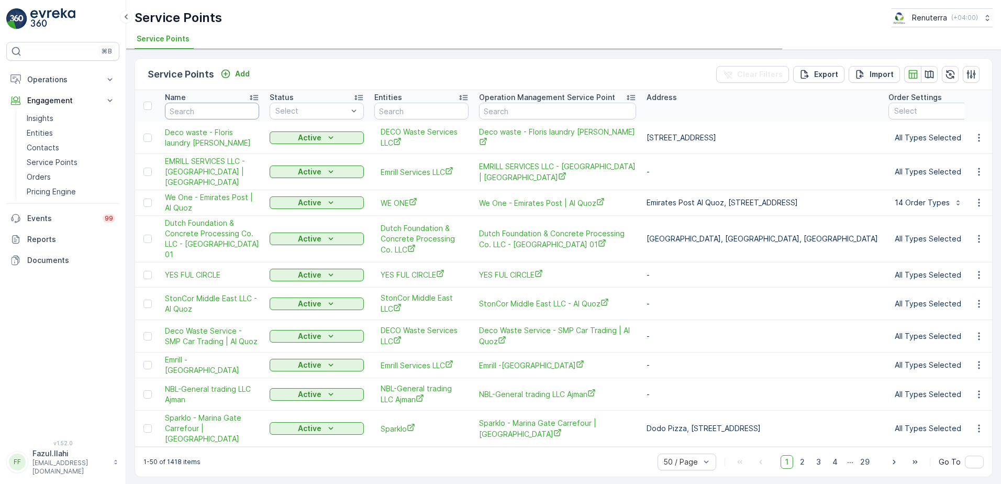
click at [223, 106] on input "text" at bounding box center [212, 111] width 94 height 17
type input "ak"
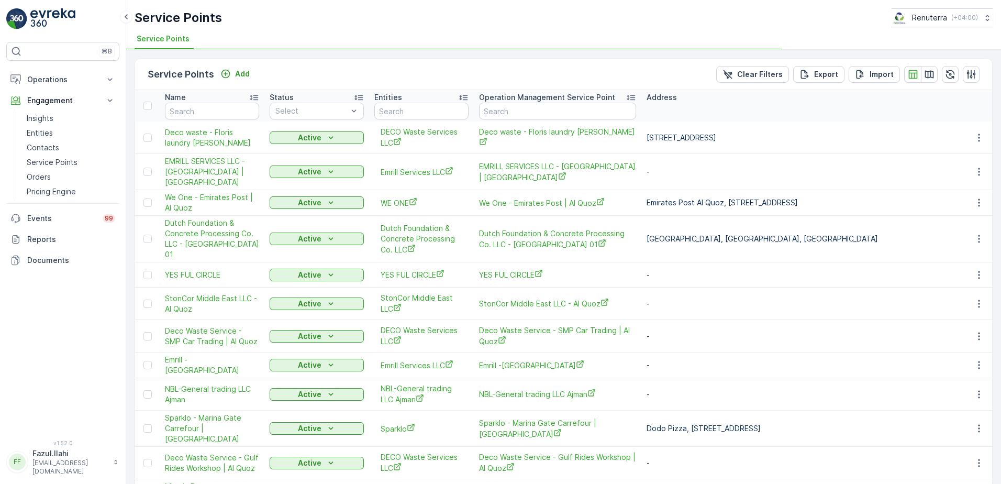
type input "ak"
click at [223, 106] on input "ak" at bounding box center [212, 111] width 94 height 17
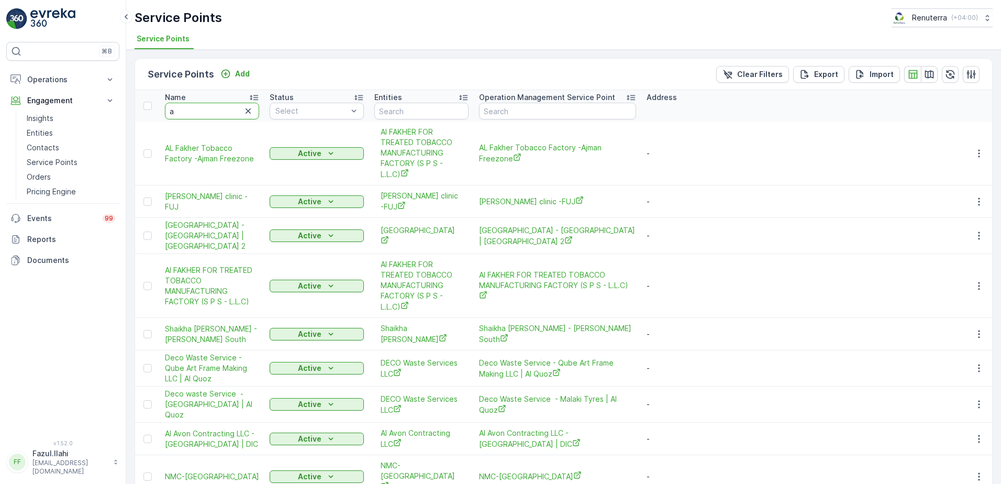
type input "al"
click at [223, 106] on input "al" at bounding box center [212, 111] width 94 height 17
type input "al ser"
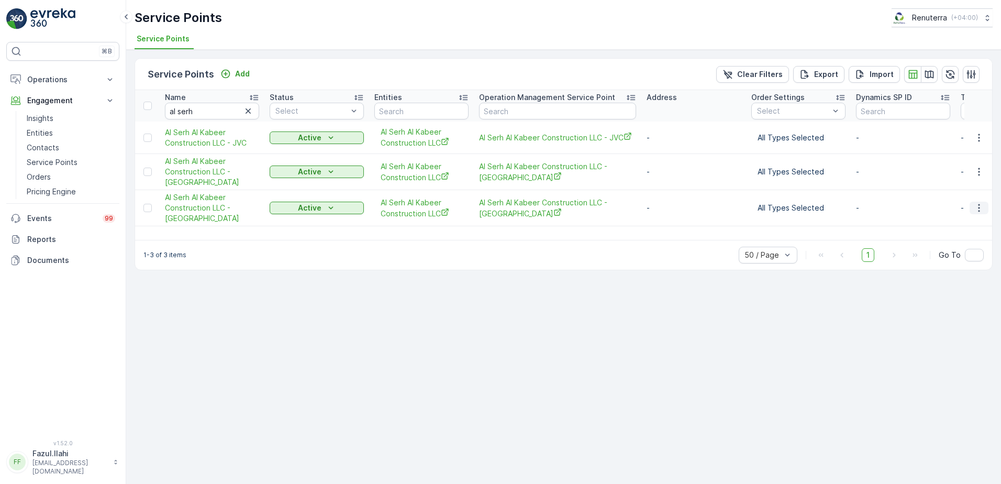
click at [977, 207] on icon "button" at bounding box center [978, 208] width 10 height 10
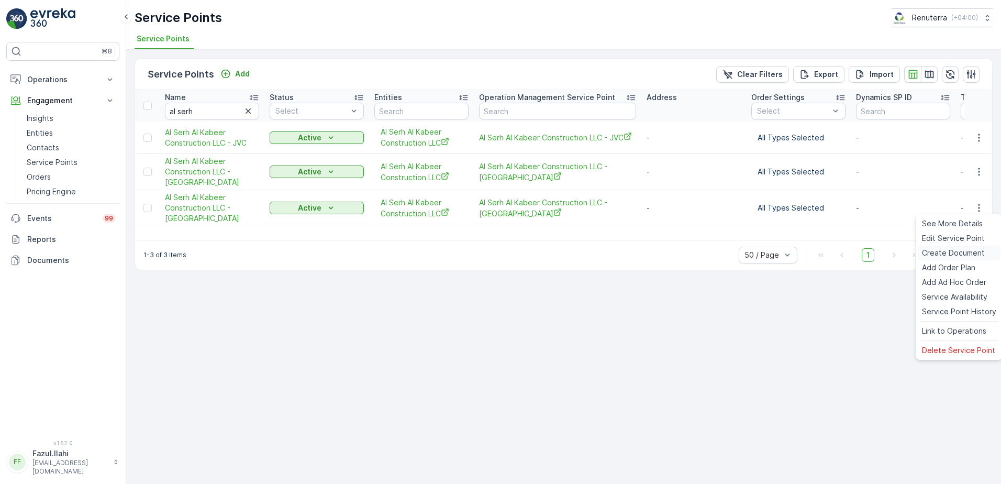
click at [935, 250] on span "Create Document" at bounding box center [953, 253] width 63 height 10
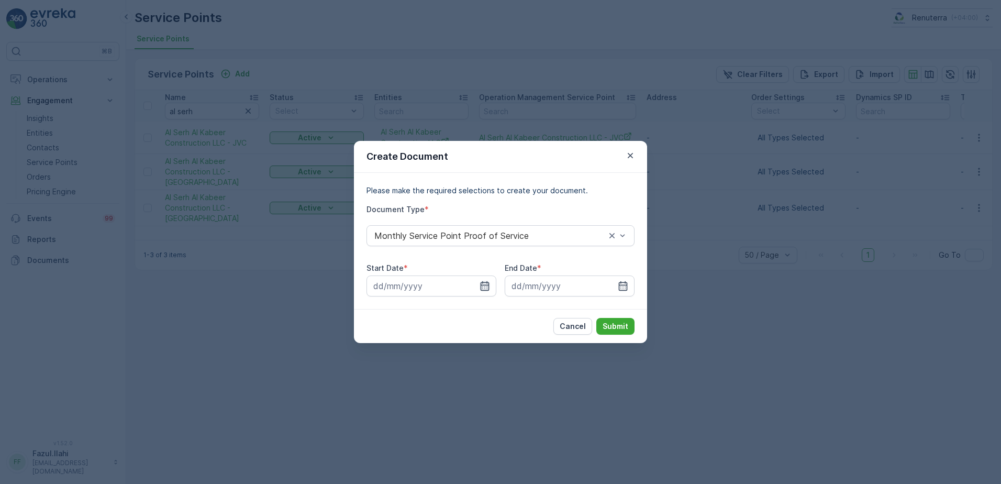
click at [482, 285] on icon "button" at bounding box center [484, 285] width 10 height 10
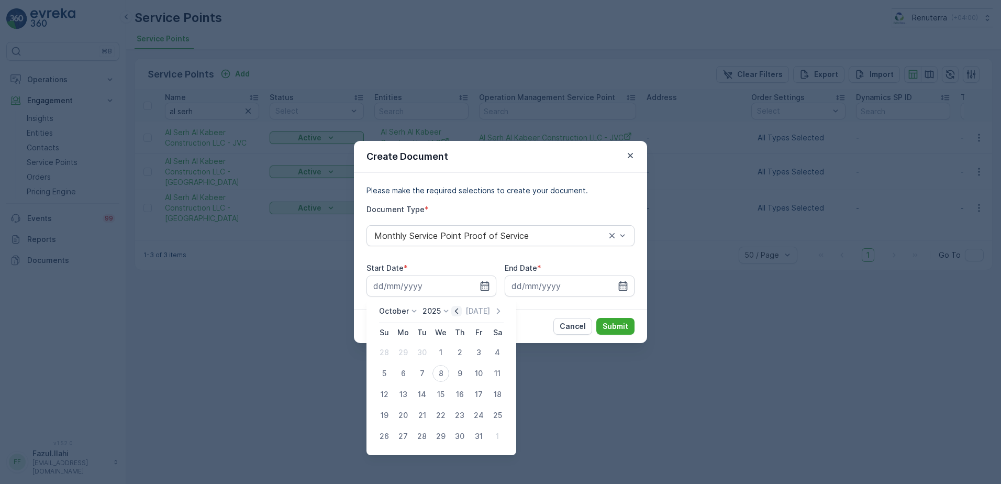
click at [457, 312] on icon "button" at bounding box center [456, 311] width 10 height 10
click at [404, 346] on div "1" at bounding box center [403, 352] width 17 height 17
type input "01.09.2025"
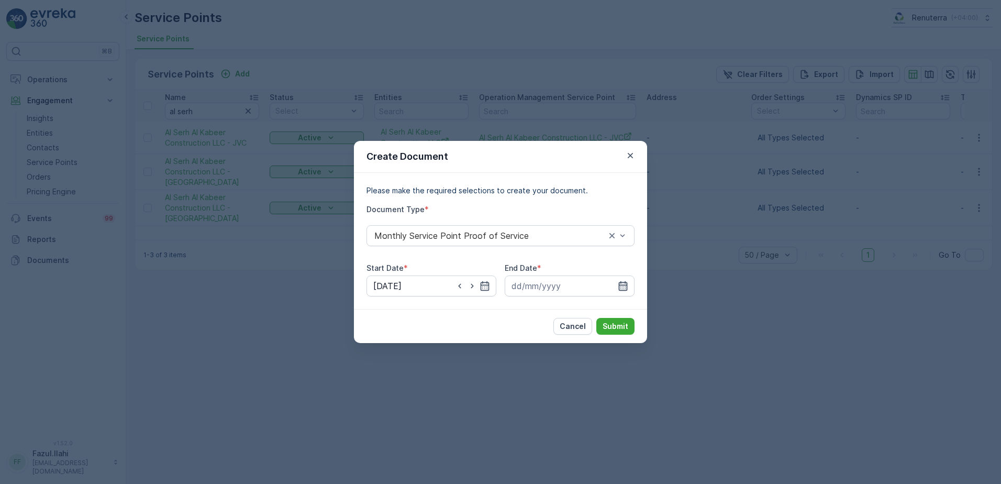
click at [624, 285] on icon "button" at bounding box center [623, 285] width 9 height 9
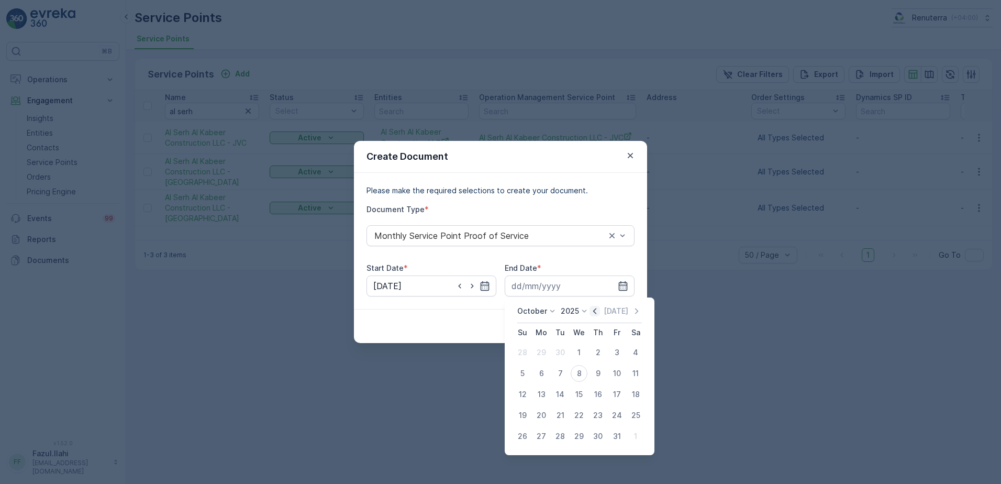
click at [595, 312] on icon "button" at bounding box center [594, 311] width 10 height 10
click at [562, 433] on div "30" at bounding box center [560, 436] width 17 height 17
type input "30.09.2025"
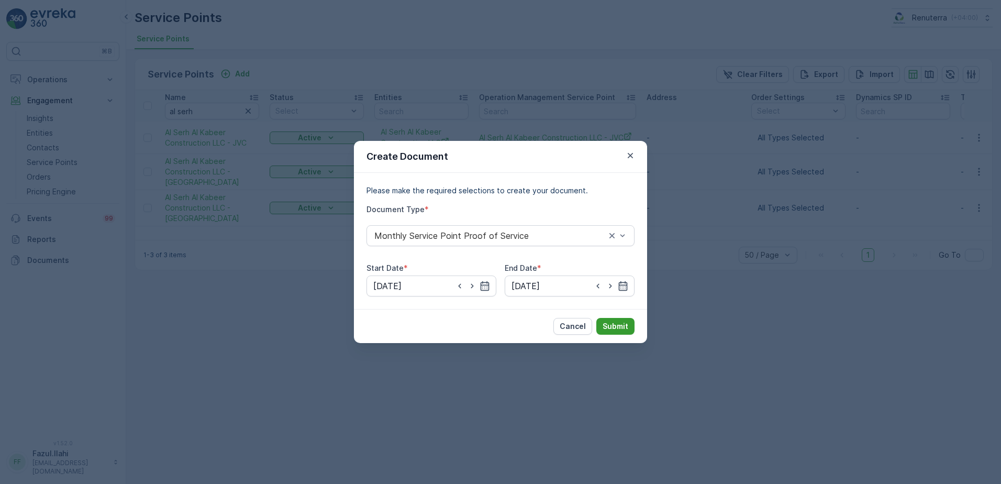
click at [623, 330] on p "Submit" at bounding box center [615, 326] width 26 height 10
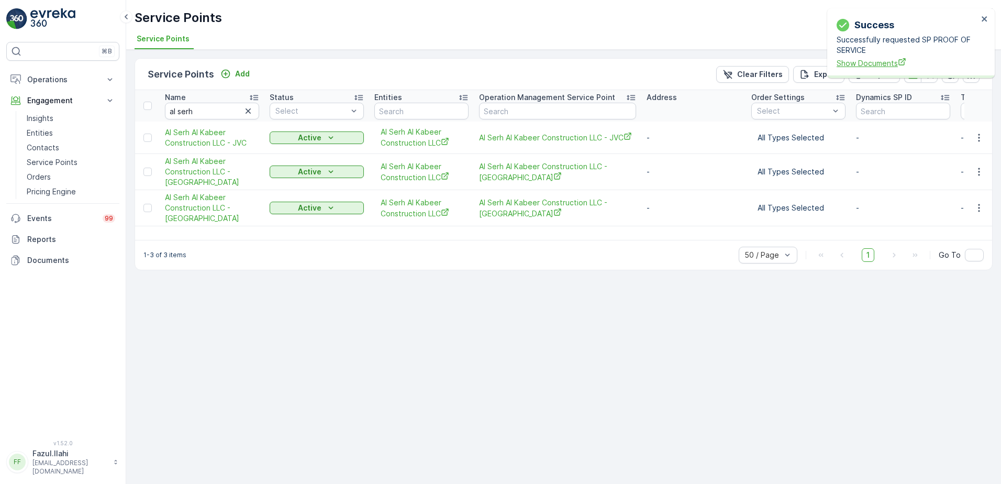
click at [870, 66] on span "Show Documents" at bounding box center [906, 63] width 141 height 11
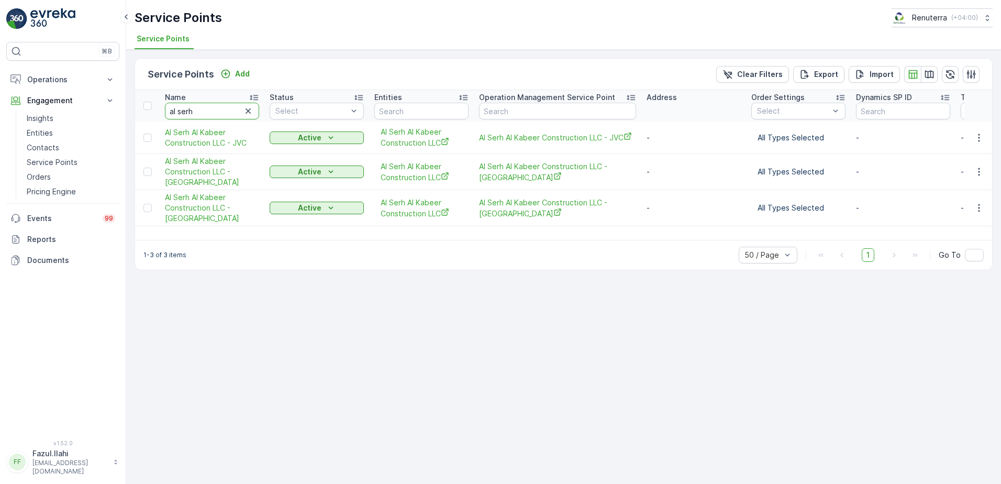
click at [218, 109] on input "al serh" at bounding box center [212, 111] width 94 height 17
type input "Arenc"
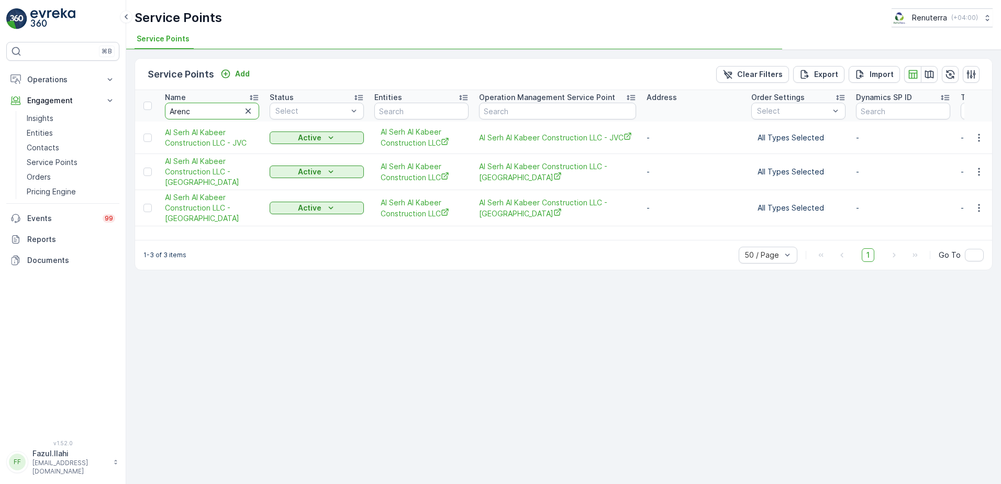
click at [218, 109] on input "Arenc" at bounding box center [212, 111] width 94 height 17
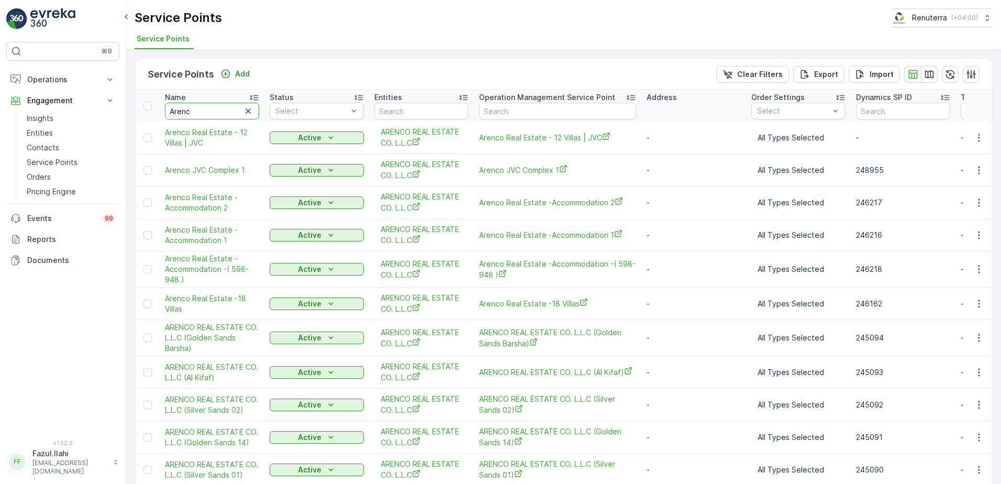
click at [218, 109] on input "Arenc" at bounding box center [212, 111] width 94 height 17
type input "Arenco"
click at [195, 111] on input "Arenco" at bounding box center [212, 111] width 94 height 17
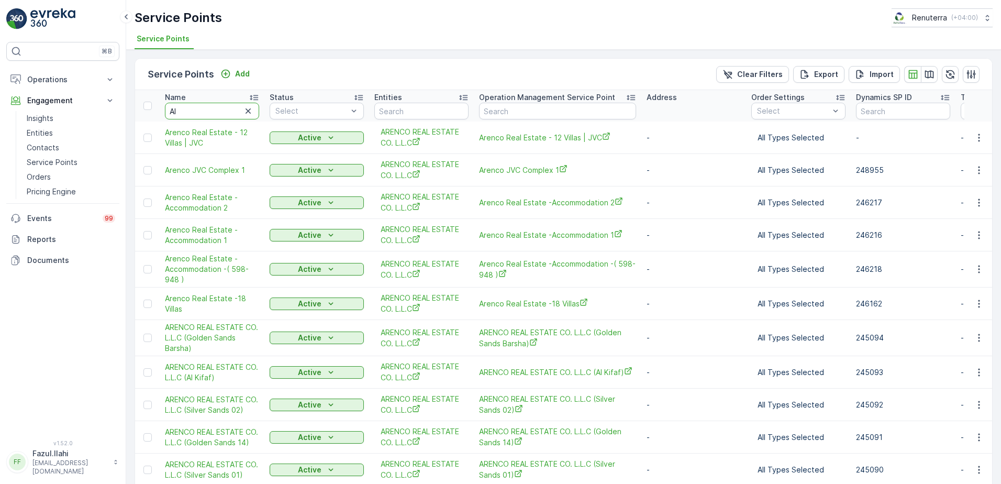
type input "Al"
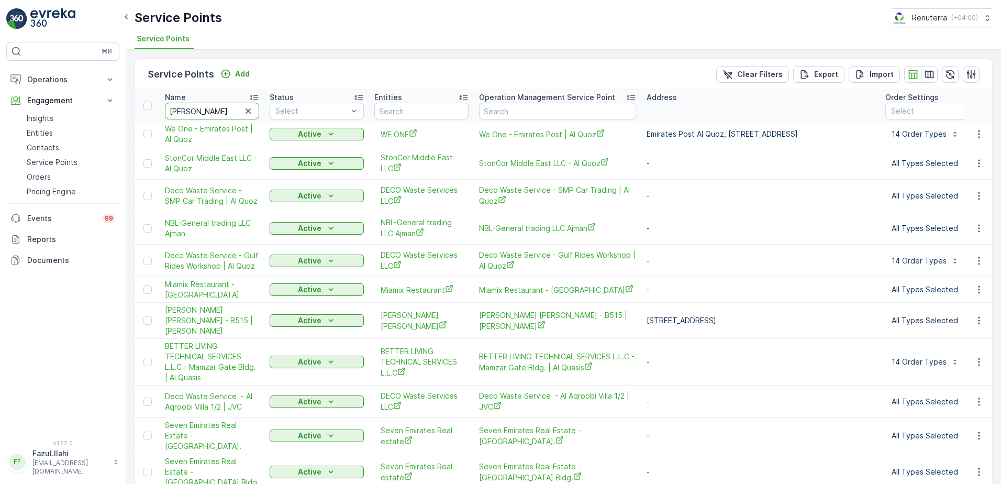
type input "Al huraz"
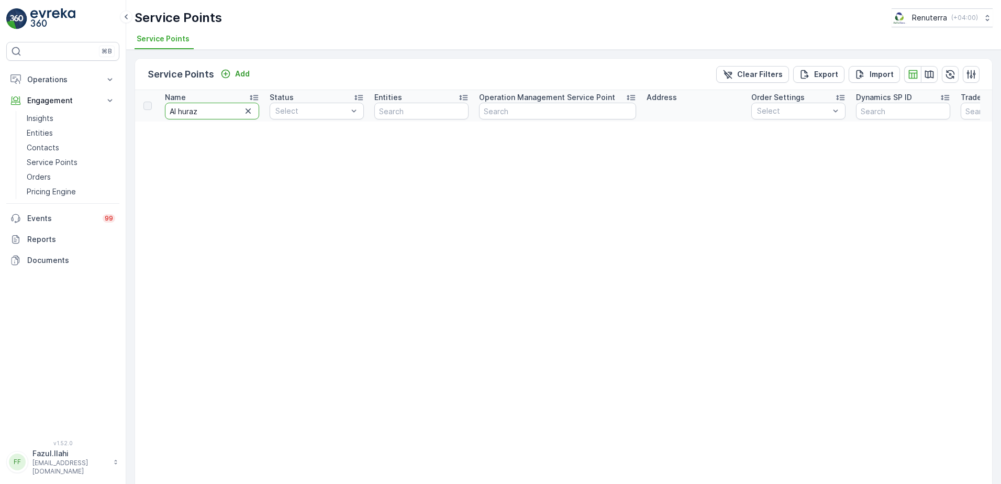
drag, startPoint x: 195, startPoint y: 111, endPoint x: 208, endPoint y: 109, distance: 12.8
type input "Al hura"
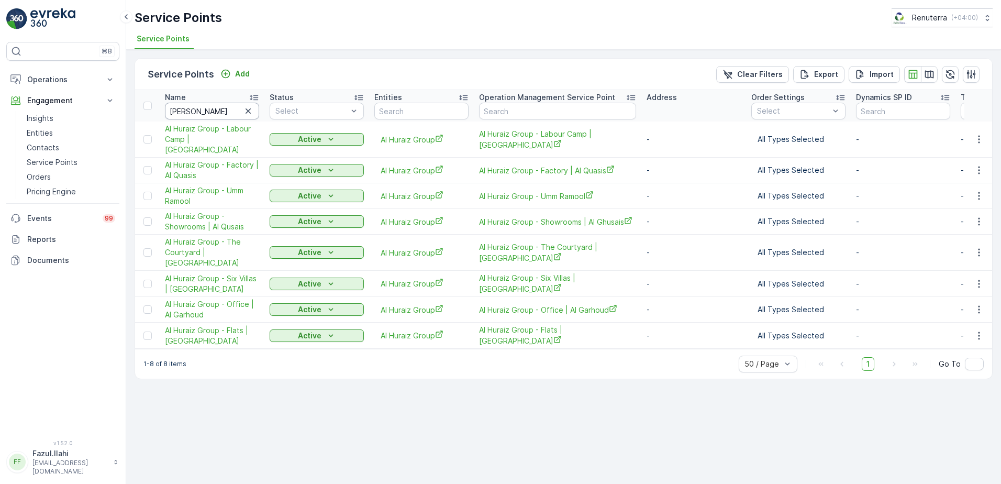
click at [214, 114] on input "Al hura" at bounding box center [212, 111] width 94 height 17
type input "Arenco"
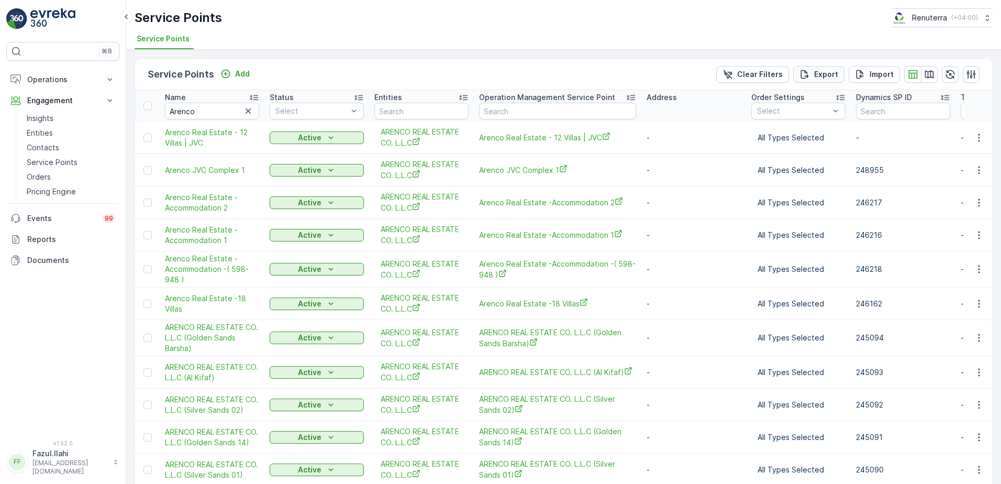
click at [820, 75] on p "Export" at bounding box center [826, 74] width 24 height 10
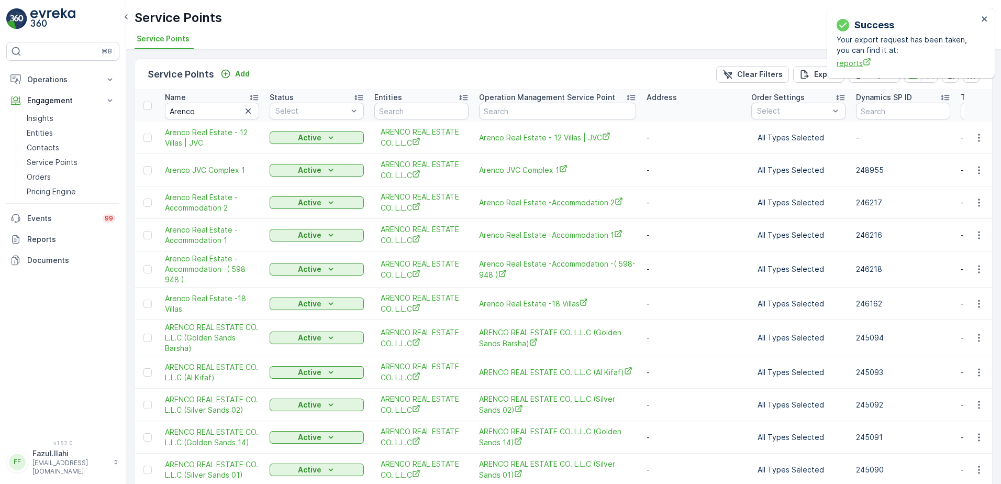
click at [866, 61] on icon "reports" at bounding box center [866, 62] width 8 height 8
click at [198, 109] on input "Arenco" at bounding box center [212, 111] width 94 height 17
type input "Al"
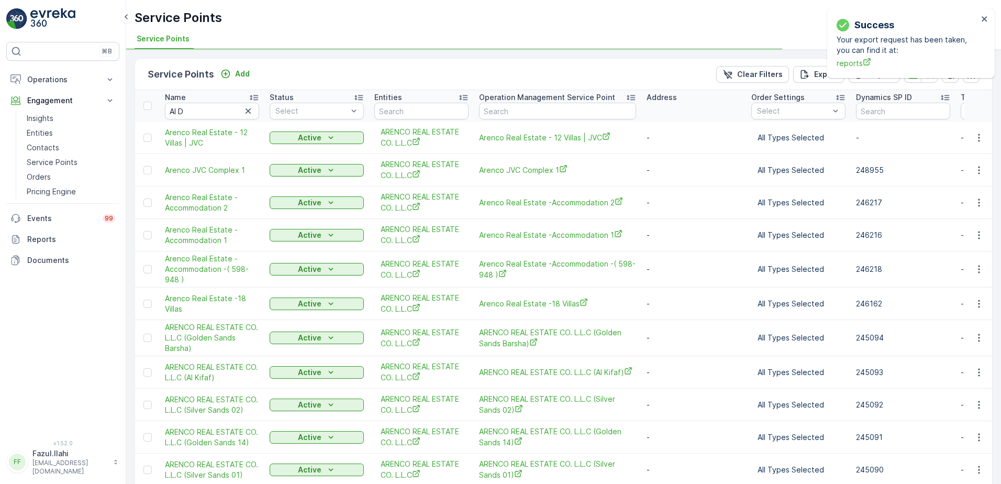
type input "Al"
click at [198, 109] on input "Al D" at bounding box center [212, 111] width 94 height 17
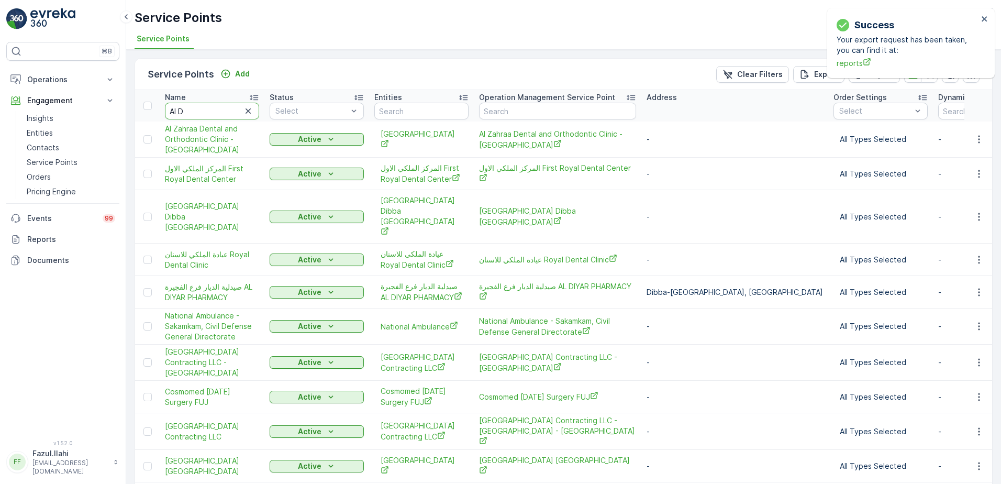
click at [198, 109] on input "Al D" at bounding box center [212, 111] width 94 height 17
type input "Al Dera"
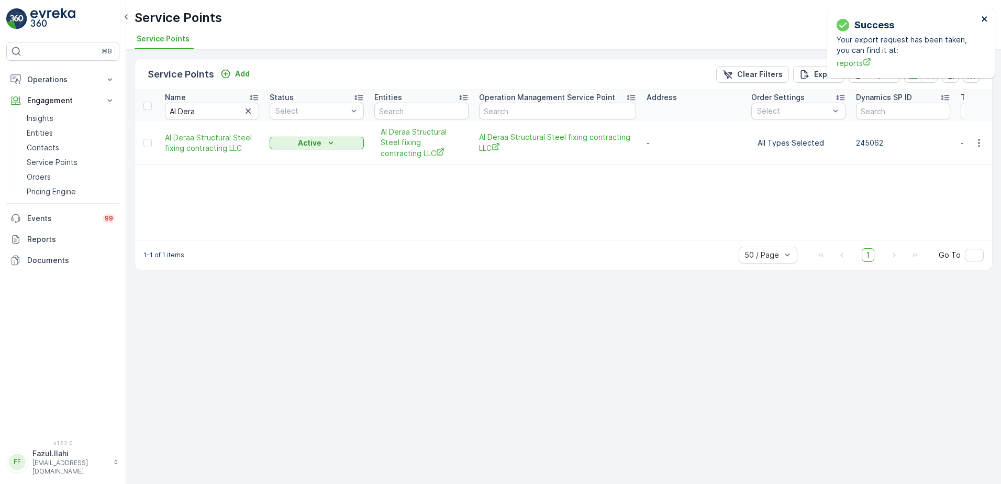
click at [983, 24] on button "close" at bounding box center [984, 20] width 7 height 10
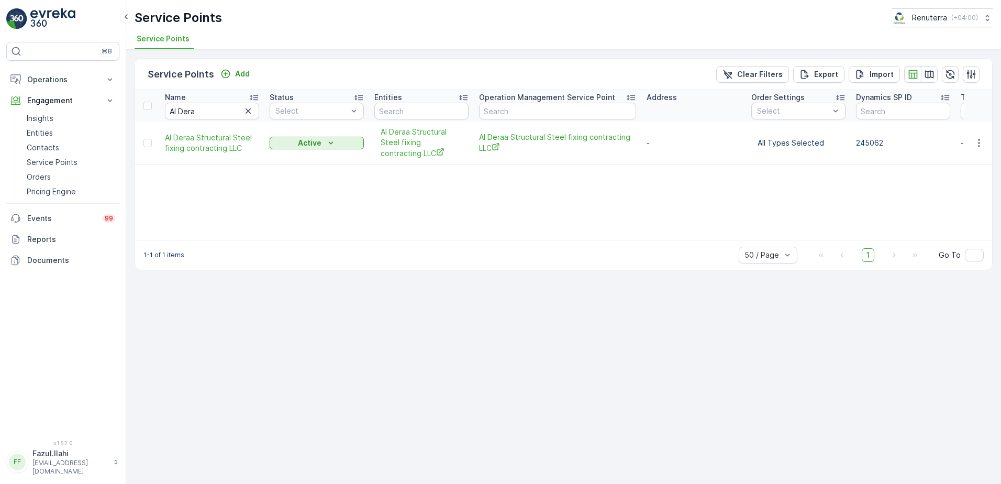
drag, startPoint x: 979, startPoint y: 141, endPoint x: 978, endPoint y: 134, distance: 6.3
click at [978, 134] on td at bounding box center [978, 142] width 28 height 43
click at [975, 142] on icon "button" at bounding box center [978, 143] width 10 height 10
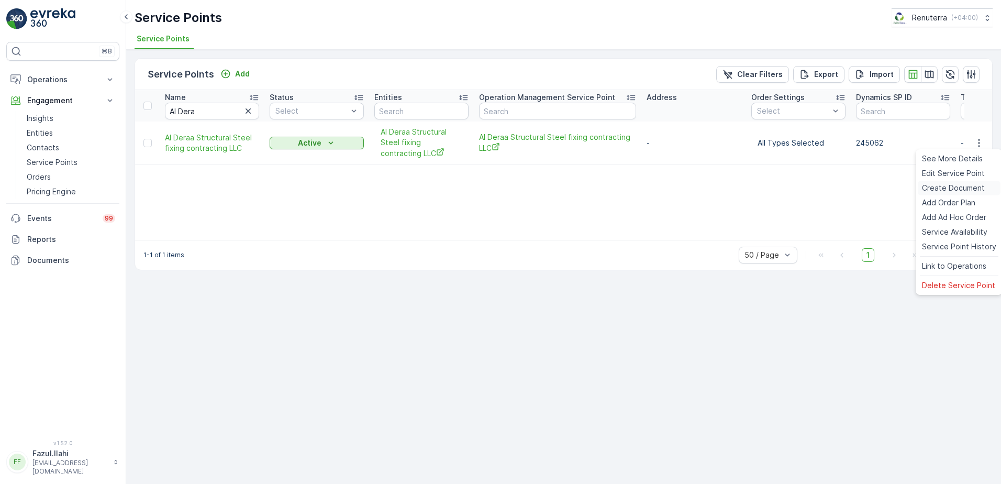
click at [940, 188] on span "Create Document" at bounding box center [953, 188] width 63 height 10
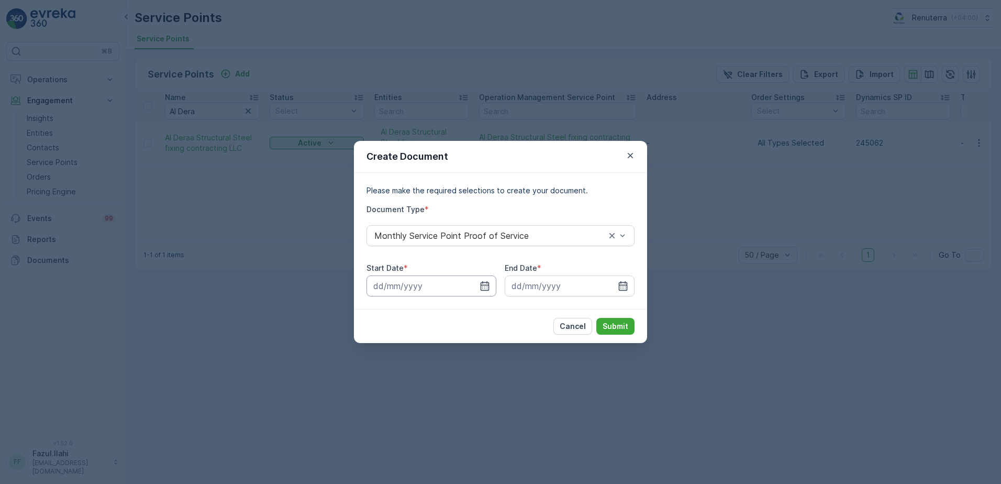
click at [477, 288] on input at bounding box center [431, 285] width 130 height 21
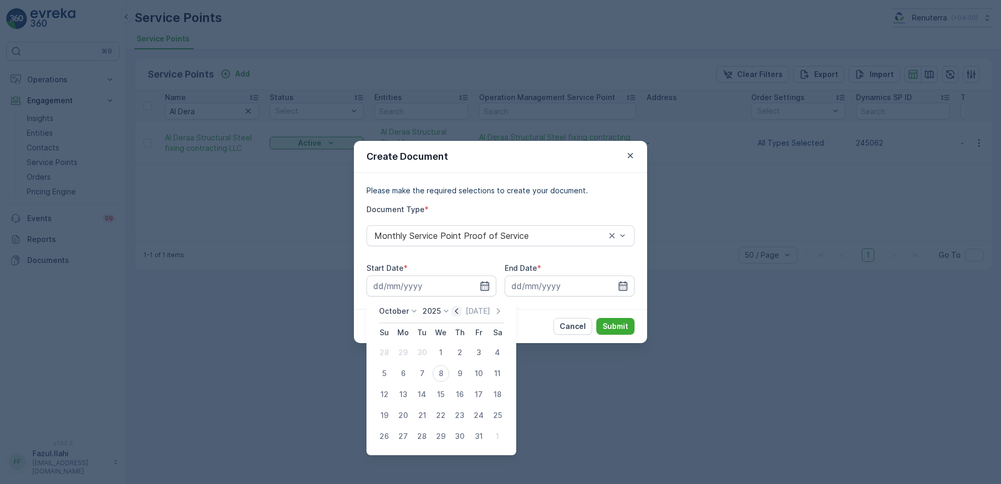
click at [457, 308] on icon "button" at bounding box center [456, 311] width 10 height 10
click at [403, 352] on div "1" at bounding box center [403, 352] width 17 height 17
type input "01.09.2025"
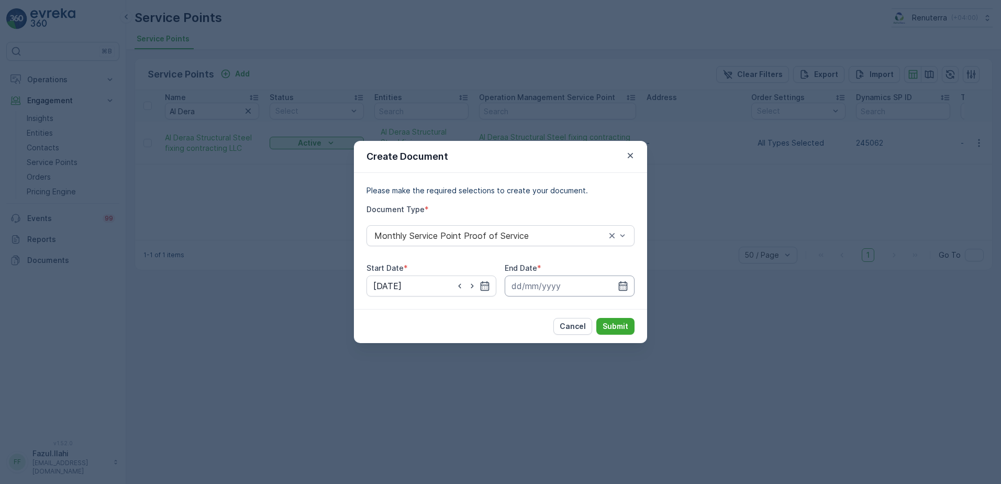
click at [628, 283] on input at bounding box center [569, 285] width 130 height 21
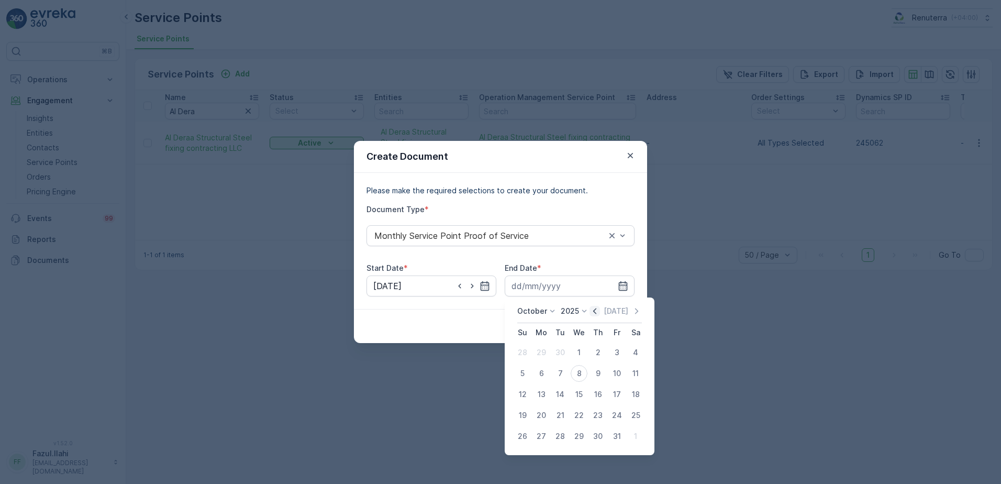
click at [599, 314] on icon "button" at bounding box center [594, 311] width 10 height 10
click at [564, 437] on div "30" at bounding box center [560, 436] width 17 height 17
type input "30.09.2025"
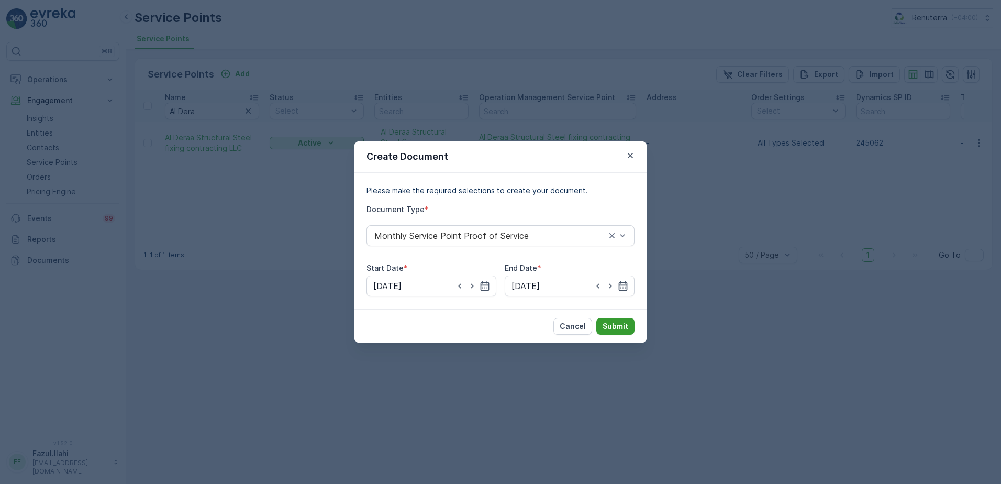
click at [619, 321] on p "Submit" at bounding box center [615, 326] width 26 height 10
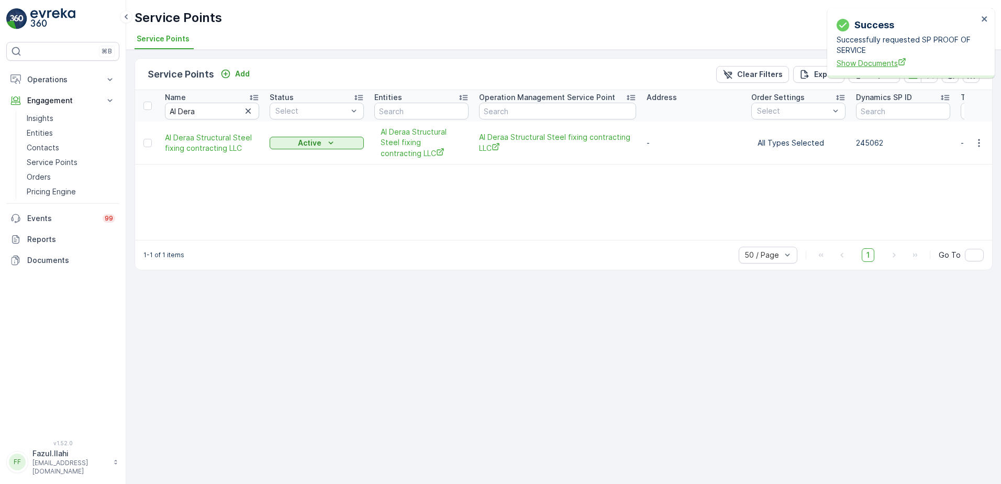
click at [883, 65] on span "Show Documents" at bounding box center [906, 63] width 141 height 11
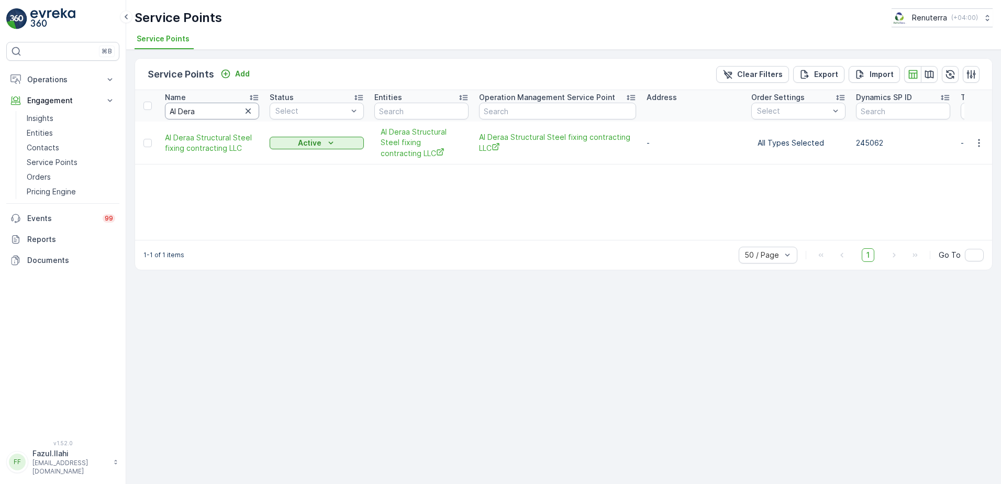
click at [223, 114] on input "Al Dera" at bounding box center [212, 111] width 94 height 17
type input "Al faj"
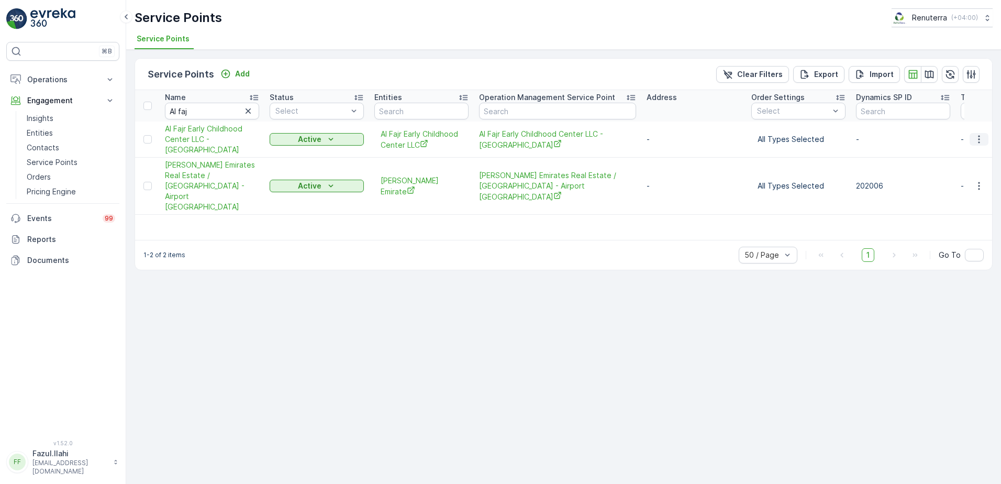
click at [974, 134] on icon "button" at bounding box center [978, 139] width 10 height 10
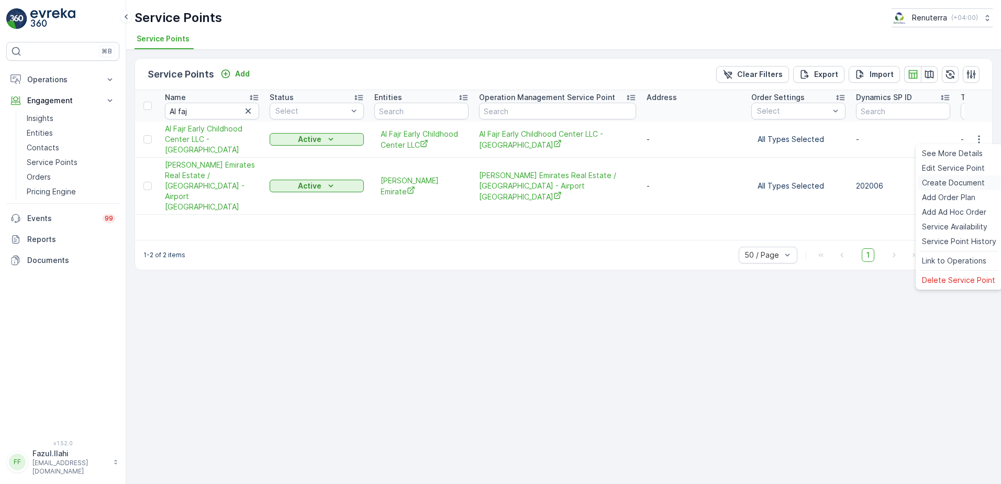
click at [946, 182] on span "Create Document" at bounding box center [953, 182] width 63 height 10
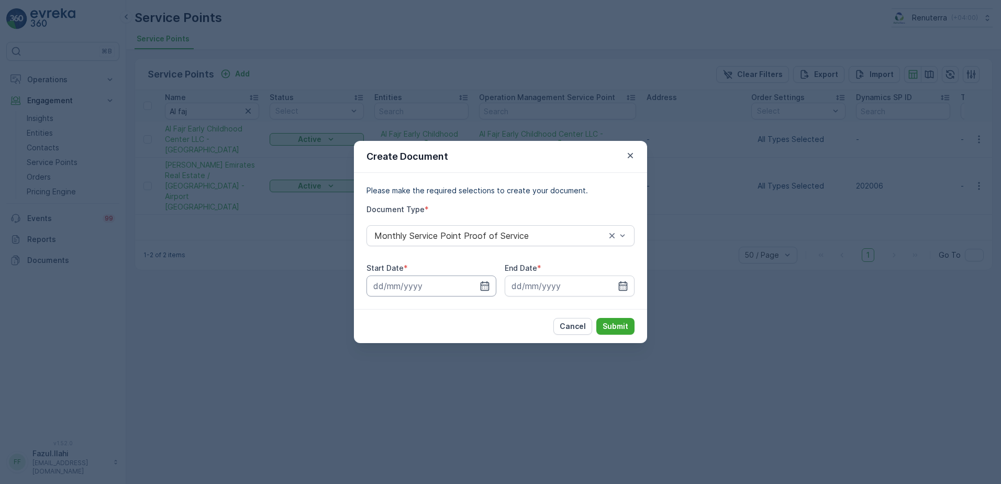
click at [492, 284] on input at bounding box center [431, 285] width 130 height 21
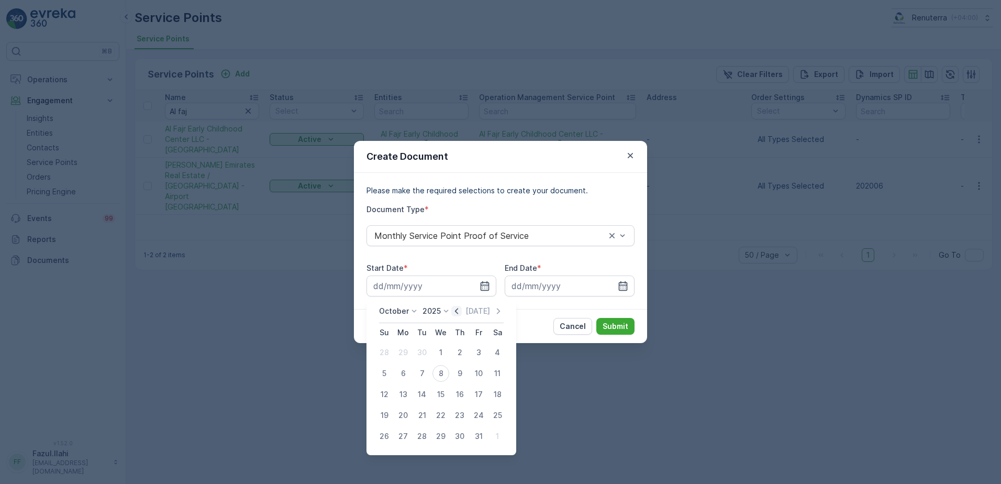
click at [458, 316] on icon "button" at bounding box center [456, 311] width 10 height 10
click at [408, 349] on div "1" at bounding box center [403, 352] width 17 height 17
type input "01.09.2025"
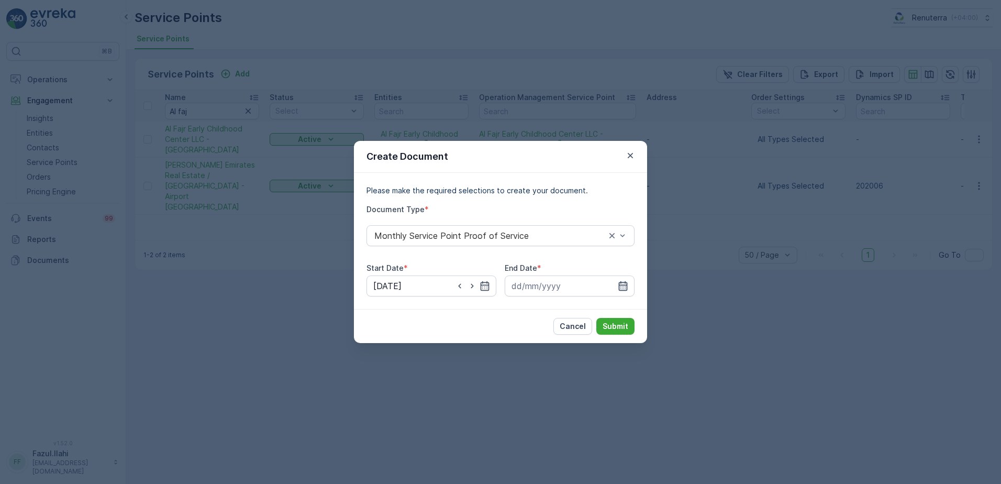
click at [619, 281] on icon "button" at bounding box center [623, 285] width 10 height 10
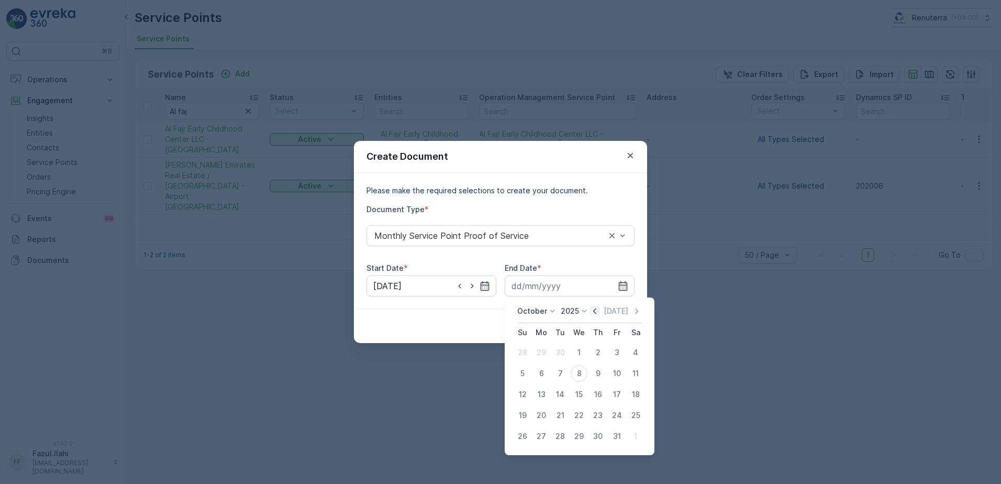
click at [596, 310] on icon "button" at bounding box center [594, 311] width 3 height 6
click at [562, 435] on div "30" at bounding box center [560, 436] width 17 height 17
type input "30.09.2025"
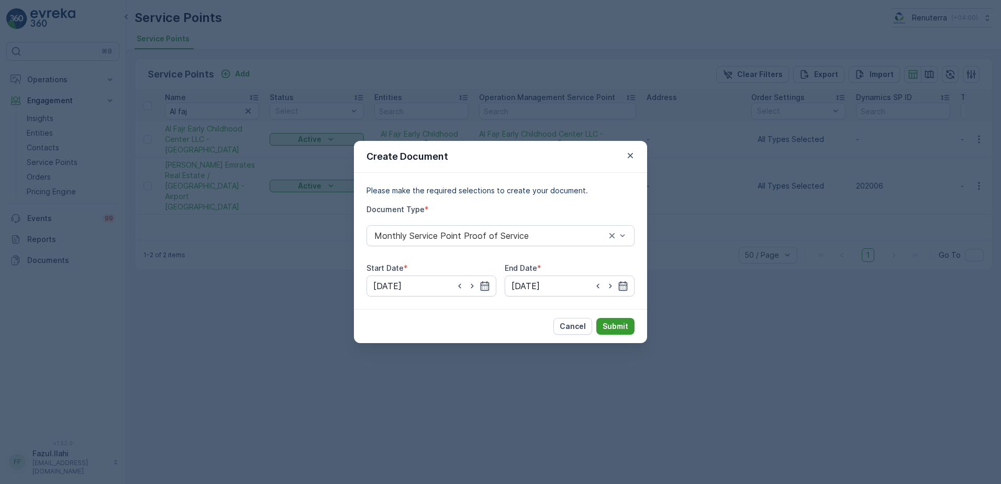
click at [613, 327] on p "Submit" at bounding box center [615, 326] width 26 height 10
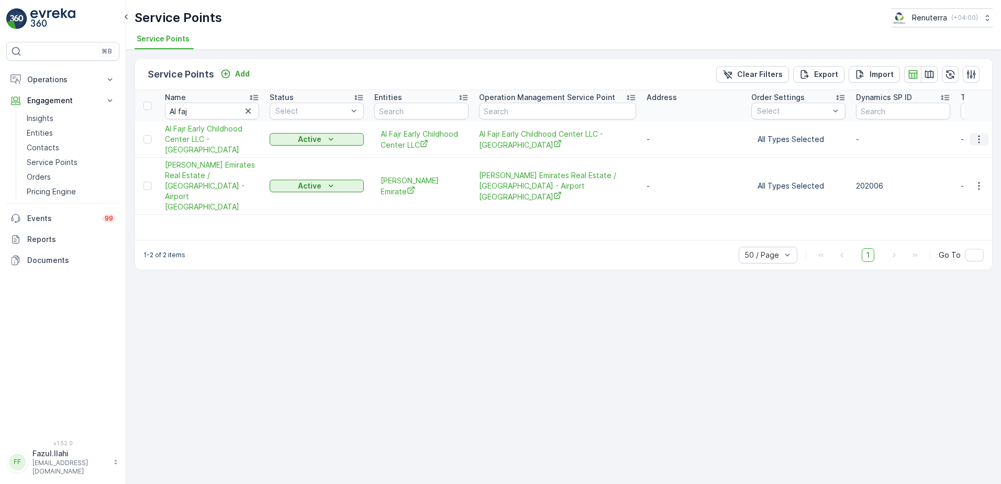
click at [978, 142] on icon "button" at bounding box center [978, 139] width 10 height 10
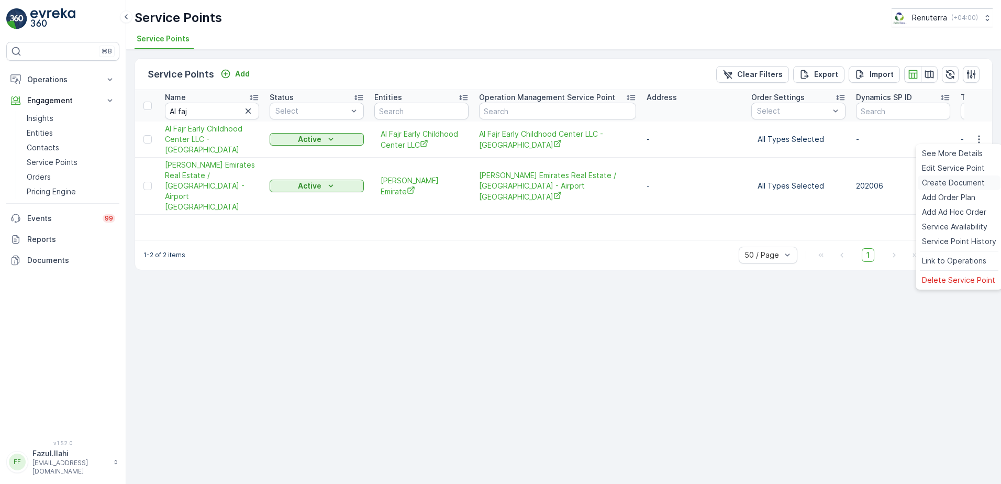
click at [946, 180] on span "Create Document" at bounding box center [953, 182] width 63 height 10
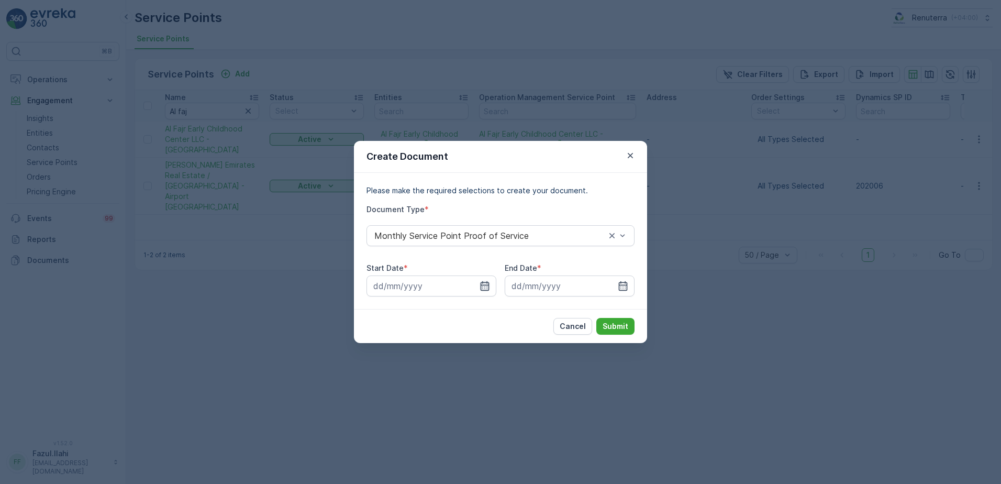
click at [480, 285] on icon "button" at bounding box center [484, 285] width 9 height 9
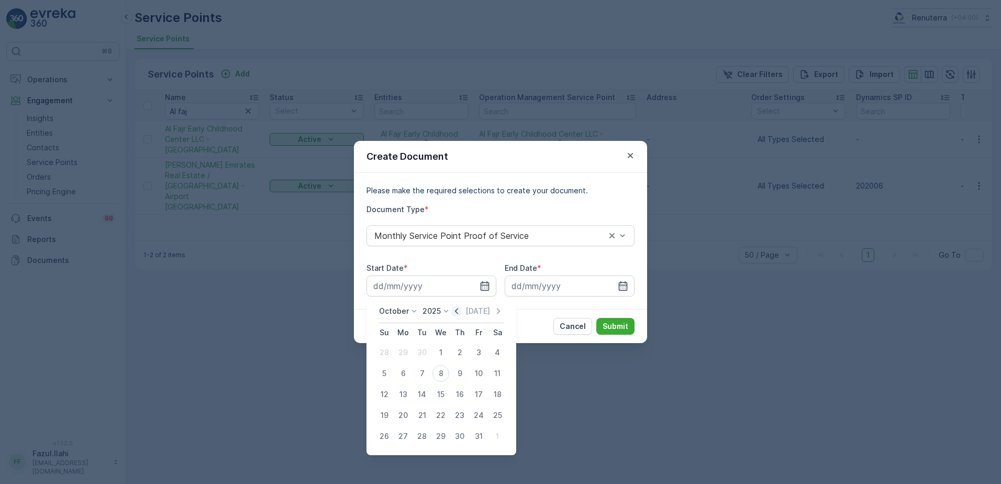
click at [457, 307] on icon "button" at bounding box center [456, 311] width 10 height 10
click at [401, 351] on div "1" at bounding box center [403, 352] width 17 height 17
type input "01.09.2025"
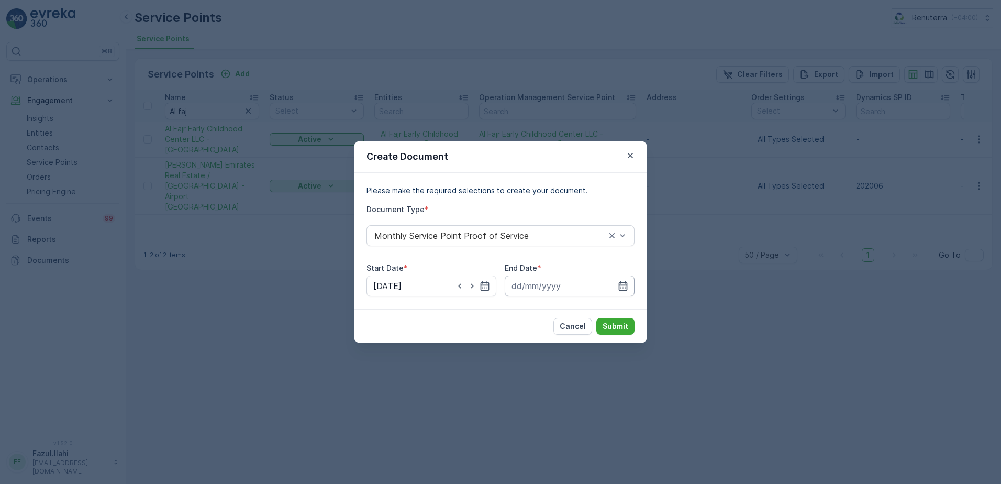
click at [629, 289] on input at bounding box center [569, 285] width 130 height 21
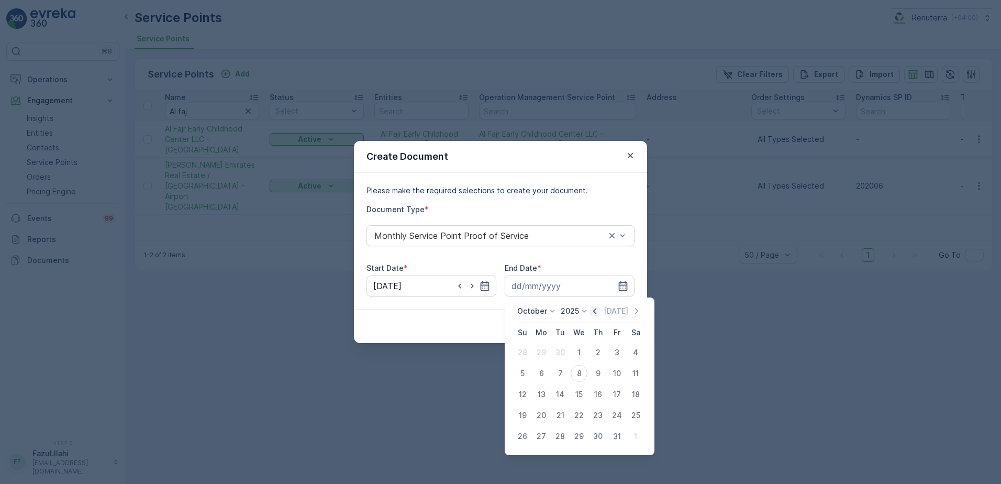
click at [592, 310] on icon "button" at bounding box center [594, 311] width 10 height 10
click at [561, 434] on div "30" at bounding box center [560, 436] width 17 height 17
type input "30.09.2025"
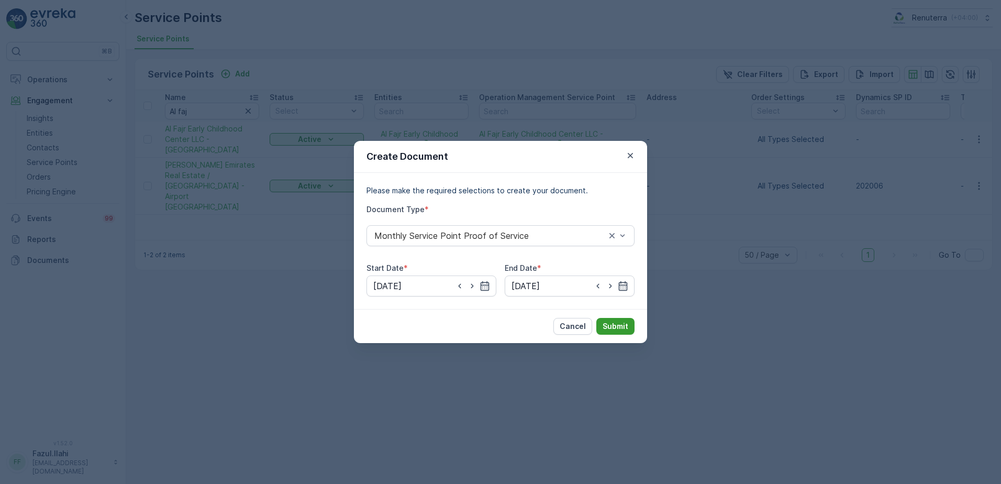
click at [621, 322] on p "Submit" at bounding box center [615, 326] width 26 height 10
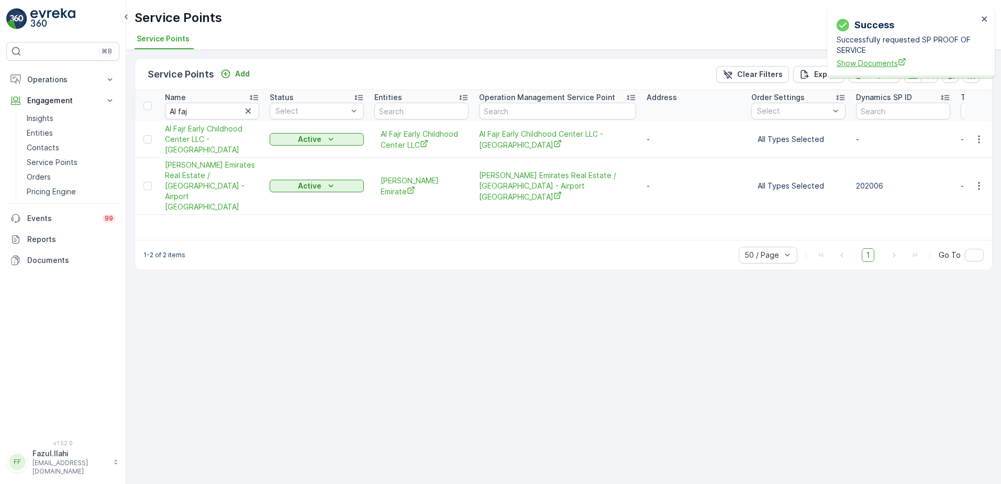
click at [884, 59] on span "Show Documents" at bounding box center [906, 63] width 141 height 11
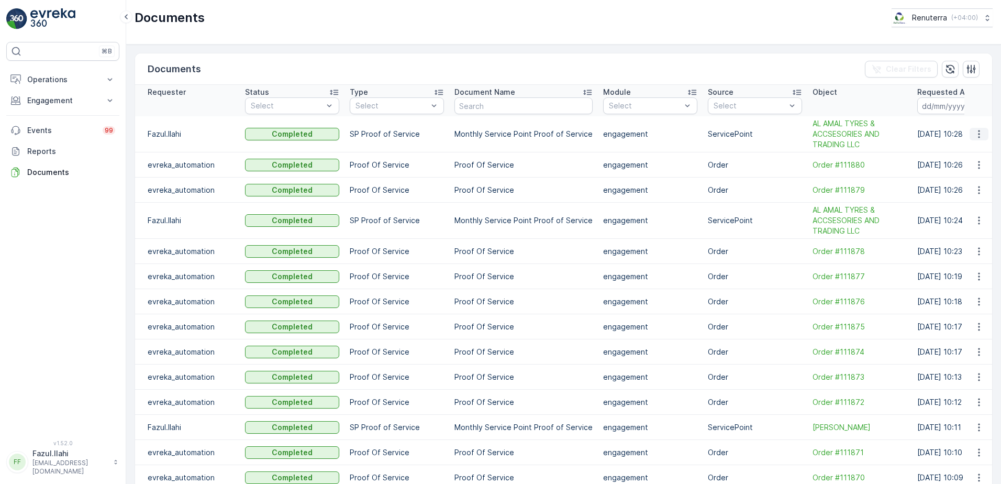
click at [978, 130] on icon "button" at bounding box center [979, 134] width 2 height 8
click at [981, 155] on div "See Details" at bounding box center [975, 149] width 49 height 15
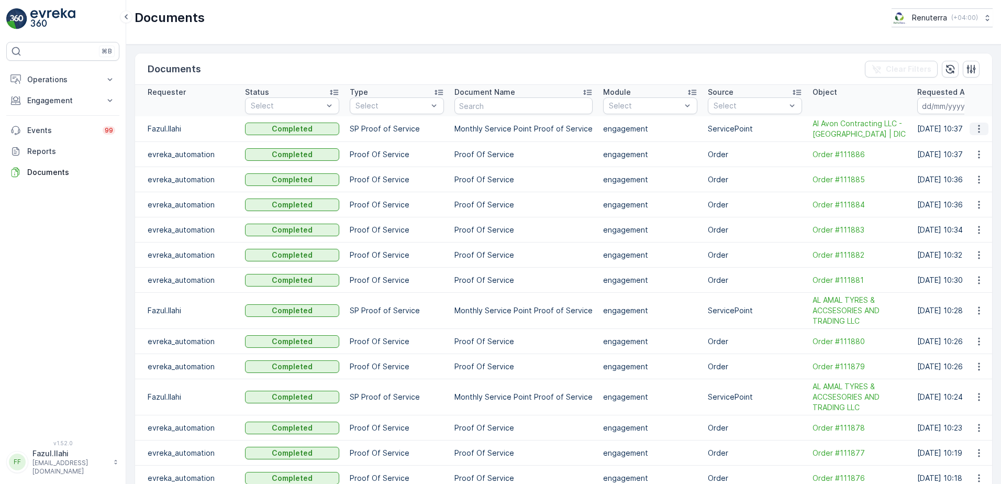
click at [973, 129] on icon "button" at bounding box center [978, 129] width 10 height 10
click at [972, 148] on span "See Details" at bounding box center [976, 144] width 40 height 10
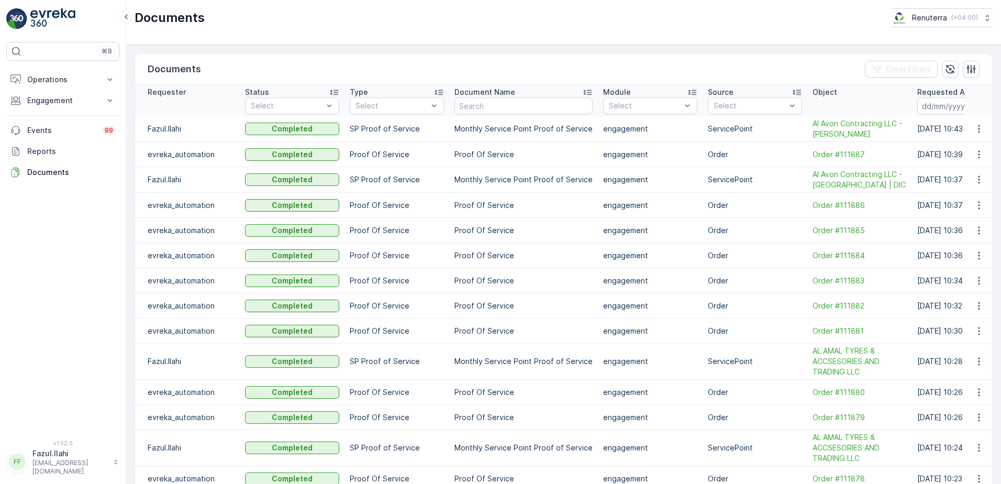
click at [973, 127] on icon "button" at bounding box center [978, 129] width 10 height 10
click at [961, 148] on span "See Details" at bounding box center [976, 144] width 40 height 10
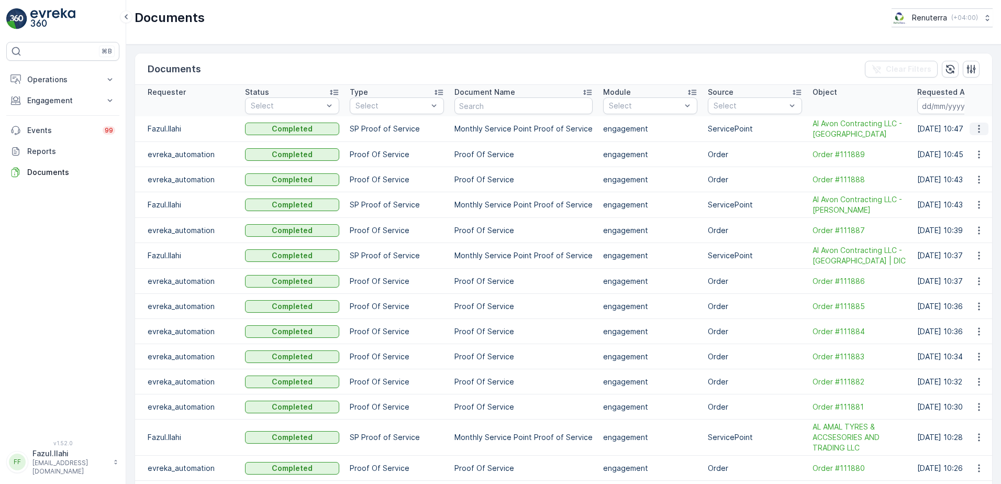
click at [975, 127] on icon "button" at bounding box center [978, 129] width 10 height 10
click at [967, 144] on span "See Details" at bounding box center [976, 144] width 40 height 10
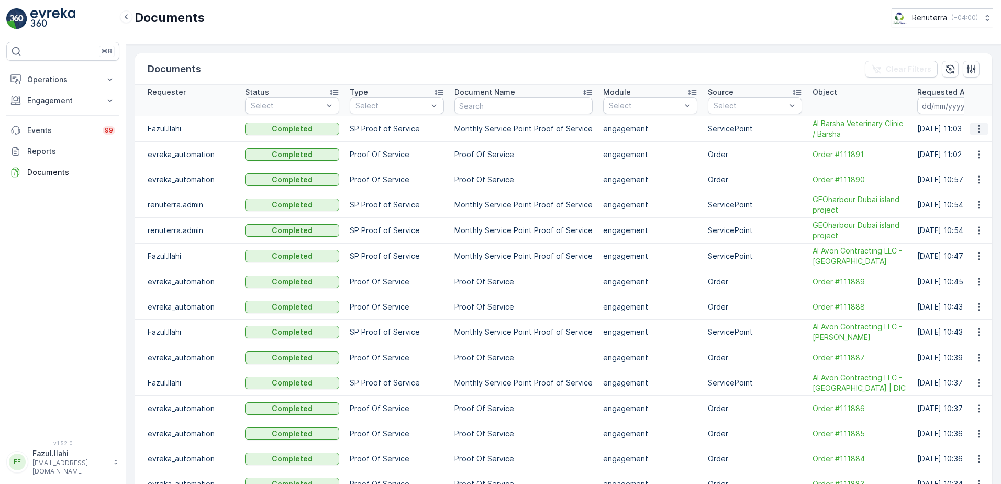
click at [977, 128] on icon "button" at bounding box center [978, 129] width 10 height 10
click at [966, 149] on span "See Details" at bounding box center [976, 144] width 40 height 10
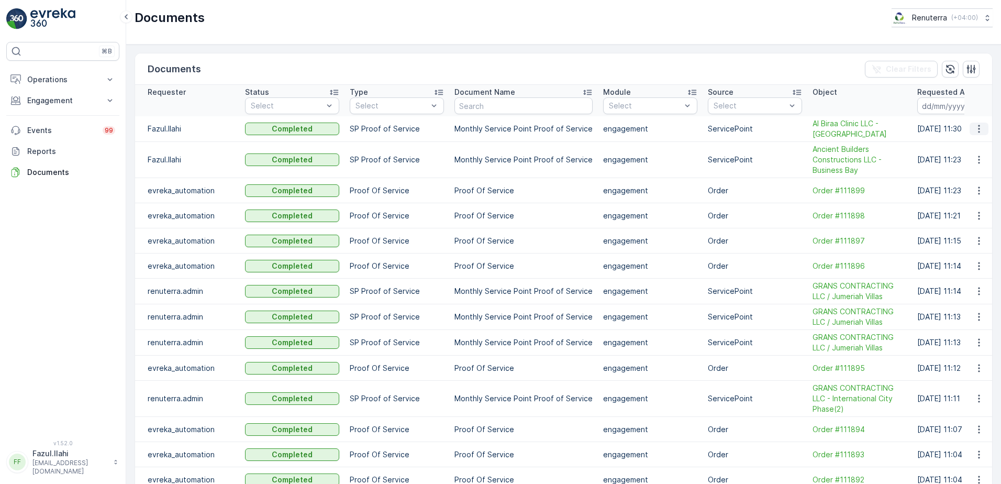
click at [973, 128] on icon "button" at bounding box center [978, 129] width 10 height 10
click at [969, 147] on span "See Details" at bounding box center [976, 144] width 40 height 10
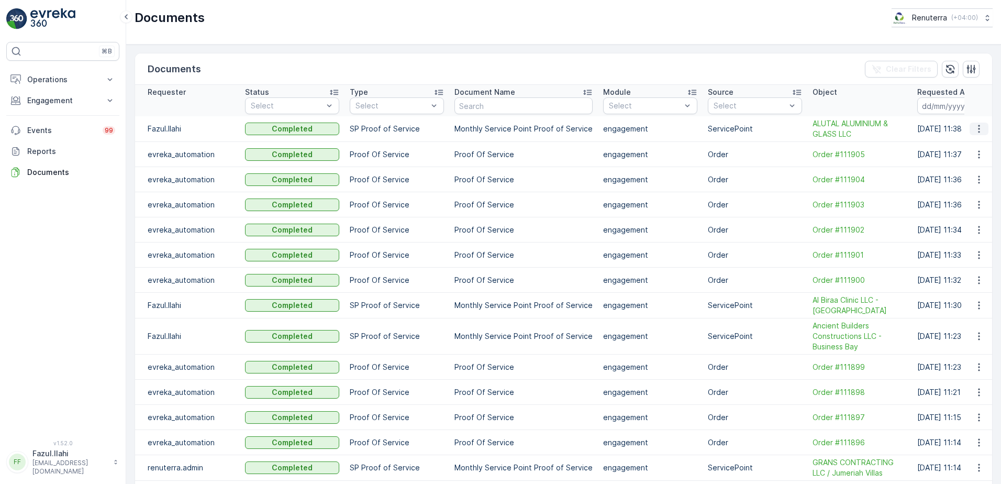
click at [974, 129] on icon "button" at bounding box center [978, 129] width 10 height 10
click at [971, 147] on span "See Details" at bounding box center [976, 144] width 40 height 10
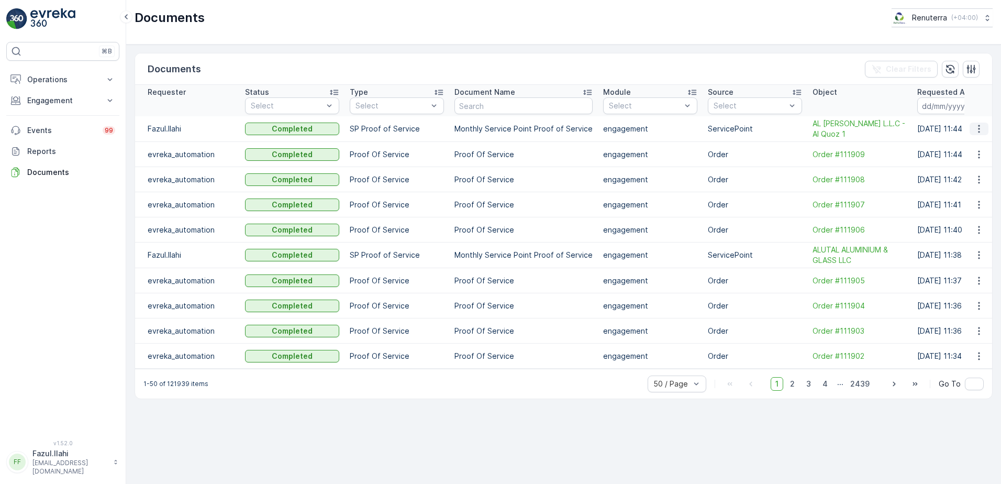
drag, startPoint x: 981, startPoint y: 129, endPoint x: 979, endPoint y: 160, distance: 31.5
click at [981, 129] on icon "button" at bounding box center [978, 129] width 10 height 10
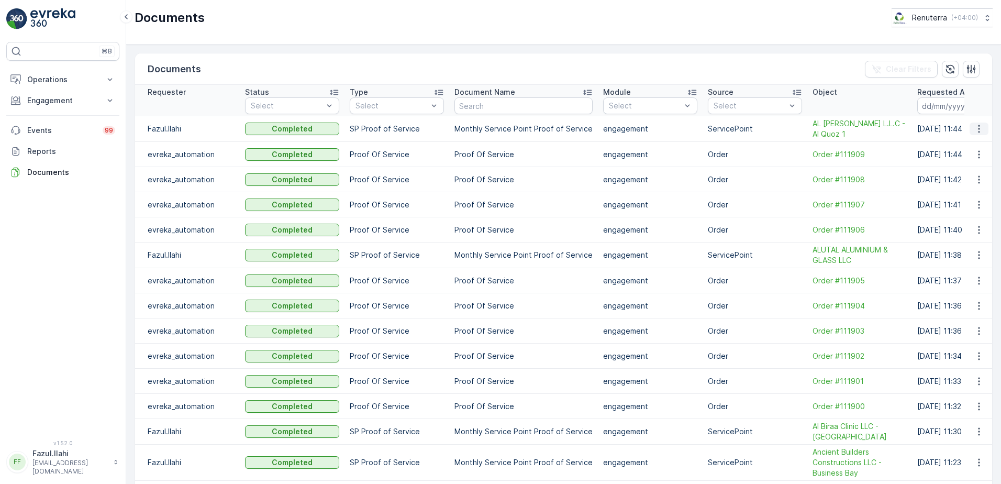
click at [979, 129] on icon "button" at bounding box center [978, 129] width 10 height 10
click at [975, 146] on span "See Details" at bounding box center [976, 144] width 40 height 10
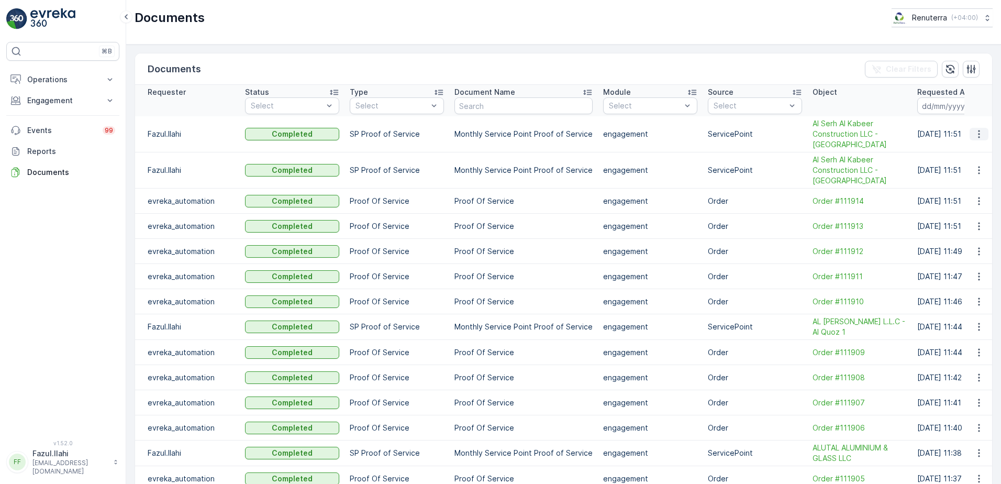
click at [979, 140] on button "button" at bounding box center [978, 134] width 19 height 13
click at [972, 148] on span "See Details" at bounding box center [976, 149] width 40 height 10
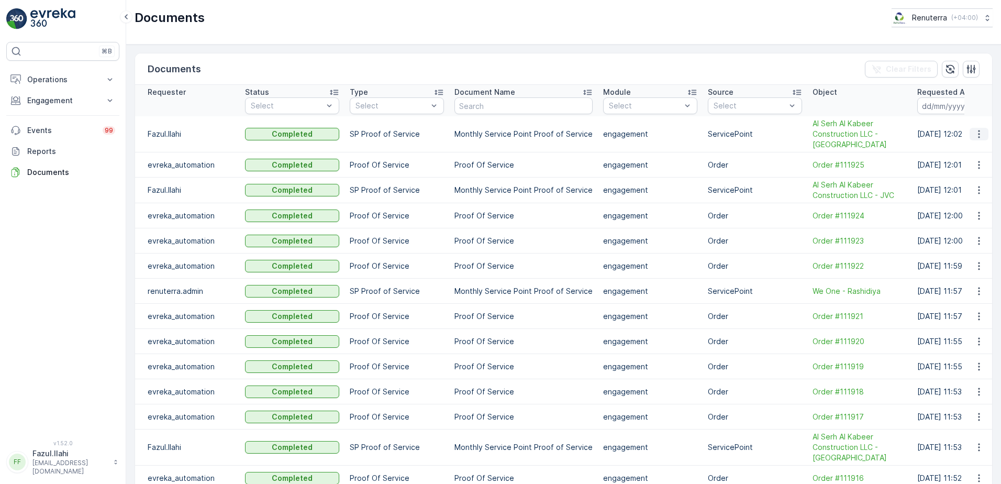
click at [980, 134] on icon "button" at bounding box center [978, 134] width 10 height 10
click at [971, 151] on span "See Details" at bounding box center [976, 149] width 40 height 10
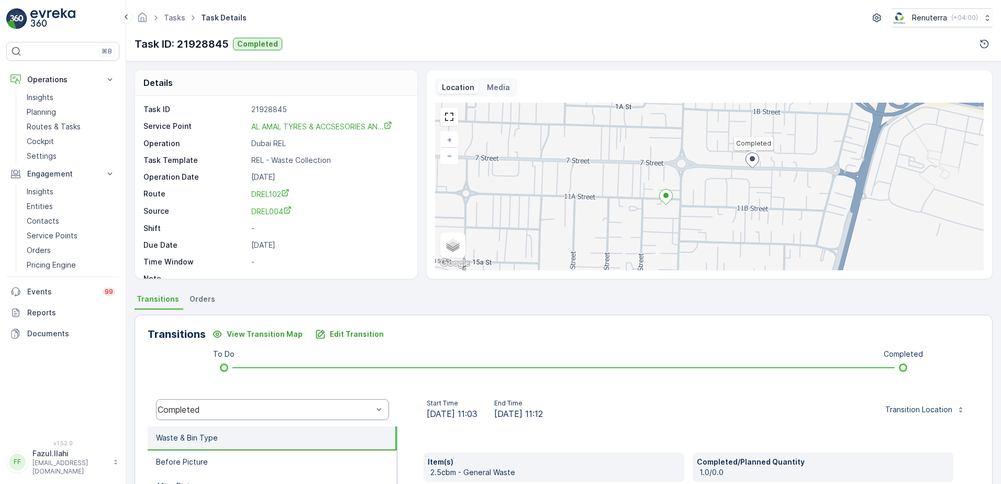
scroll to position [105, 0]
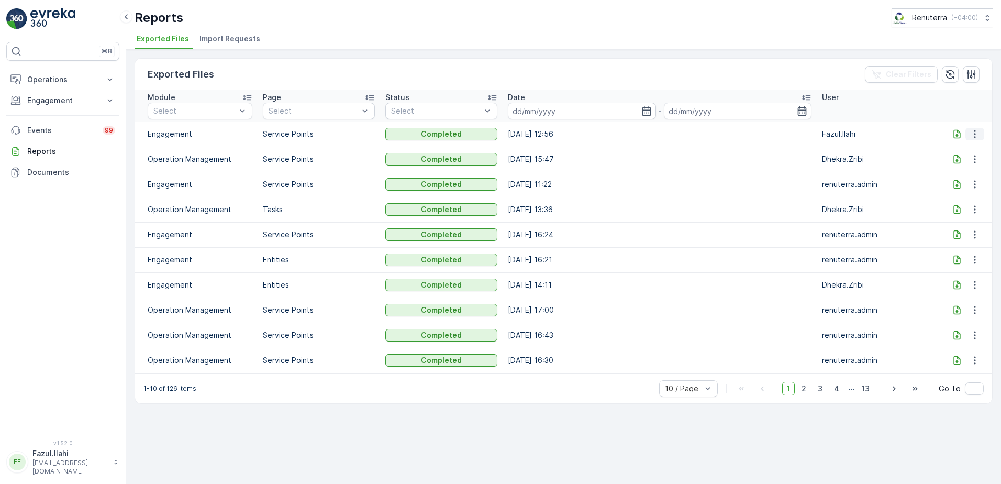
click at [969, 133] on icon "button" at bounding box center [974, 134] width 10 height 10
click at [968, 145] on span "See More Details" at bounding box center [966, 149] width 61 height 10
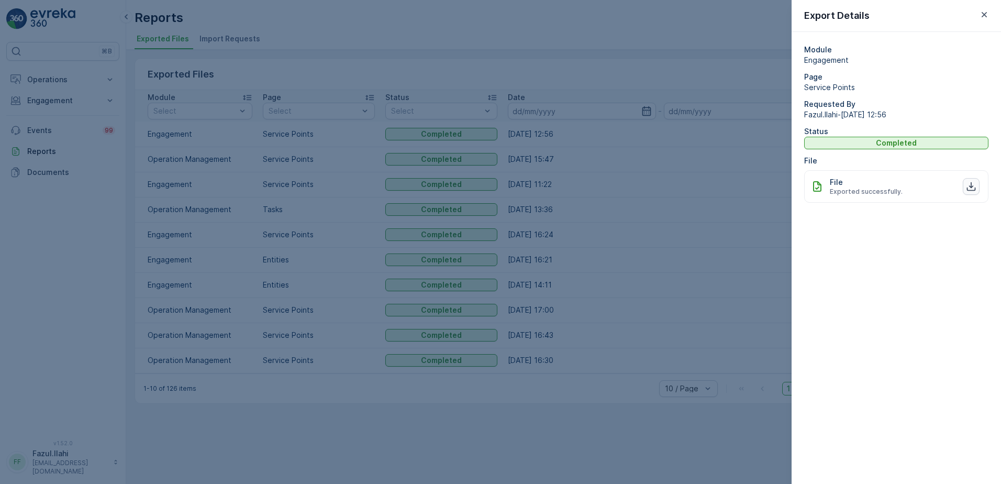
click at [971, 189] on icon "button" at bounding box center [971, 186] width 10 height 10
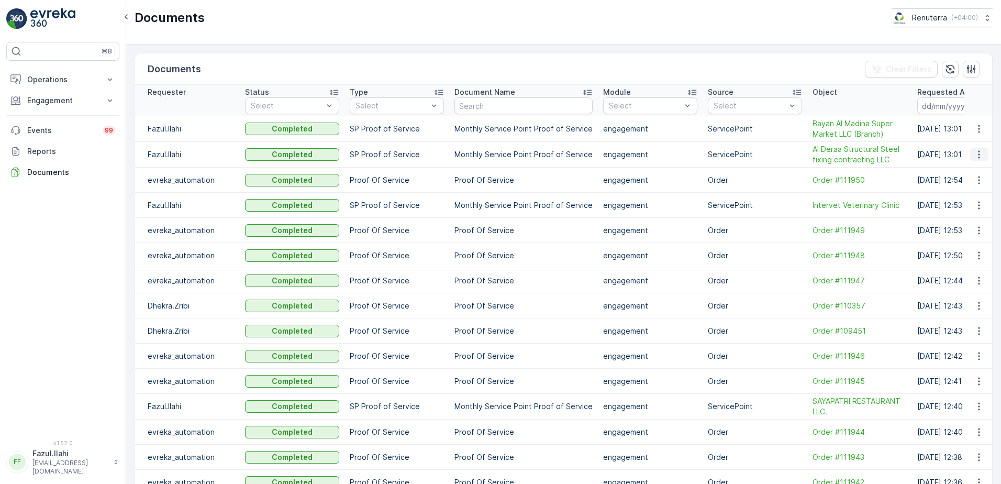
click at [975, 152] on icon "button" at bounding box center [978, 154] width 10 height 10
click at [980, 172] on span "See Details" at bounding box center [976, 170] width 40 height 10
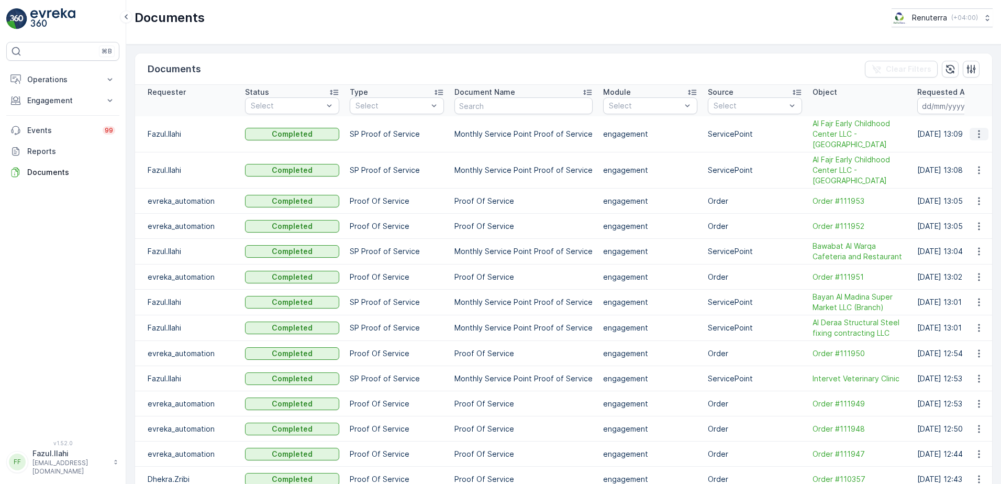
drag, startPoint x: 975, startPoint y: 126, endPoint x: 982, endPoint y: 134, distance: 10.8
click at [975, 129] on icon "button" at bounding box center [978, 134] width 10 height 10
click at [961, 145] on span "See Details" at bounding box center [976, 144] width 40 height 10
